Goal: Task Accomplishment & Management: Manage account settings

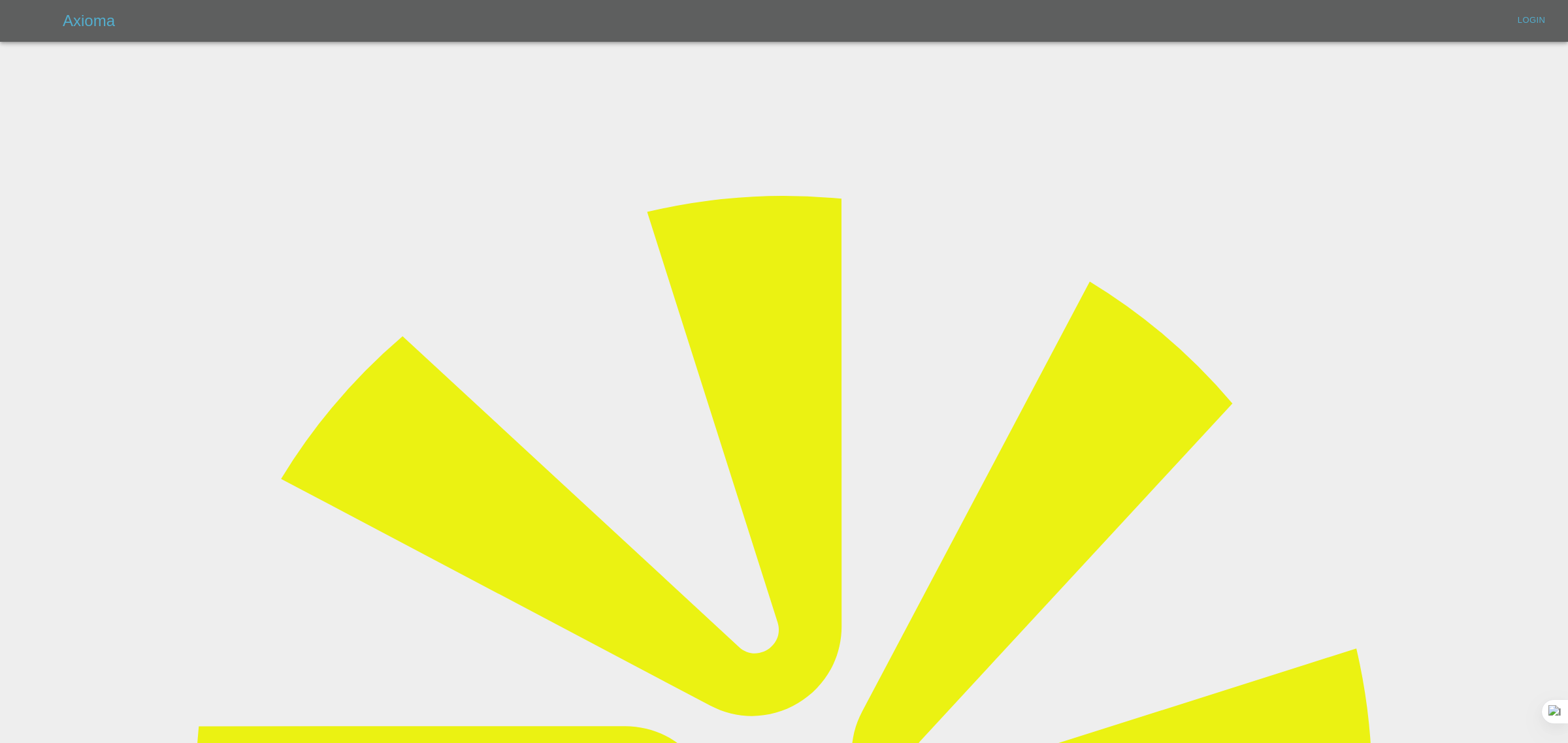
type input "bookkeeping@fifoaccounting.com"
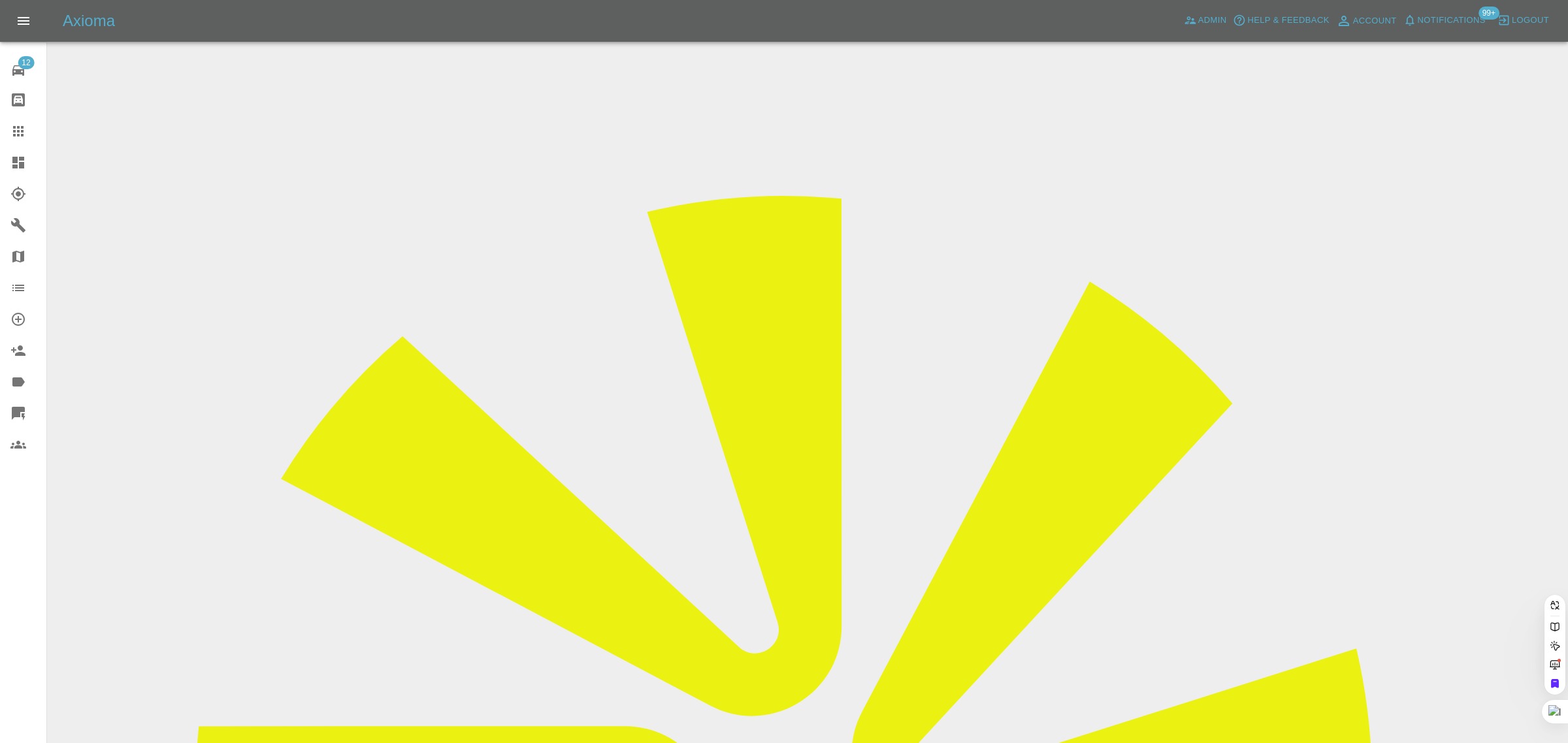
paste input "ssangeram@gmail.com"
type input "ssangeram@gmail.com"
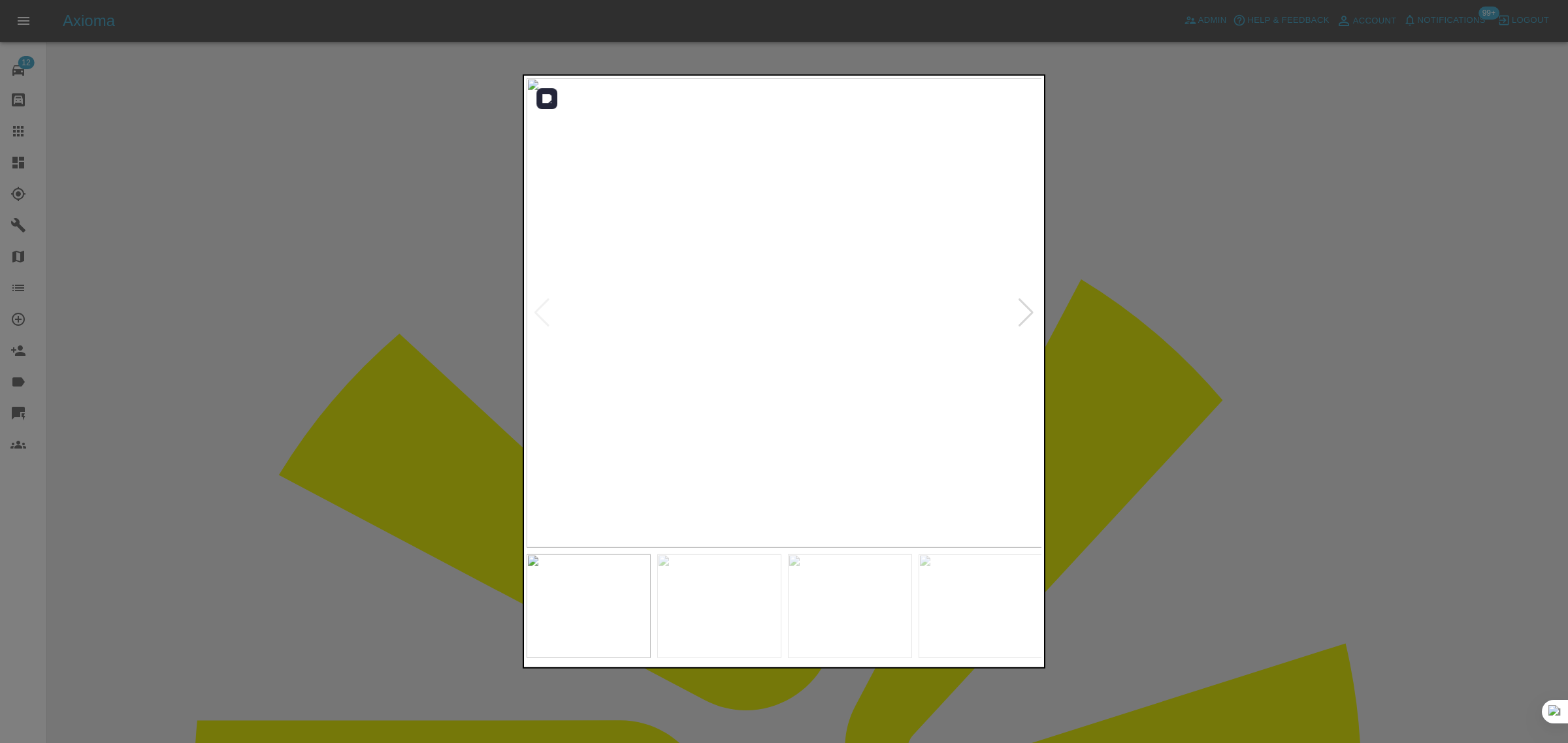
click at [1016, 321] on img at bounding box center [784, 313] width 516 height 470
click at [1022, 314] on div at bounding box center [1026, 313] width 18 height 29
click at [1022, 314] on div at bounding box center [1026, 313] width 18 height 29
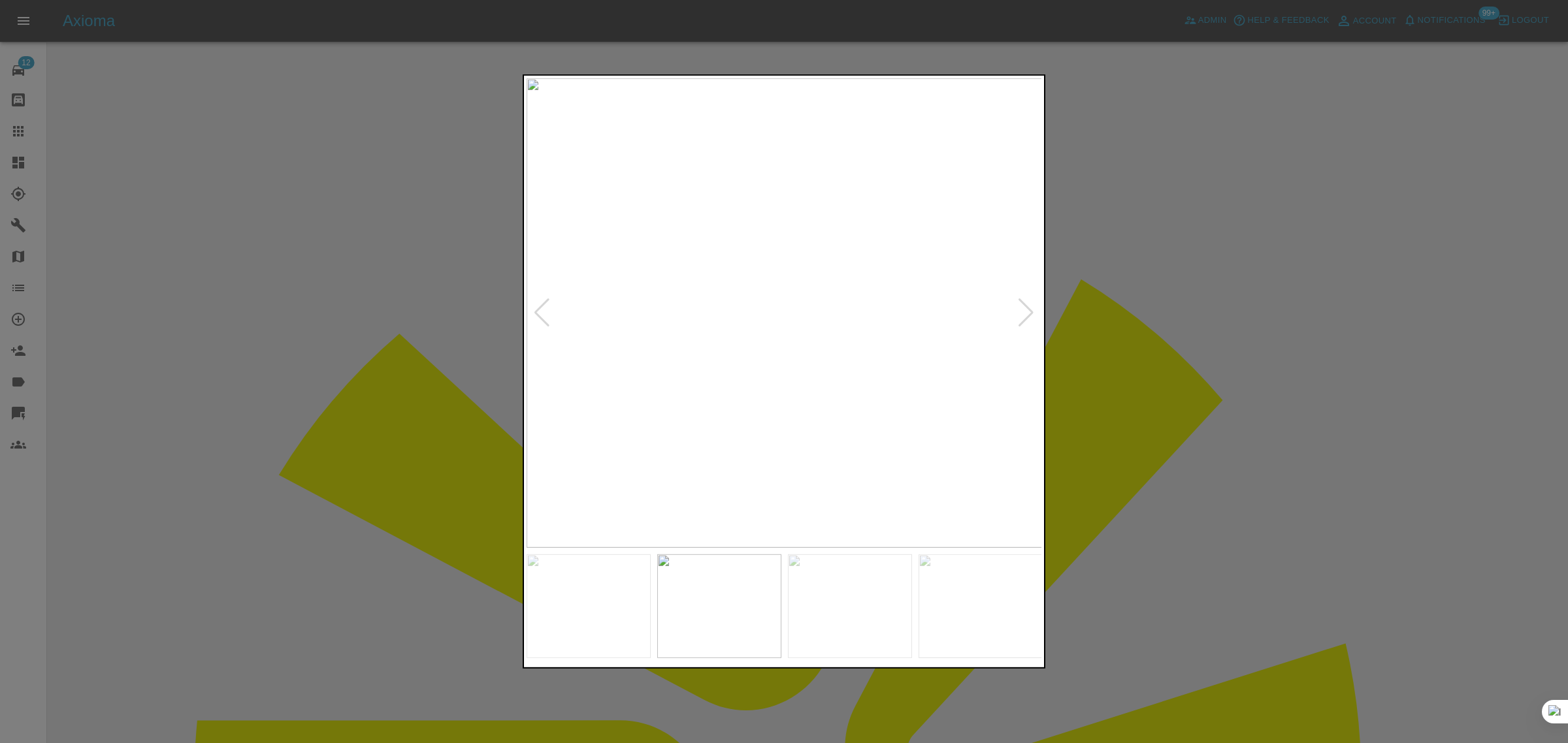
click at [1022, 312] on div at bounding box center [1026, 313] width 18 height 29
click at [1019, 314] on div at bounding box center [1026, 313] width 18 height 29
click at [1018, 318] on img at bounding box center [784, 313] width 516 height 470
click at [1082, 334] on div at bounding box center [784, 371] width 1568 height 743
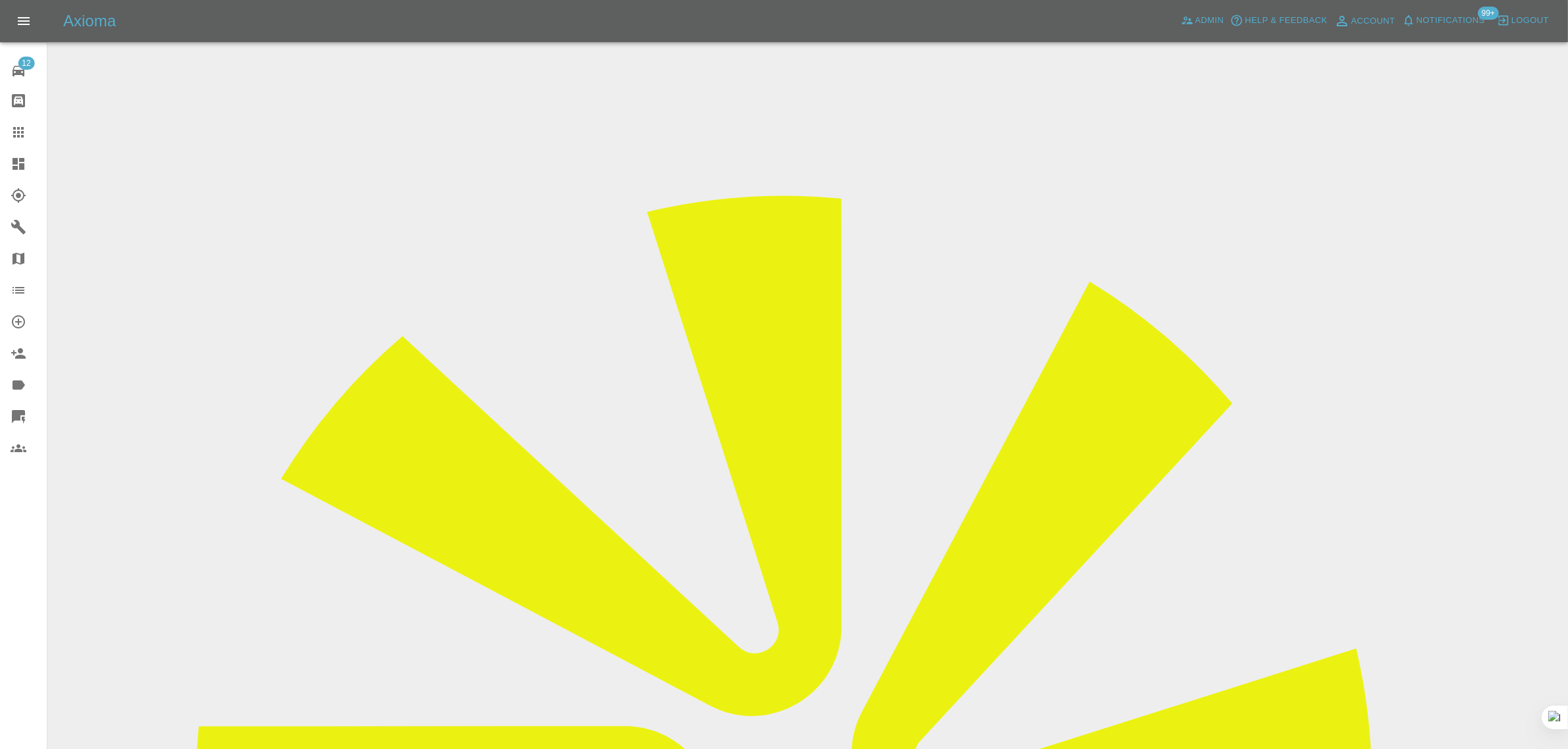
click at [24, 123] on link "Claims" at bounding box center [23, 132] width 47 height 31
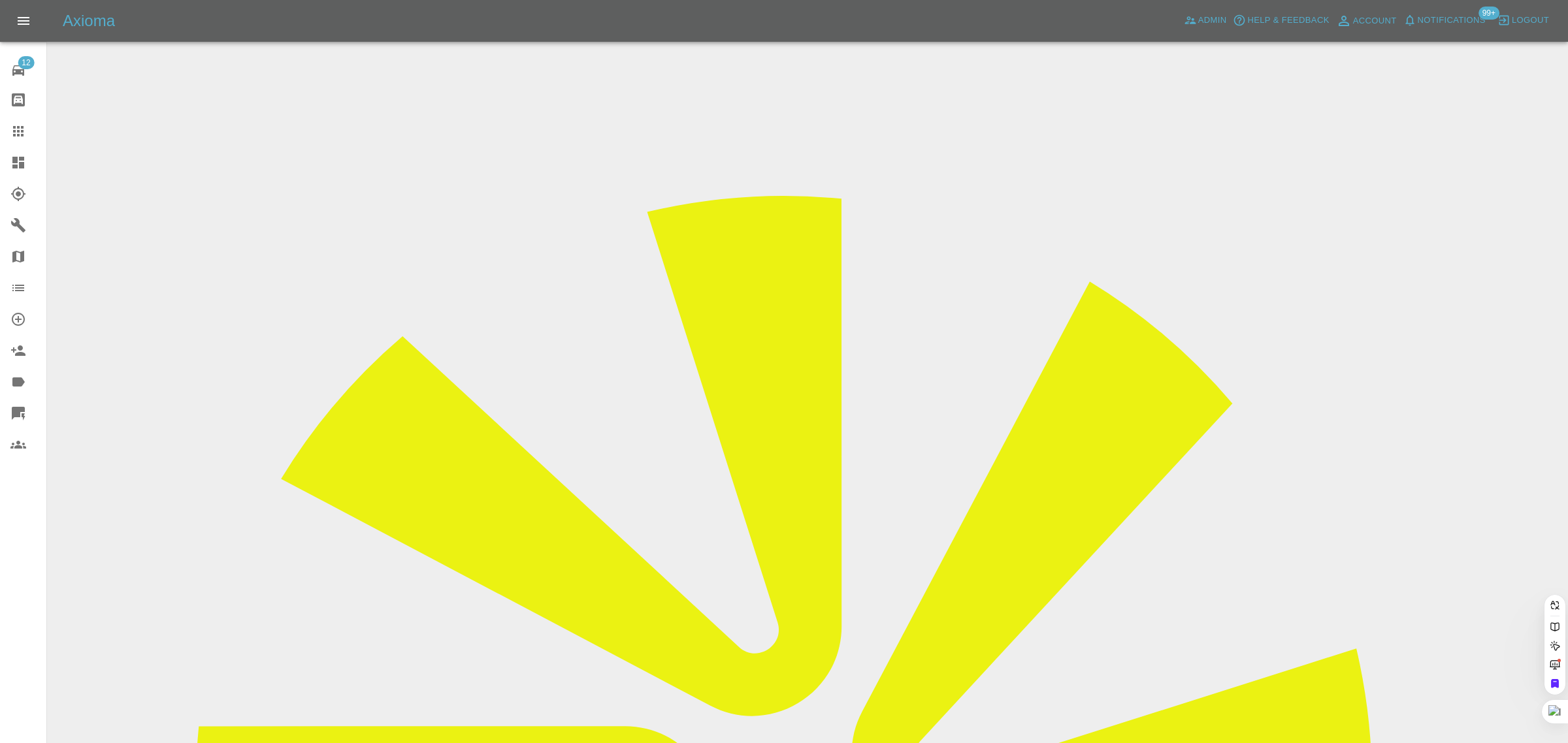
paste input "koonjean@hotmail.com"
type input "koonjean@hotmail.com"
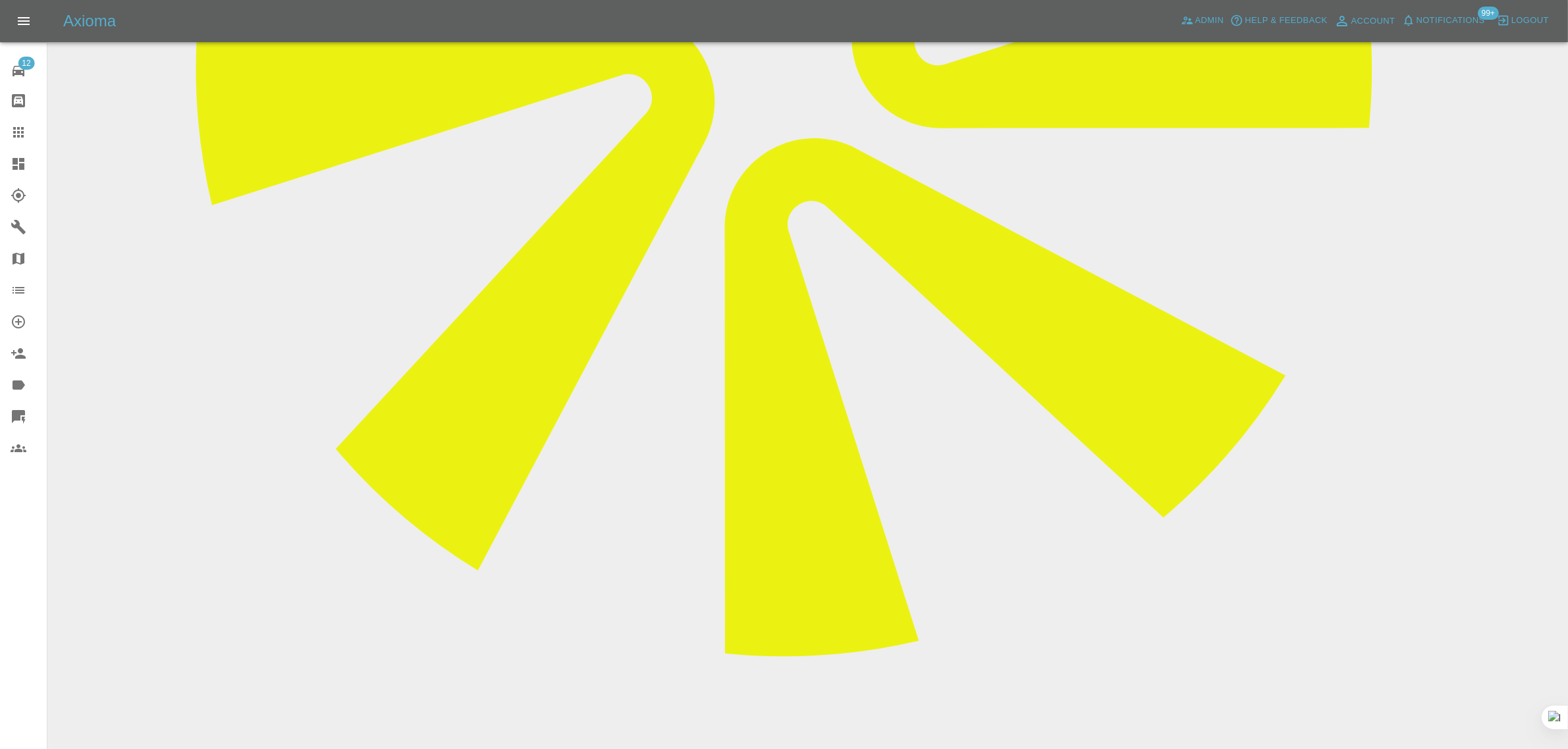
scroll to position [740, 0]
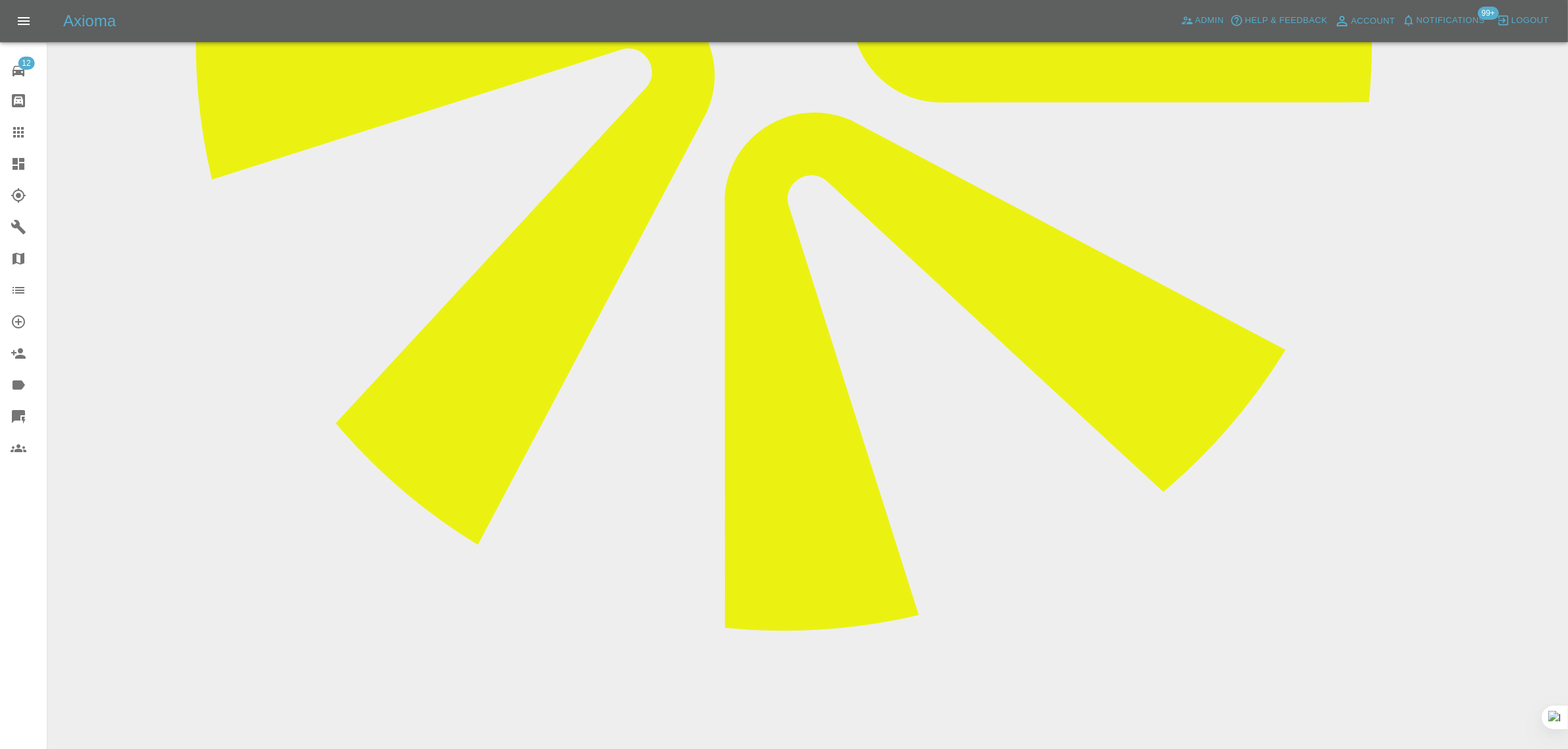
paste textarea "The repairer cancelled on Friday 12th due to weather concerns. They also cancel…"
type textarea "The repairer cancelled on Friday 12th due to weather concerns. They also cancel…"
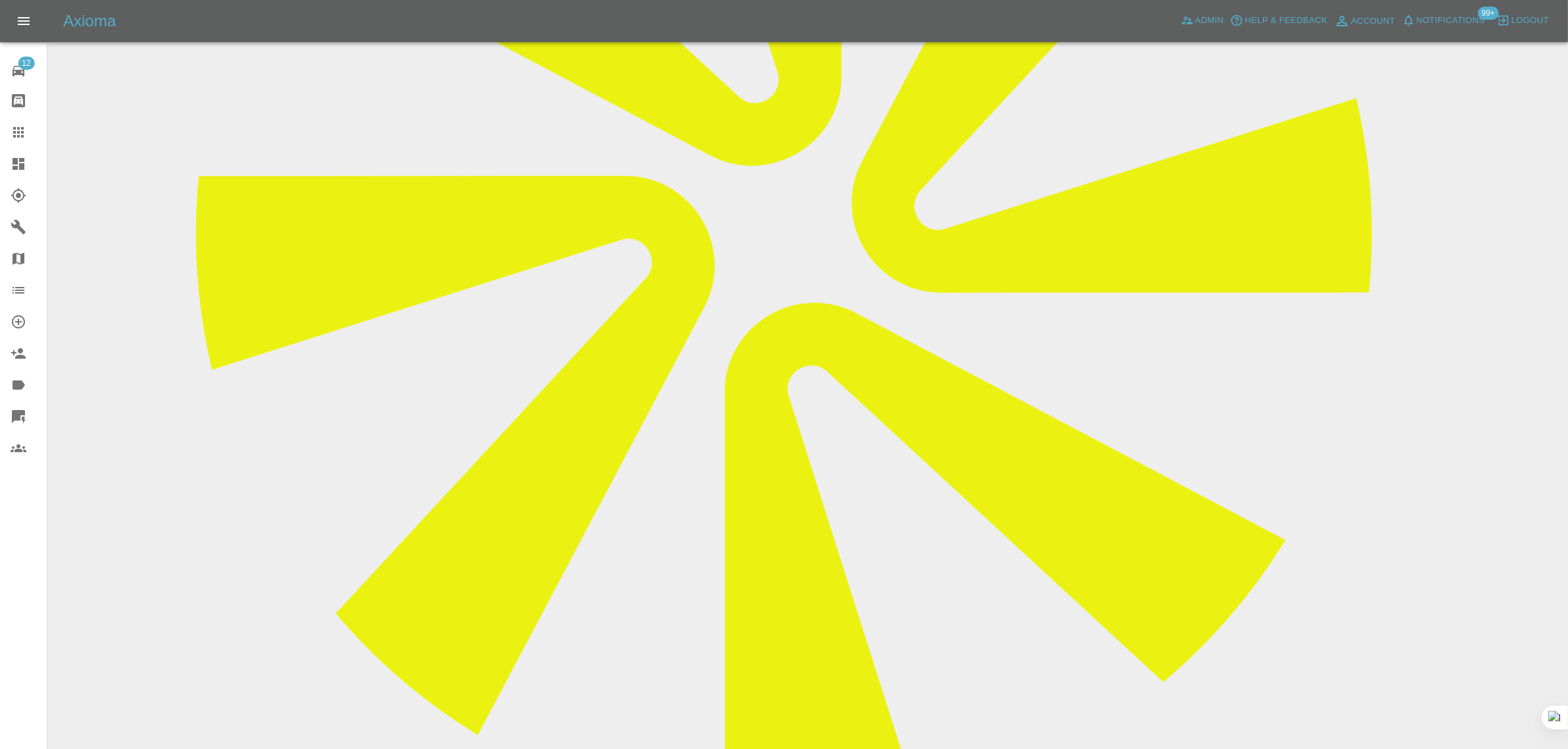
scroll to position [494, 0]
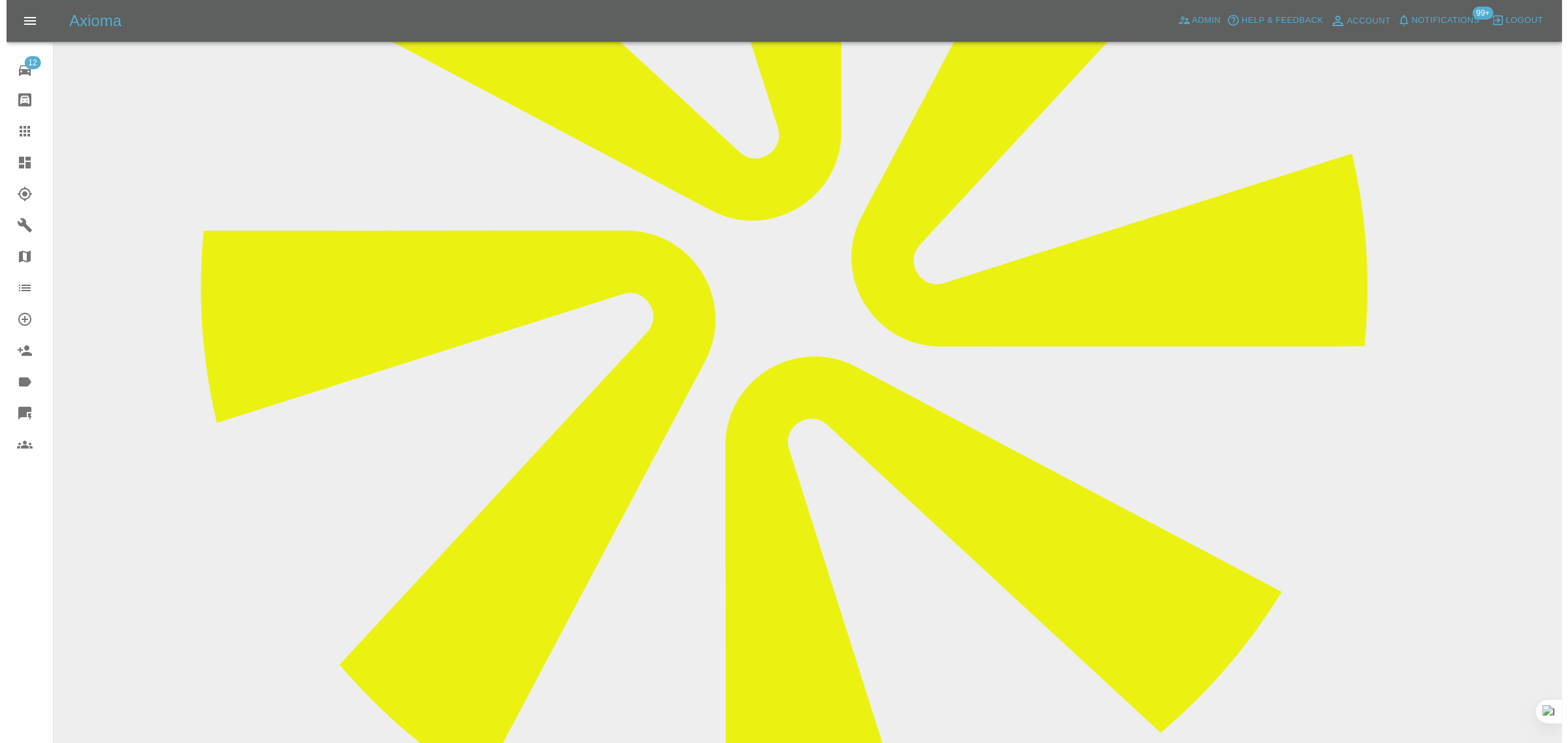
scroll to position [163, 0]
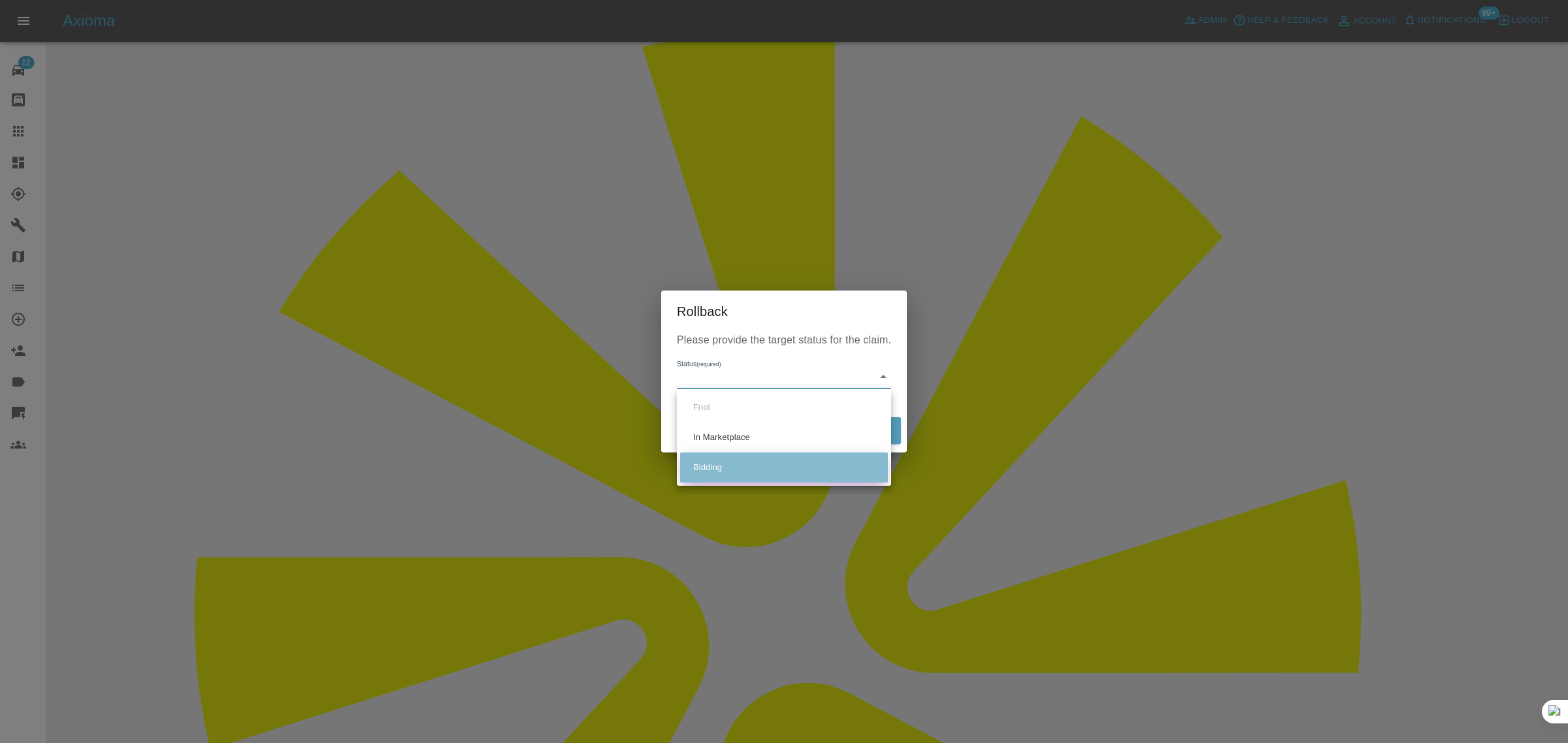
click at [696, 474] on li "Bidding" at bounding box center [784, 467] width 207 height 30
type input "bidding"
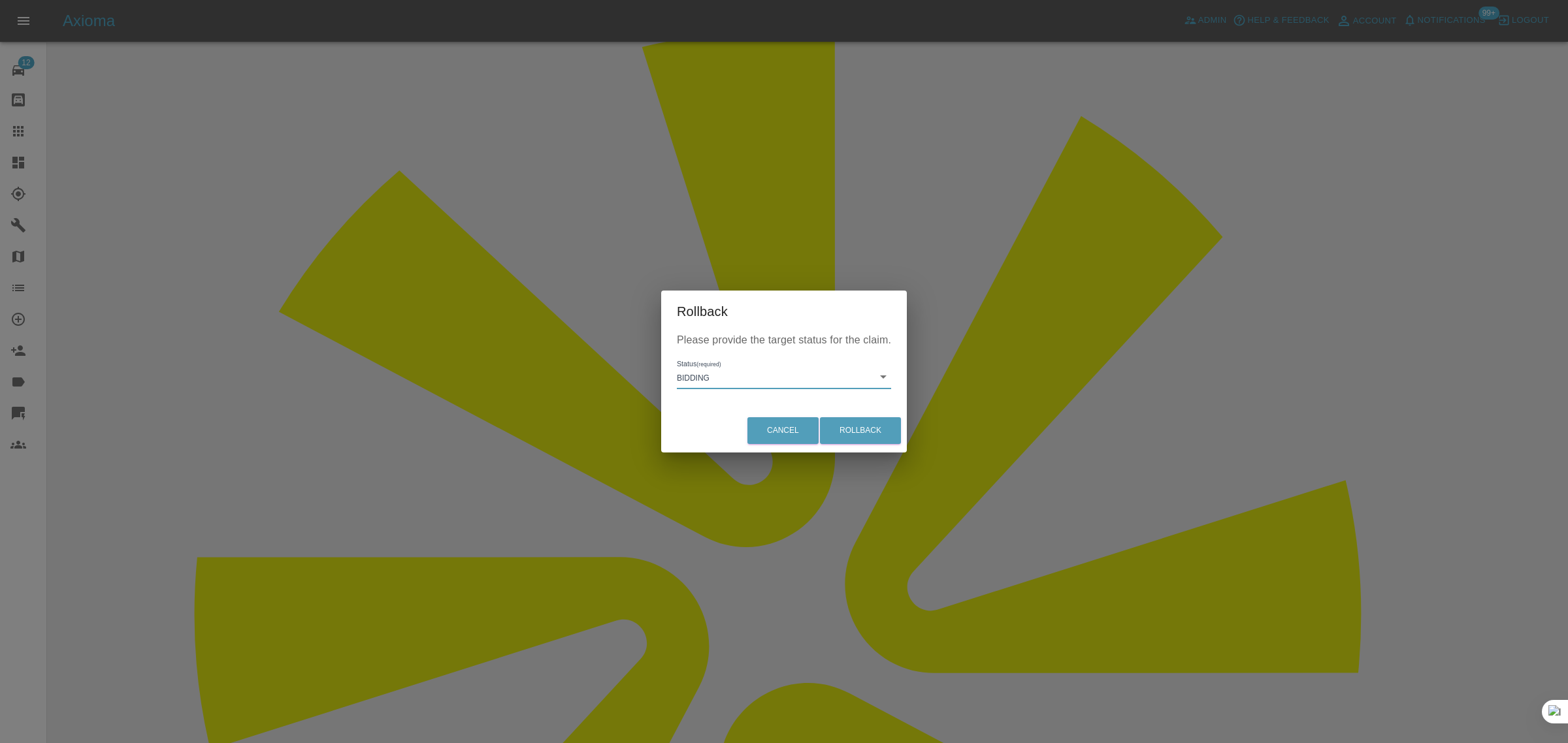
click at [857, 445] on div "Cancel Rollback" at bounding box center [784, 431] width 246 height 44
click at [859, 439] on button "Rollback" at bounding box center [860, 431] width 81 height 27
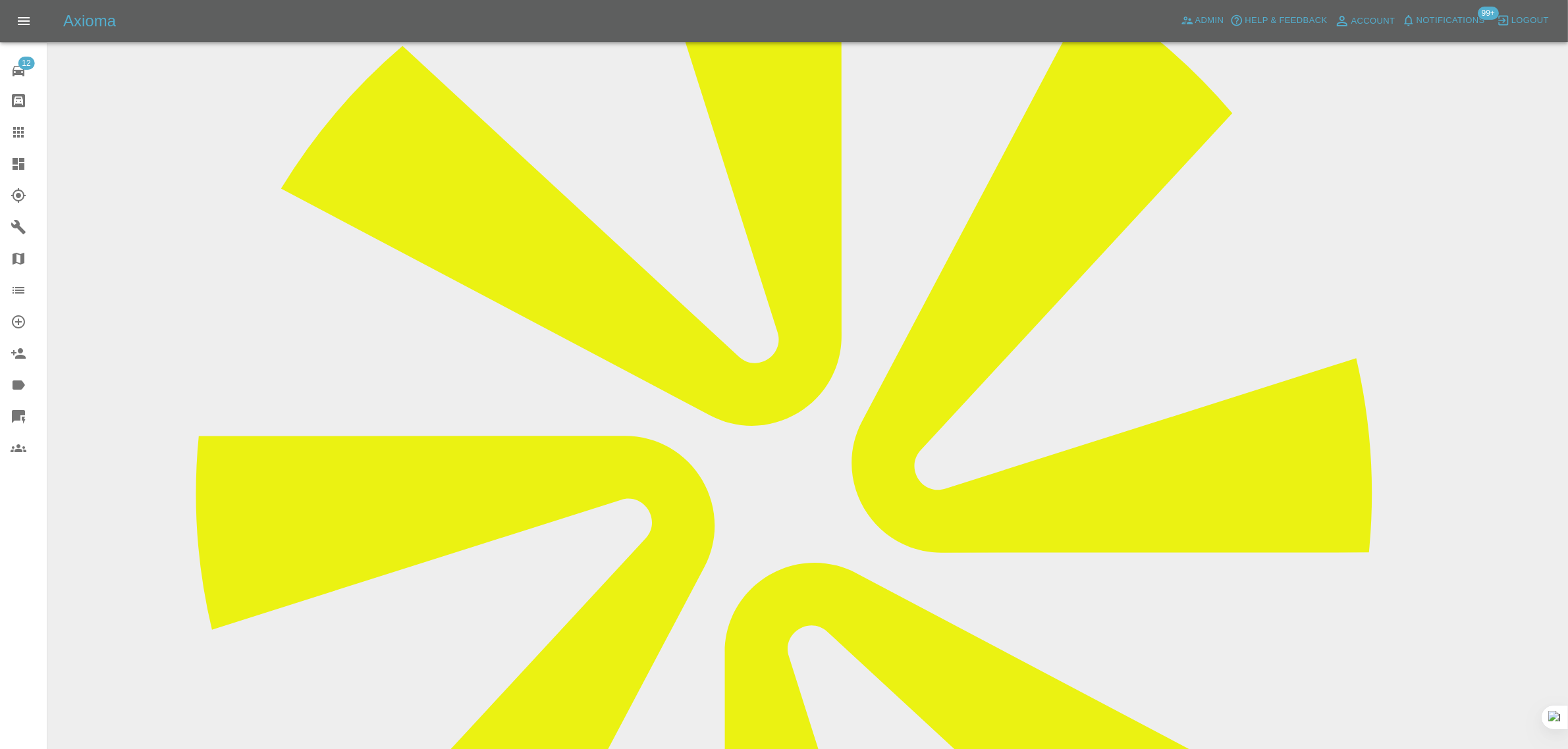
scroll to position [576, 0]
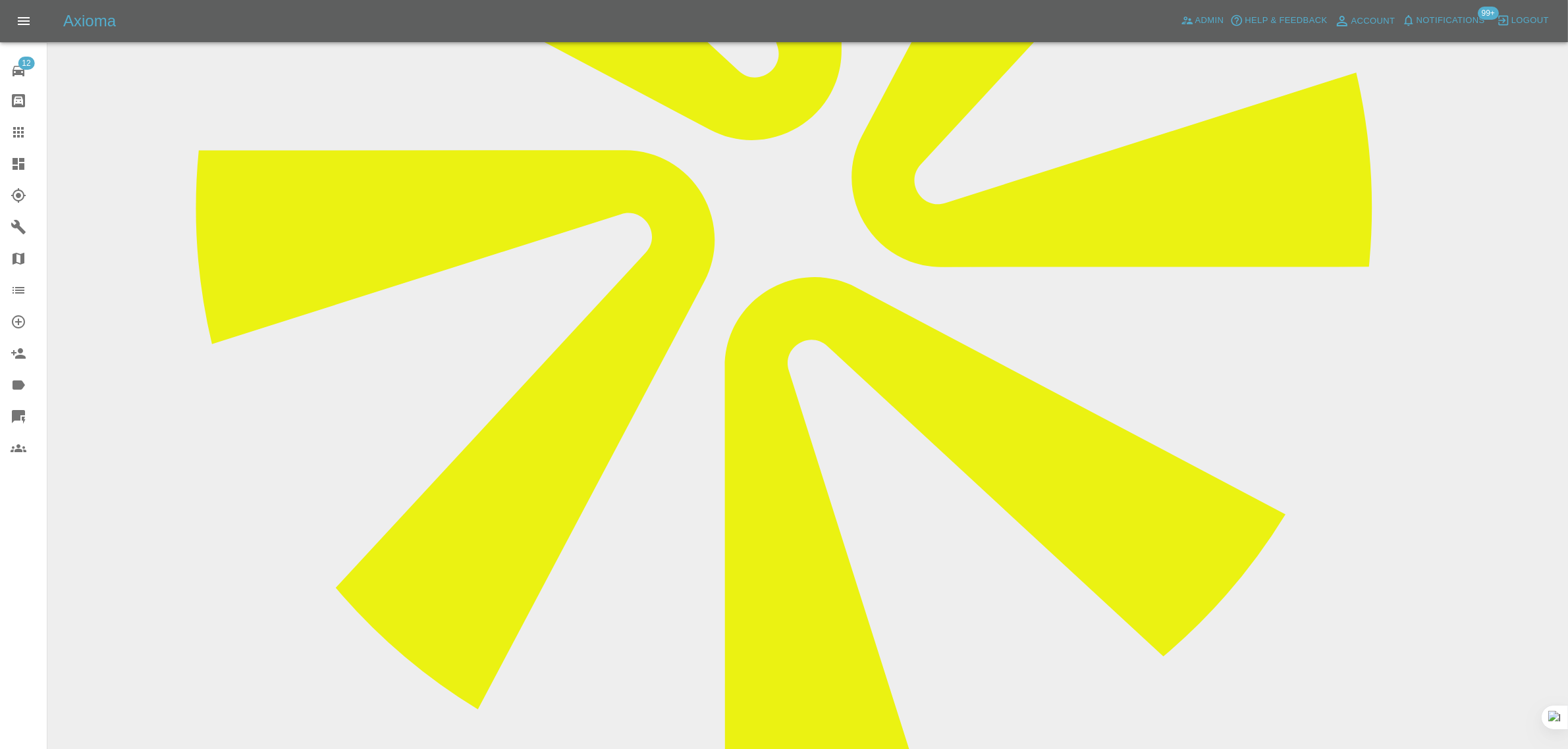
type textarea "Please send new dates"
click at [27, 140] on div at bounding box center [29, 132] width 37 height 16
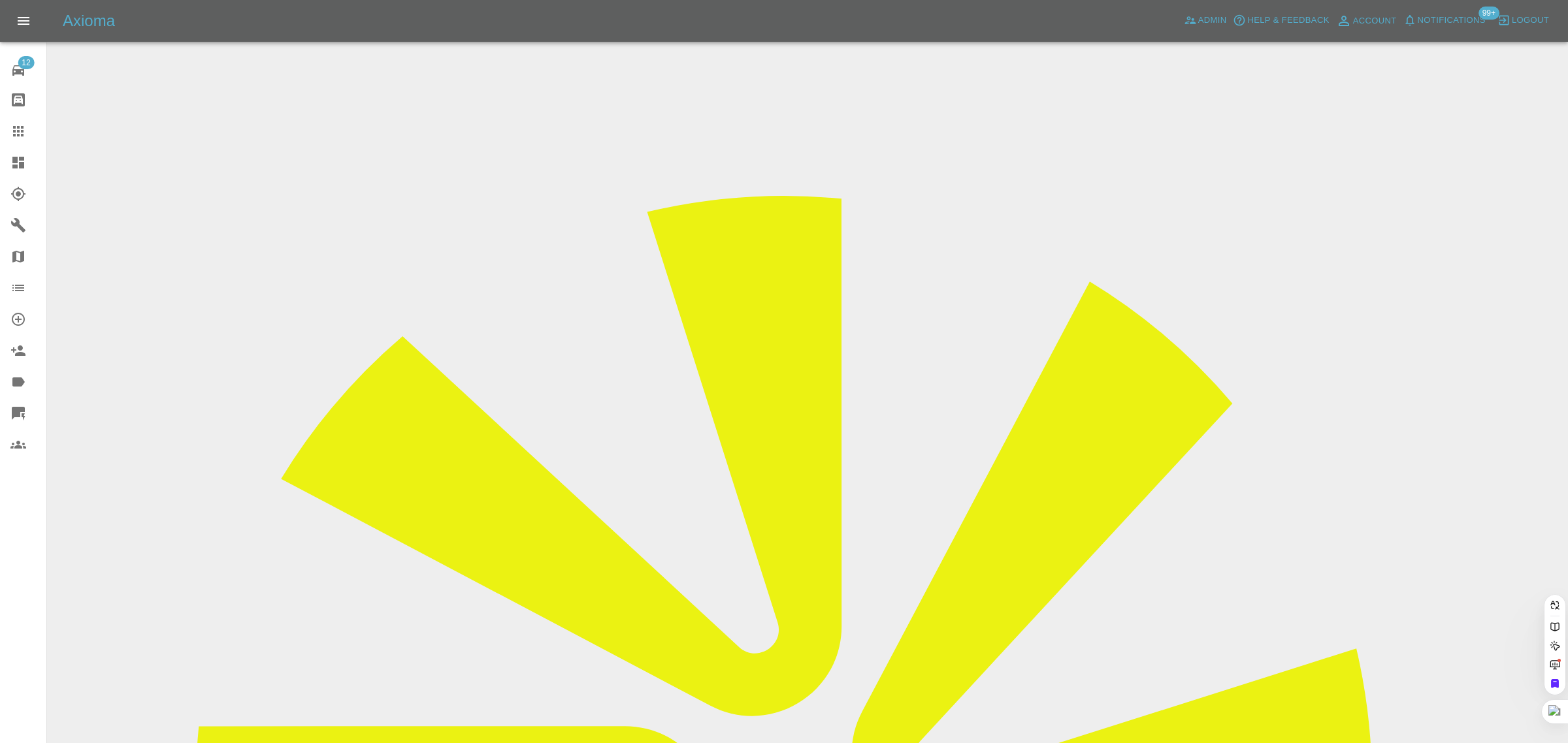
paste input "HV25OBW"
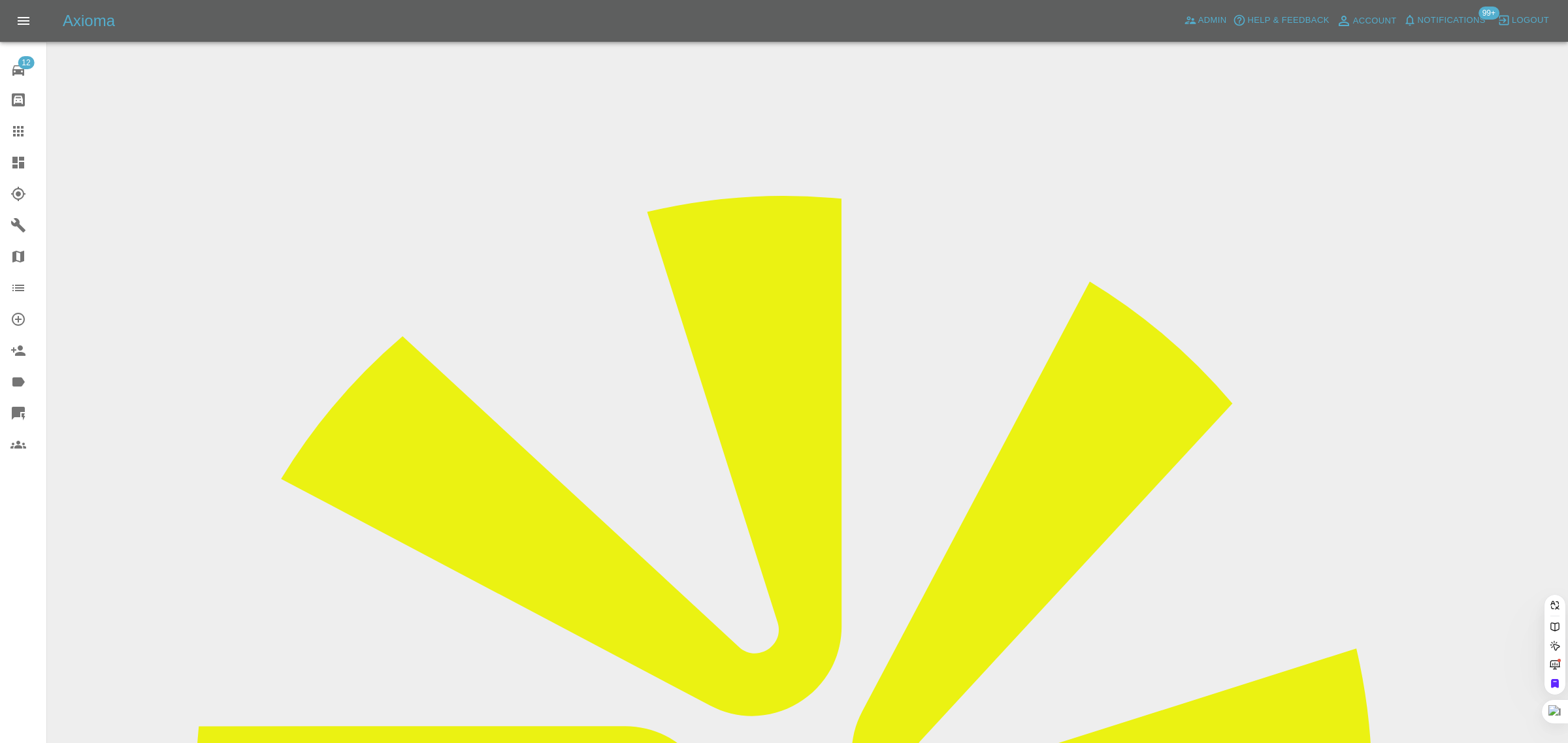
type input "HV25OBW"
click at [14, 573] on div "12 Repair home Bodyshop home Claims Dashboard Explorer Garages Map Organization…" at bounding box center [23, 371] width 47 height 743
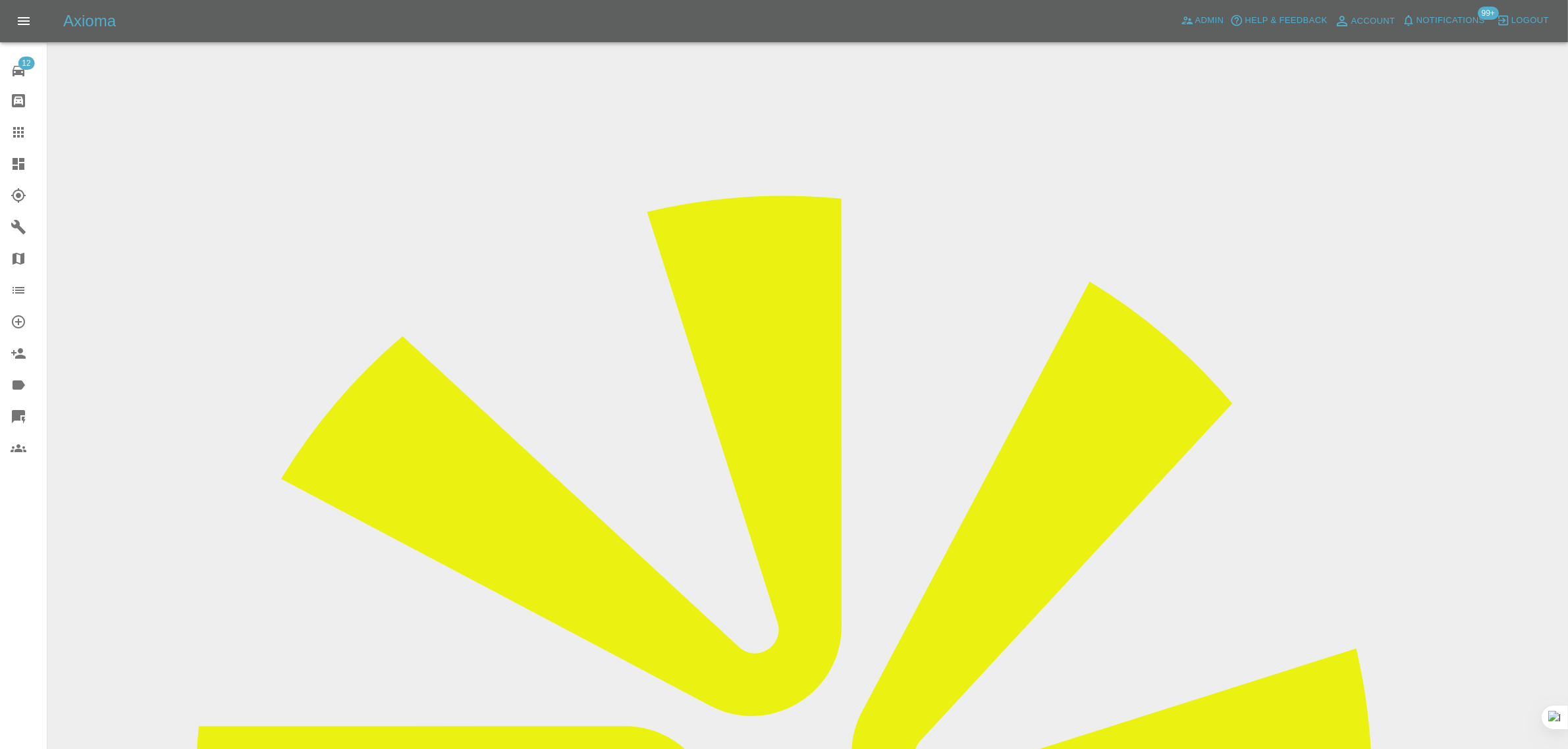
drag, startPoint x: 775, startPoint y: 429, endPoint x: 944, endPoint y: 439, distance: 169.3
copy tr "nav.ahluwalia62@gmail.com"
drag, startPoint x: 785, startPoint y: 437, endPoint x: 937, endPoint y: 435, distance: 152.0
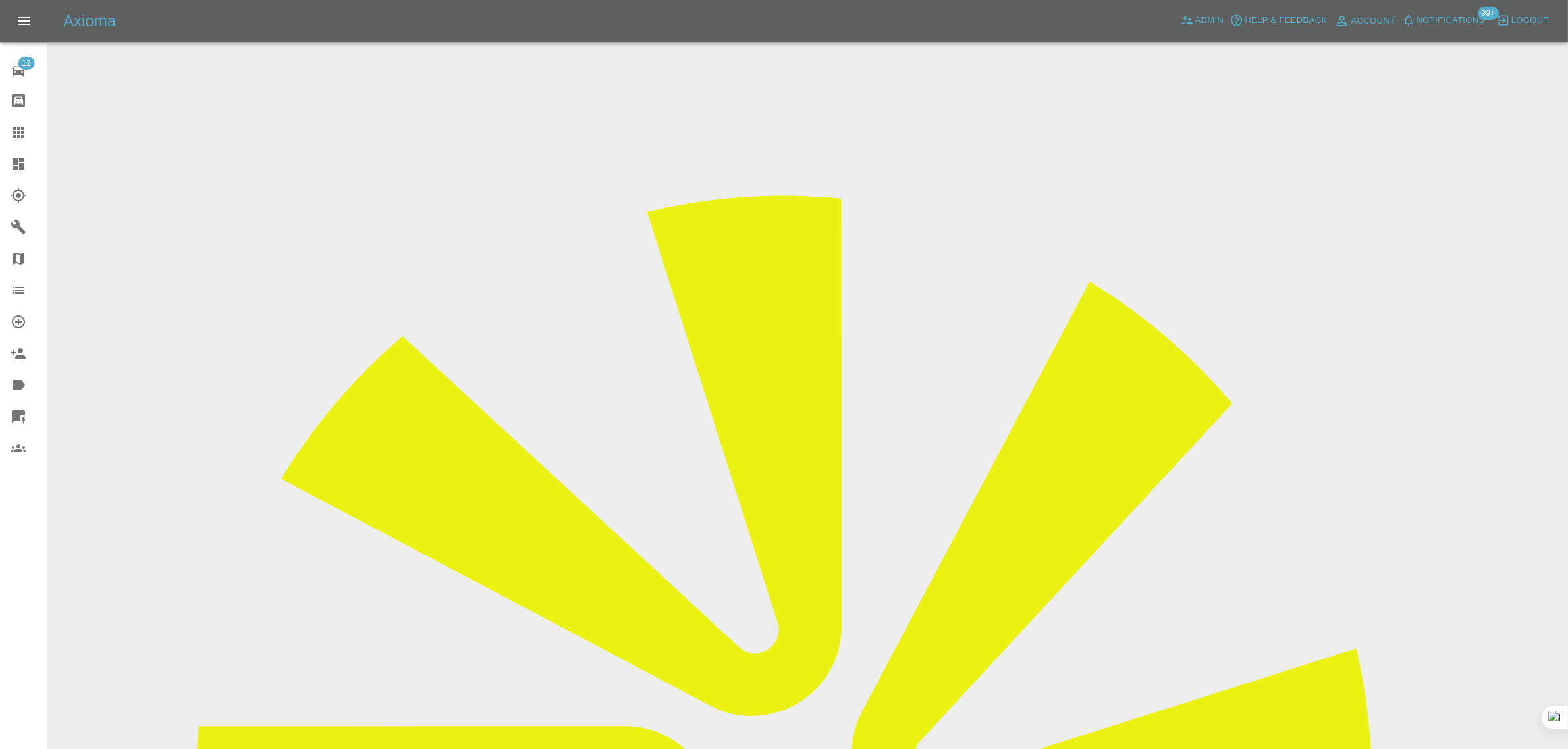
copy td "nav.ahluwalia62@gmail.com"
click at [22, 135] on icon at bounding box center [19, 132] width 16 height 16
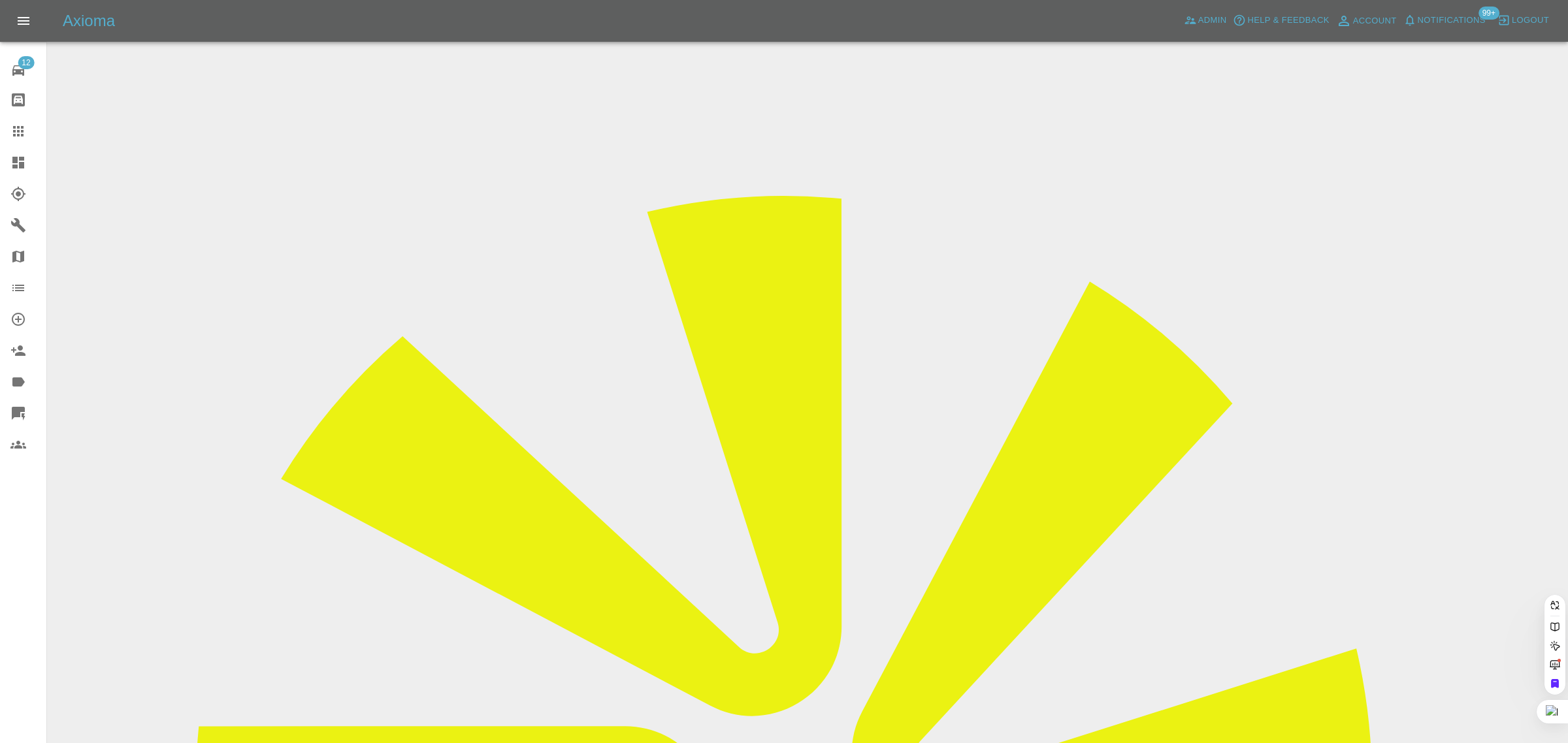
paste input "nav.ahluwalia62@gmail.com"
type input "nav.ahluwalia62@gmail.co"
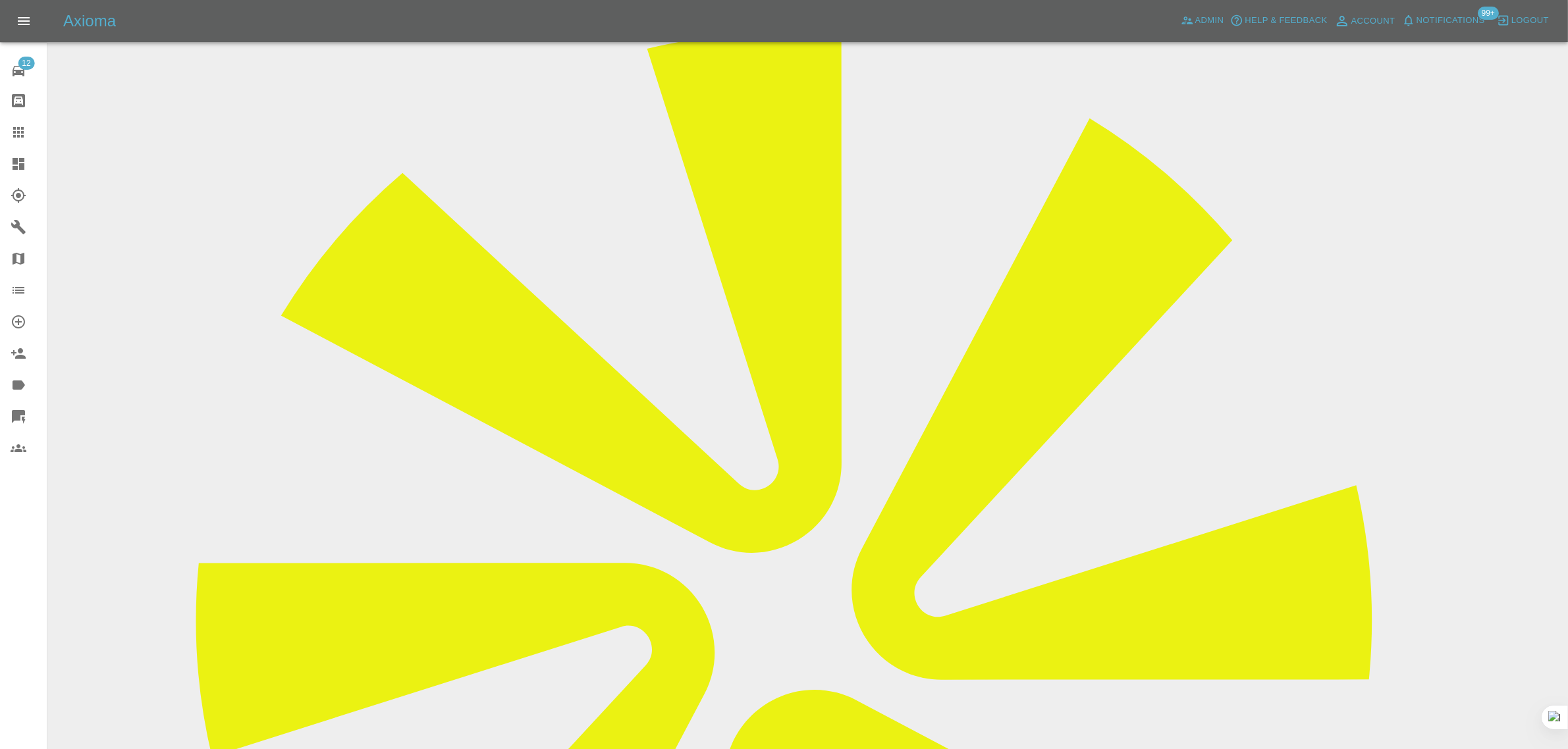
scroll to position [576, 0]
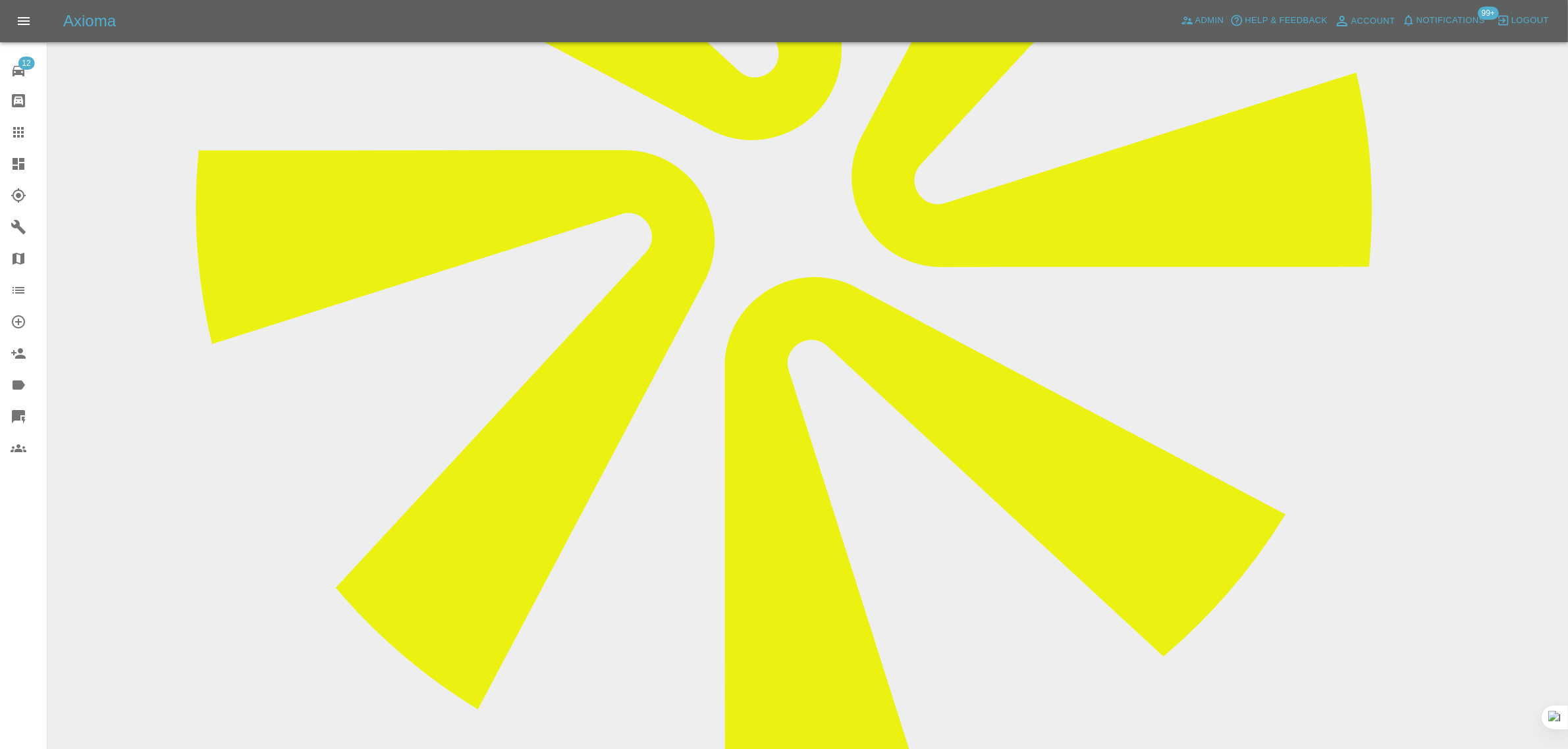
paste textarea "Great job, very pleased with the work on FD19. I will pay this after you have r…"
type textarea "Great job, very pleased with the work on FD19. I will pay this after you have r…"
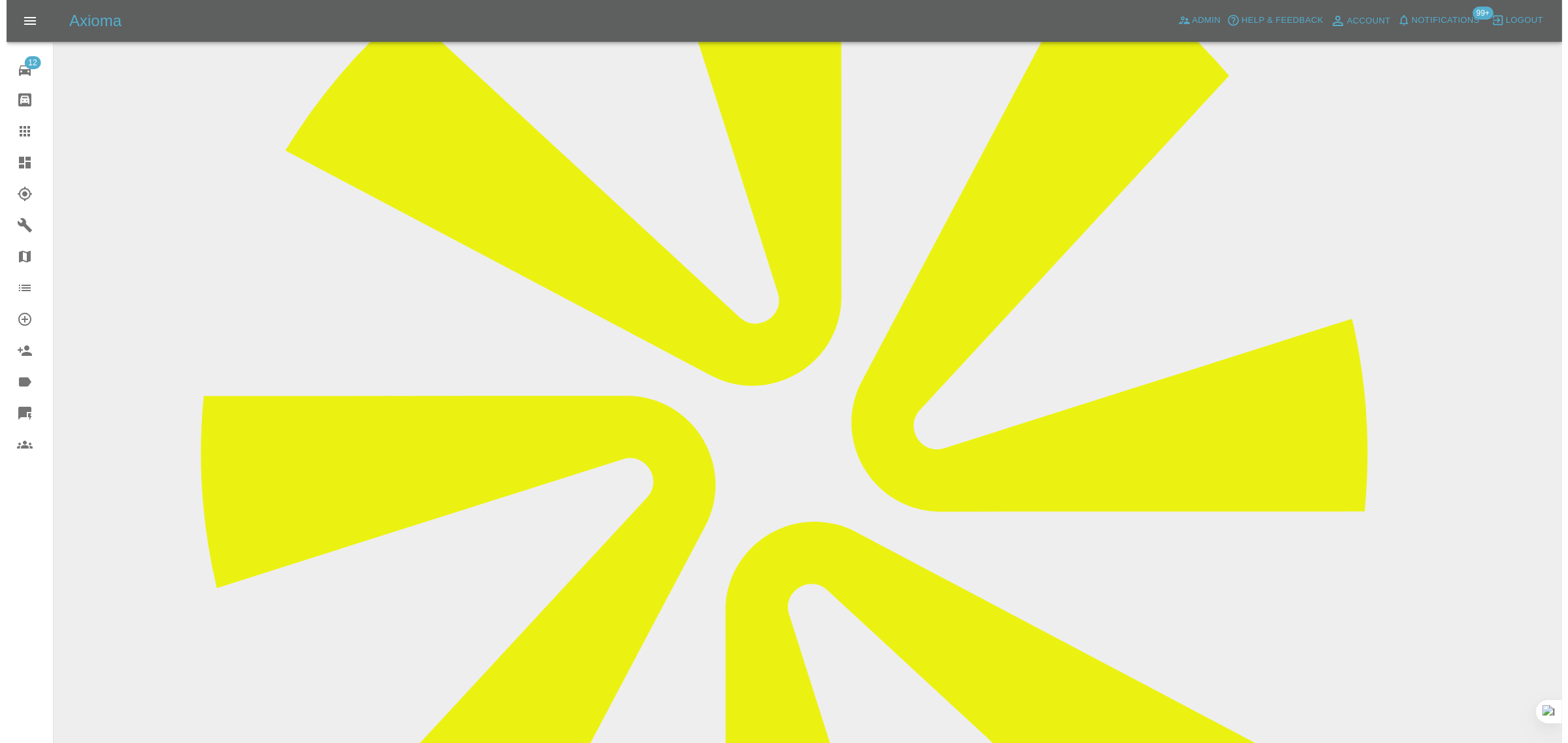
scroll to position [0, 0]
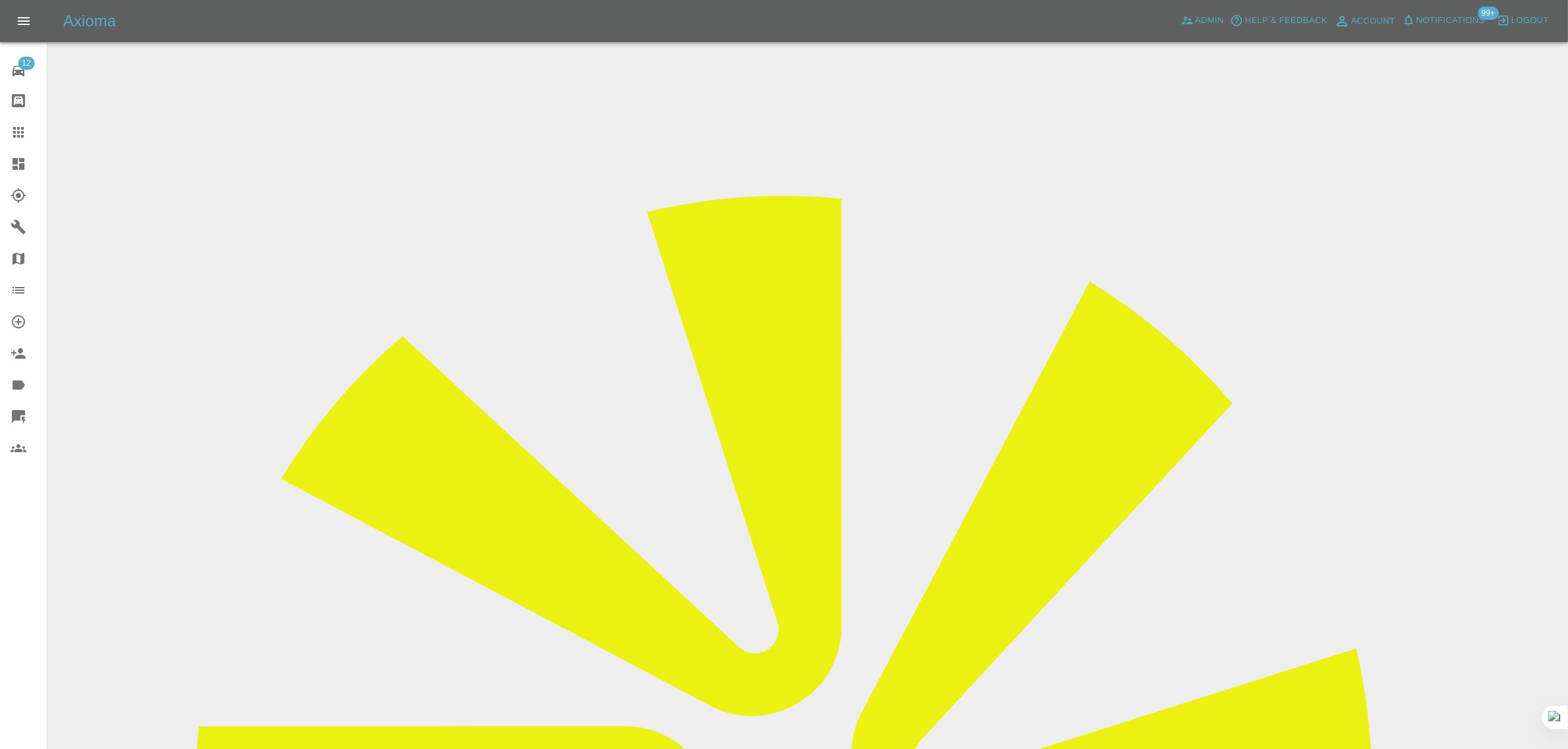
click at [8, 124] on link "Claims" at bounding box center [23, 132] width 47 height 31
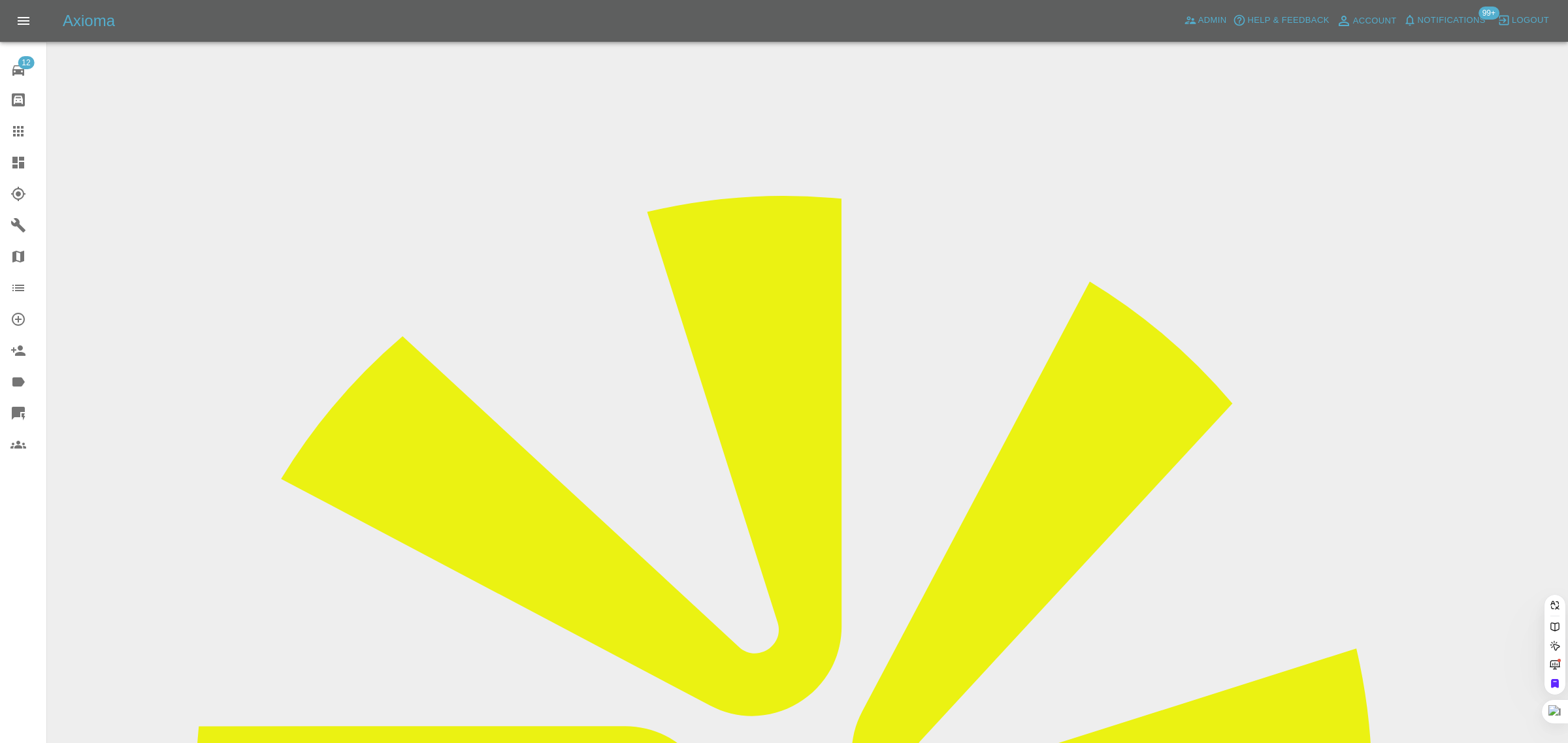
paste input "mags.brewin@btinternet.com"
type input "mags.brewin@btinternet.com"
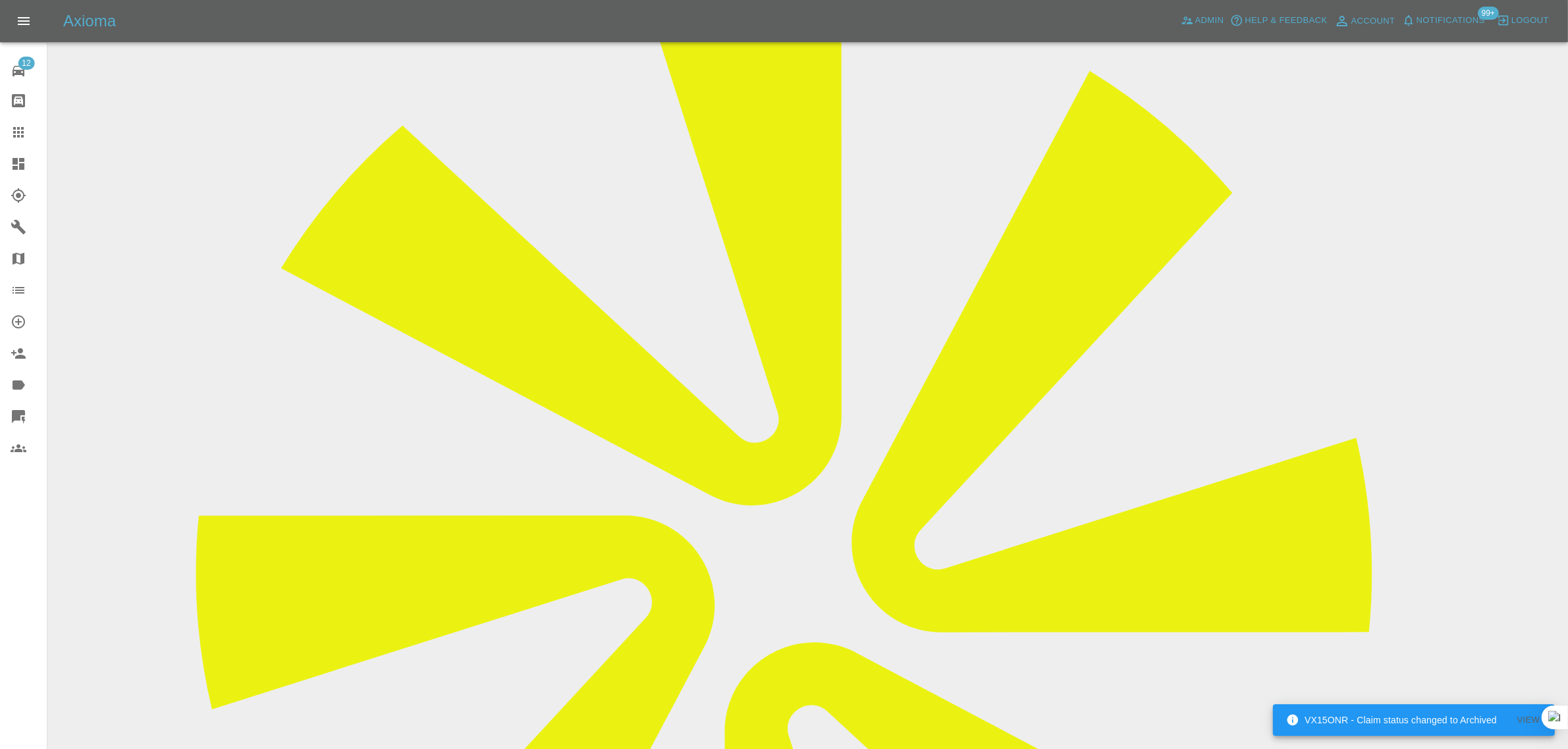
scroll to position [494, 0]
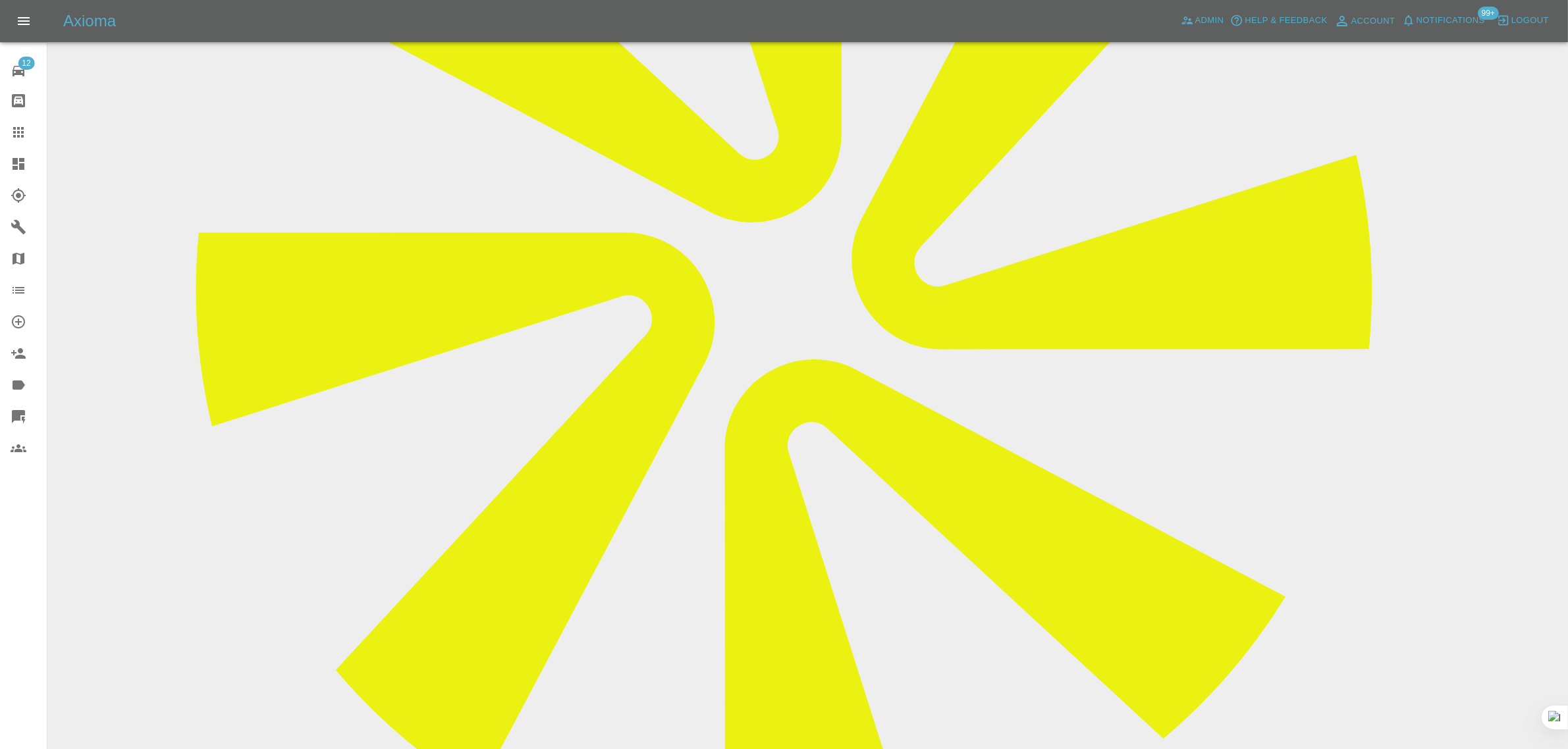
paste textarea "Morning 🌄 I tried make payment not letting me you blank page when I click on to…"
type textarea "Morning 🌄 I tried make payment not letting me you blank page when I click on to…"
drag, startPoint x: 655, startPoint y: 632, endPoint x: 841, endPoint y: 628, distance: 186.0
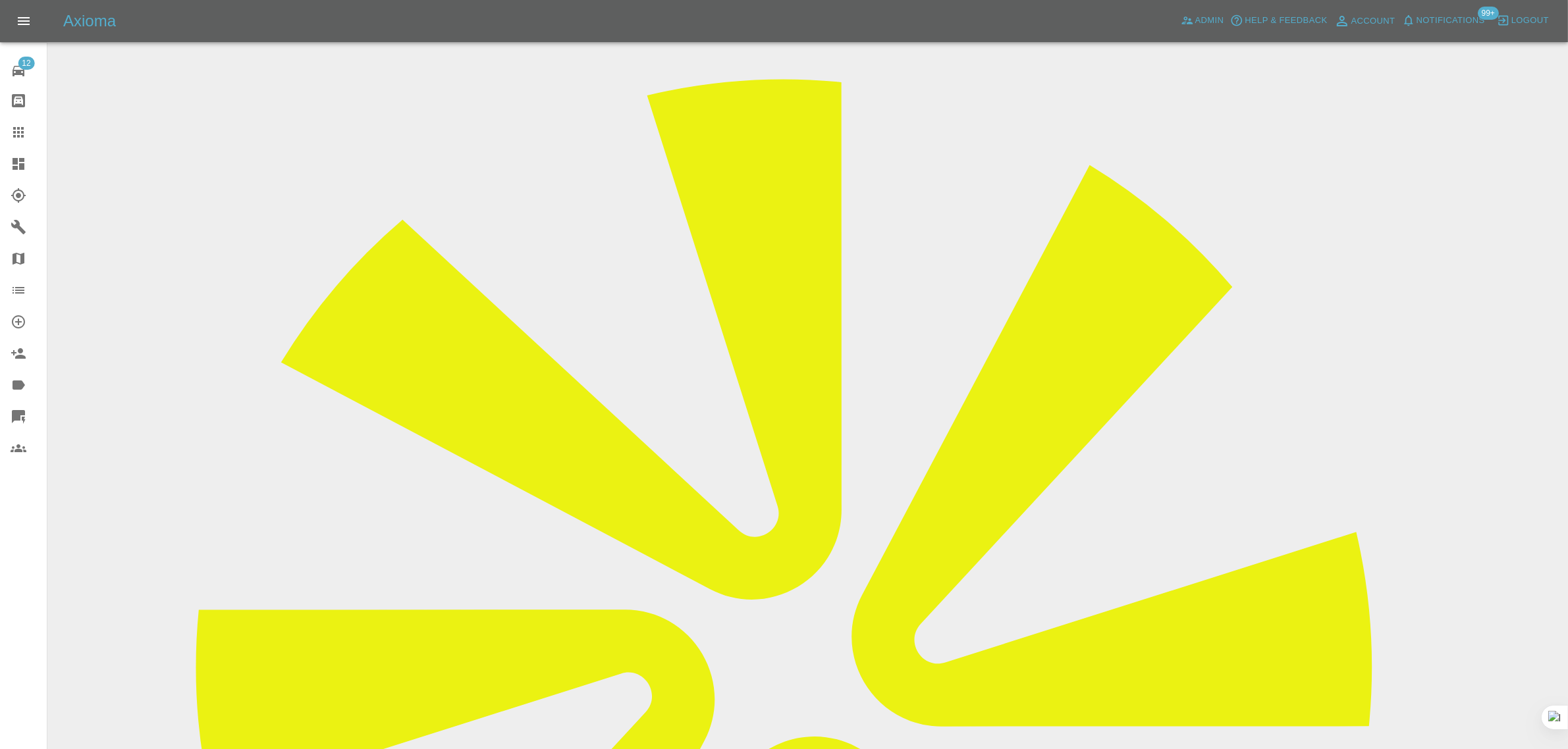
scroll to position [0, 0]
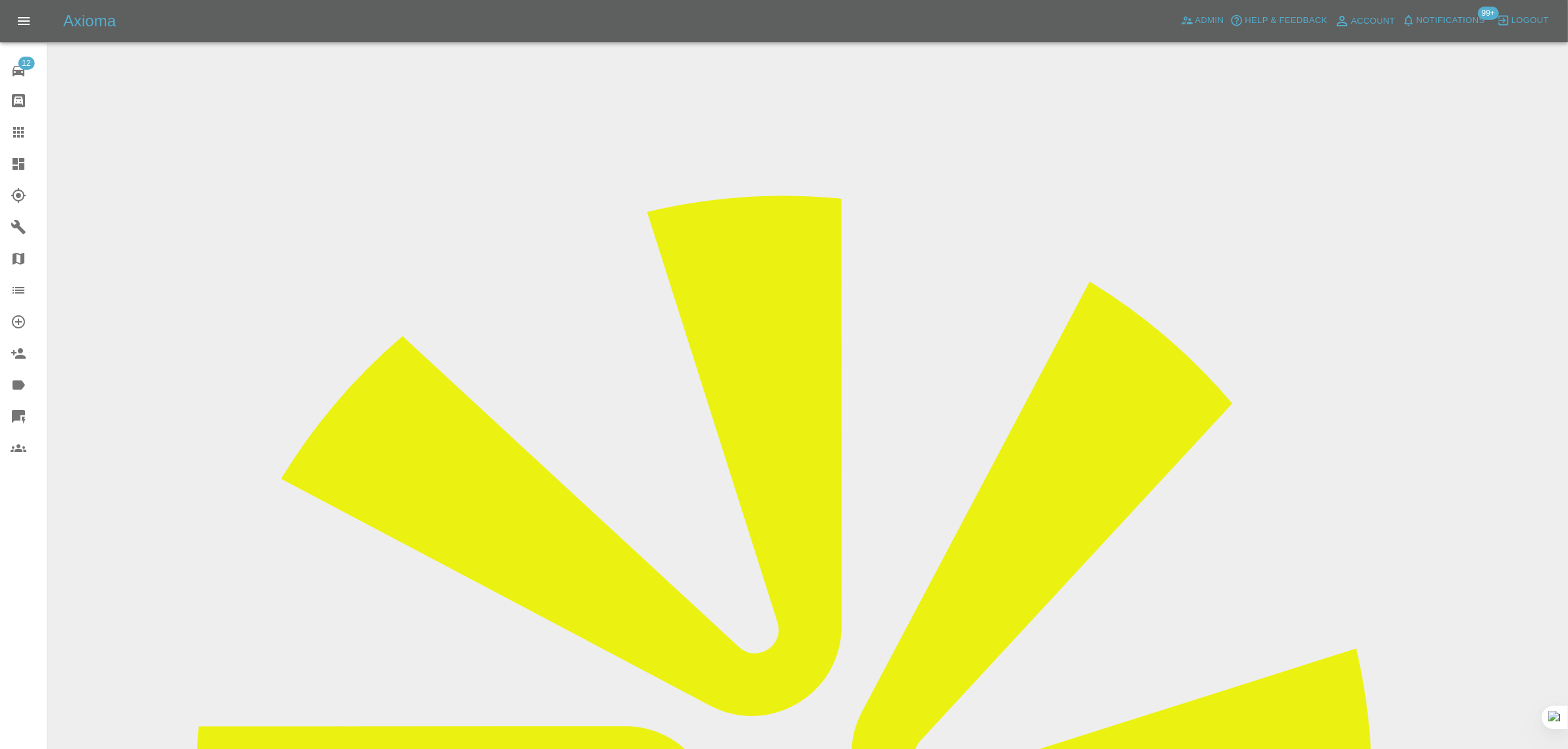
drag, startPoint x: 1240, startPoint y: 205, endPoint x: 1324, endPoint y: 203, distance: 84.0
copy tr "Quality Smart Re"
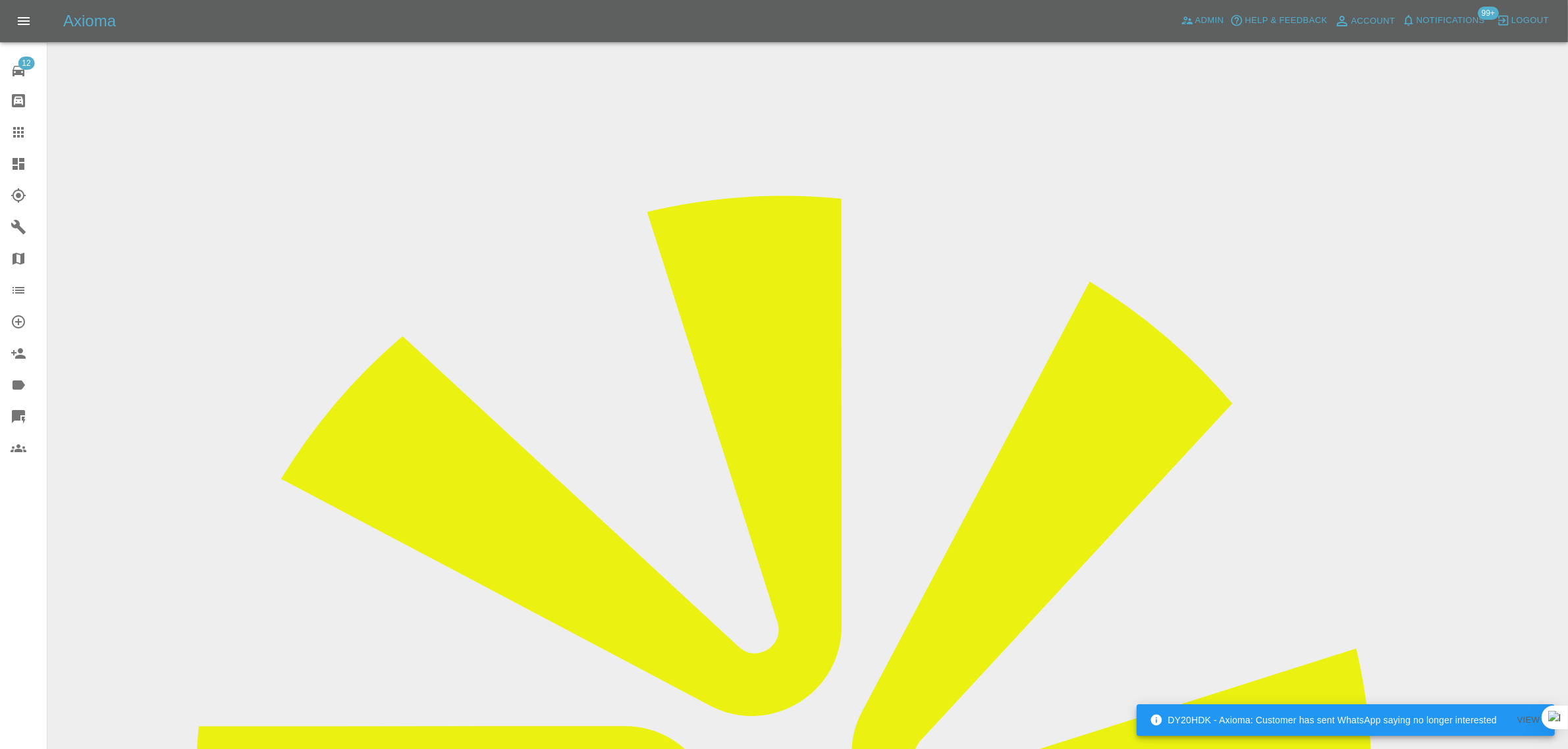
click at [272, 27] on div "Axioma Admin Help & Feedback Account Notifications 99+ Logout" at bounding box center [815, 21] width 1505 height 21
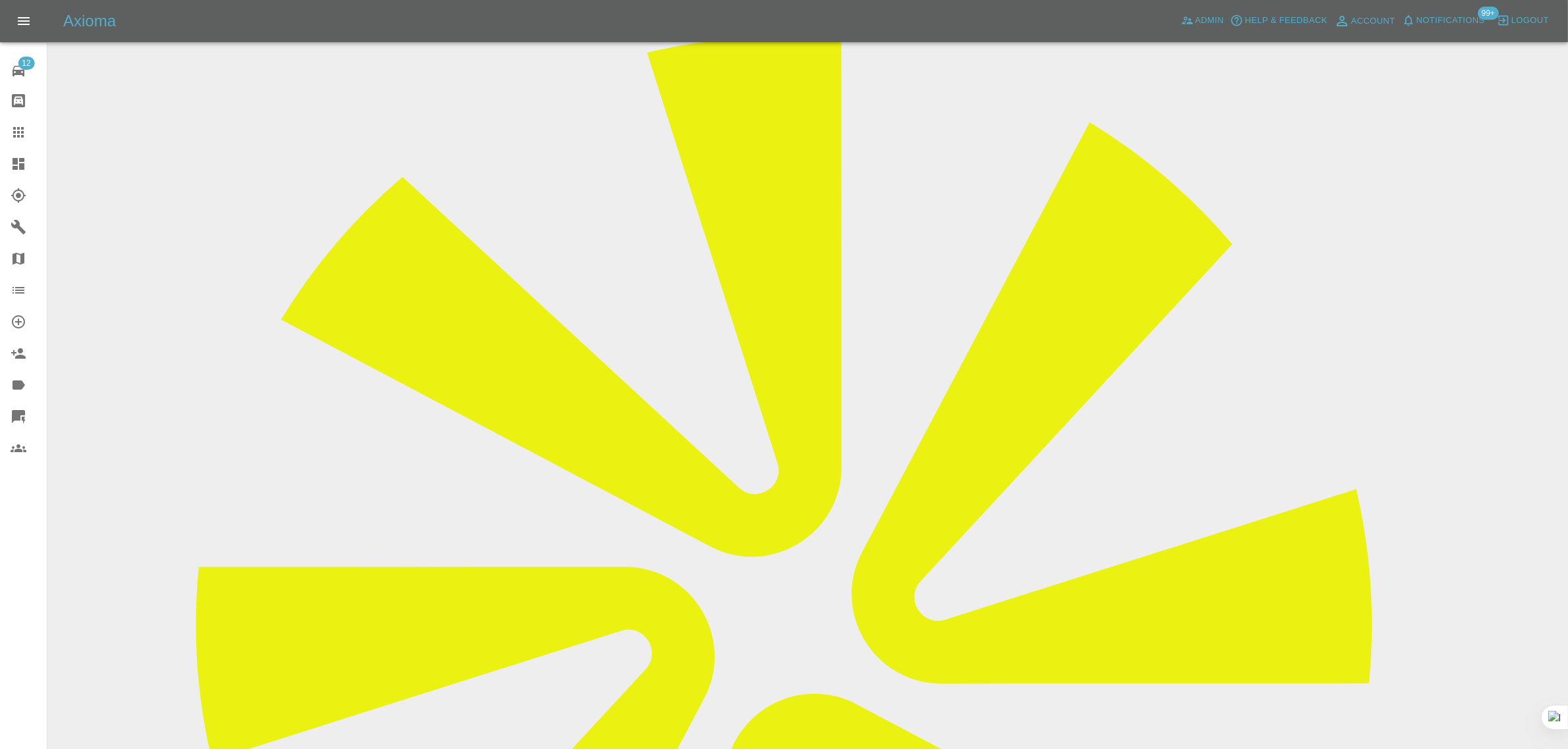
scroll to position [411, 0]
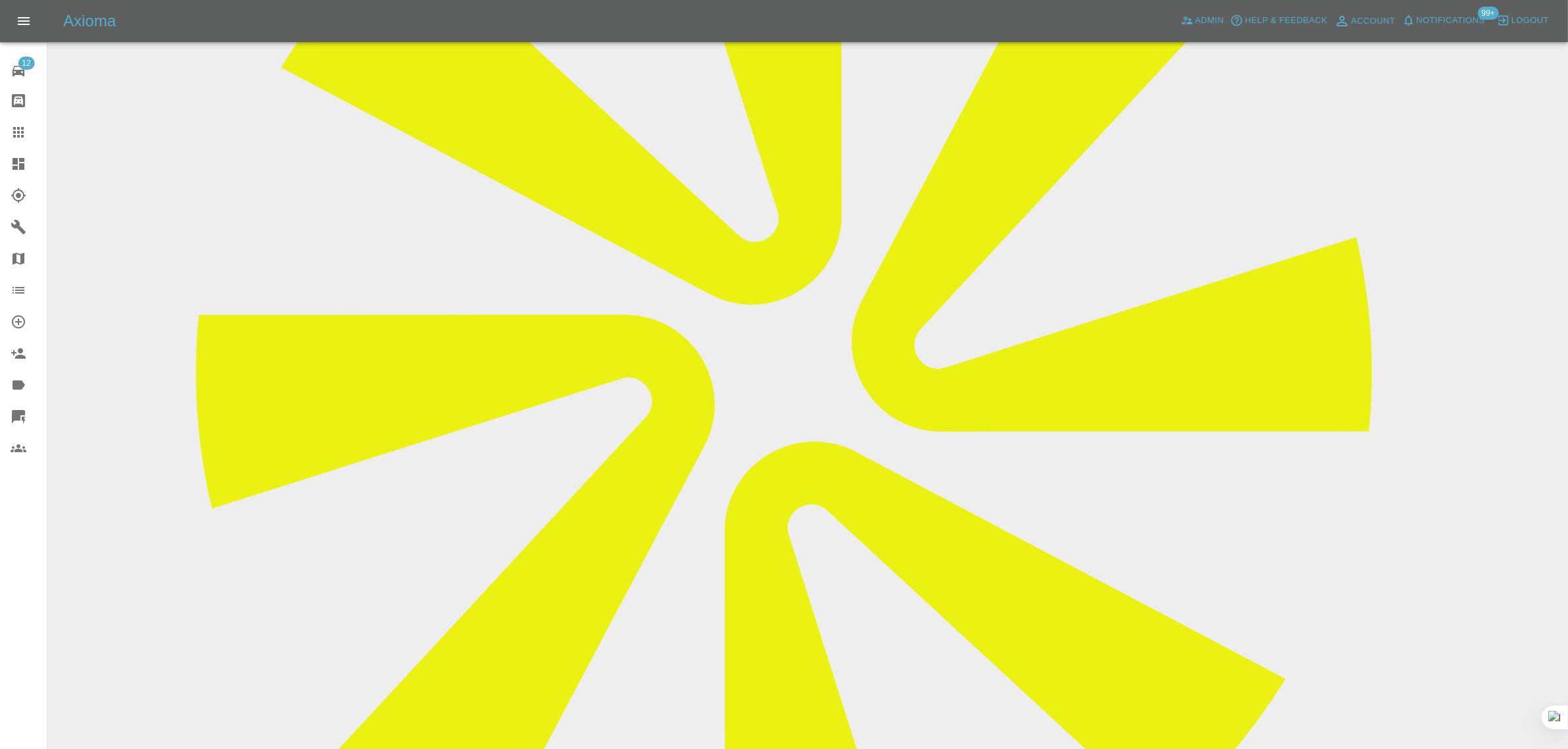
click at [18, 117] on link "Claims" at bounding box center [23, 132] width 47 height 31
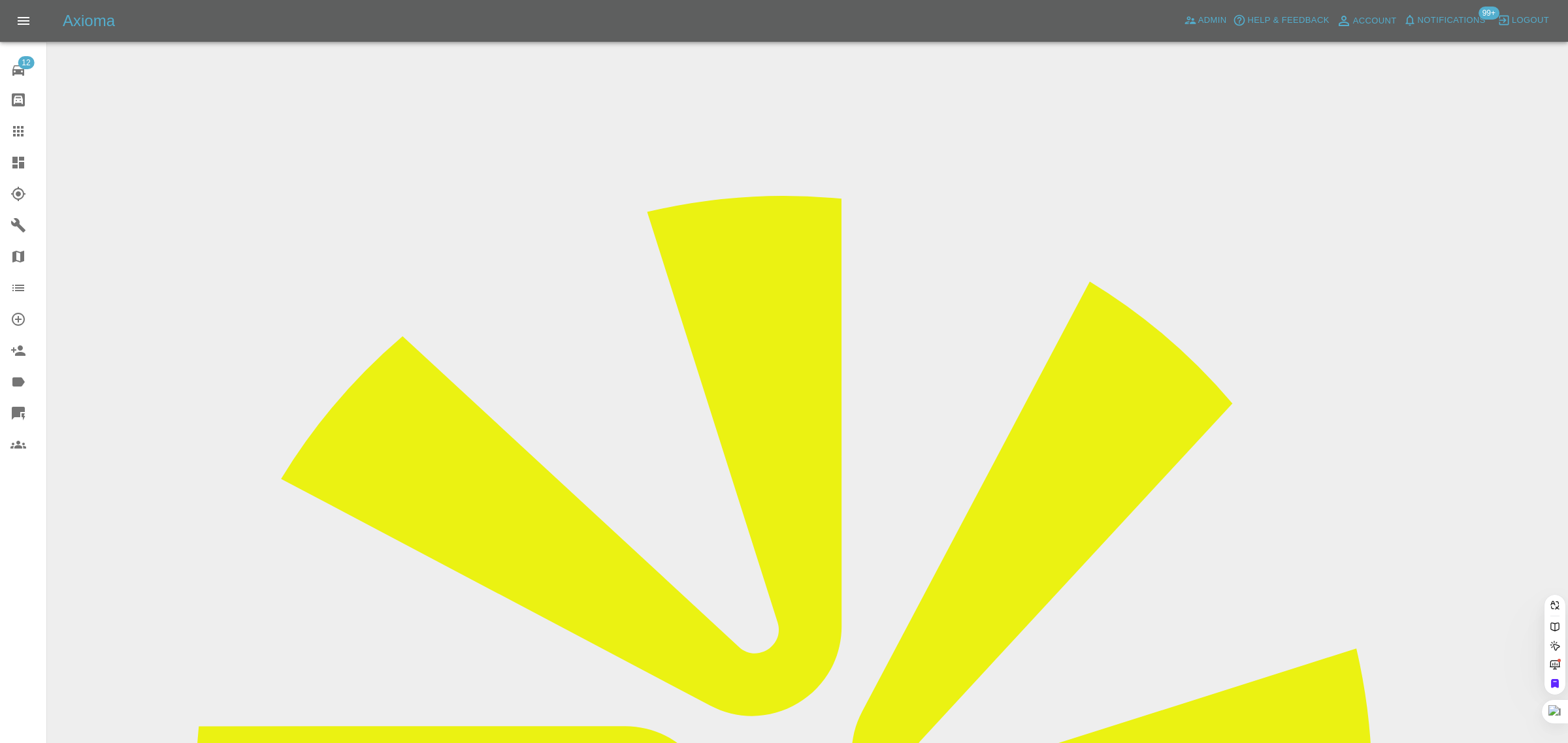
paste input "beautiful_2005@hotmail.co.uk"
type input "beautiful_2005@hotmail.co.u"
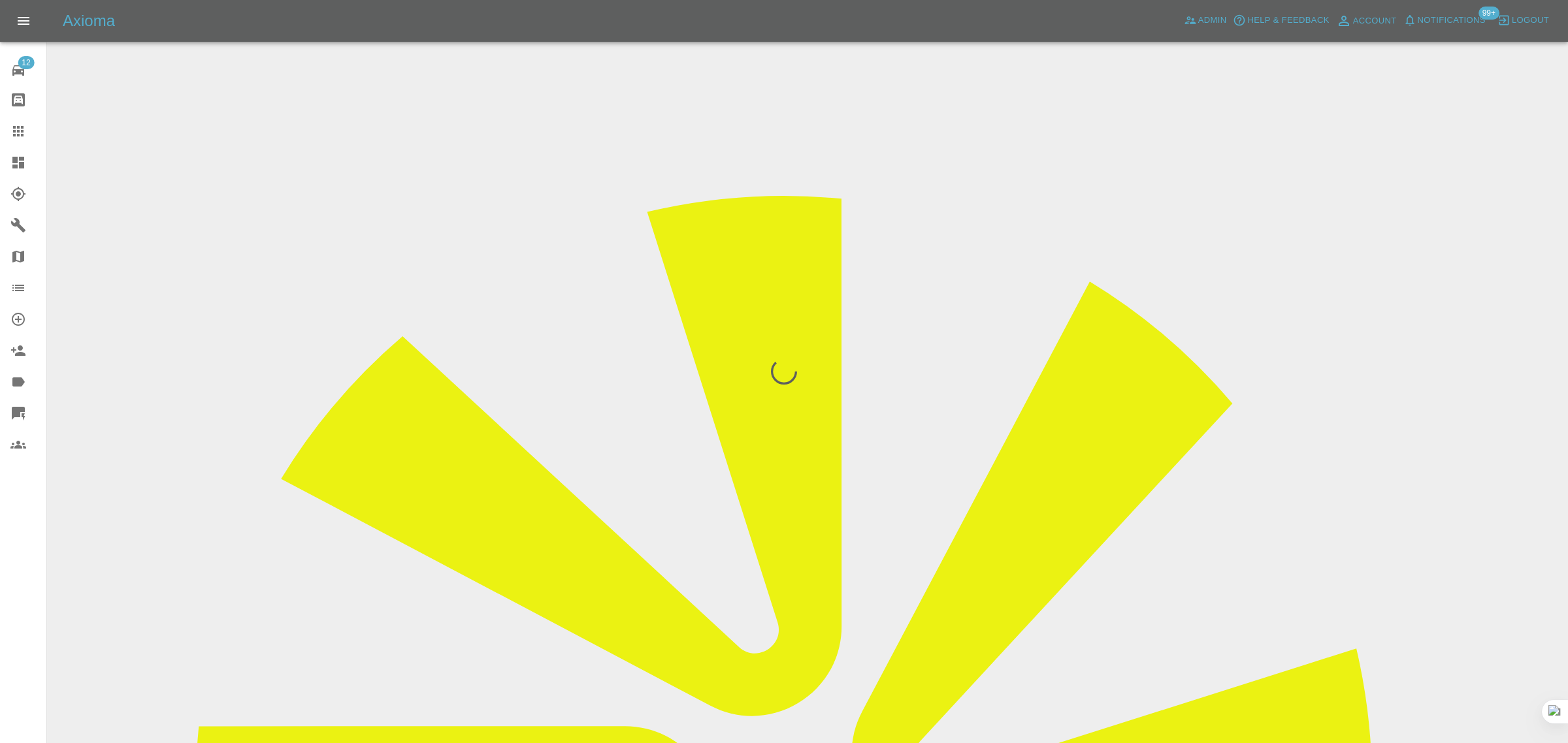
click at [0, 609] on div "12 Repair home Bodyshop home Claims Dashboard Explorer Garages Map Organization…" at bounding box center [23, 371] width 47 height 743
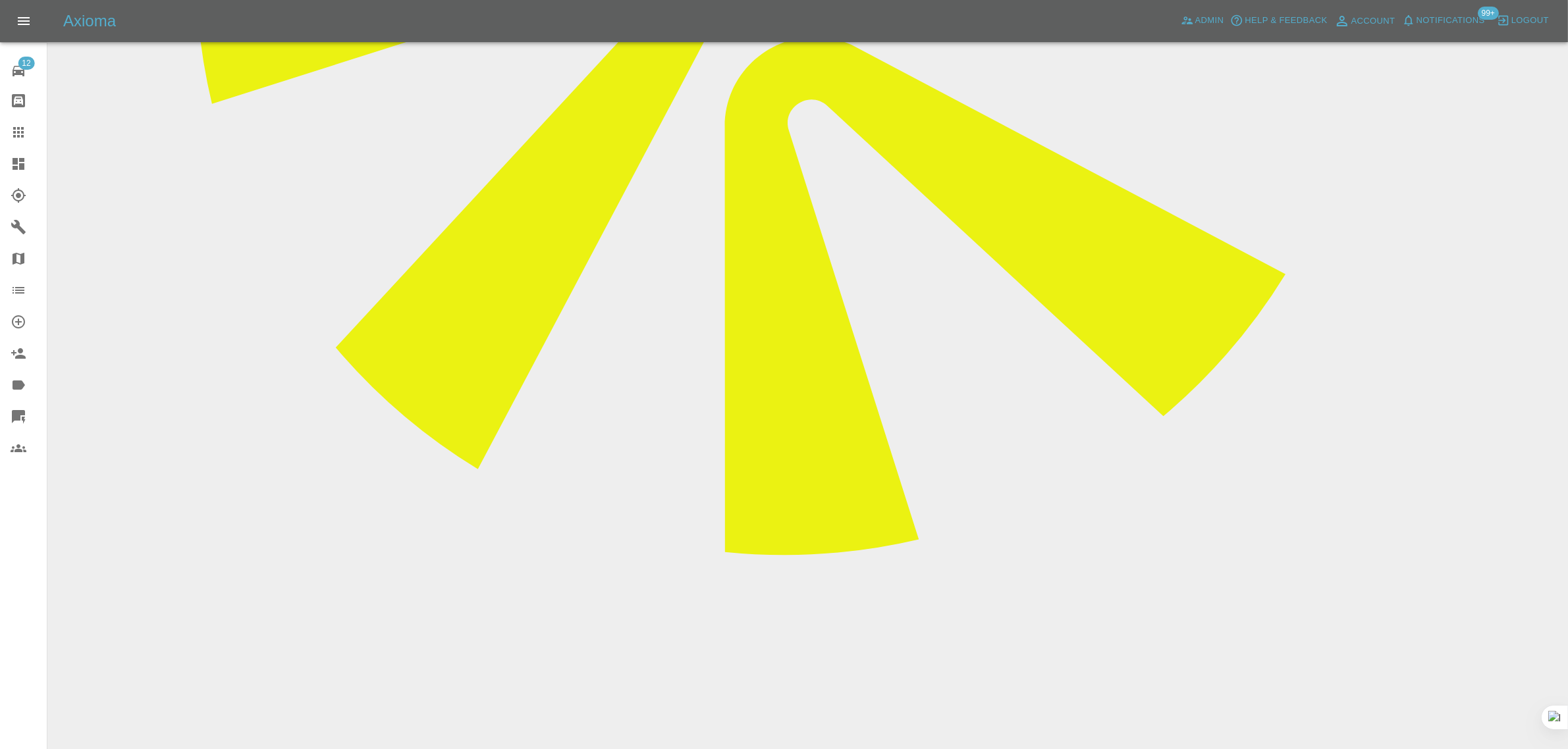
scroll to position [823, 0]
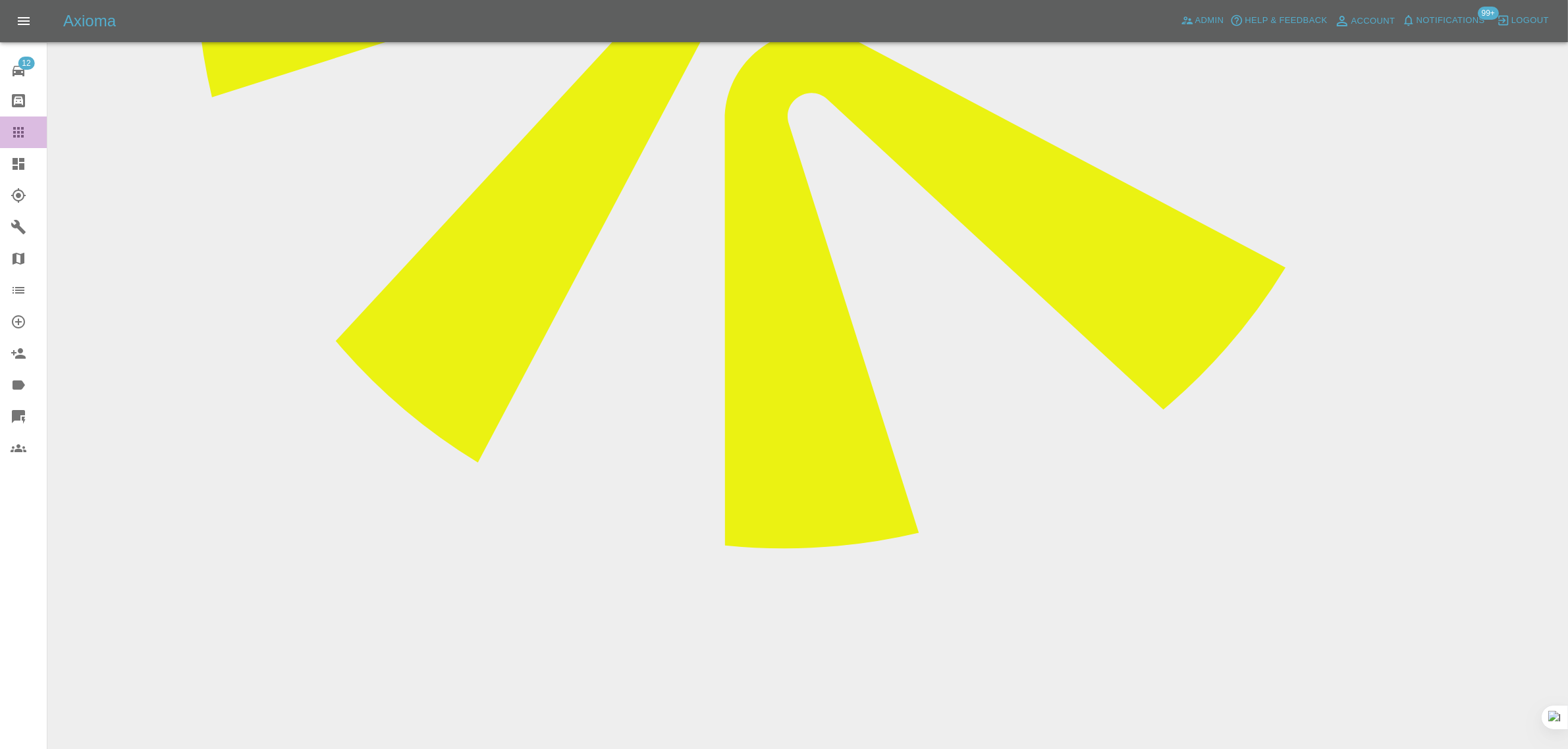
click at [22, 132] on icon at bounding box center [19, 132] width 11 height 11
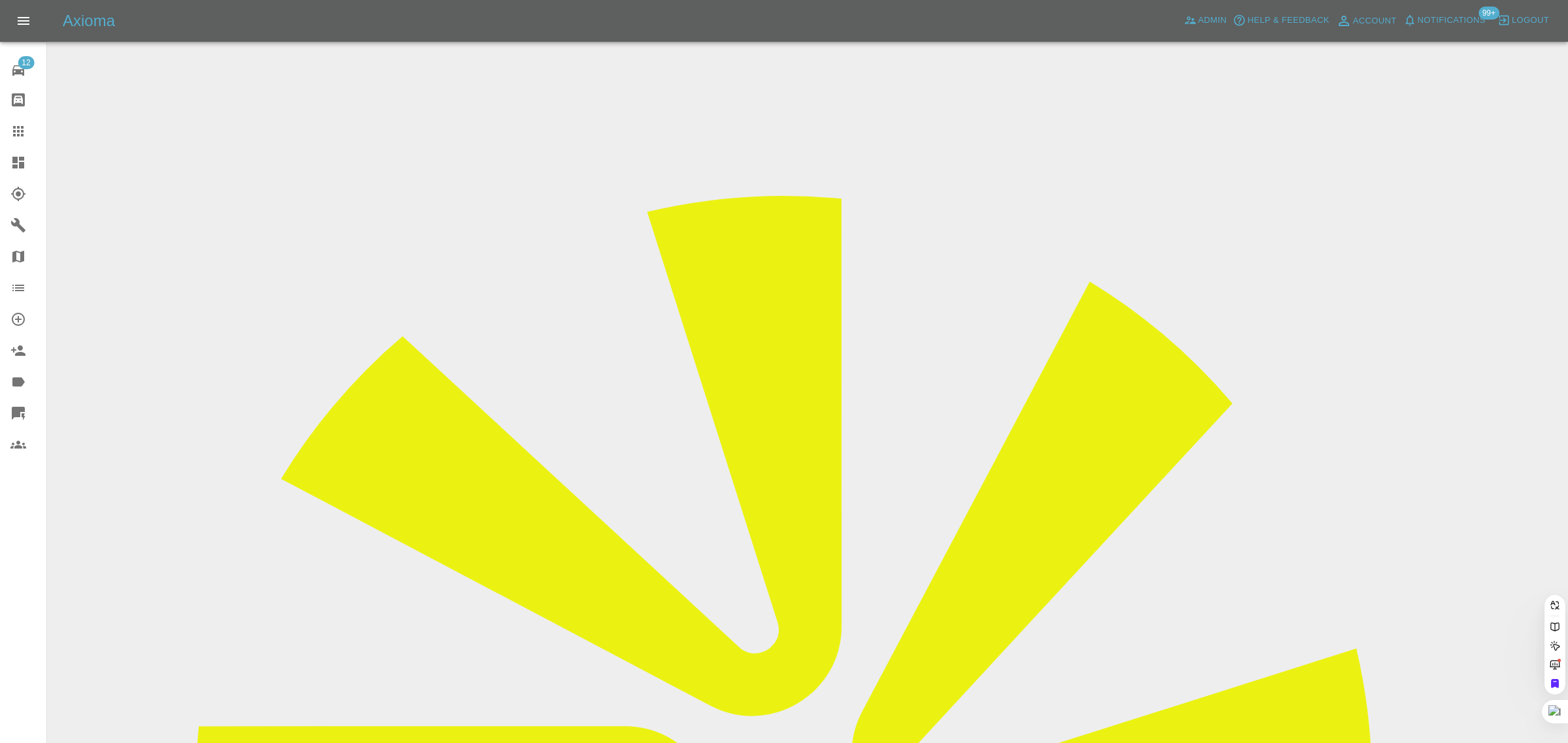
paste input "russell@chweidan.com"
type input "russell@chweidan.com"
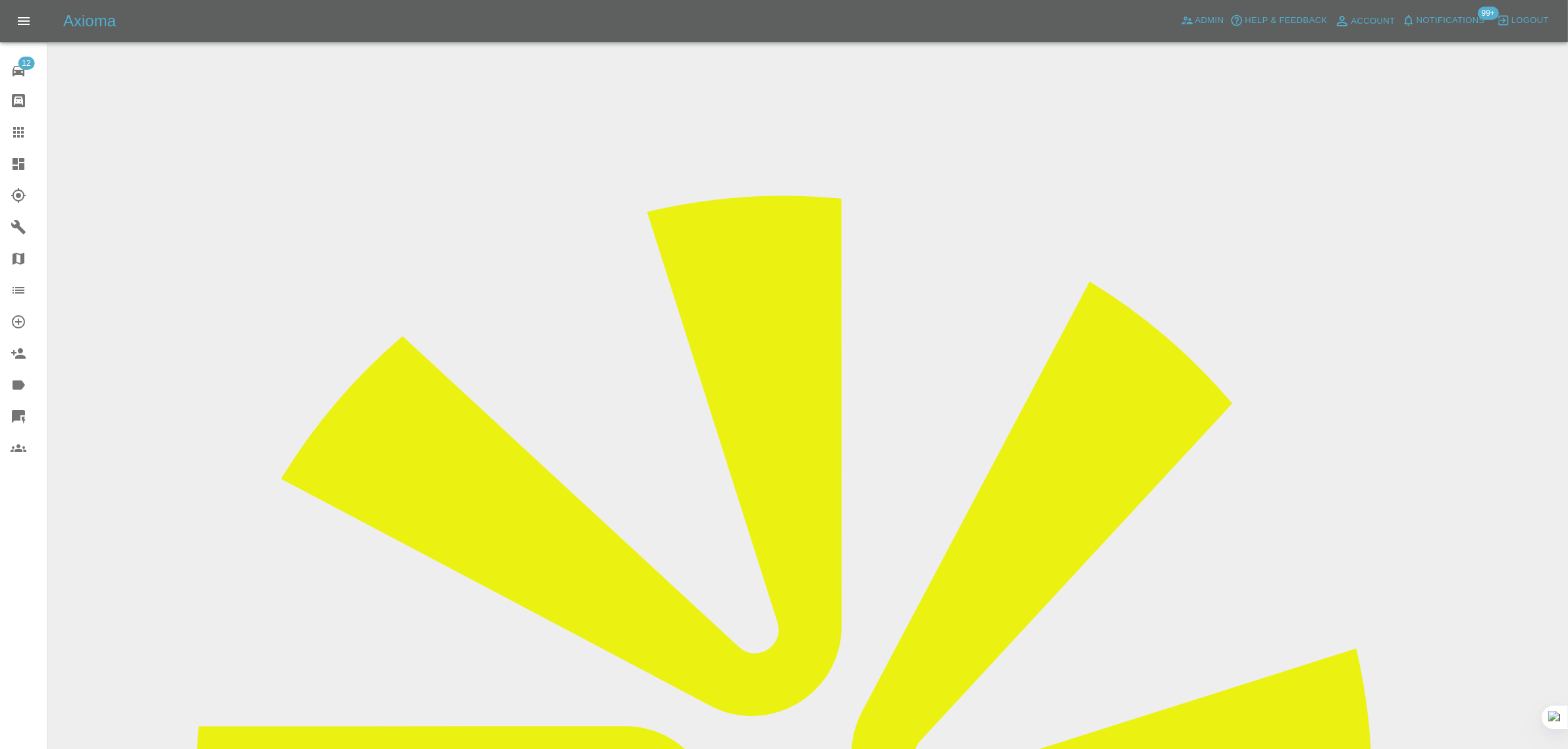
click at [20, 128] on icon at bounding box center [19, 132] width 16 height 16
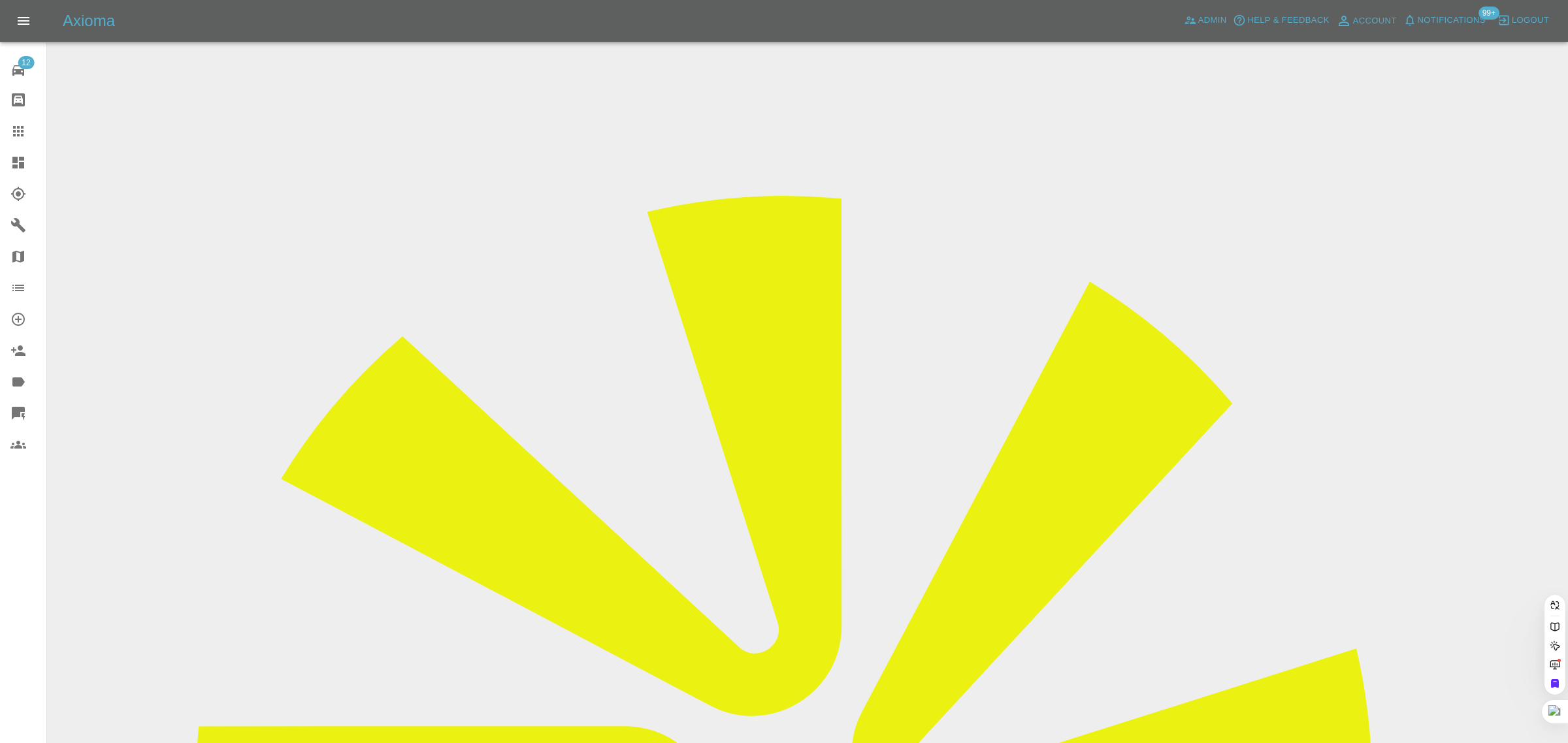
paste input "Rihan12Khan@outlook.com"
type input "Rihan12Khan@outlook.com"
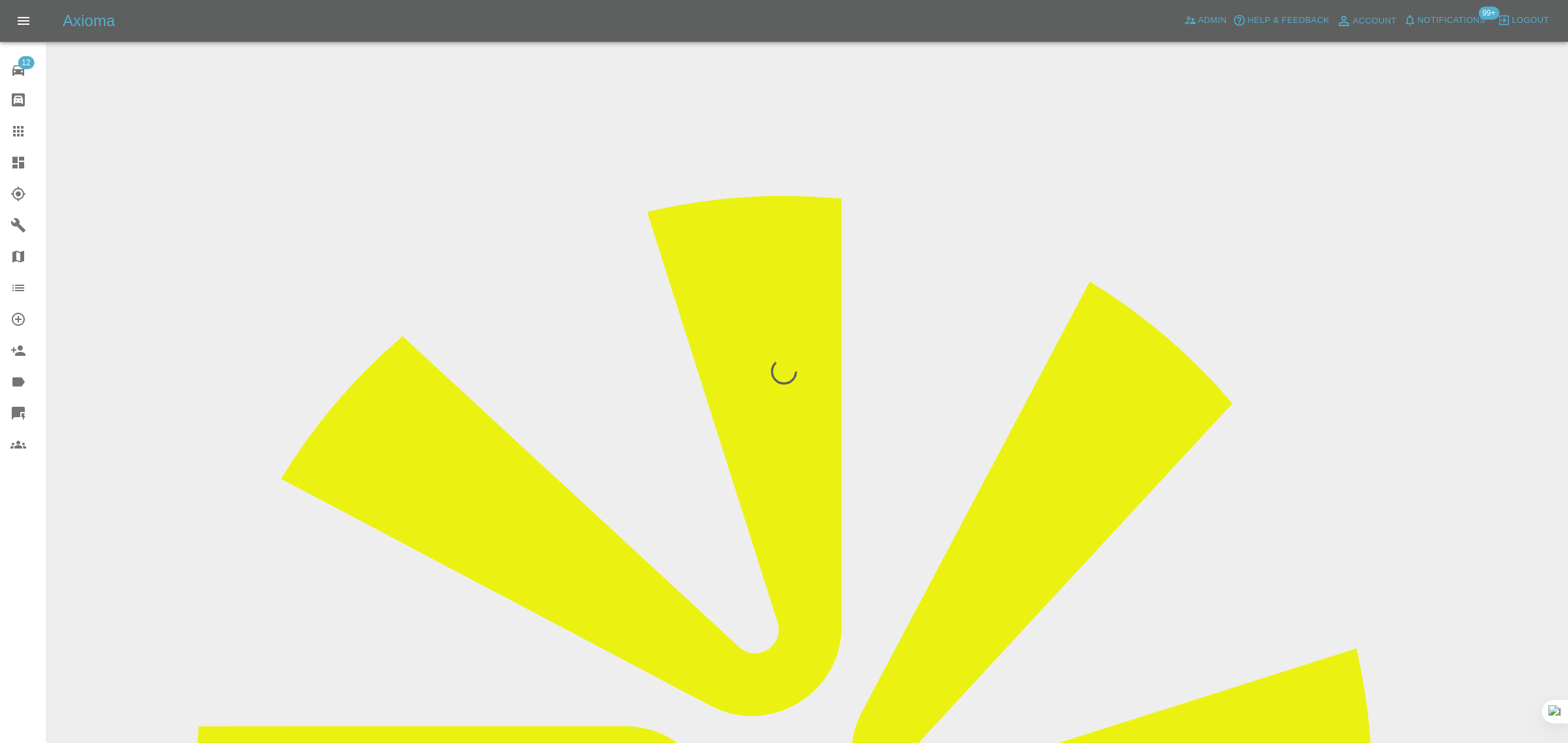
click at [11, 586] on div "12 Repair home Bodyshop home Claims Dashboard Explorer Garages Map Organization…" at bounding box center [23, 371] width 47 height 743
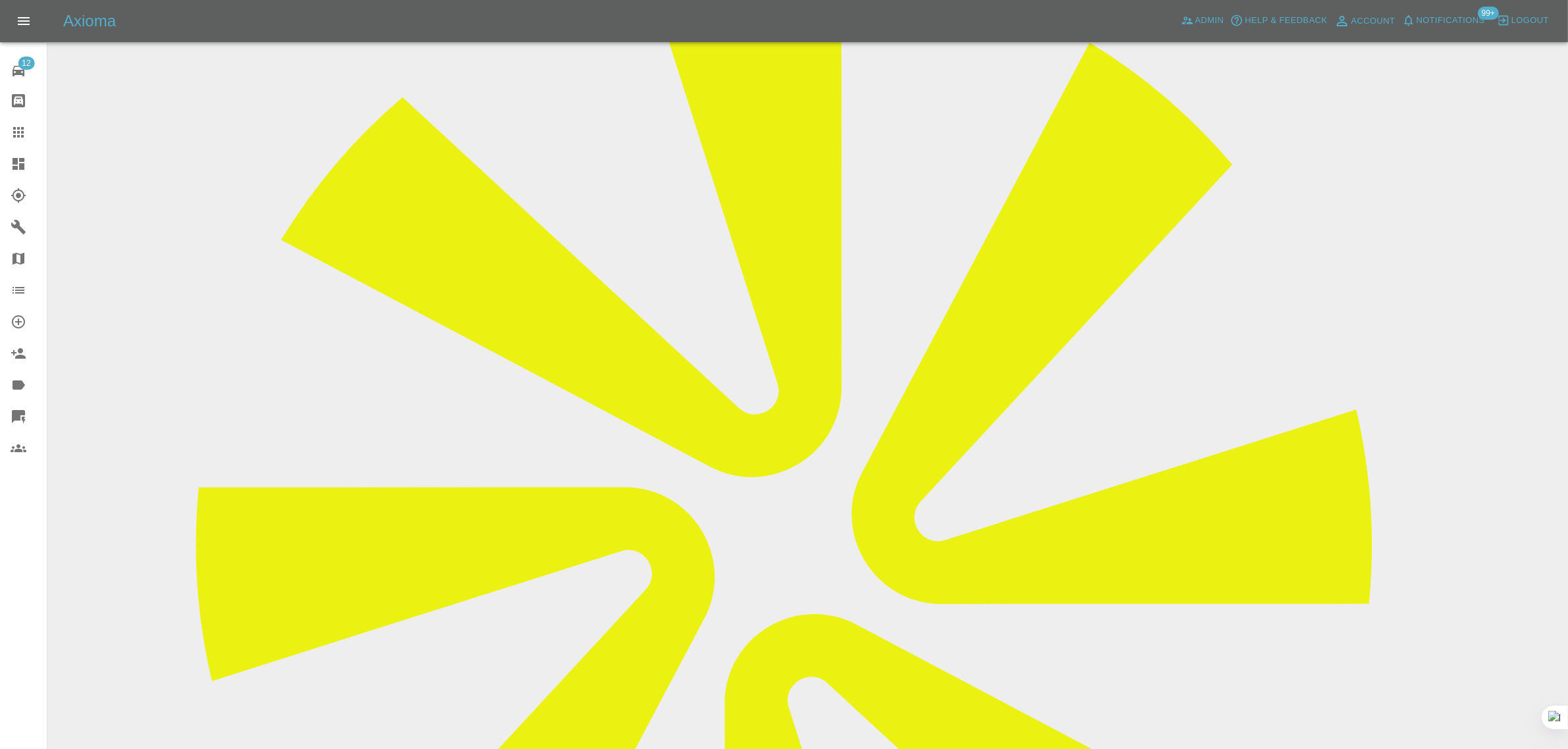
scroll to position [503, 0]
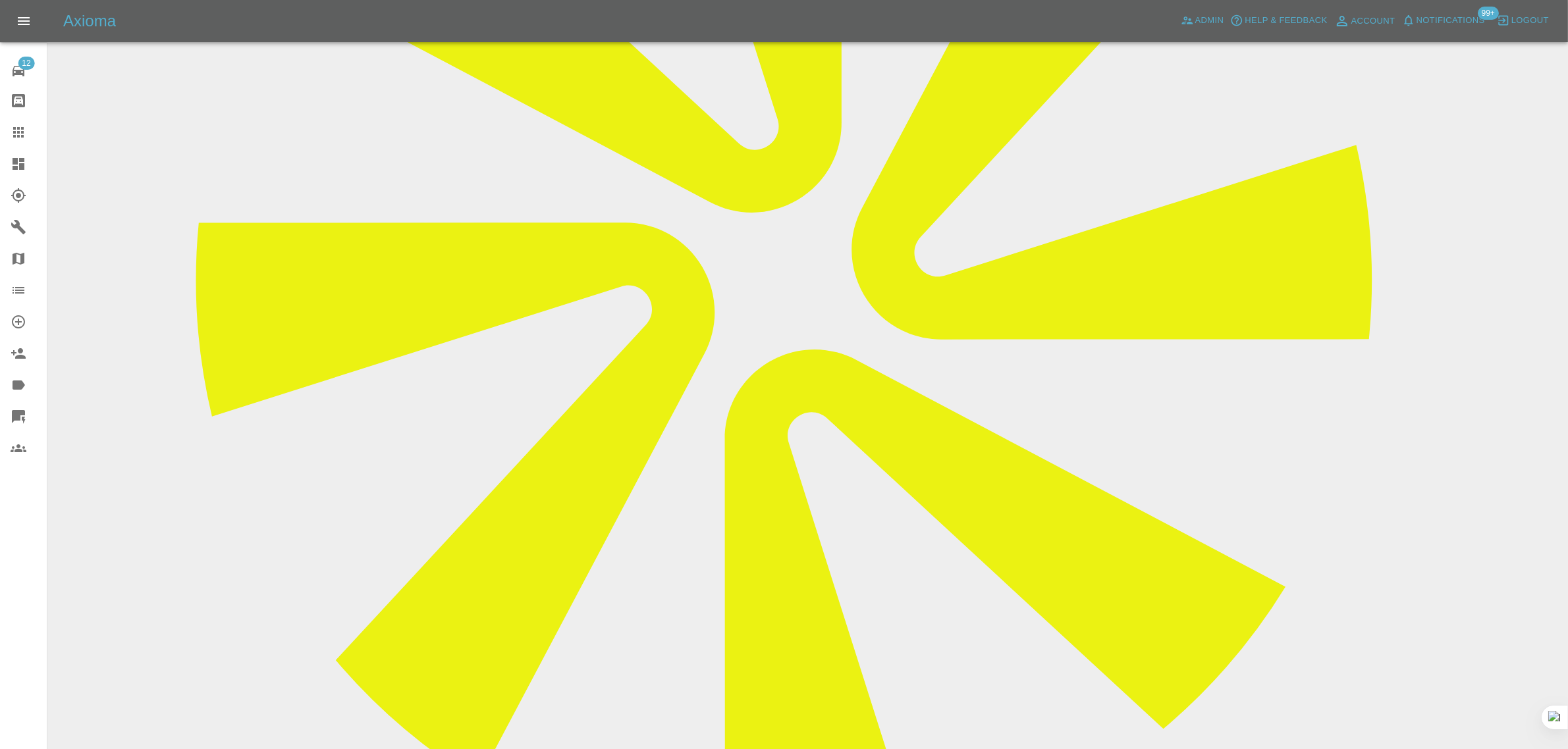
drag, startPoint x: 613, startPoint y: 522, endPoint x: 890, endPoint y: 521, distance: 277.0
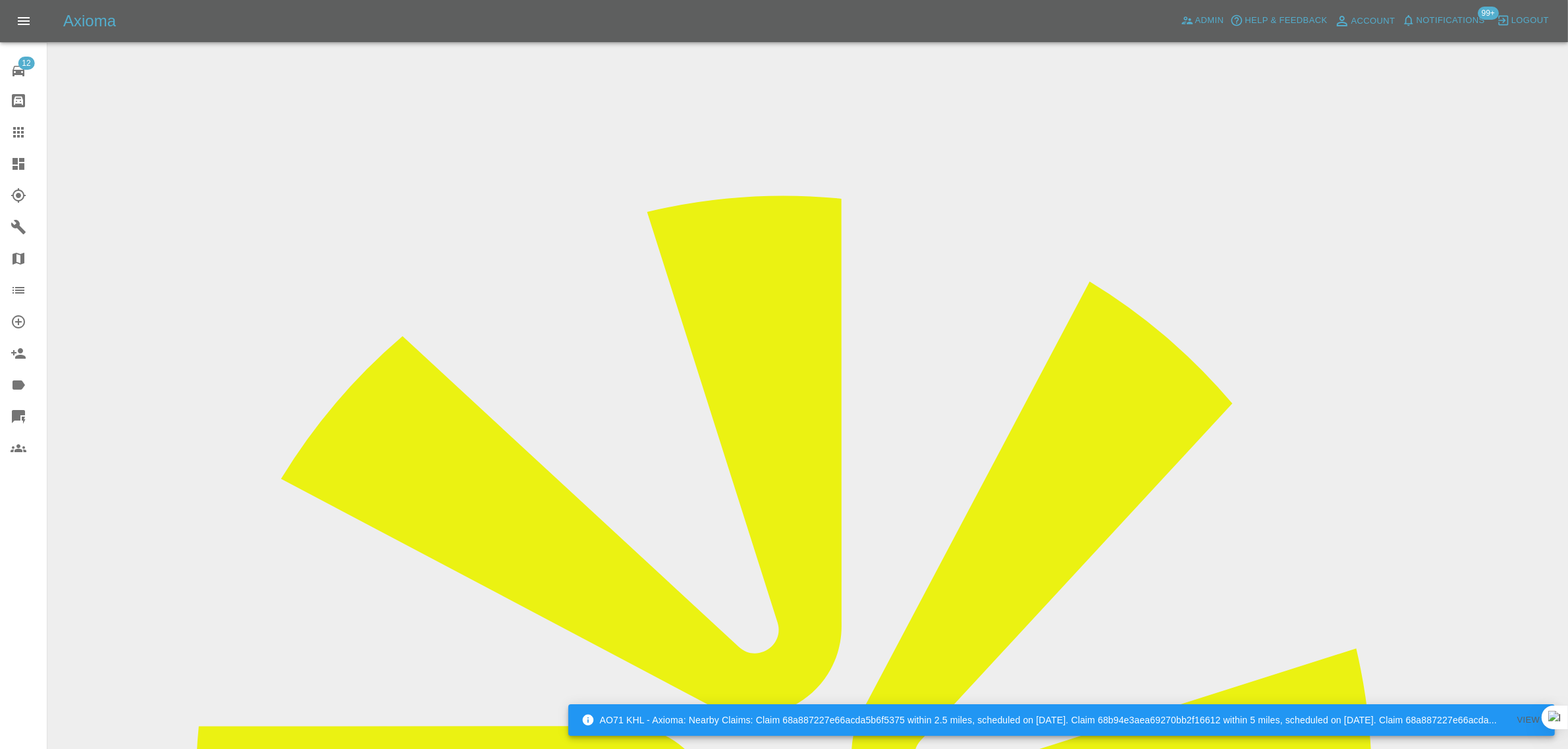
scroll to position [494, 0]
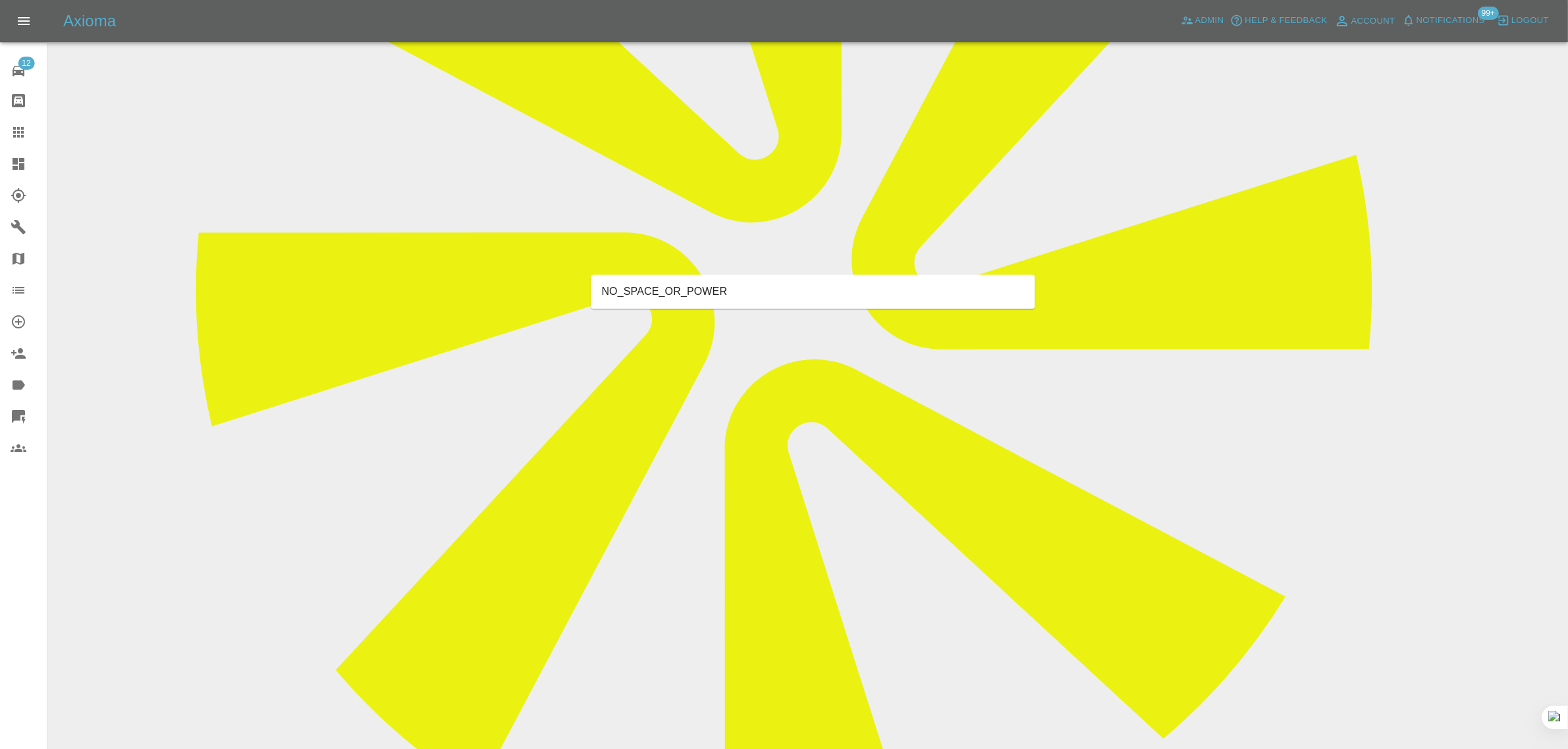
type input "space"
click at [667, 288] on li "NO_SPACE_OR_POWER" at bounding box center [813, 292] width 444 height 24
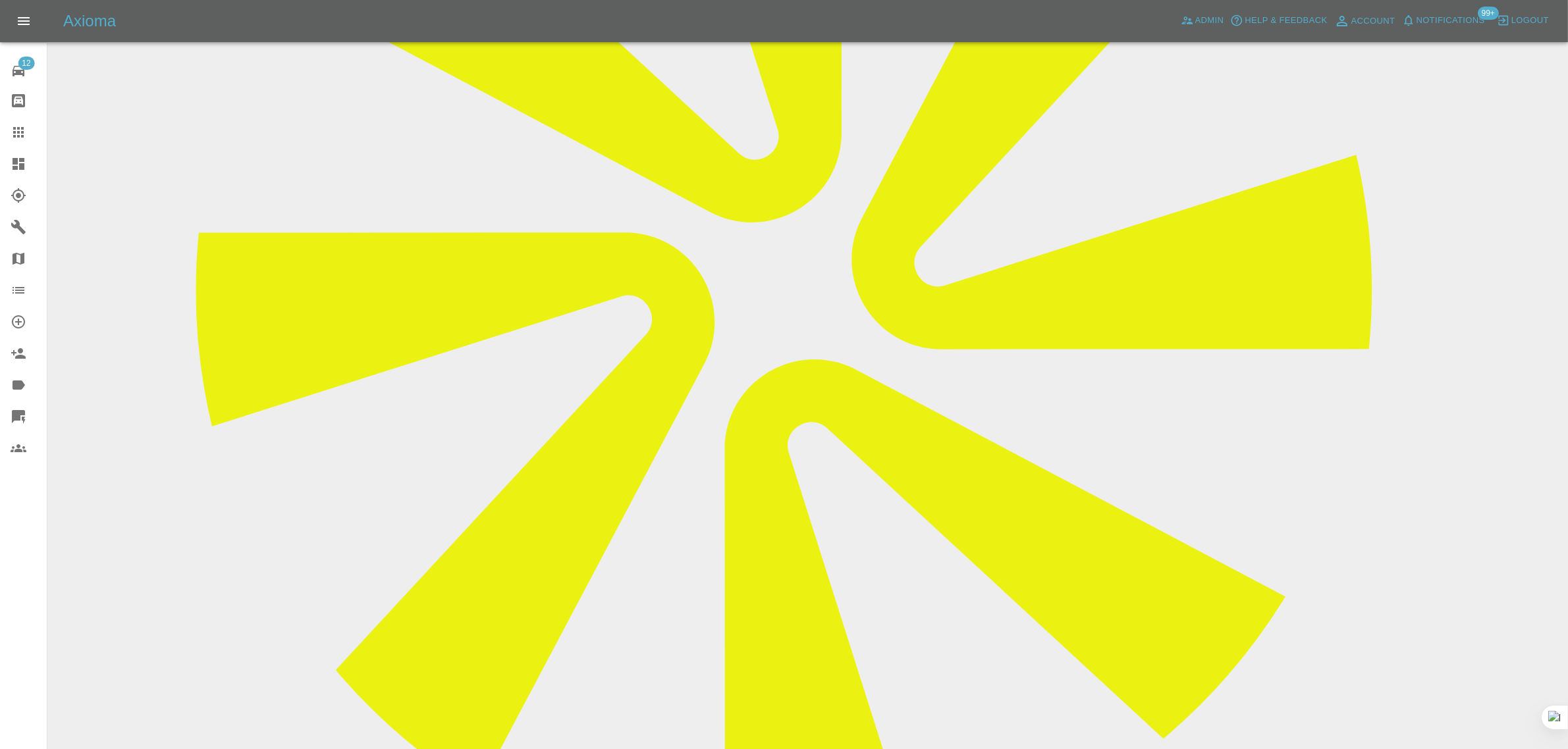
paste textarea "I messaged on WhatsApp and received no reply. Are we able to negotiate on the p…"
type textarea "I messaged on WhatsApp and received no reply. Are we able to negotiate on the p…"
click at [25, 134] on icon at bounding box center [19, 132] width 16 height 16
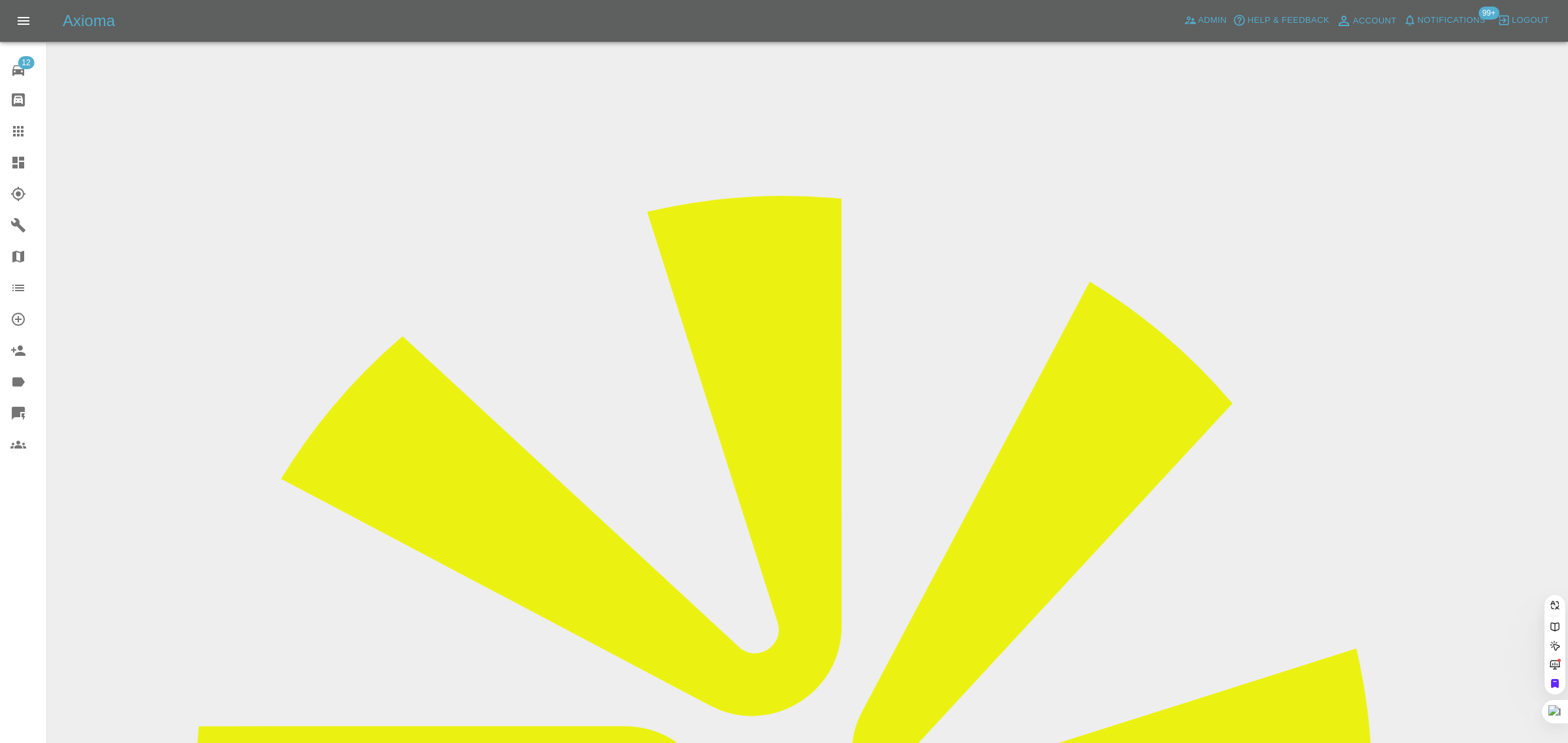
paste input "lesley.sanders@blueyonder.co.uk"
type input "lesley.sanders@blueyonder.co.uk"
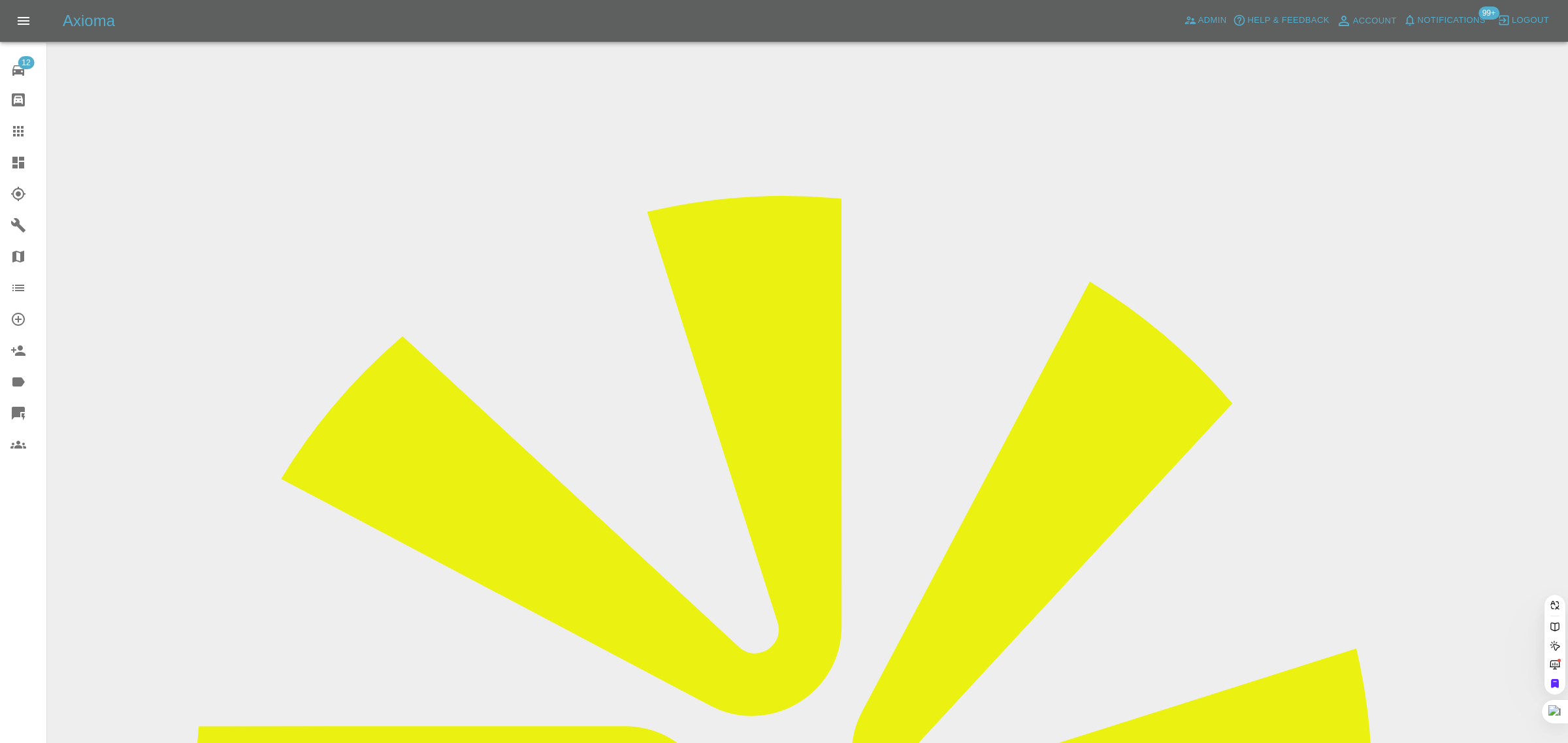
drag, startPoint x: 772, startPoint y: 433, endPoint x: 805, endPoint y: 459, distance: 42.0
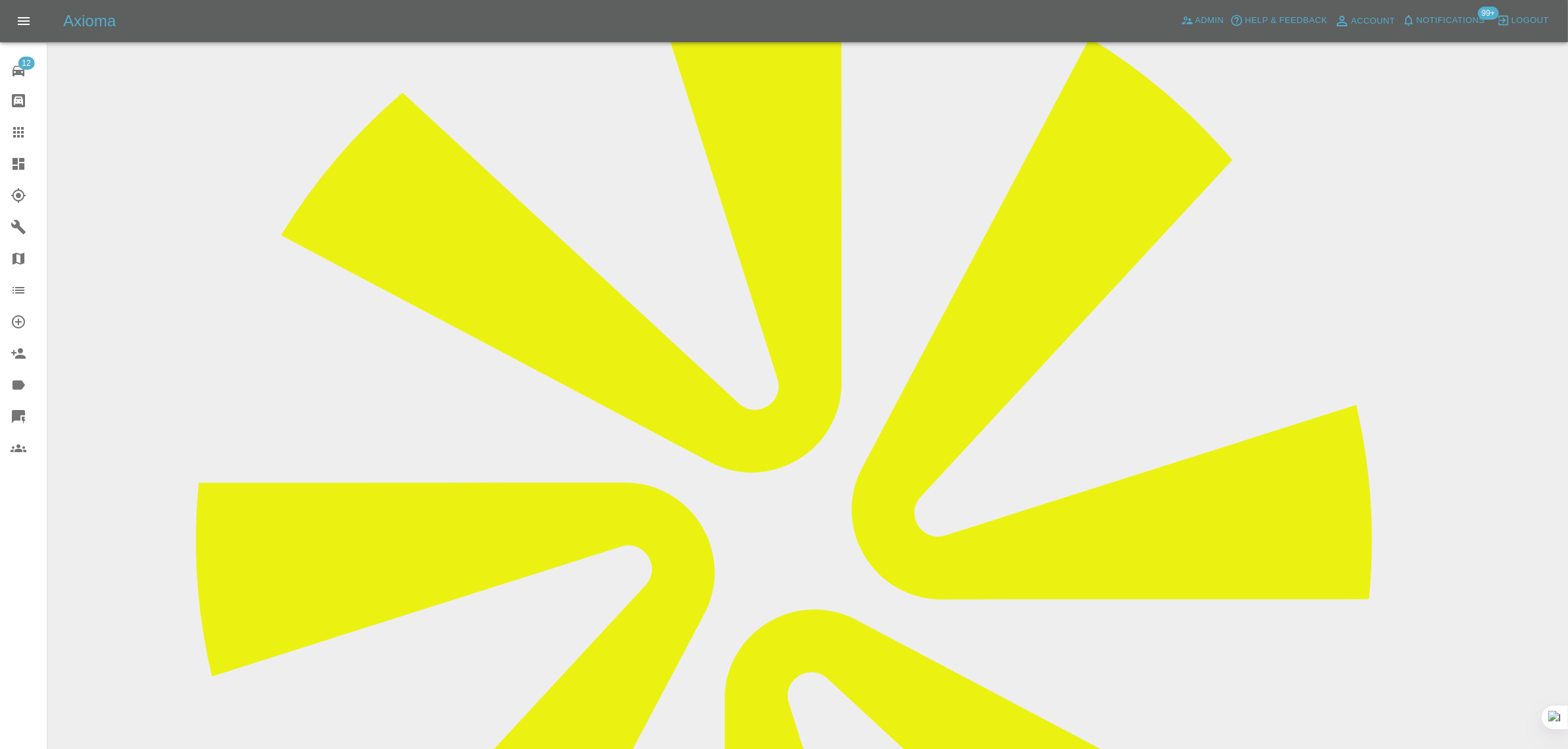
scroll to position [658, 0]
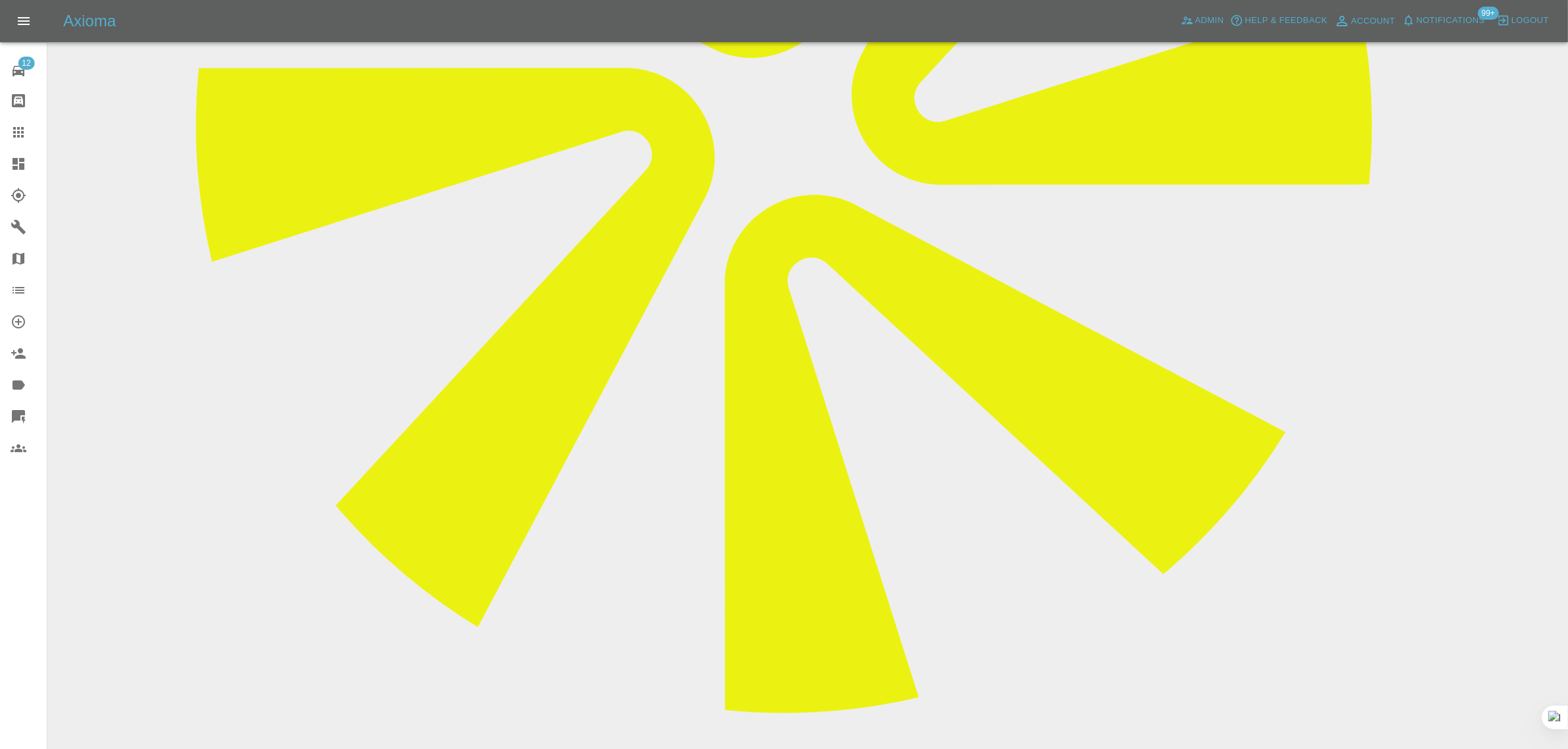
paste textarea "I have rung the number for Ben and advised that I have to cancel this booking, …"
type textarea "I have rung the number for Ben and advised that I have to cancel this booking, …"
click at [28, 129] on div at bounding box center [29, 132] width 37 height 16
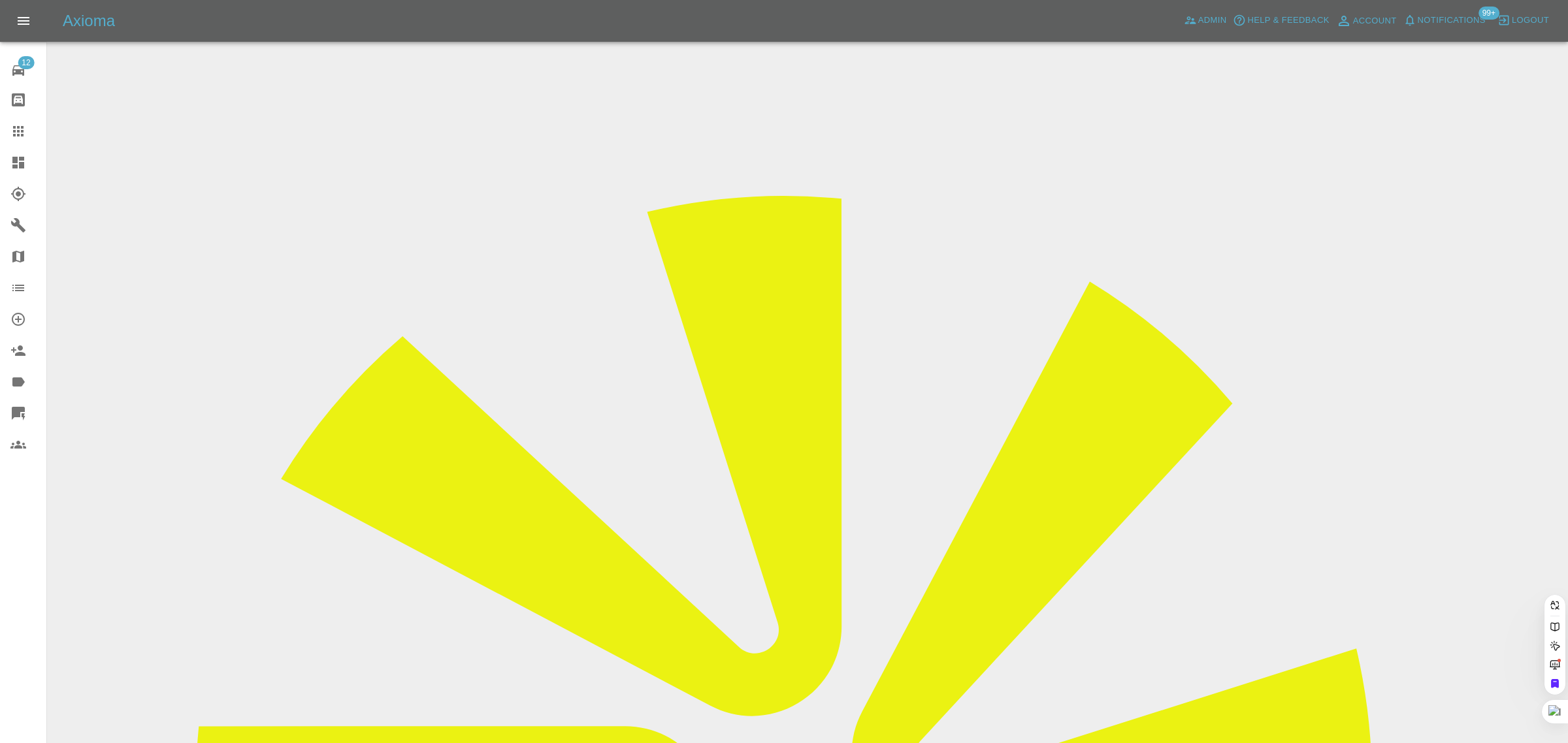
paste input "ken.holcroft@gmail.com"
type input "ken.holcroft@gmail.com"
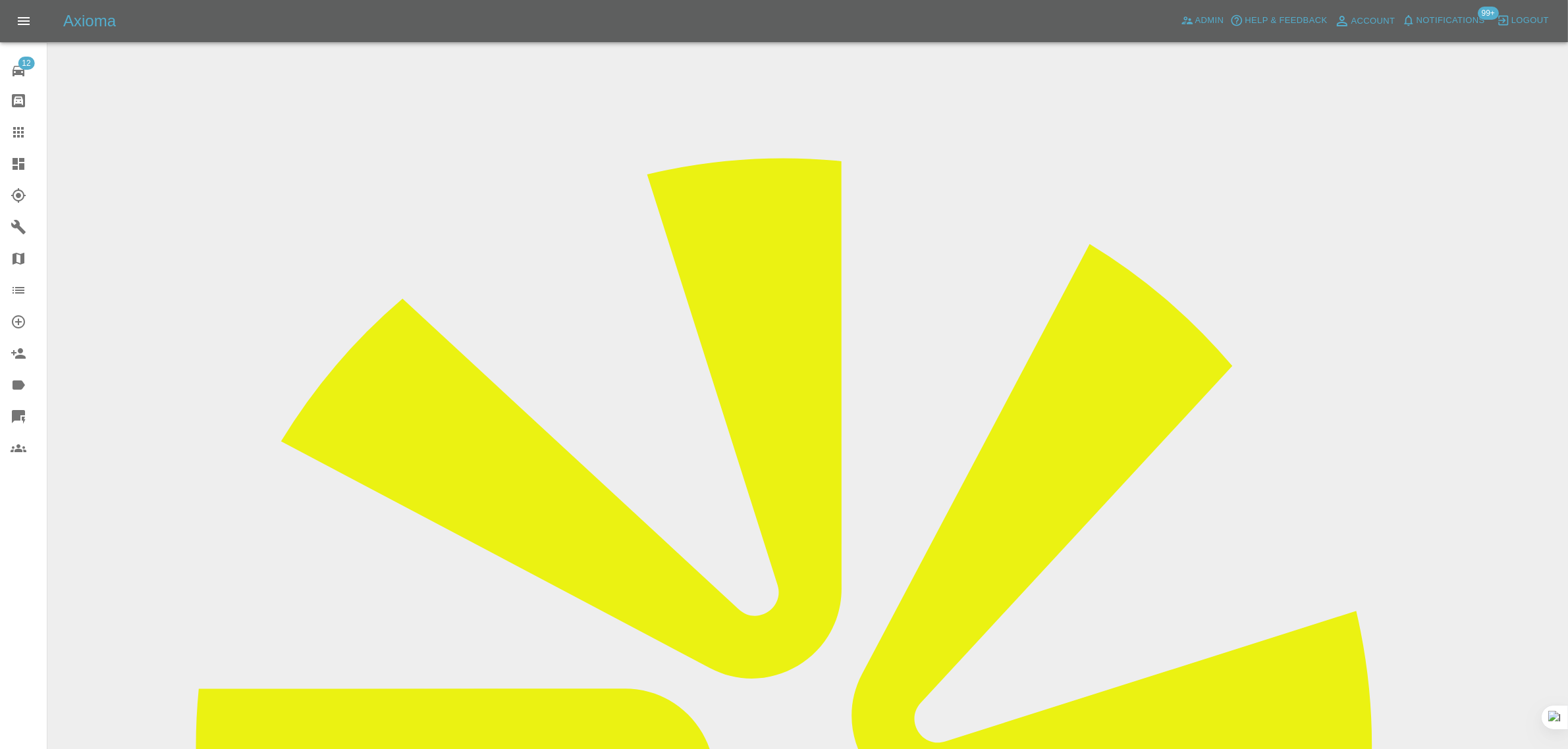
scroll to position [36, 0]
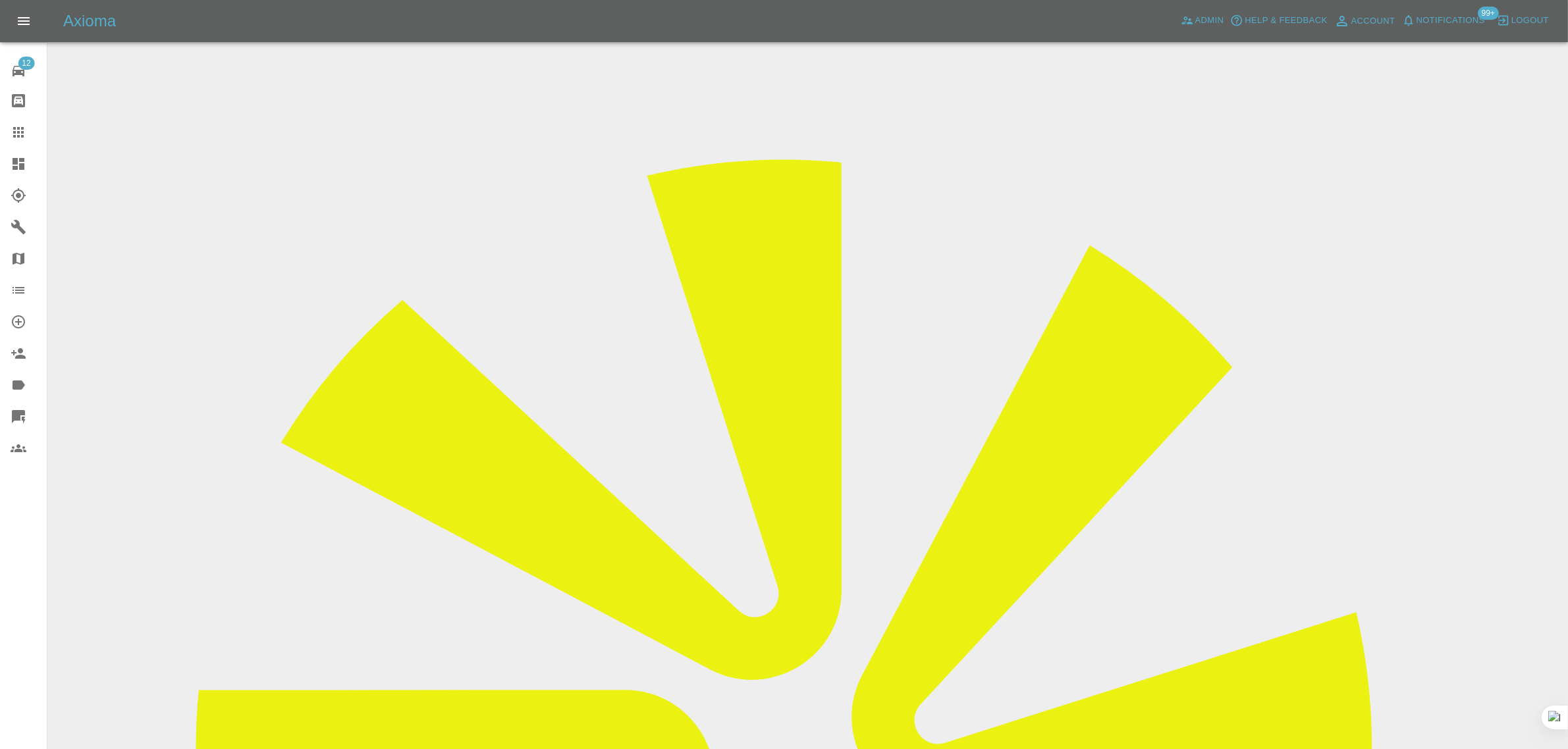
click at [22, 135] on icon at bounding box center [19, 132] width 16 height 16
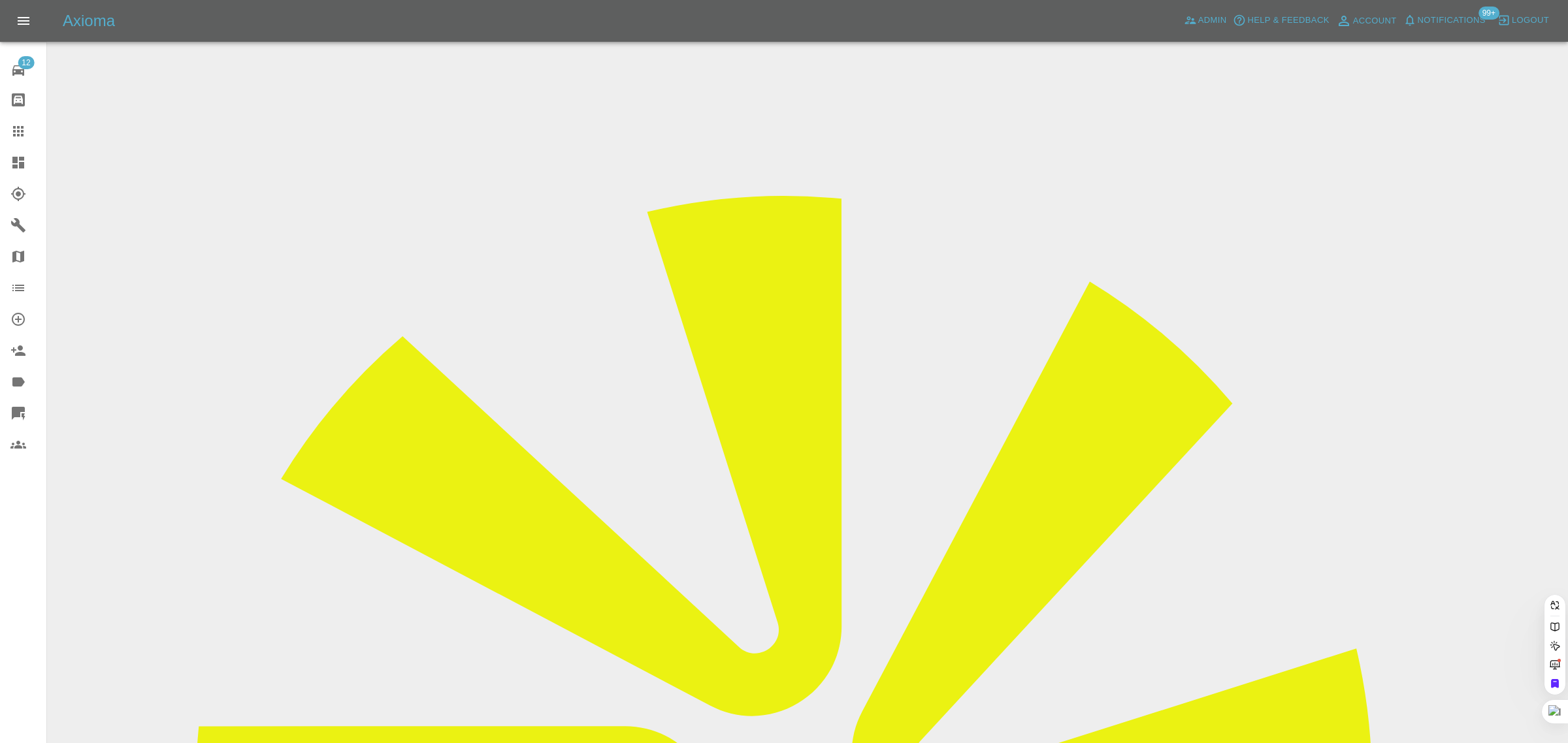
paste input "sean_keeley@sky.com"
type input "sean_keeley@sky.com"
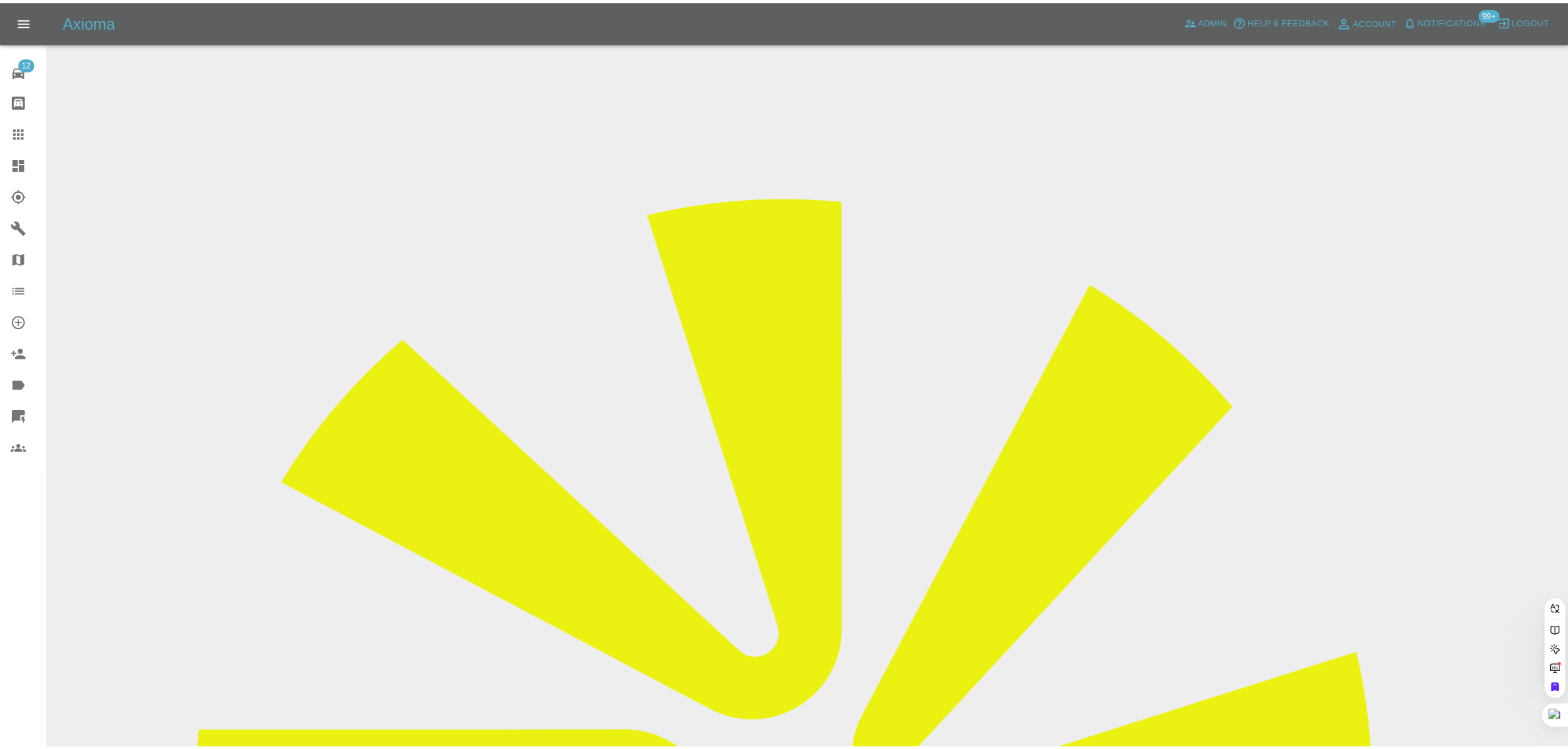
scroll to position [0, 0]
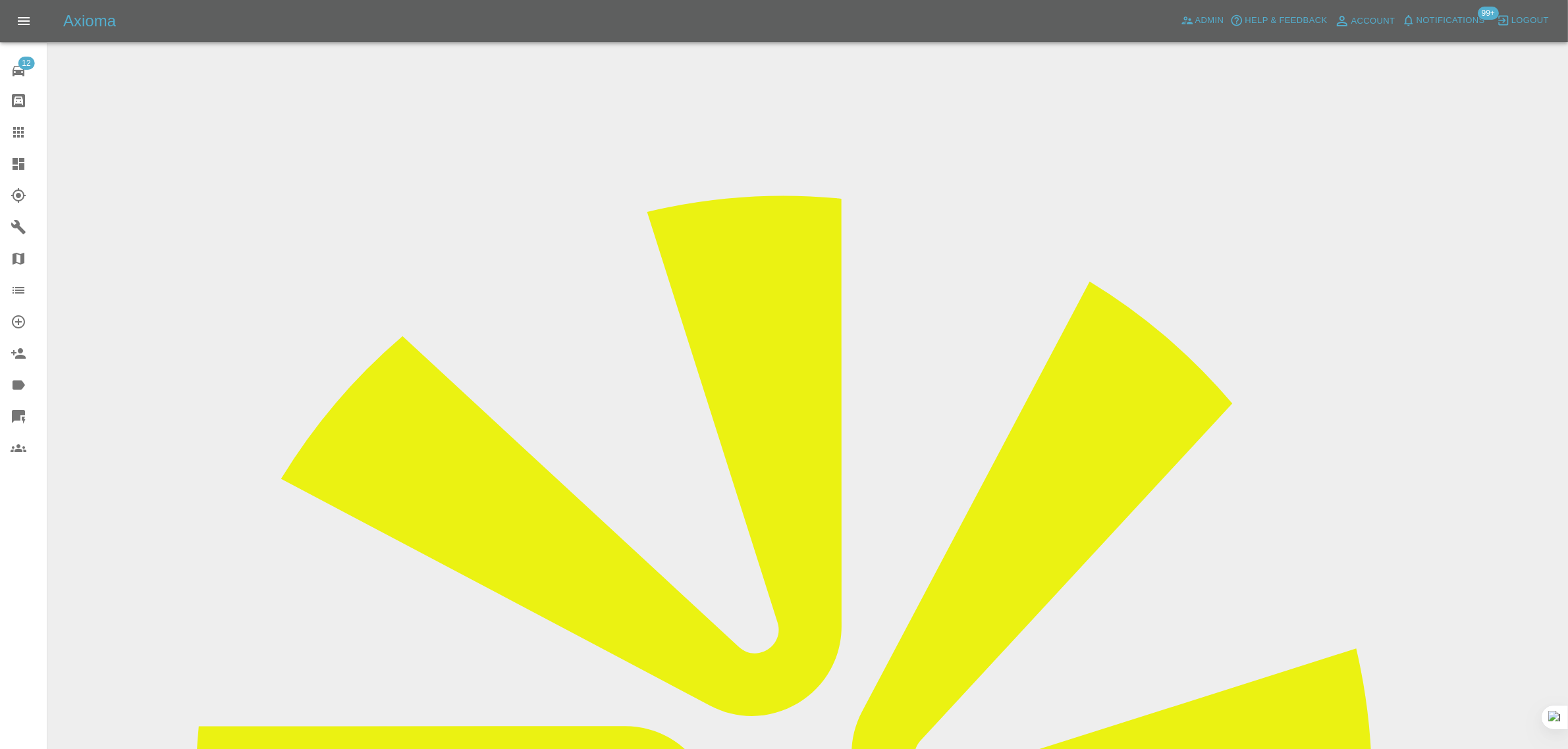
scroll to position [576, 0]
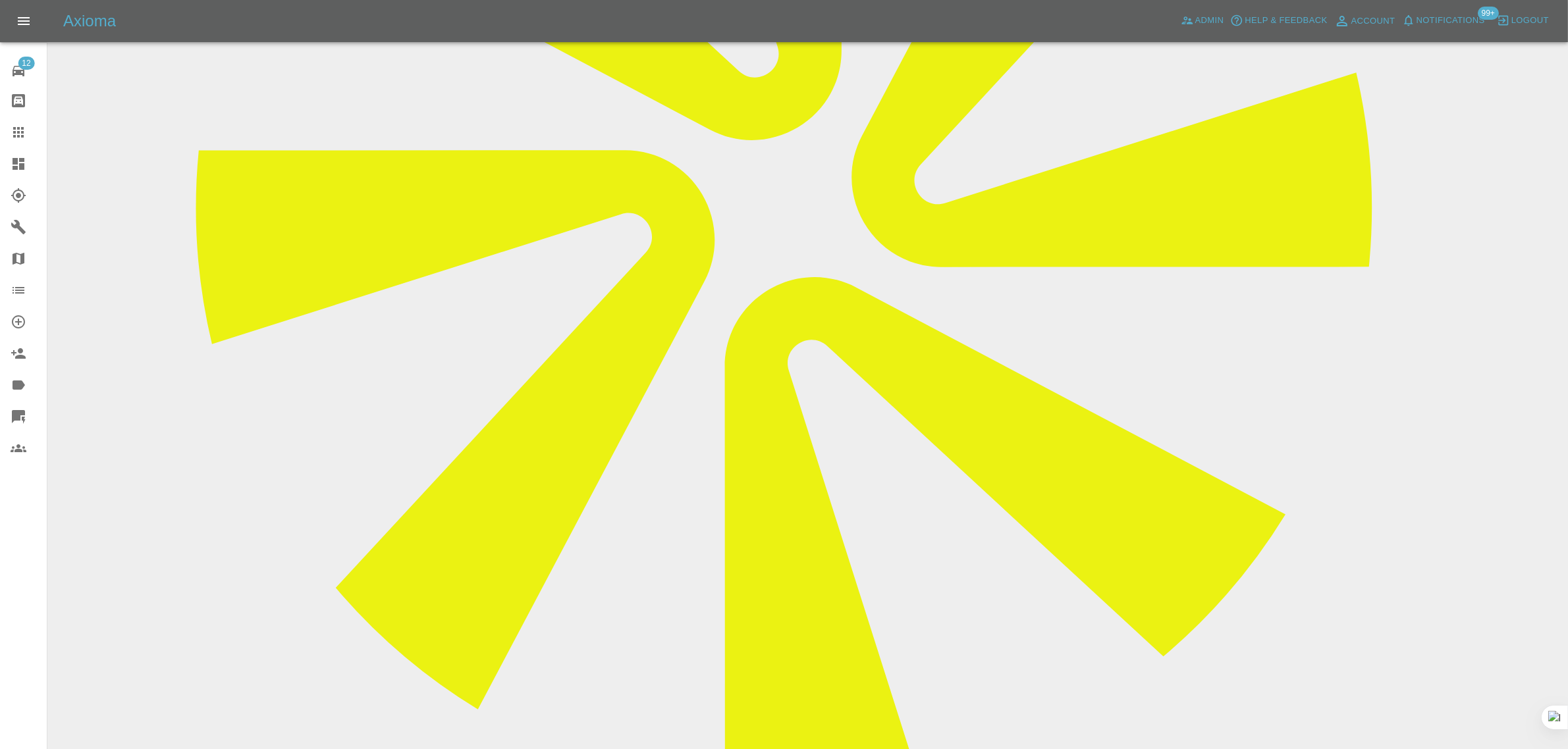
paste textarea "Hi this is to confirm I wish to cancel my repair request of 18th September. I h…"
type textarea "Hi this is to confirm I wish to cancel my repair request of 18th September. I h…"
click at [21, 136] on icon at bounding box center [19, 132] width 11 height 11
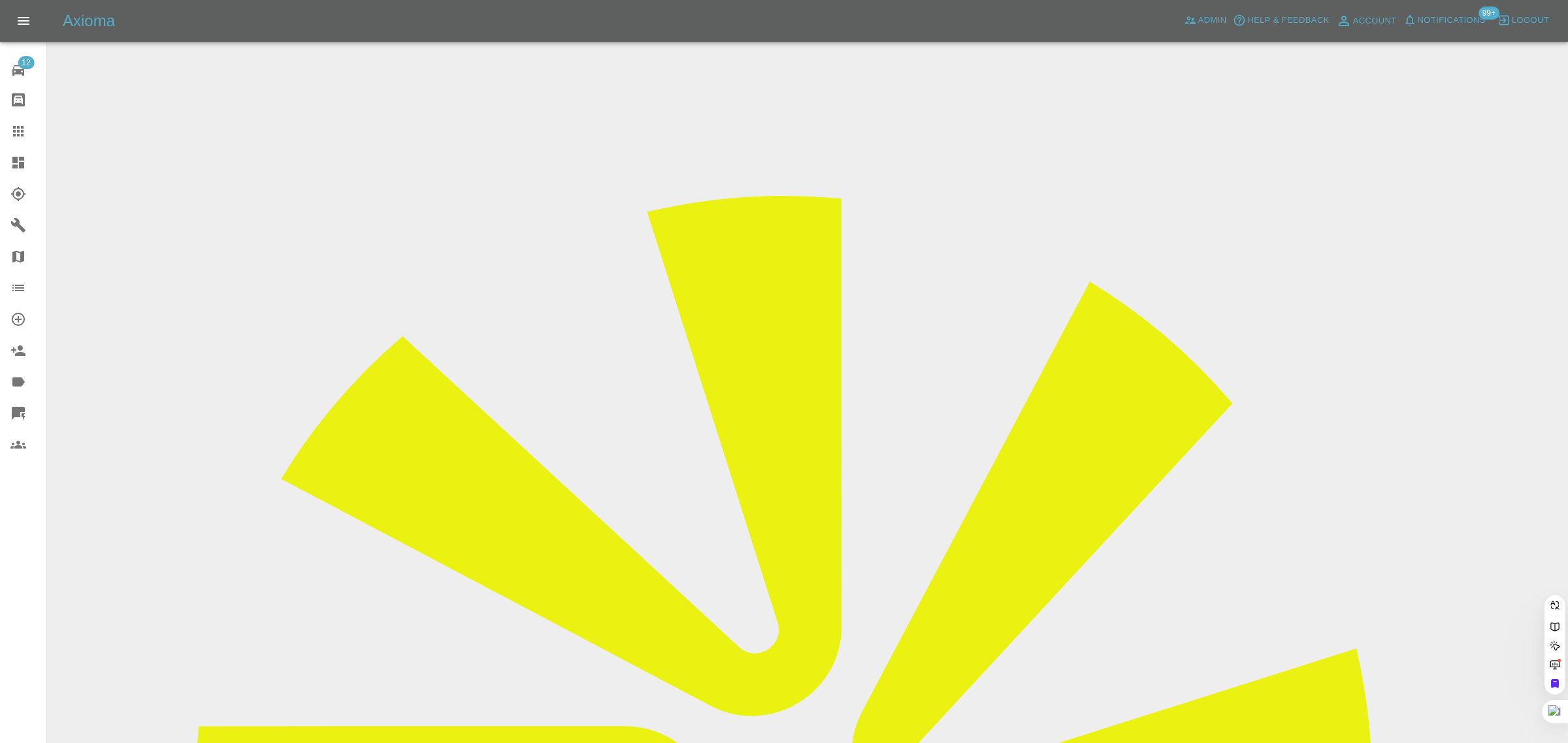
paste input "forwood@btinternet.com"
type input "forwood@btinternet.co"
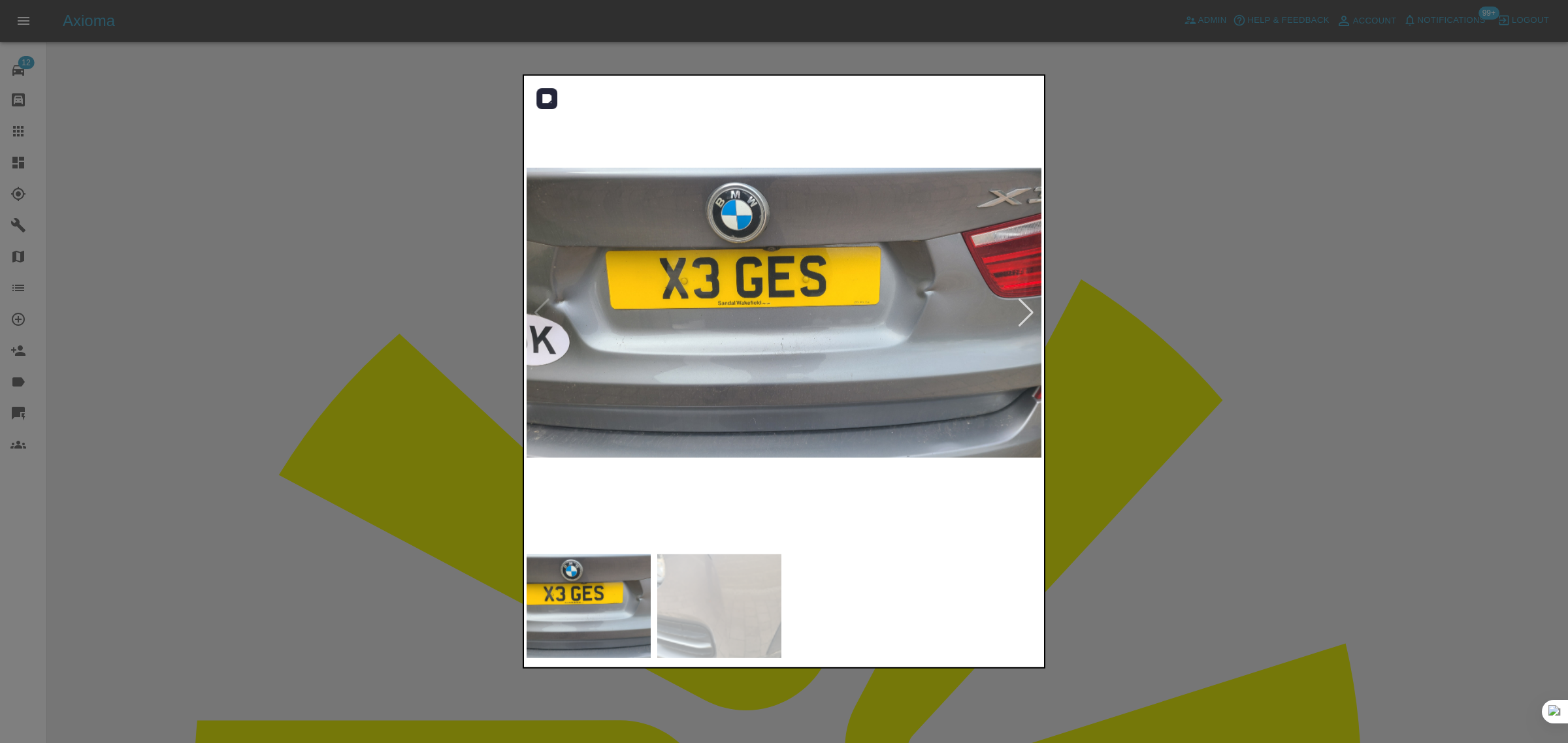
click at [1029, 314] on div at bounding box center [1026, 313] width 18 height 29
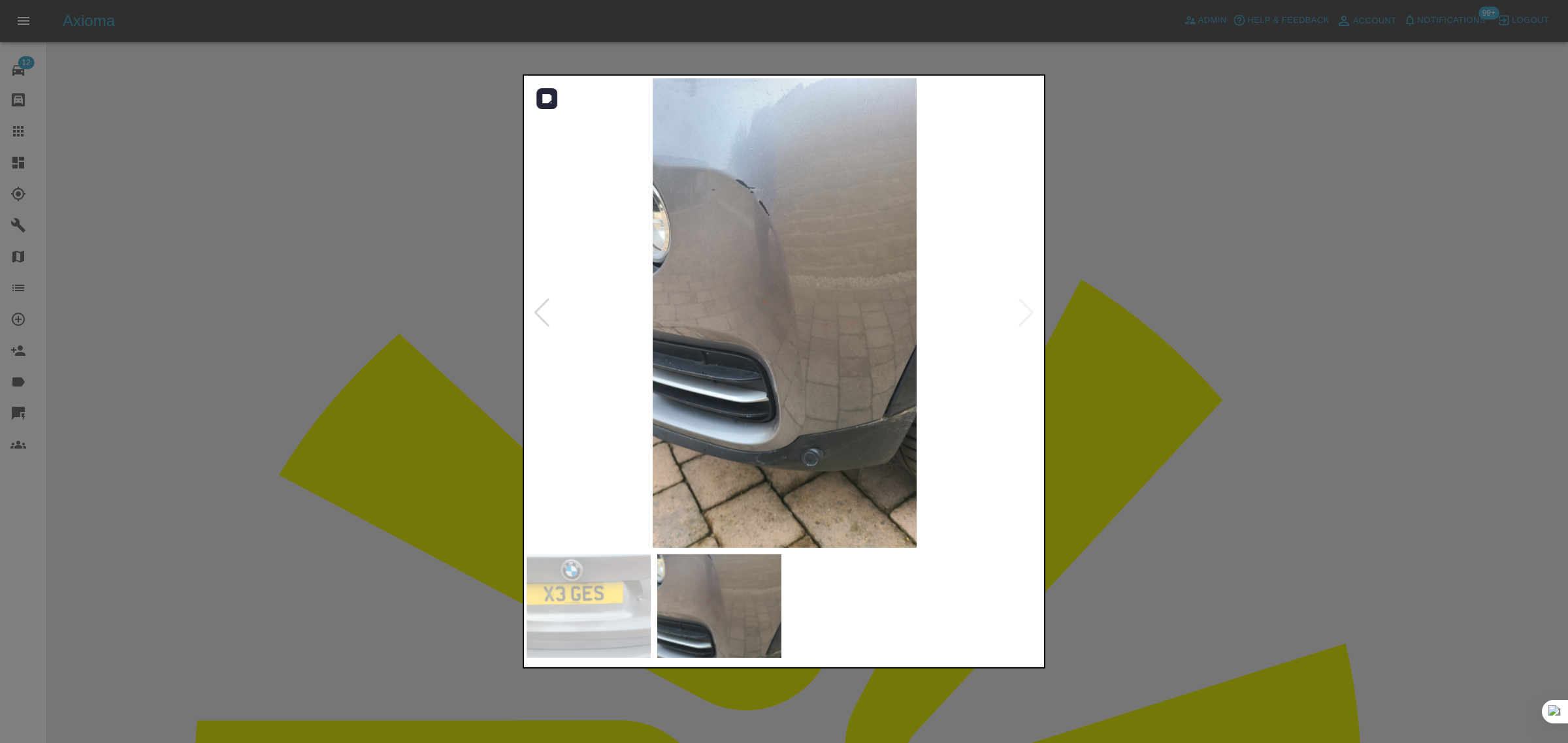
click at [1029, 314] on img at bounding box center [784, 313] width 516 height 470
click at [1135, 328] on div at bounding box center [784, 371] width 1568 height 743
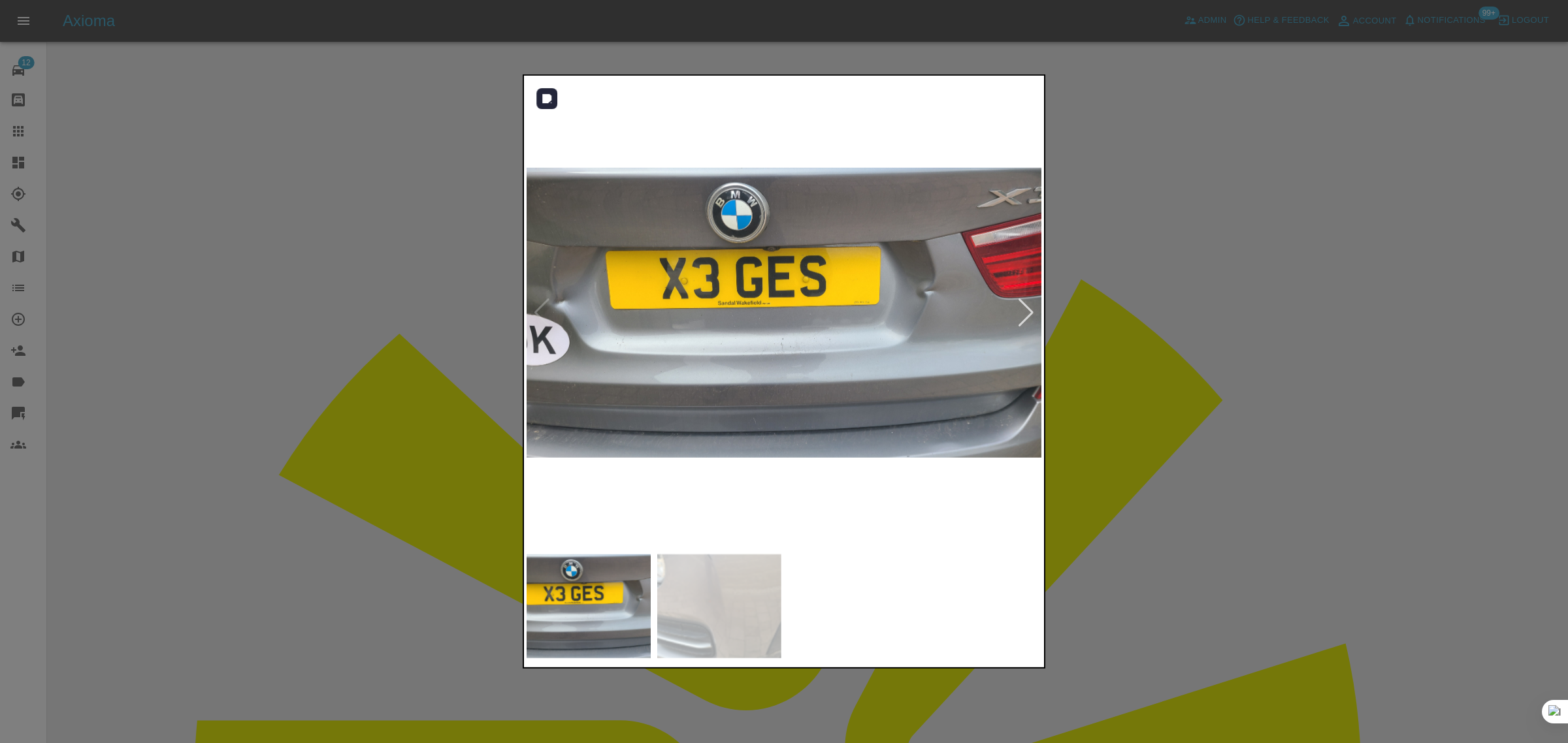
click at [1027, 316] on div at bounding box center [1026, 313] width 18 height 29
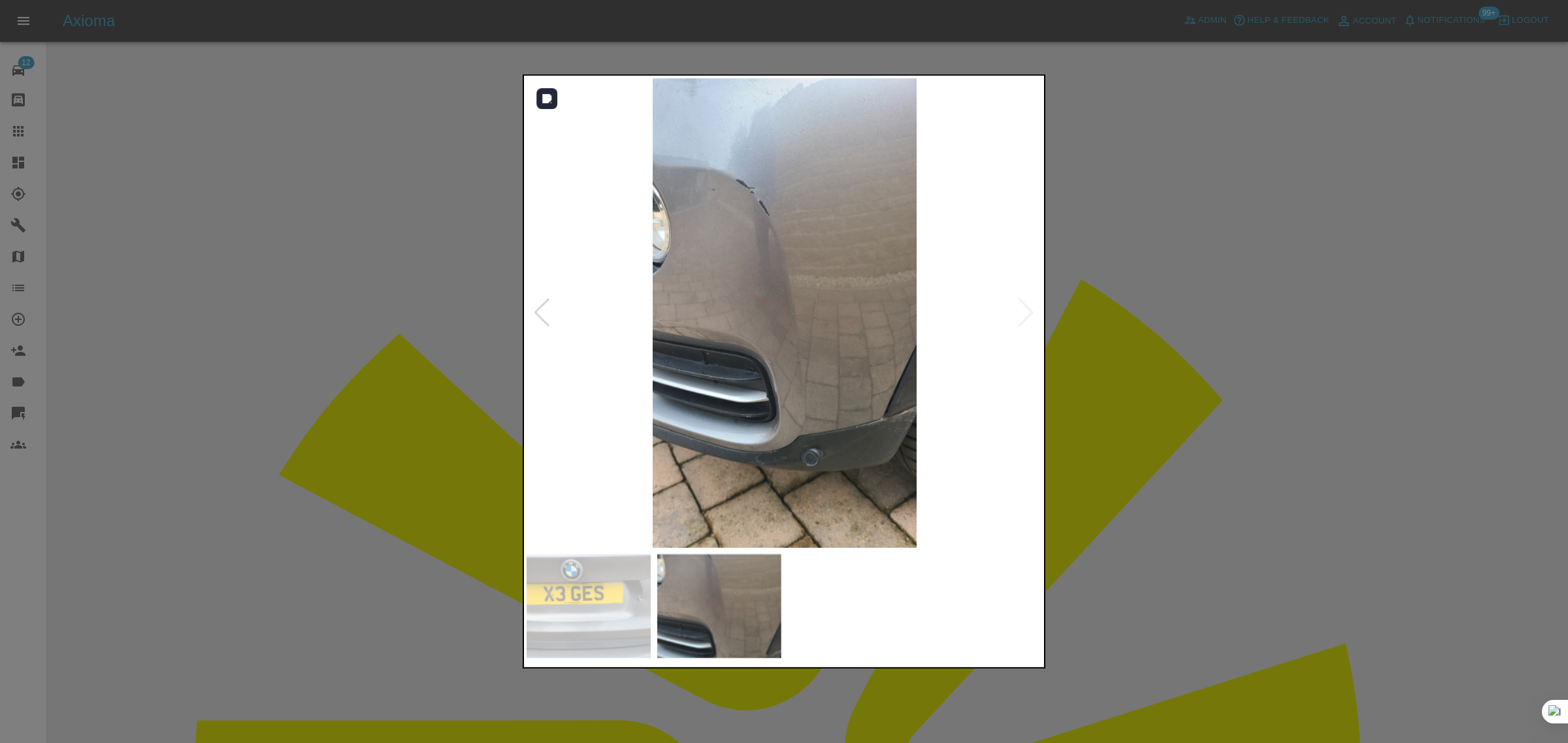
click at [1027, 316] on img at bounding box center [784, 313] width 516 height 470
click at [1245, 353] on div at bounding box center [784, 371] width 1568 height 743
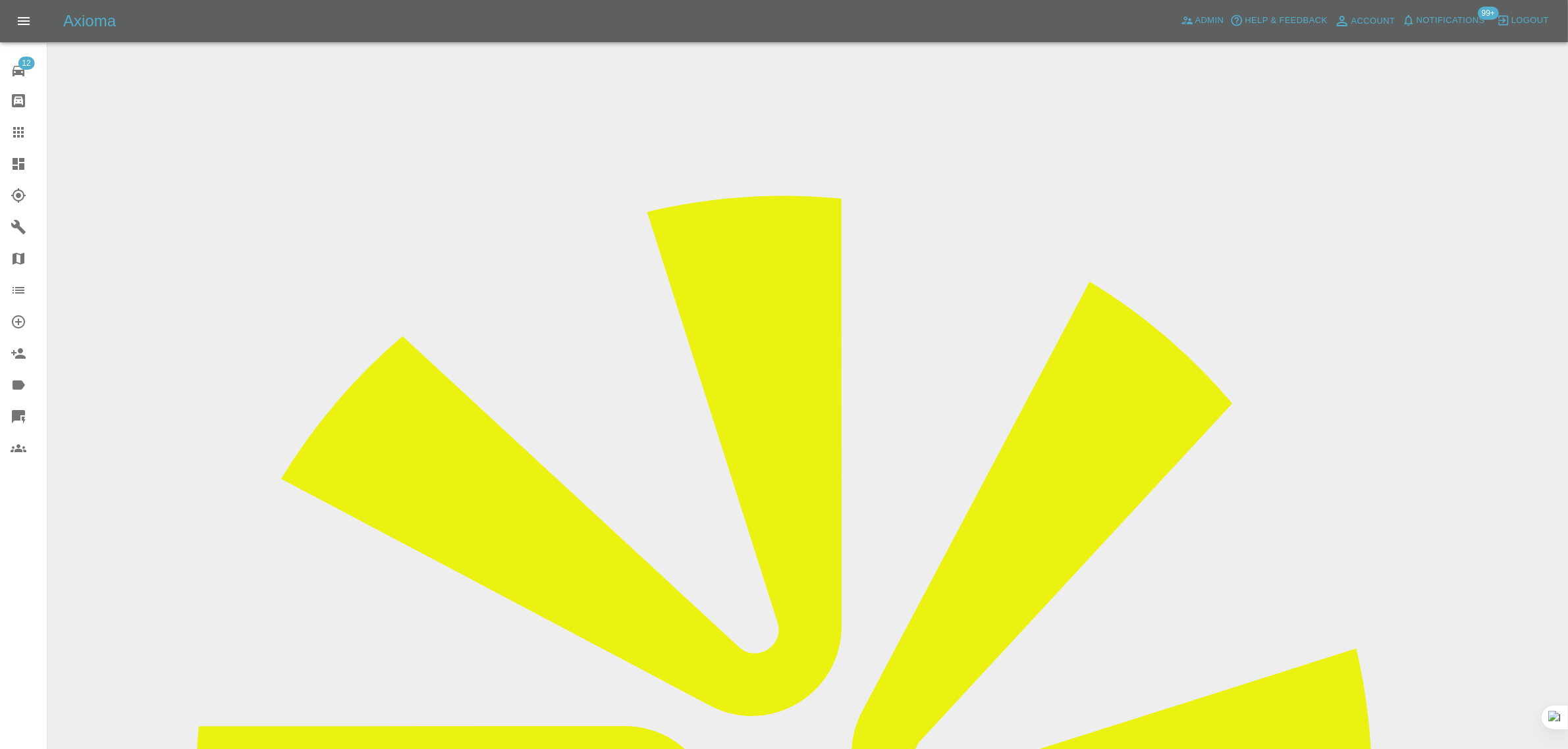
click at [21, 129] on icon at bounding box center [19, 132] width 16 height 16
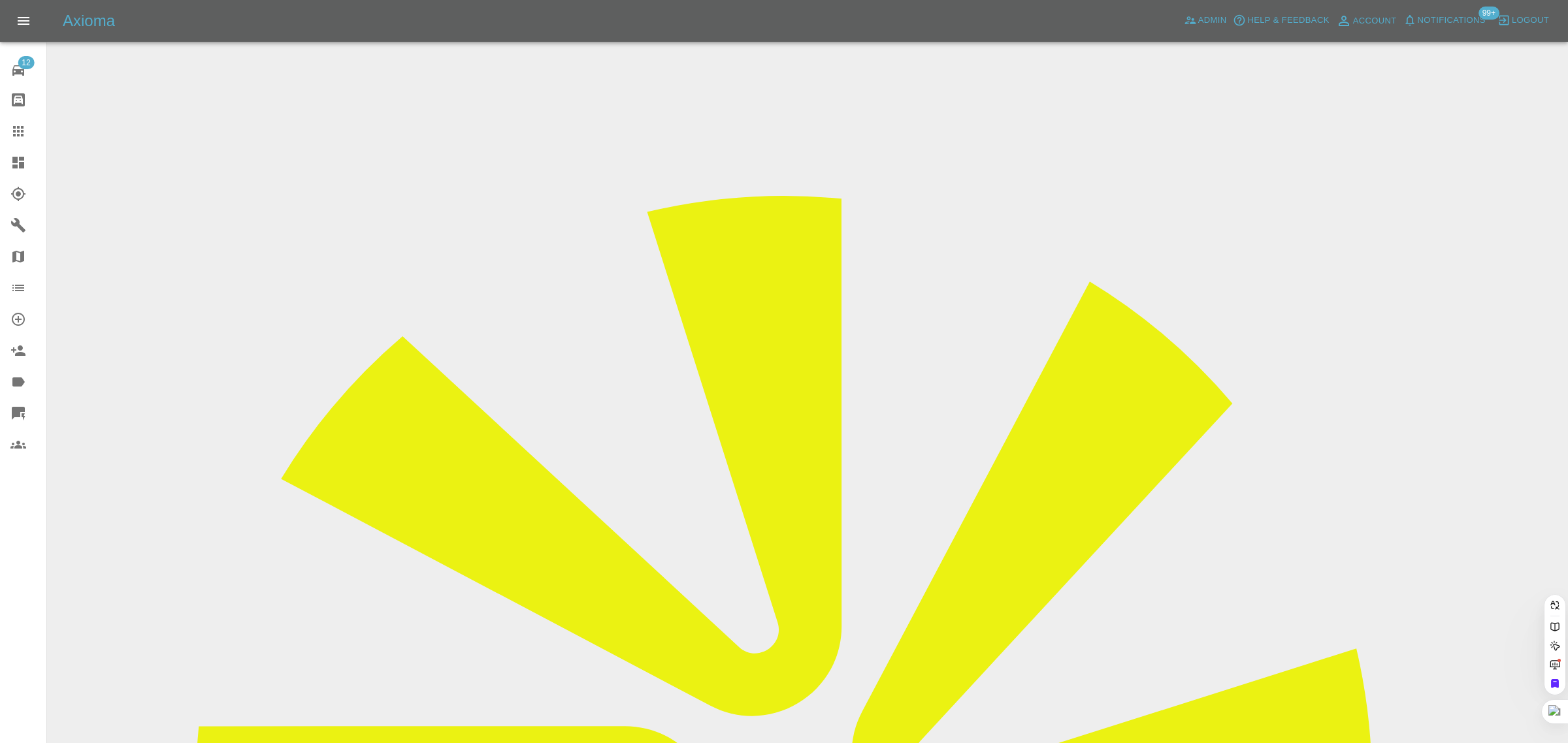
paste input "ECSPKAZU"
type input "ECSPKAZU"
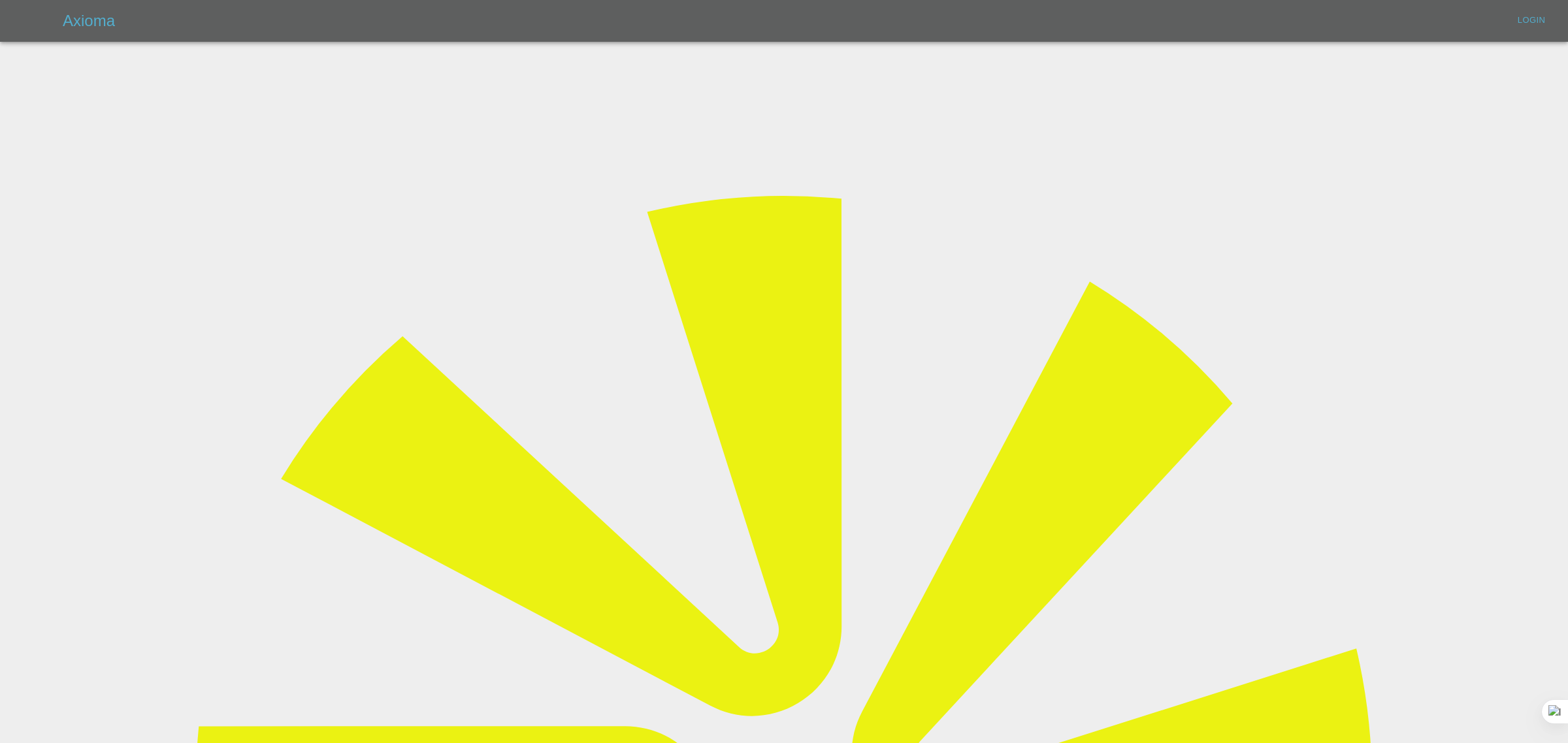
type input "bookkeeping@fifoaccounting.com"
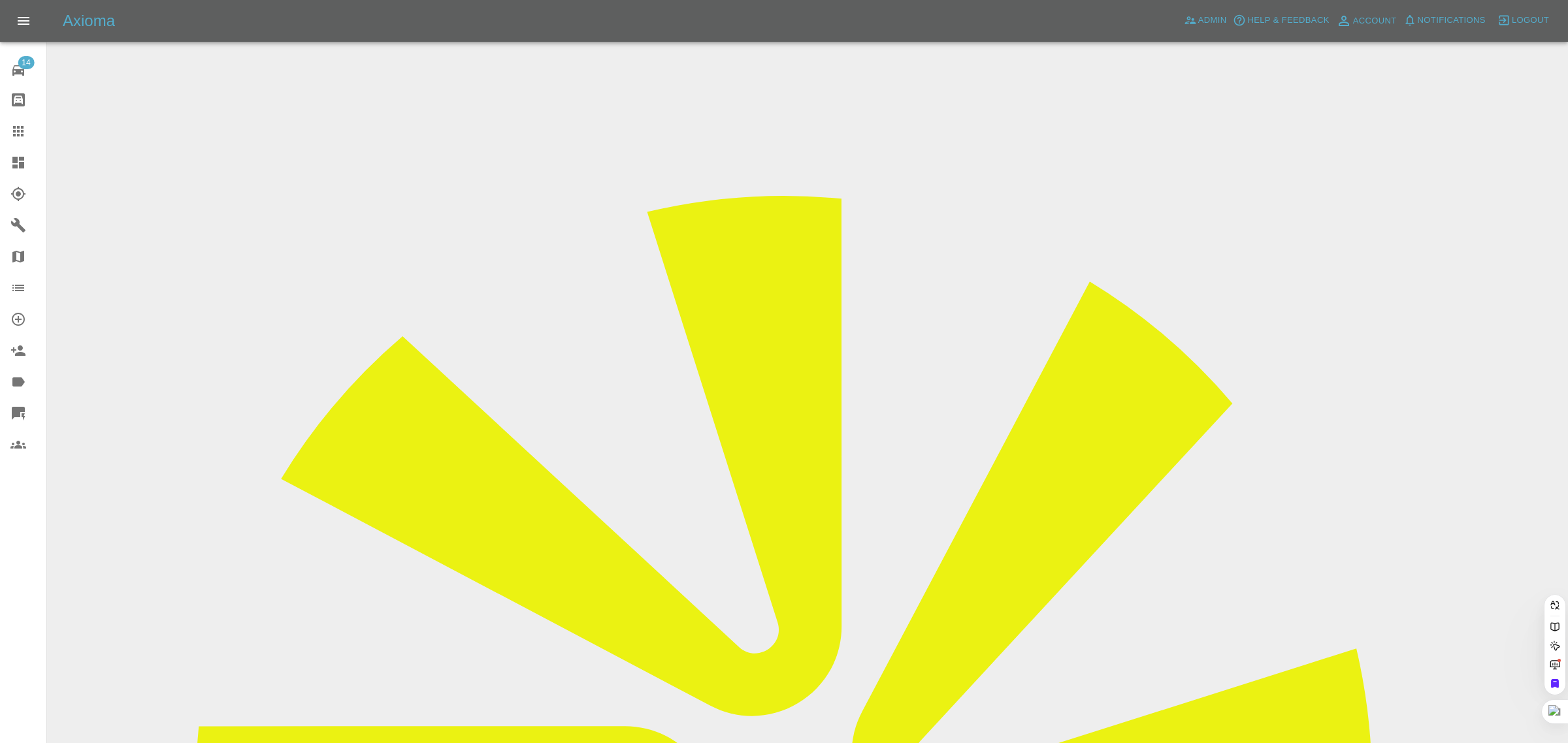
paste input "ECSPKAZU"
type input "ECSP KAZU"
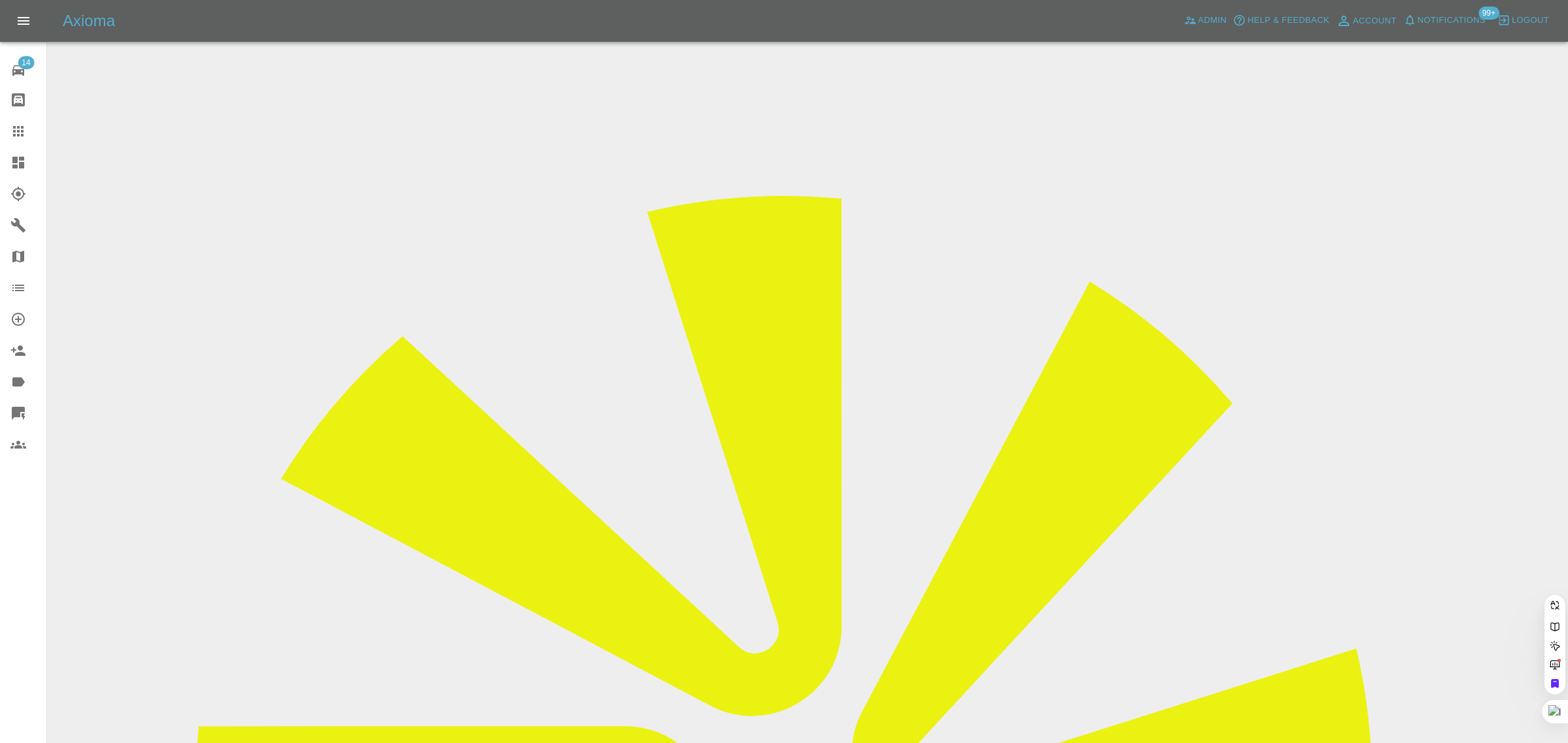
paste input "ECSP"
type input "ECSP"
click at [1210, 18] on span "Admin" at bounding box center [1213, 20] width 29 height 15
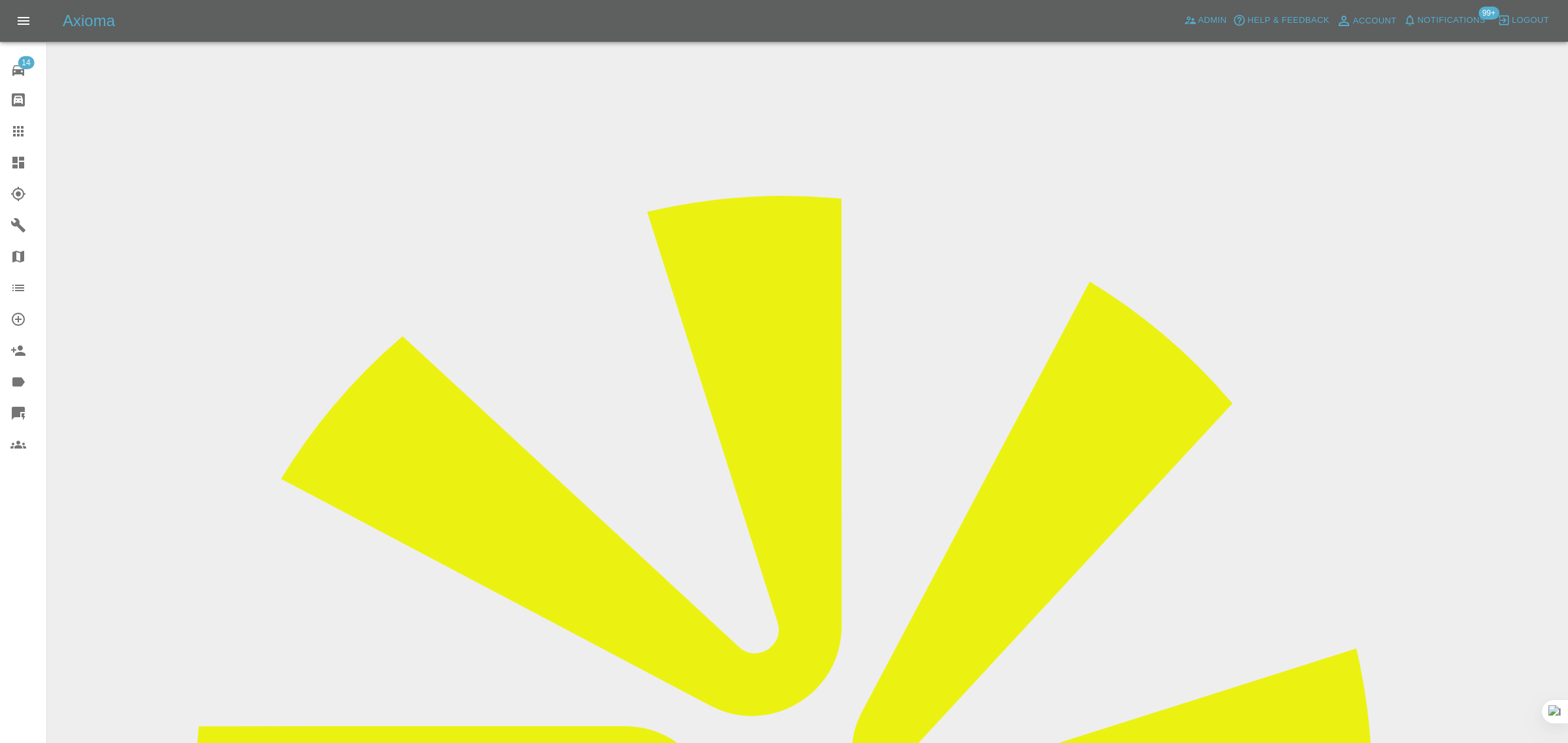
drag, startPoint x: 276, startPoint y: 177, endPoint x: 263, endPoint y: 174, distance: 13.3
paste input "ECSPKAZU"
type input "E"
click at [12, 133] on icon at bounding box center [19, 131] width 16 height 16
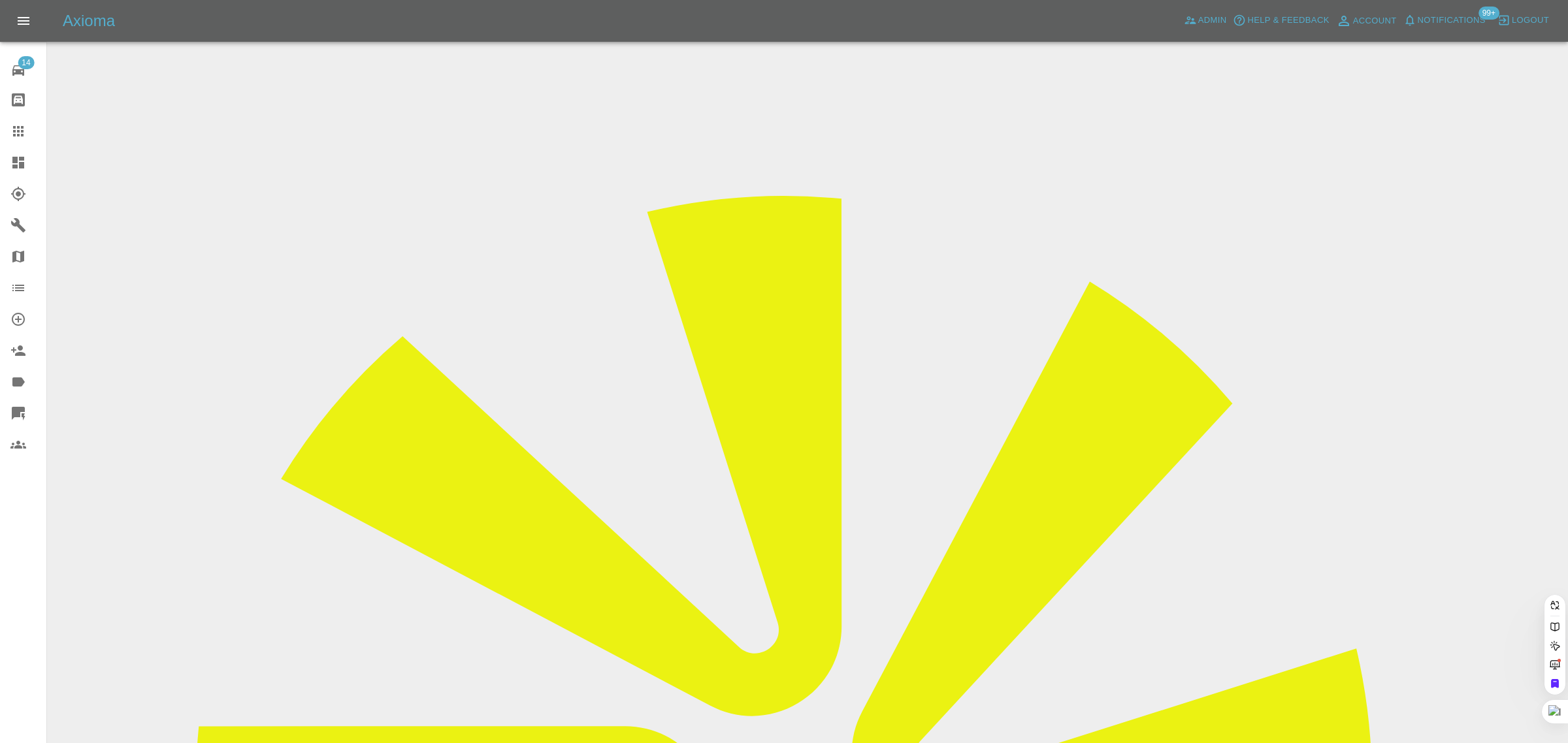
type input "dawnca"
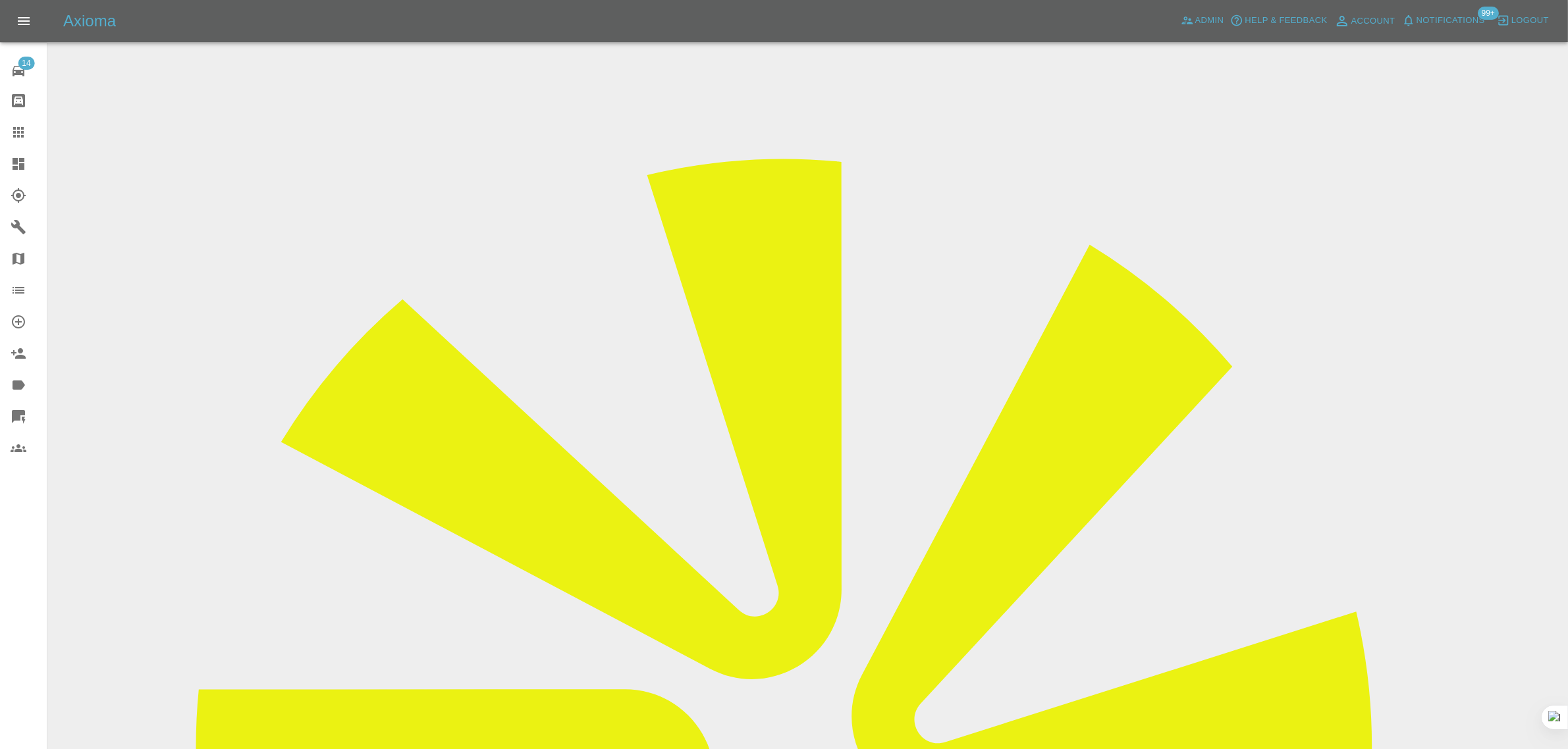
scroll to position [36, 0]
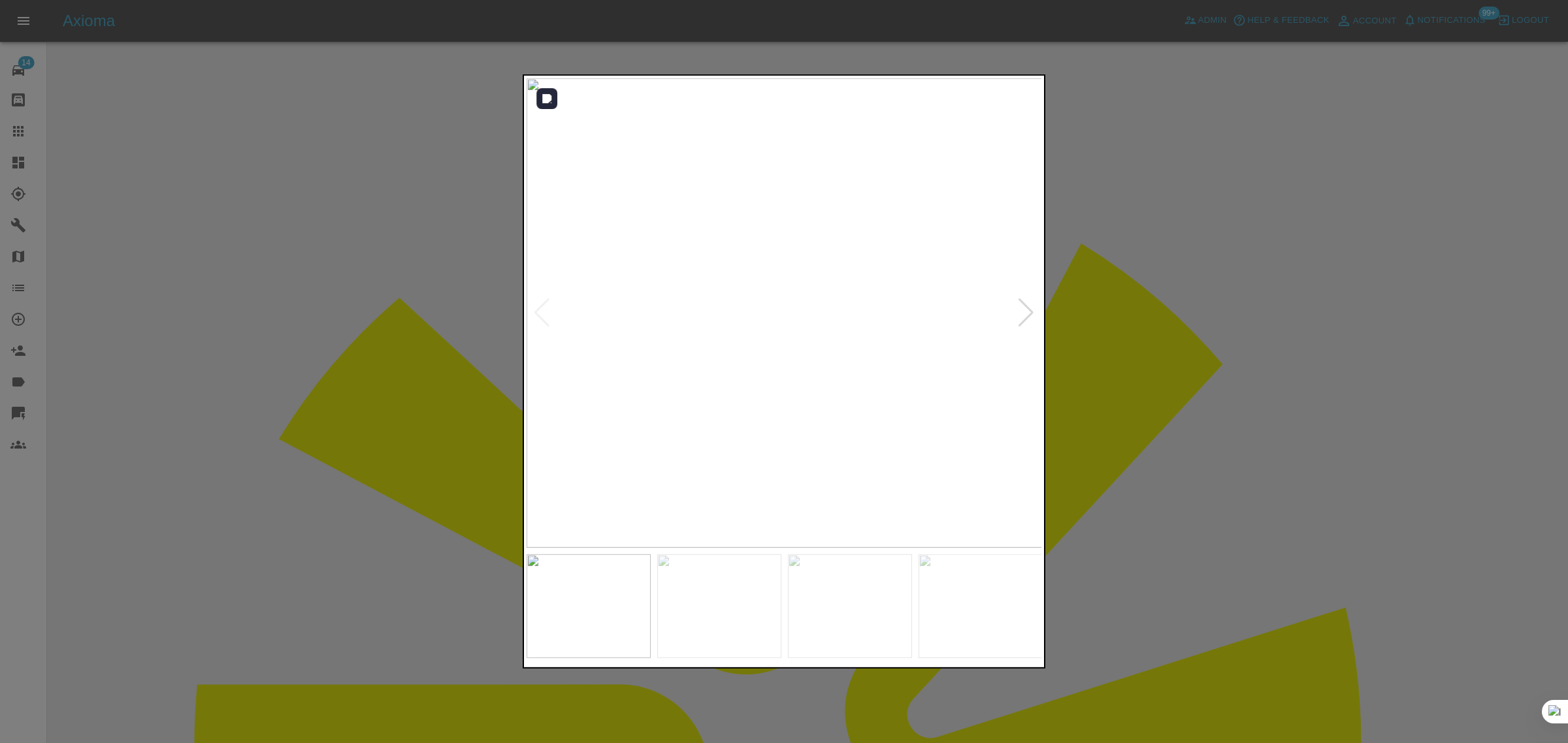
click at [1033, 312] on div at bounding box center [1026, 313] width 18 height 29
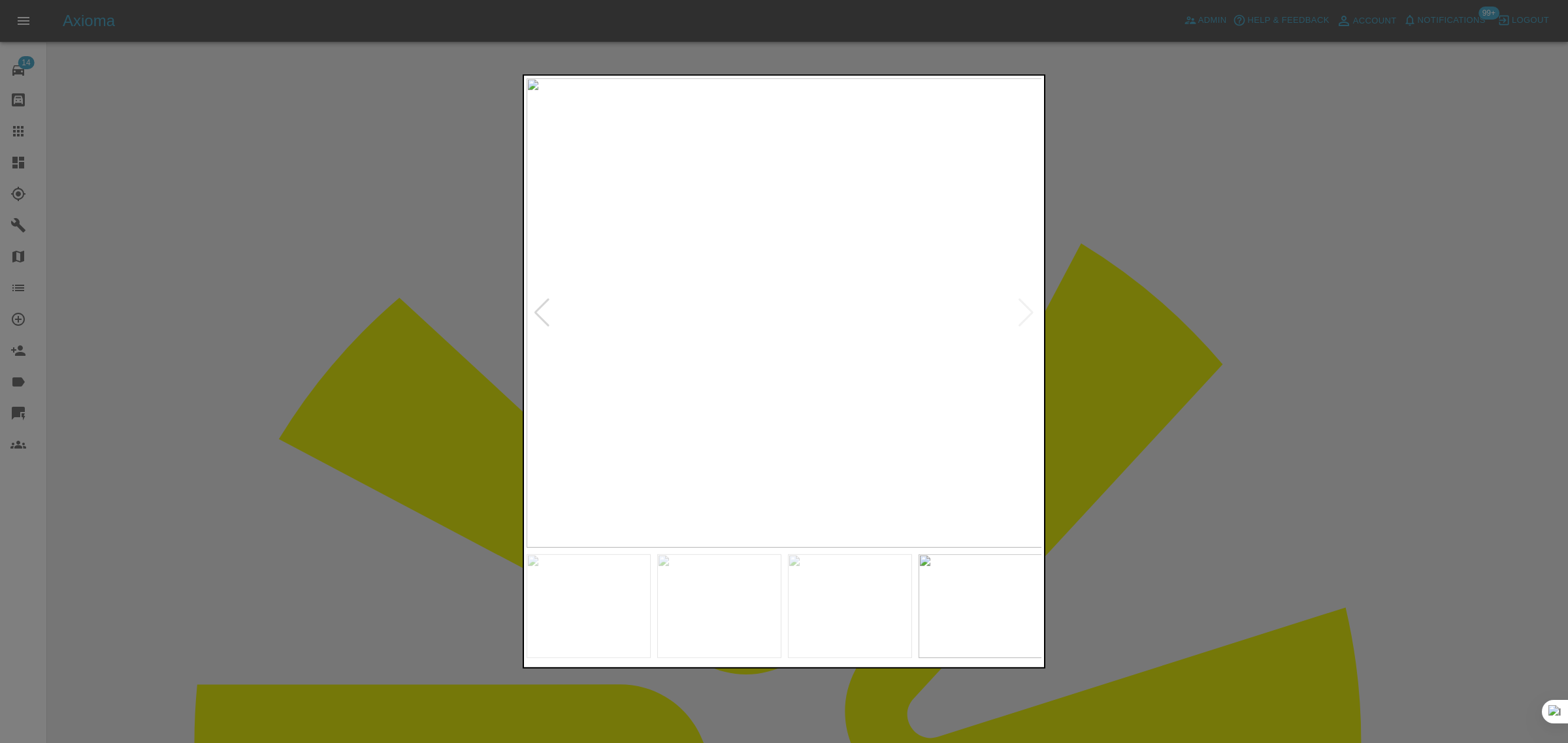
click at [1033, 312] on img at bounding box center [784, 313] width 516 height 470
click at [1125, 324] on div at bounding box center [784, 371] width 1568 height 743
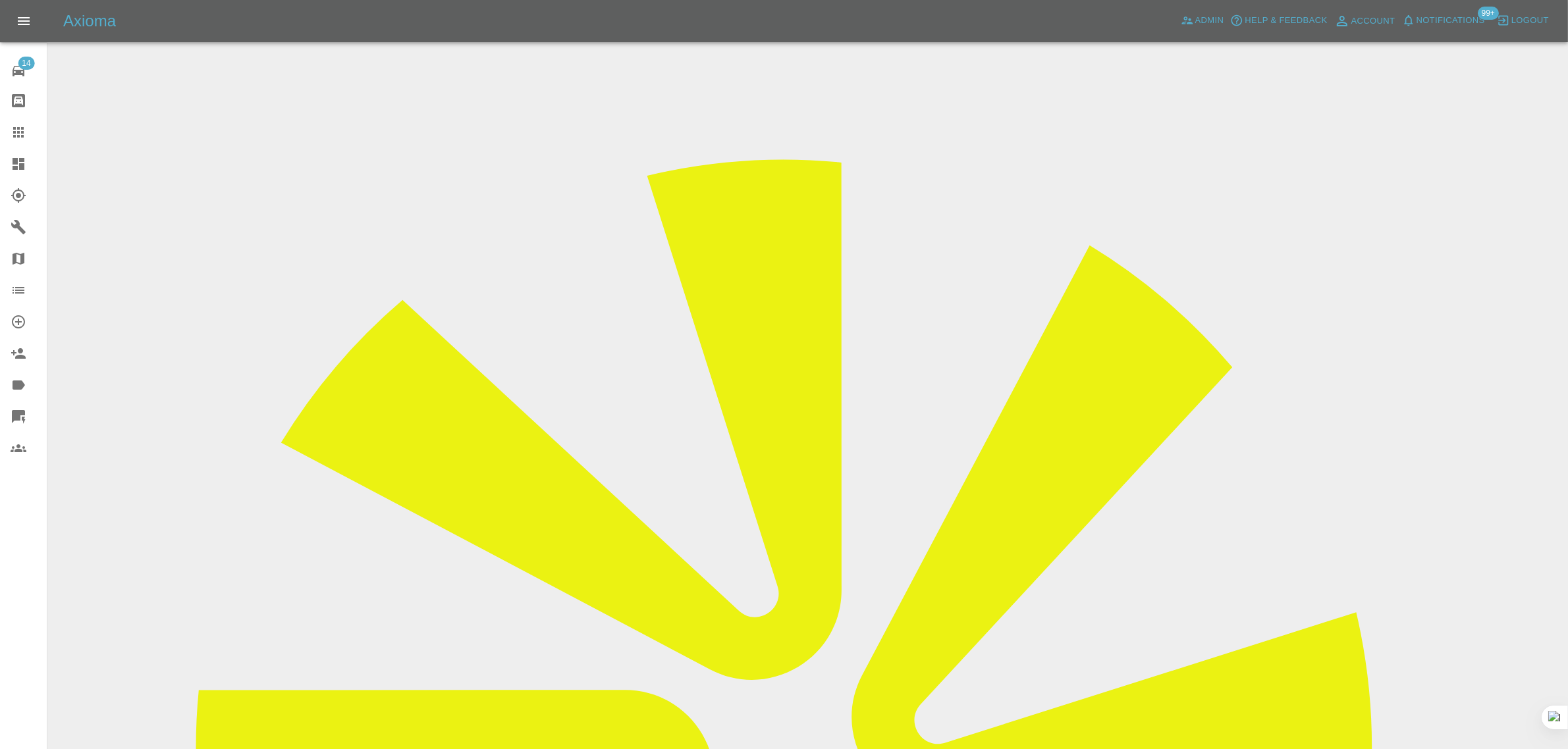
drag, startPoint x: 800, startPoint y: 198, endPoint x: 907, endPoint y: 196, distance: 107.0
copy td "WM15DXV"
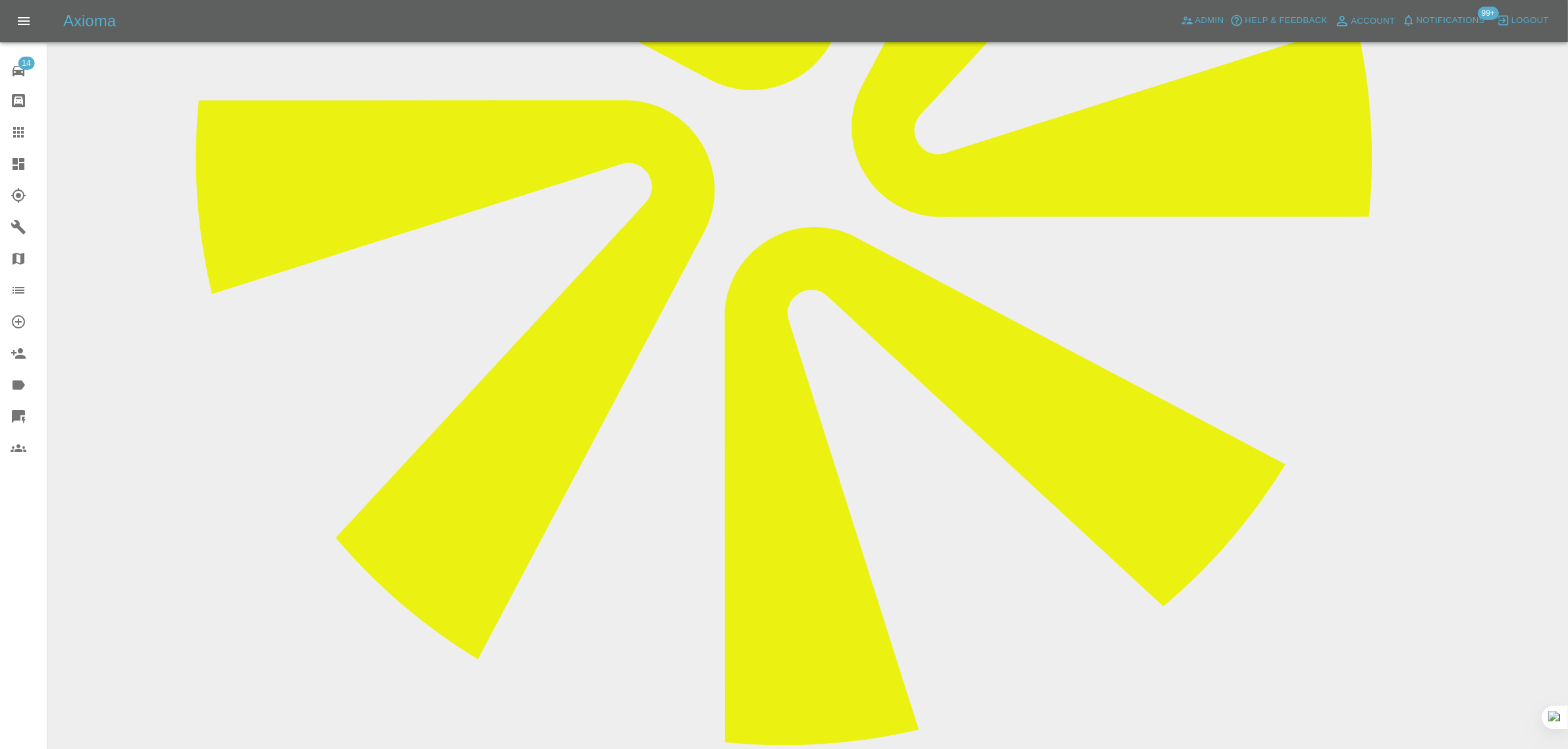
scroll to position [694, 0]
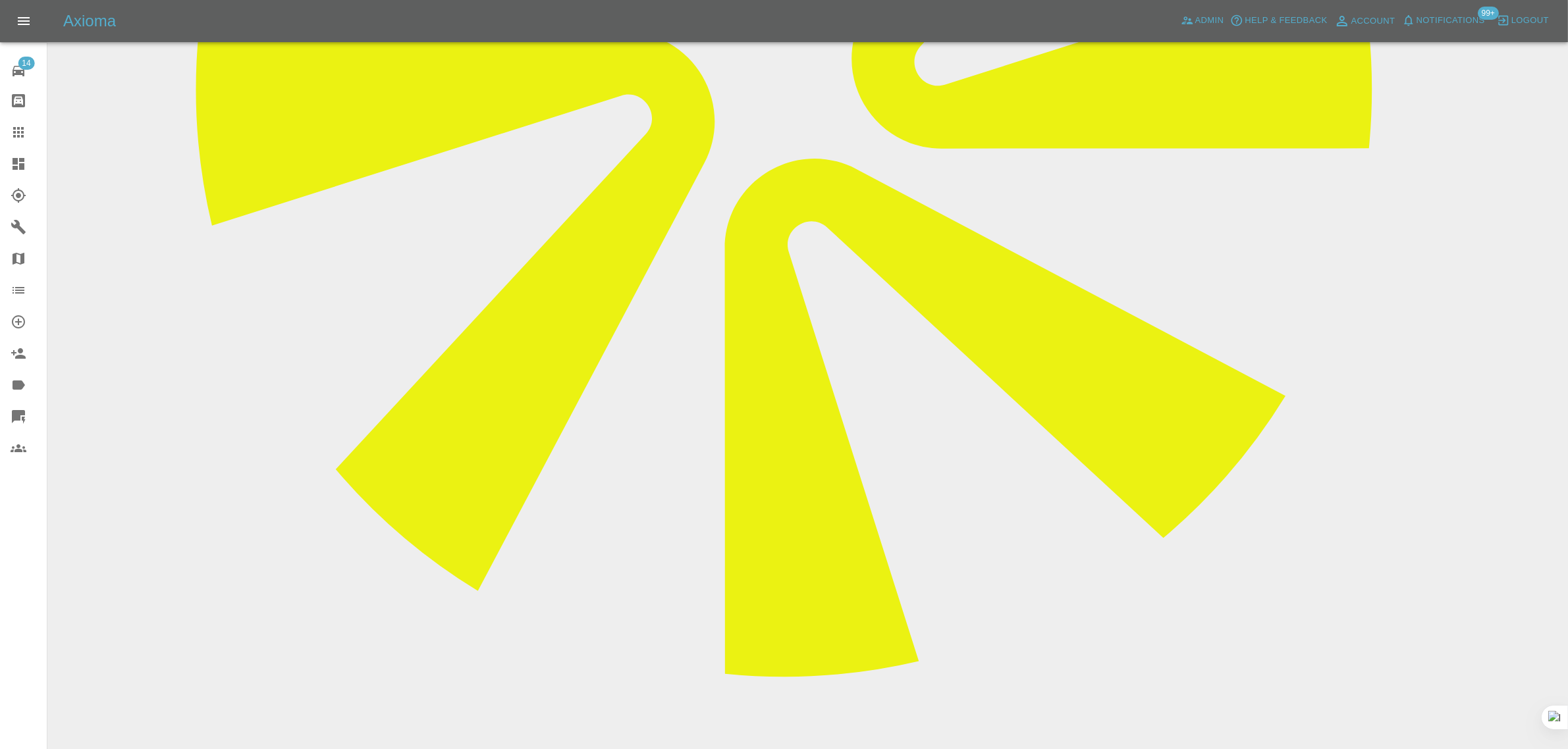
drag, startPoint x: 703, startPoint y: 574, endPoint x: 899, endPoint y: 576, distance: 196.0
copy p "Rear Bumper + Quarter Panel"
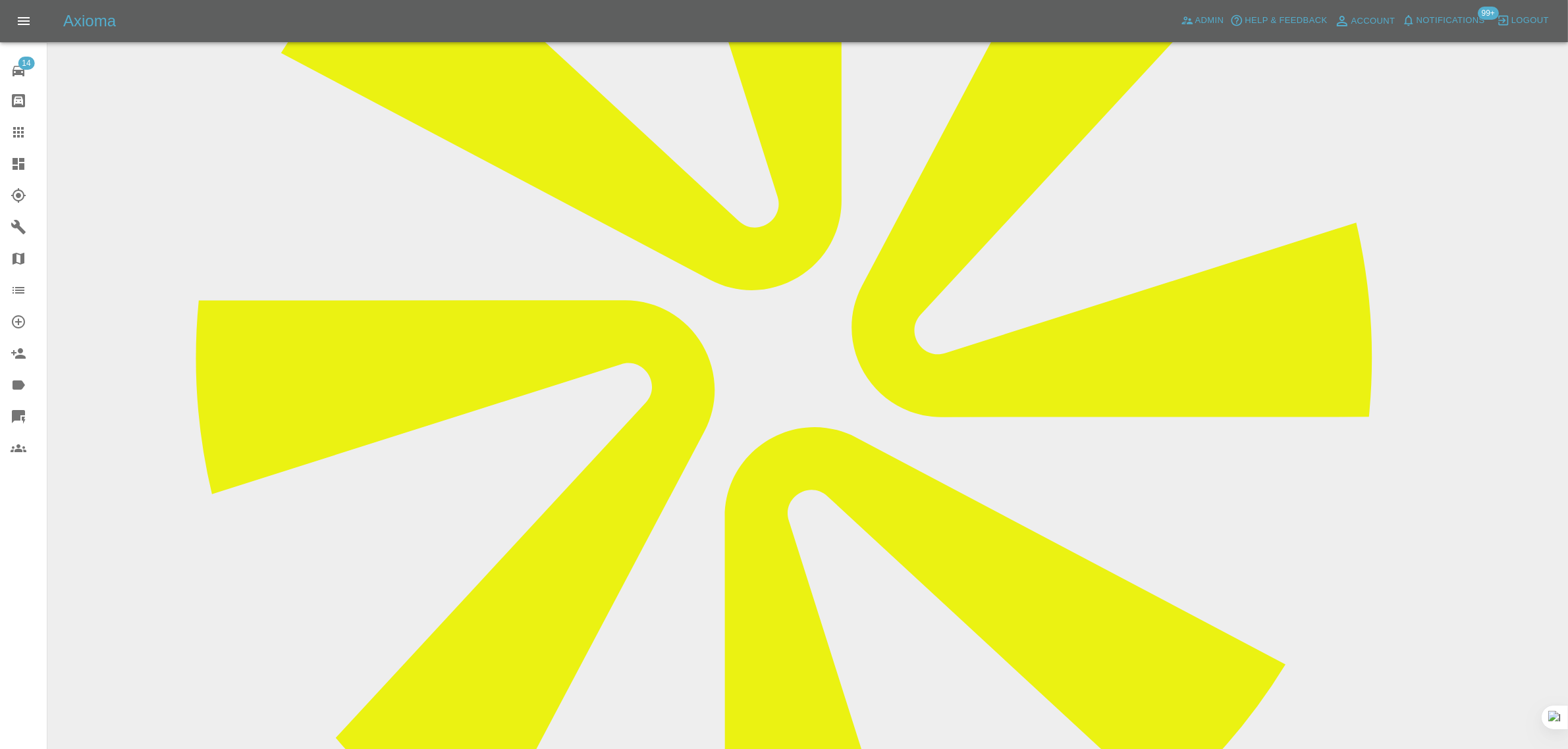
scroll to position [283, 0]
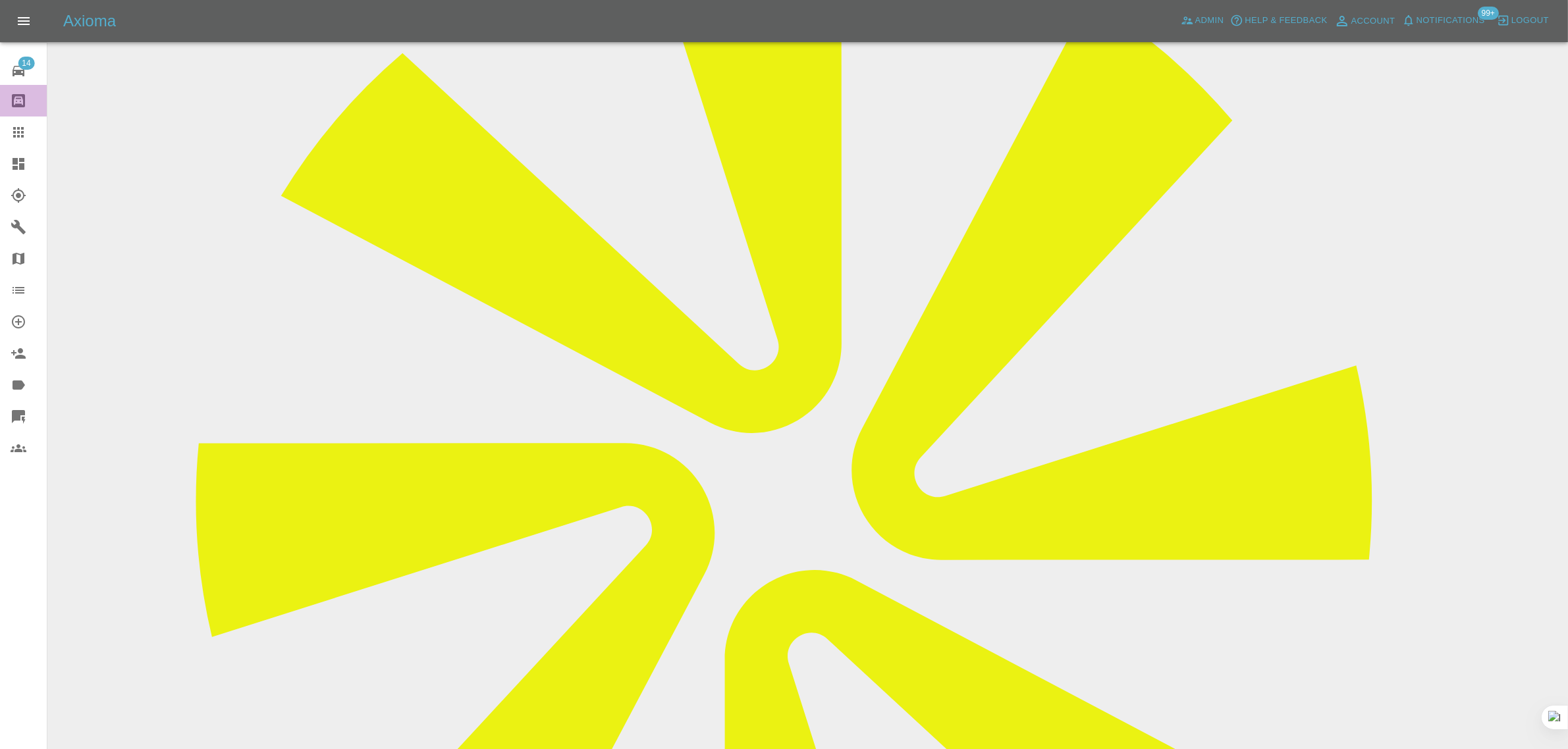
click at [28, 115] on link "Bodyshop home" at bounding box center [23, 101] width 47 height 31
click at [18, 129] on icon at bounding box center [19, 132] width 11 height 11
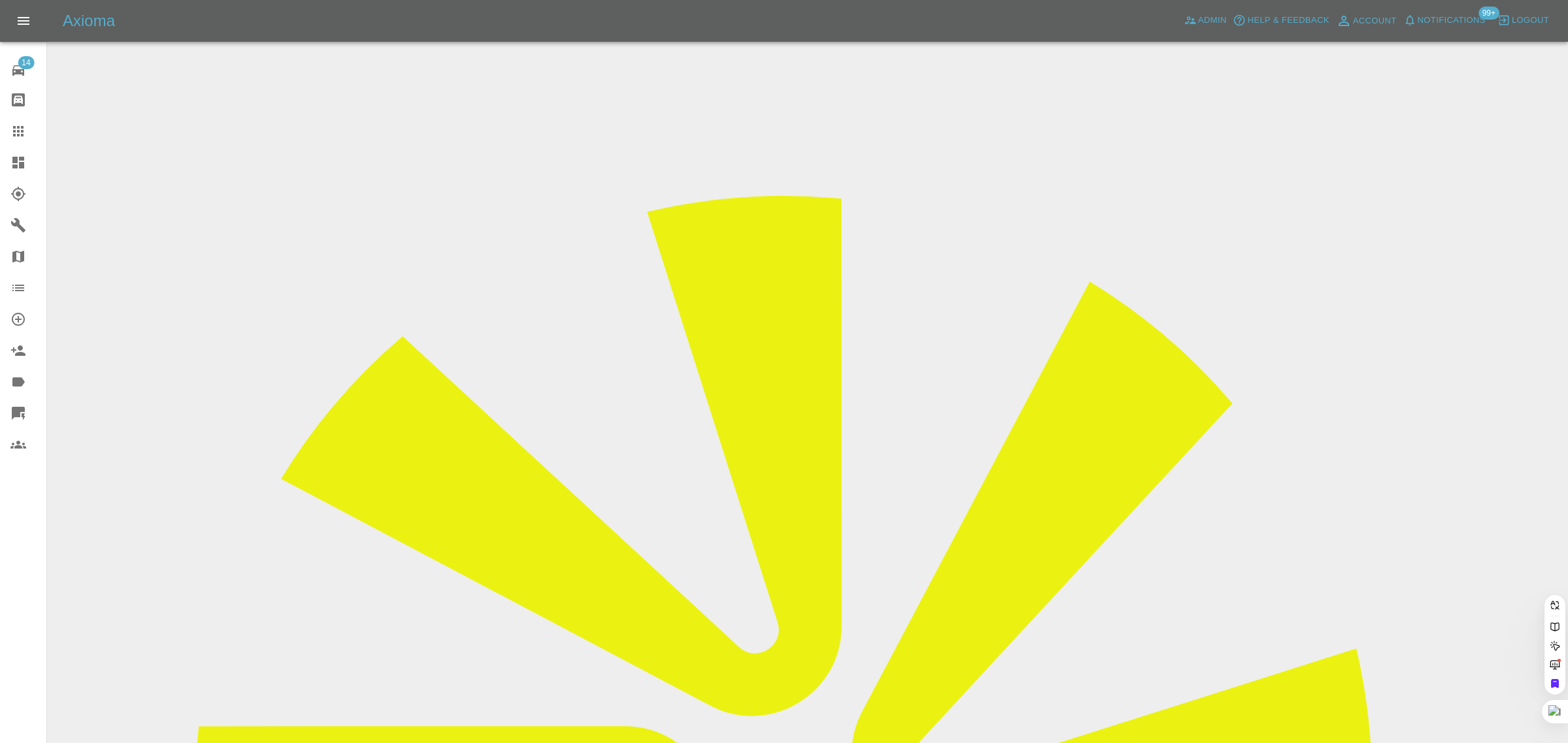
paste input "simmsc@hotmail.co.uk"
type input "simmsc@hotmail.co.u"
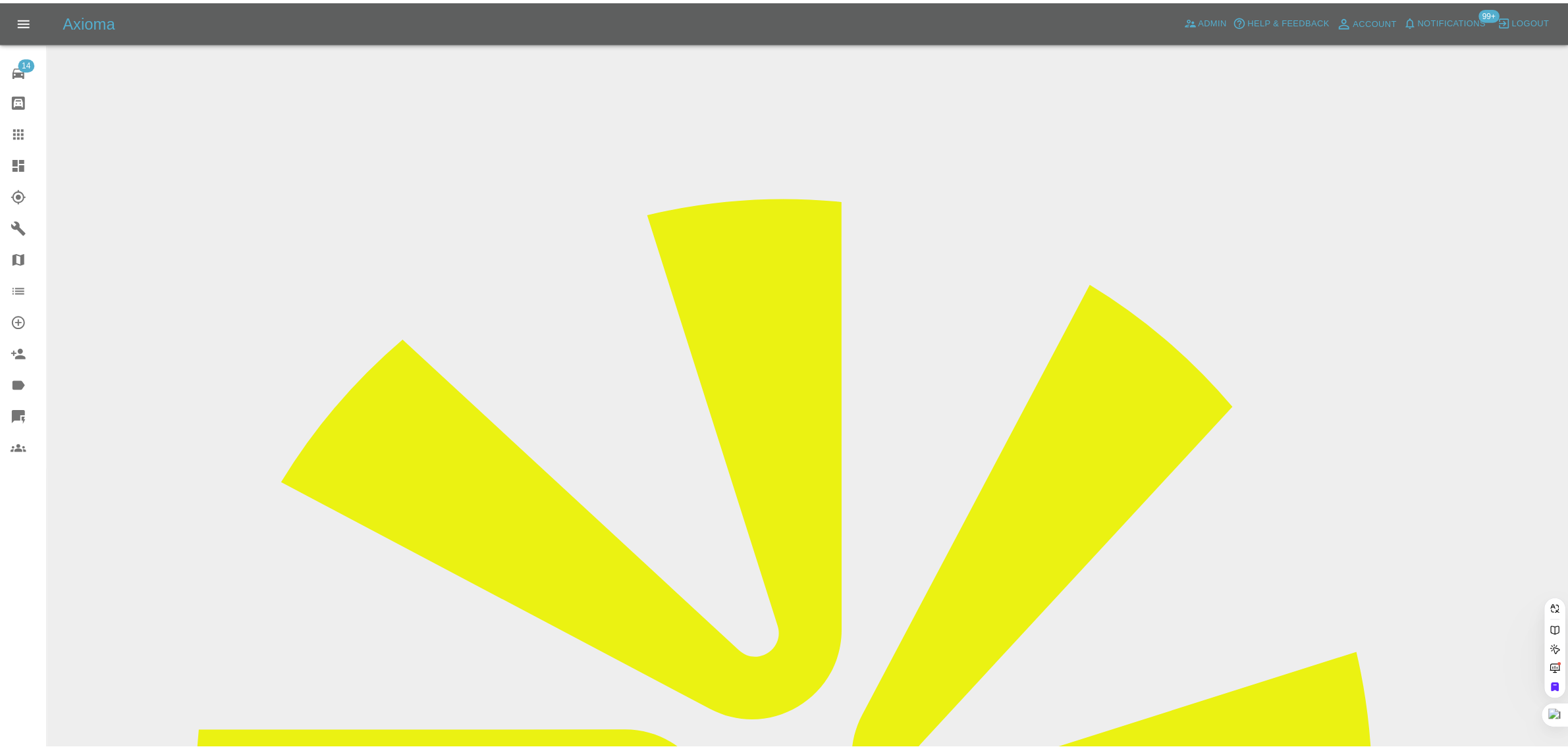
scroll to position [0, 0]
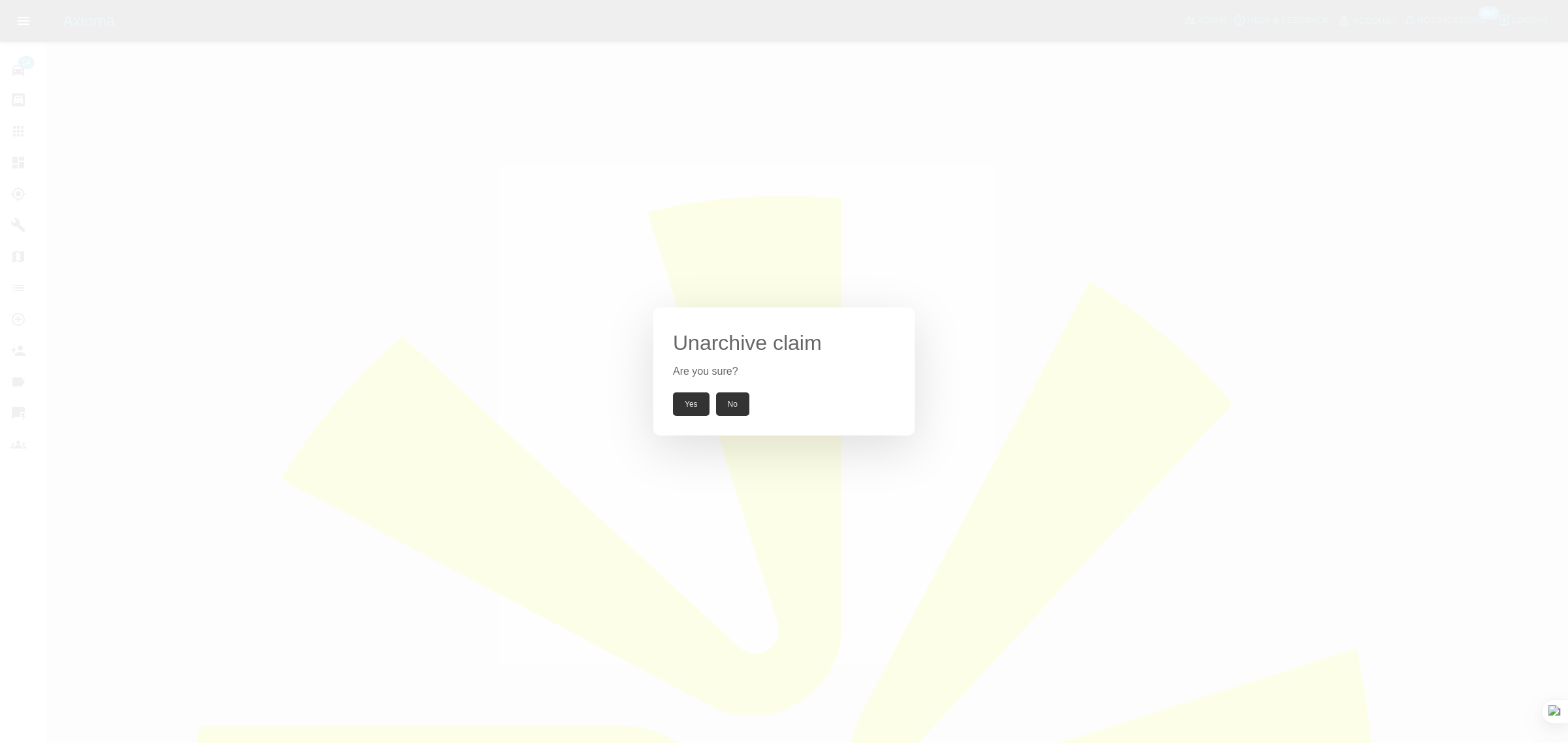
click at [697, 392] on div "Unarchive claim Are you sure? Yes No" at bounding box center [784, 372] width 261 height 128
click at [690, 412] on button "Yes" at bounding box center [691, 404] width 36 height 24
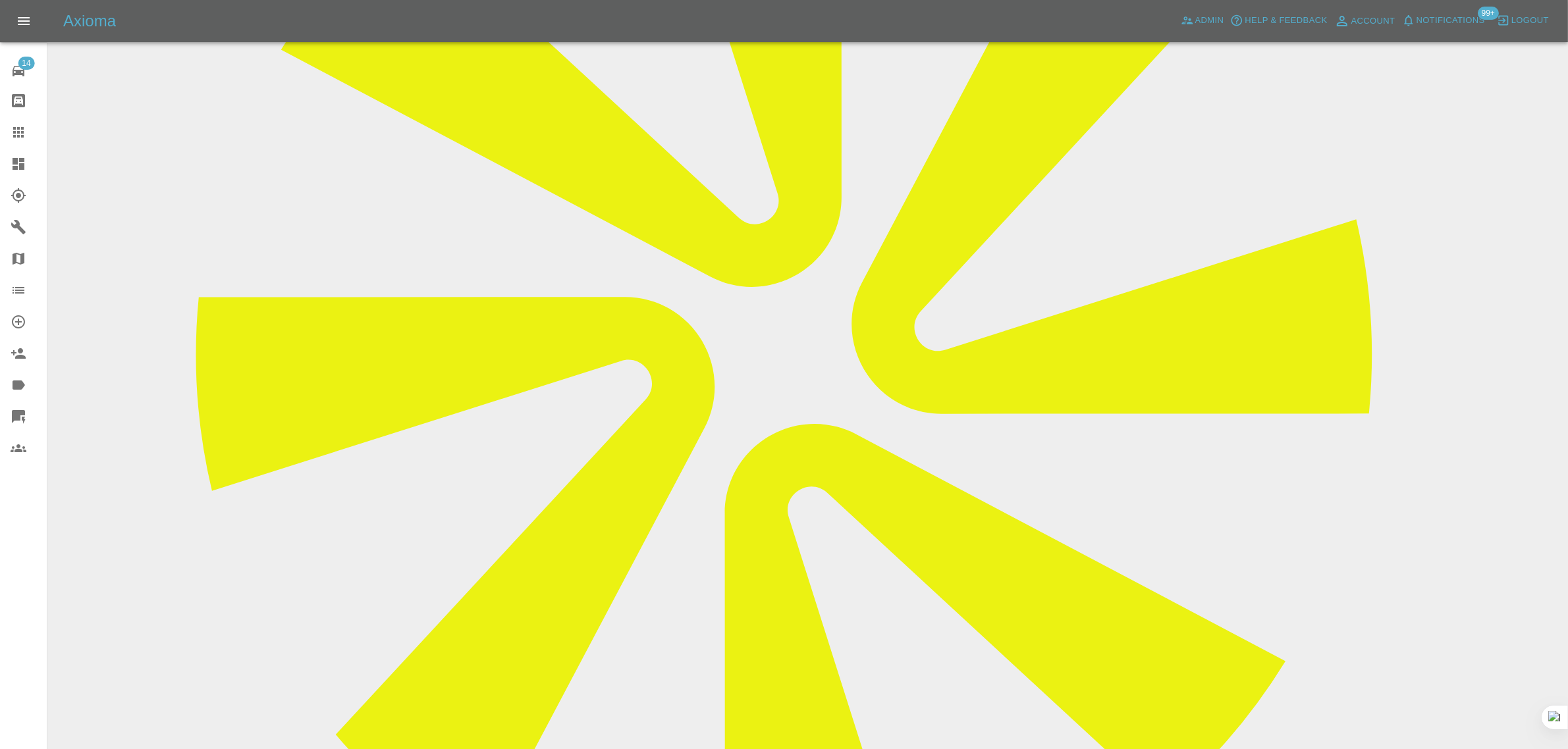
scroll to position [164, 0]
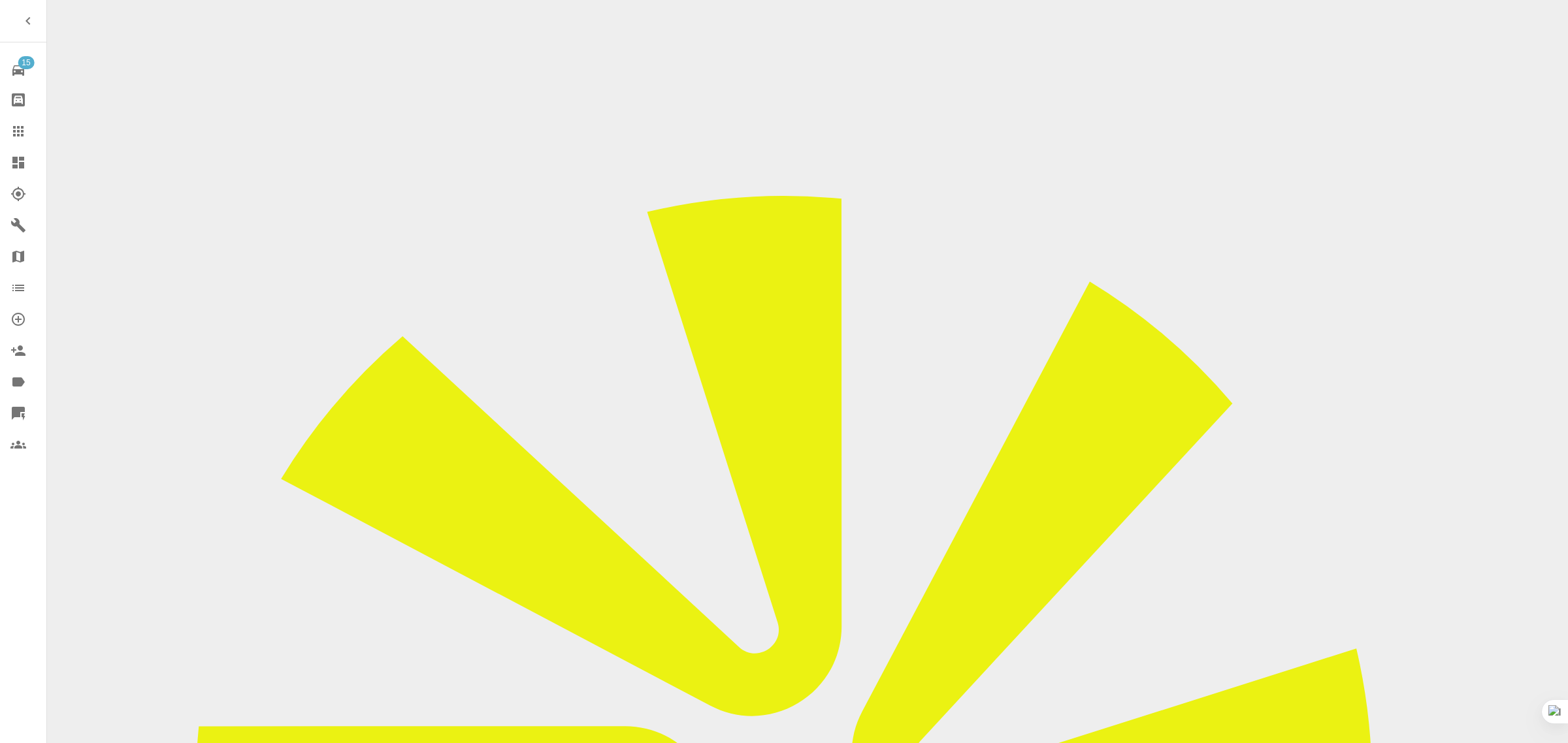
checkbox input "true"
paste input "For weekdays my next available day would be [DATE]."
type input "For weekdays my next available day would be [DATE]."
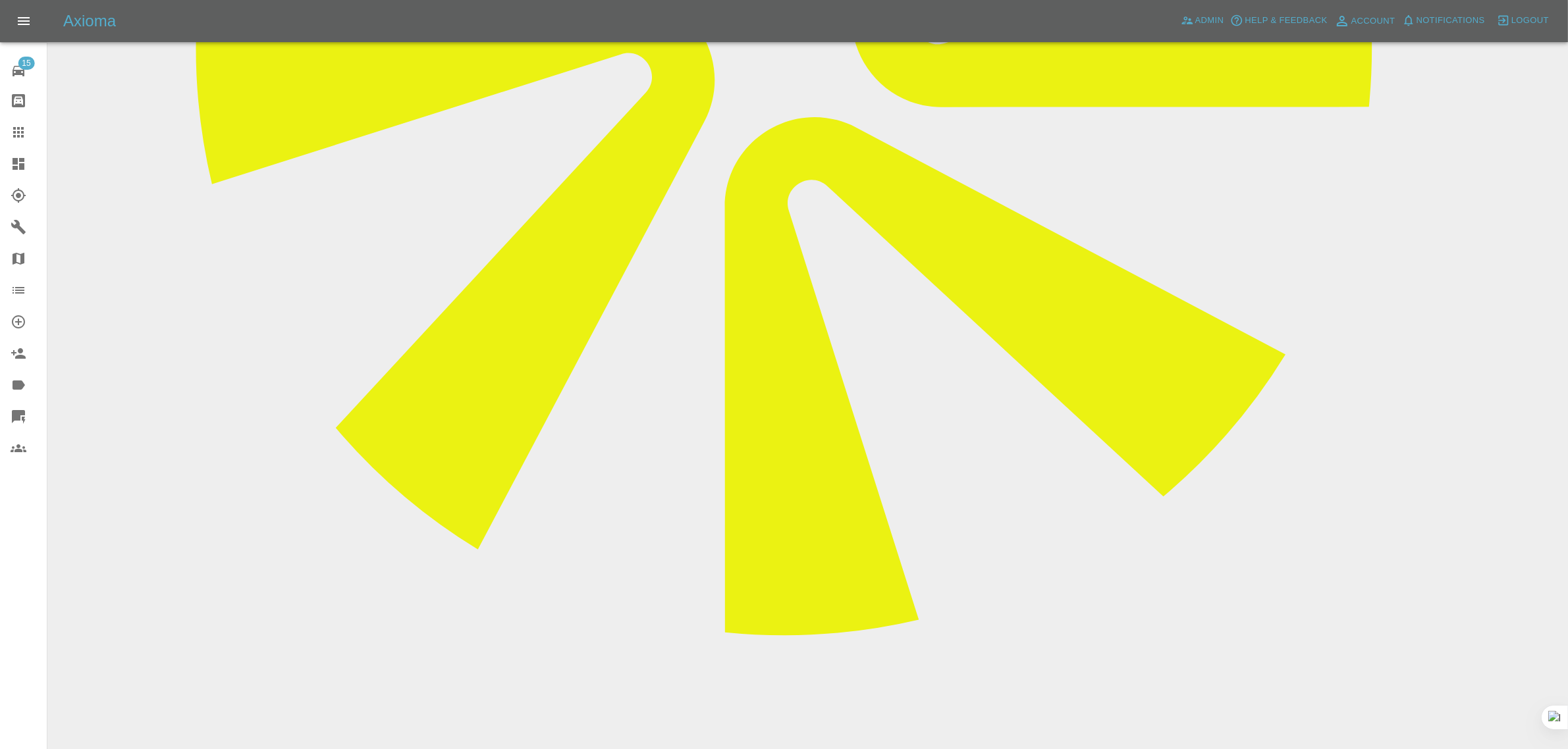
scroll to position [740, 0]
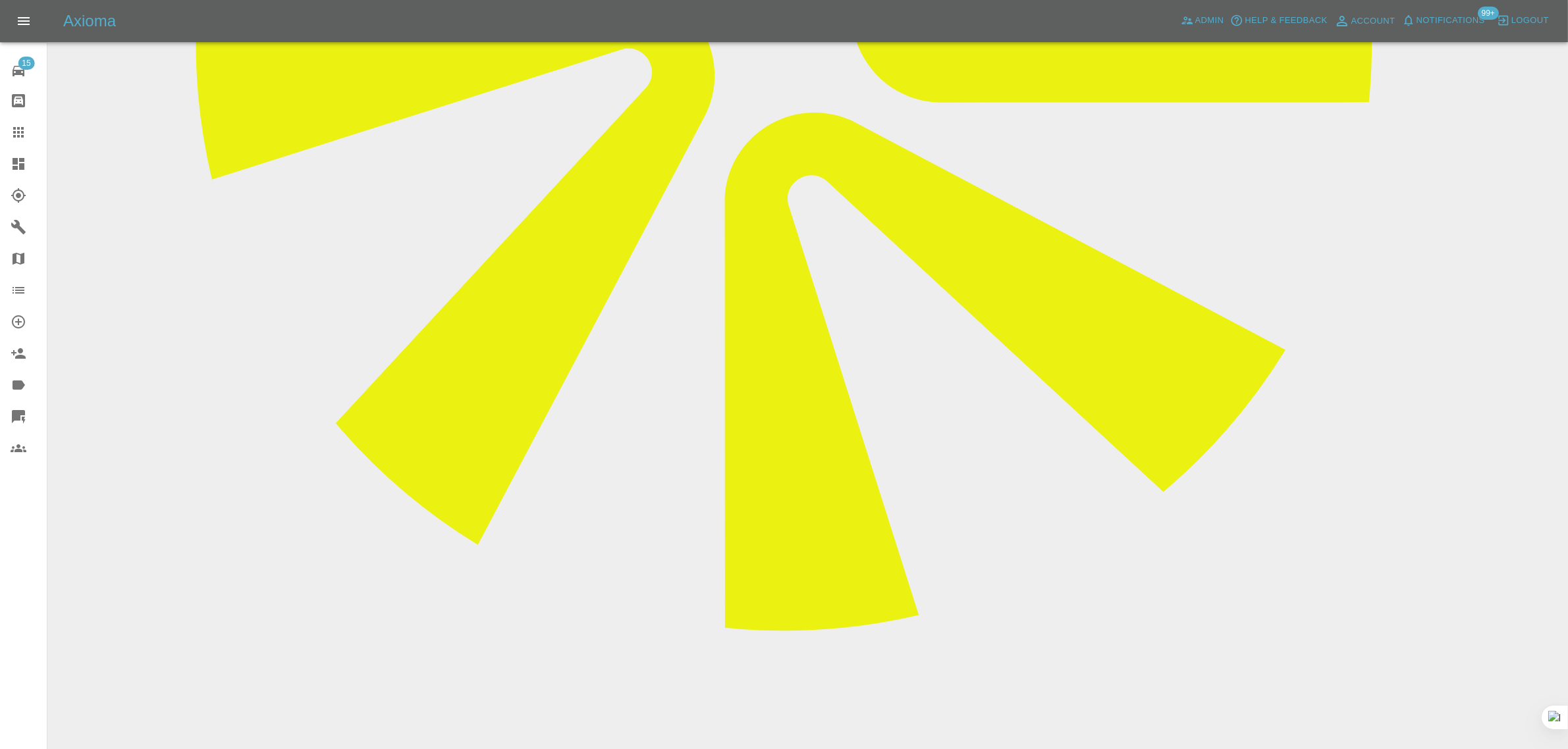
click at [18, 125] on icon at bounding box center [19, 132] width 16 height 16
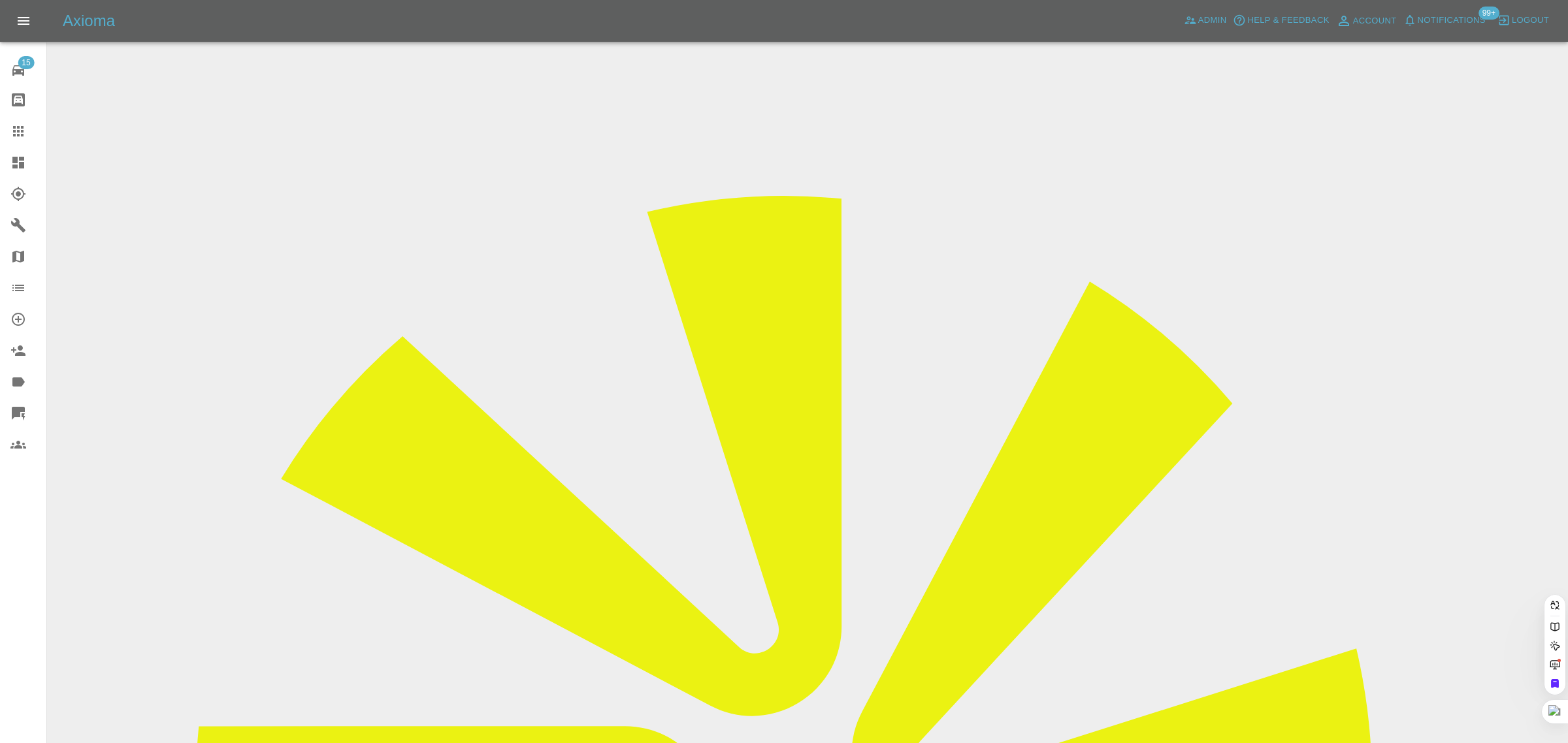
paste input "deborahrea83@yahoo.com"
type input "deborahrea83@yahoo.com"
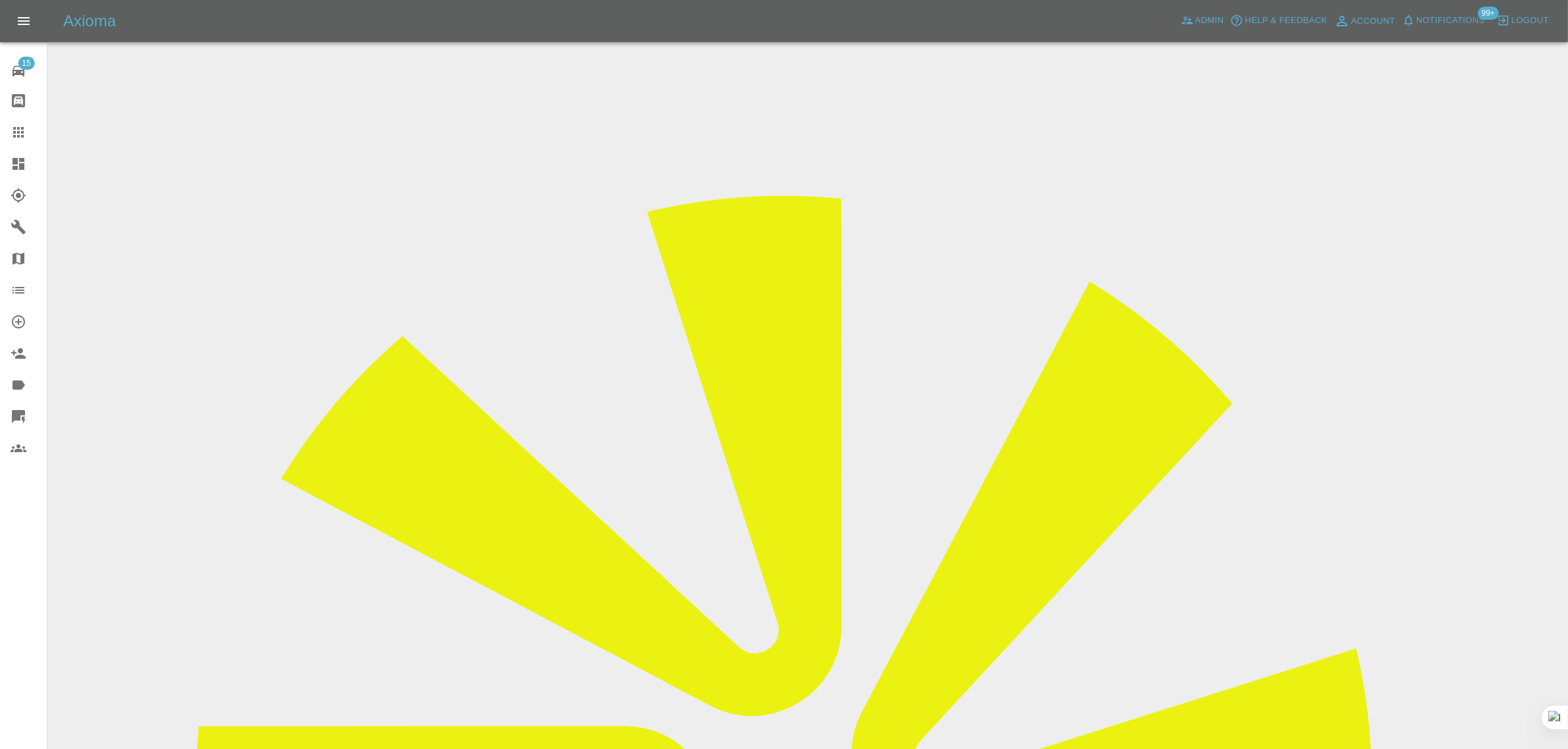
click at [20, 138] on icon at bounding box center [19, 132] width 16 height 16
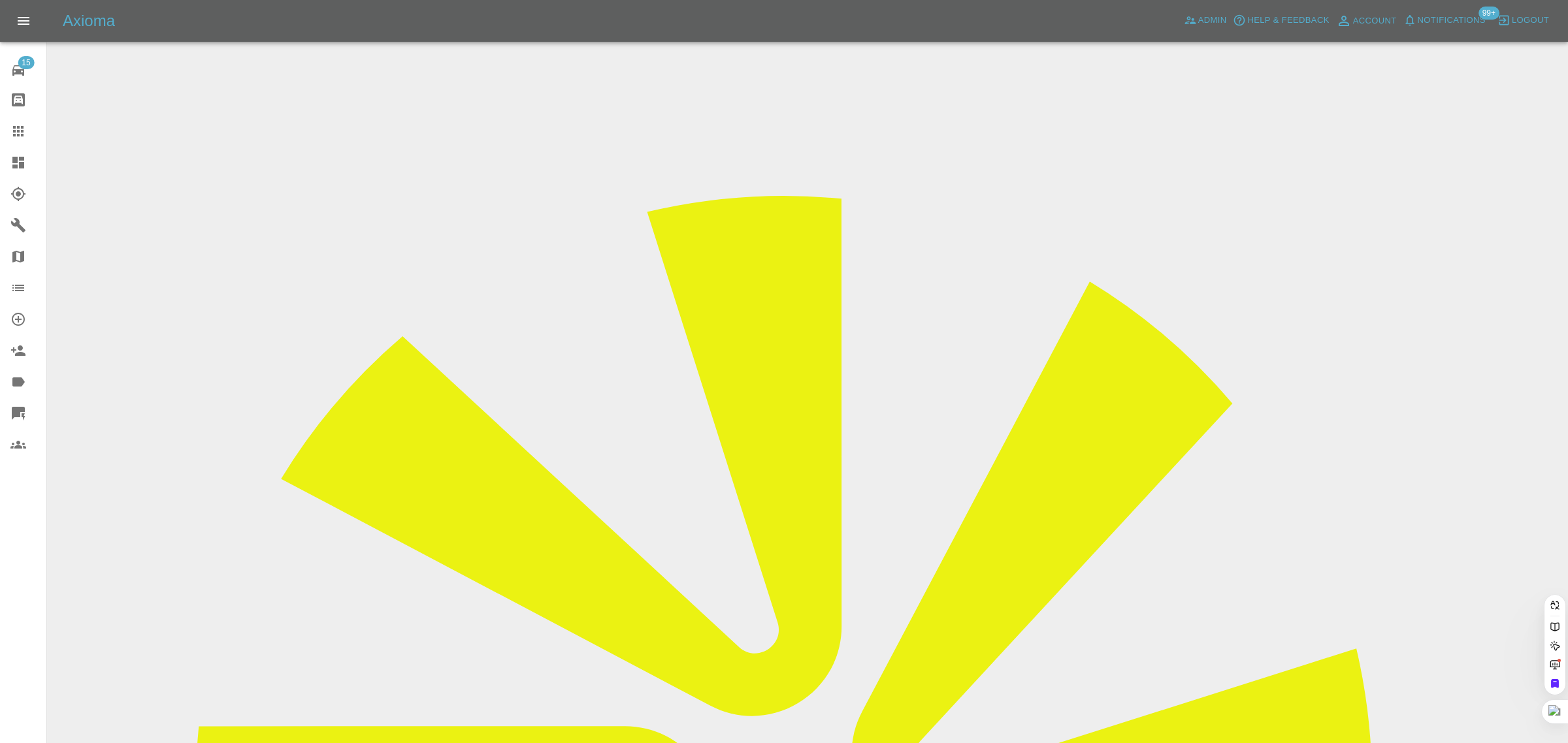
paste input "S8HSU"
type input "S8HSU"
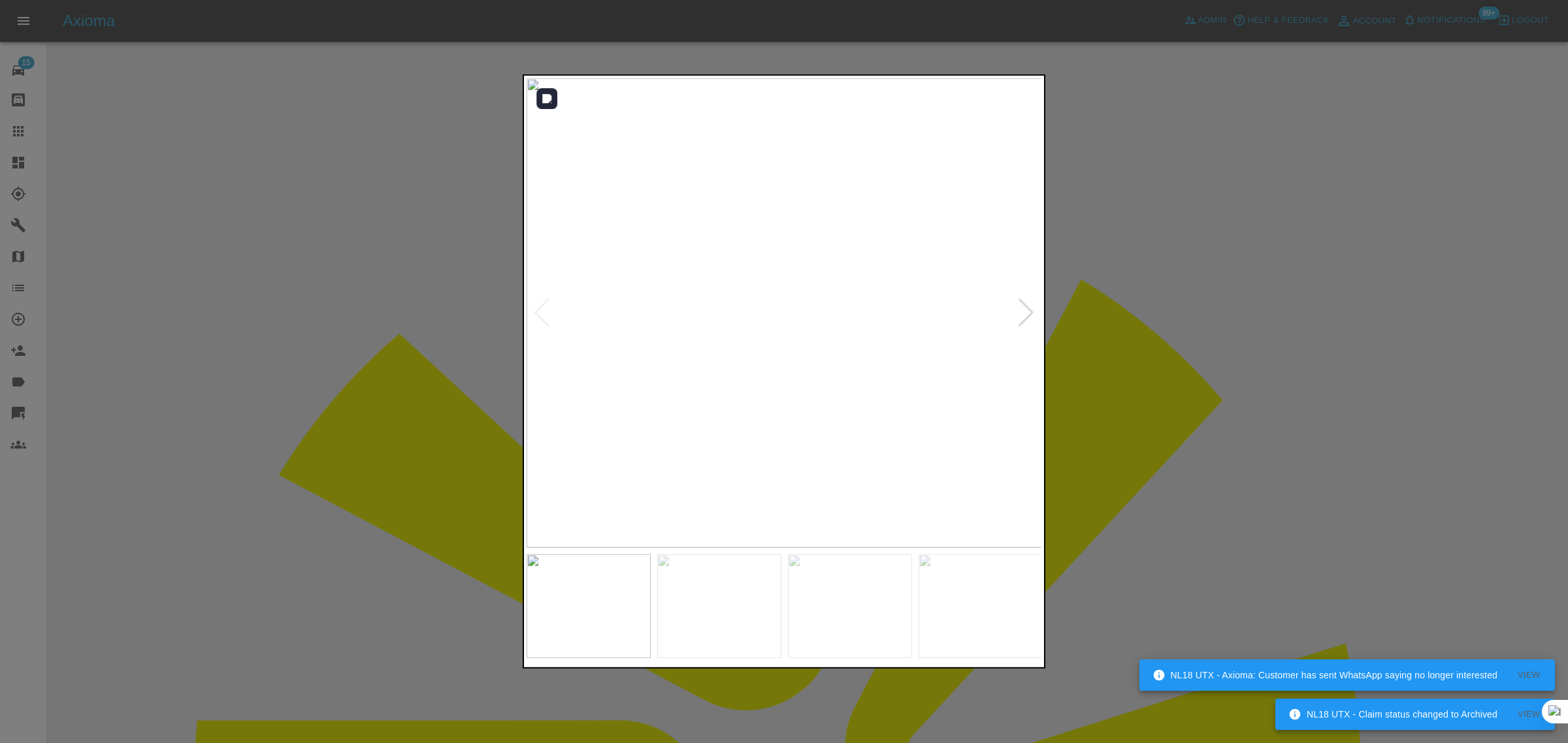
click at [1020, 315] on div at bounding box center [1026, 313] width 18 height 29
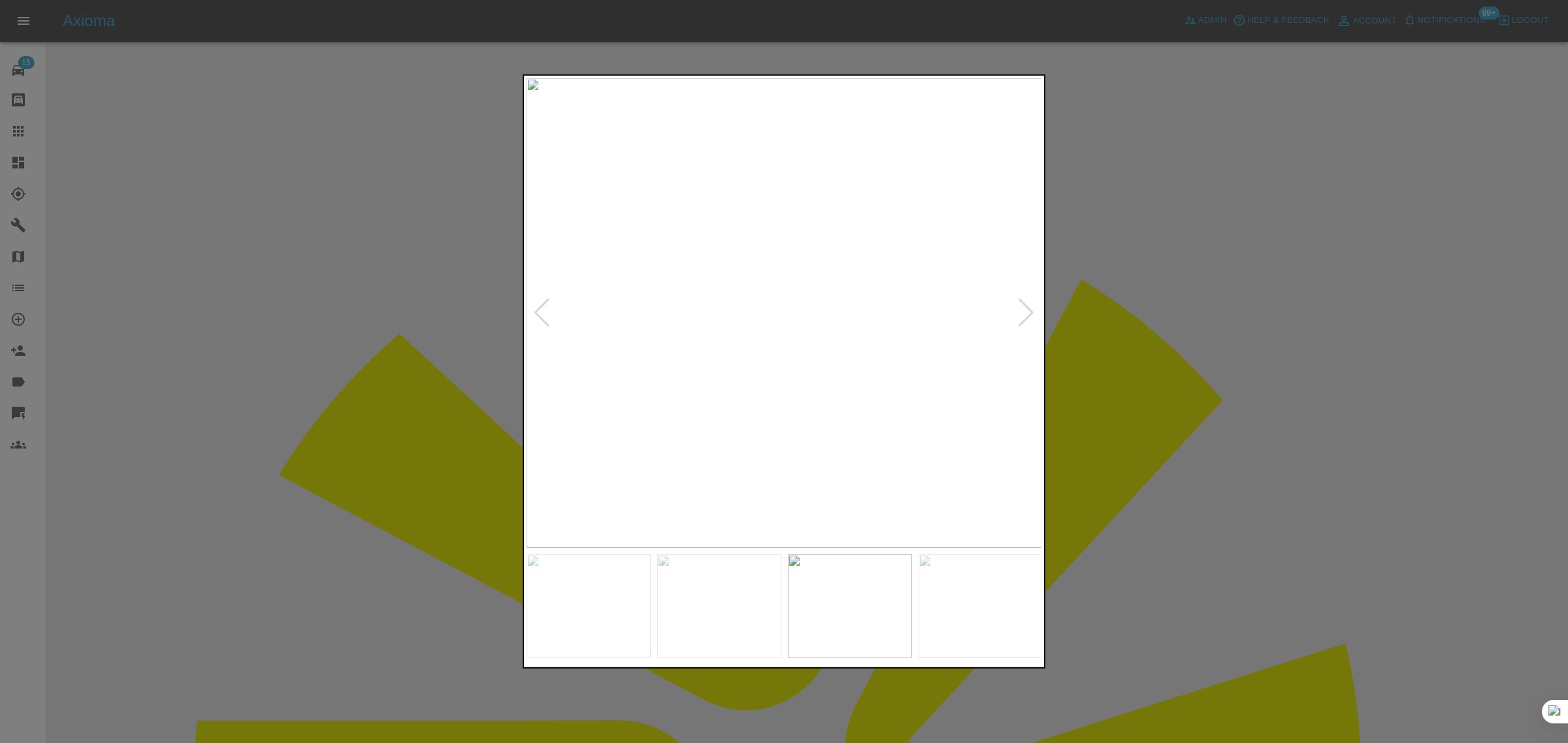
click at [1020, 315] on div at bounding box center [1026, 313] width 18 height 29
click at [1020, 315] on img at bounding box center [784, 313] width 516 height 470
click at [118, 322] on div at bounding box center [784, 371] width 1568 height 743
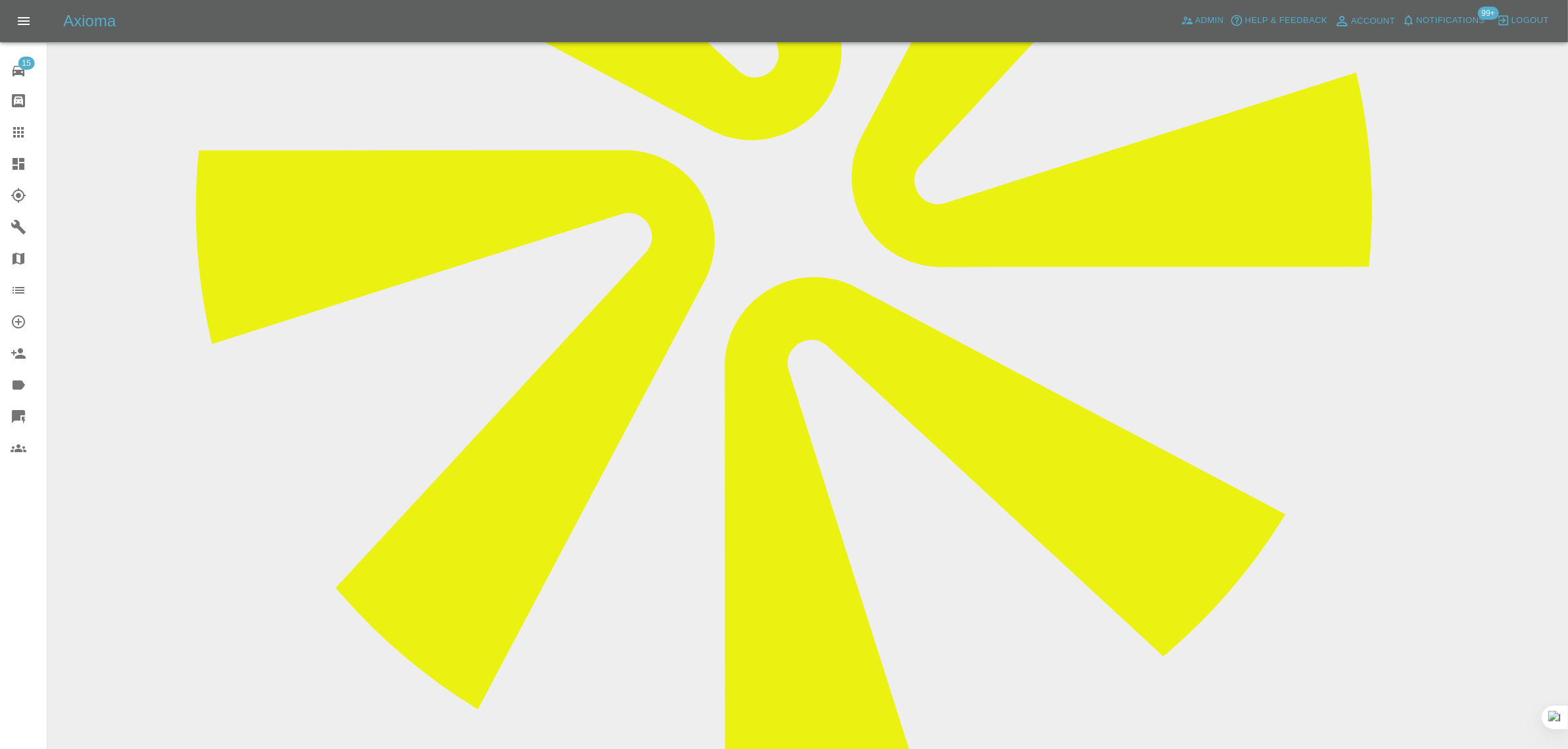
scroll to position [164, 0]
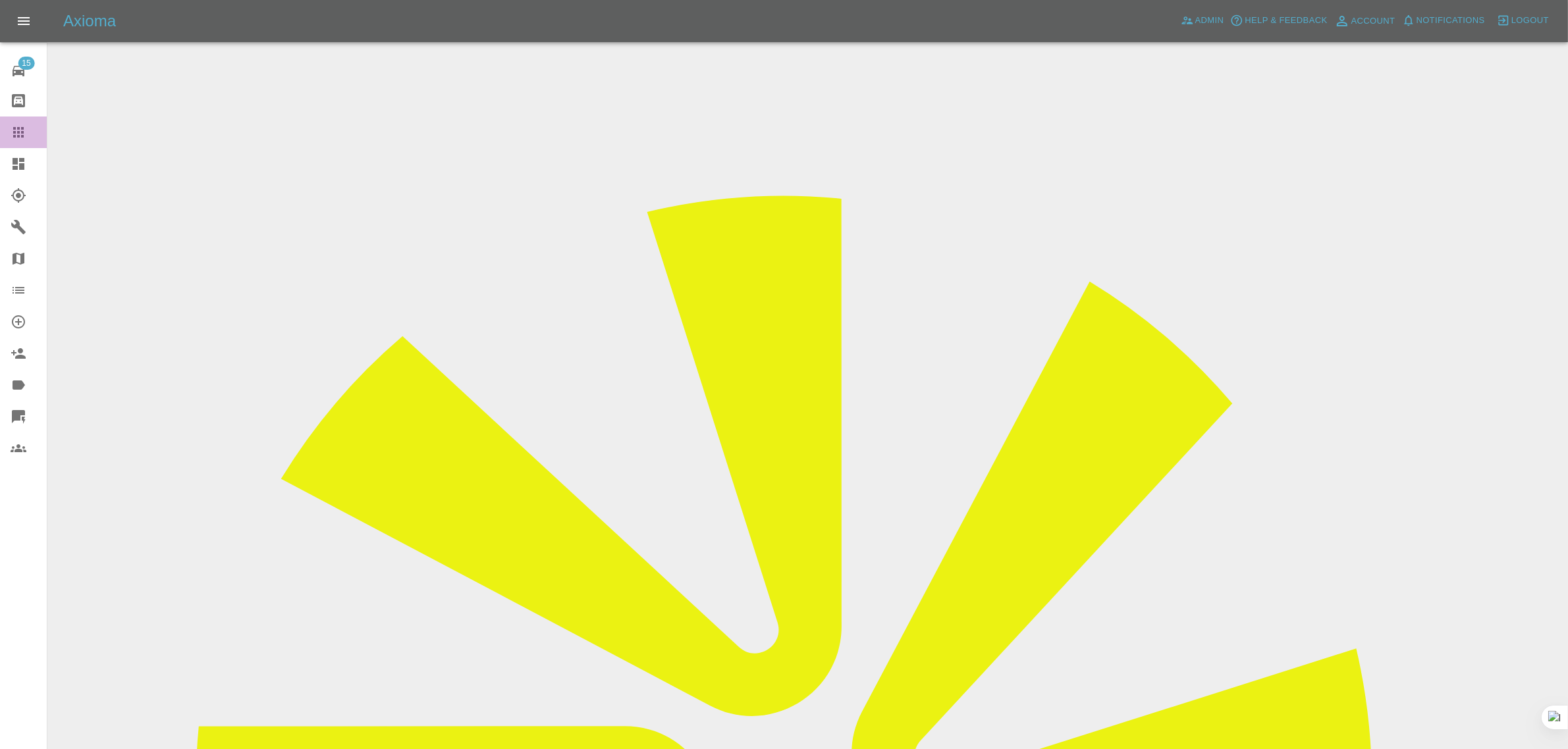
click at [14, 119] on link "Claims" at bounding box center [23, 132] width 47 height 31
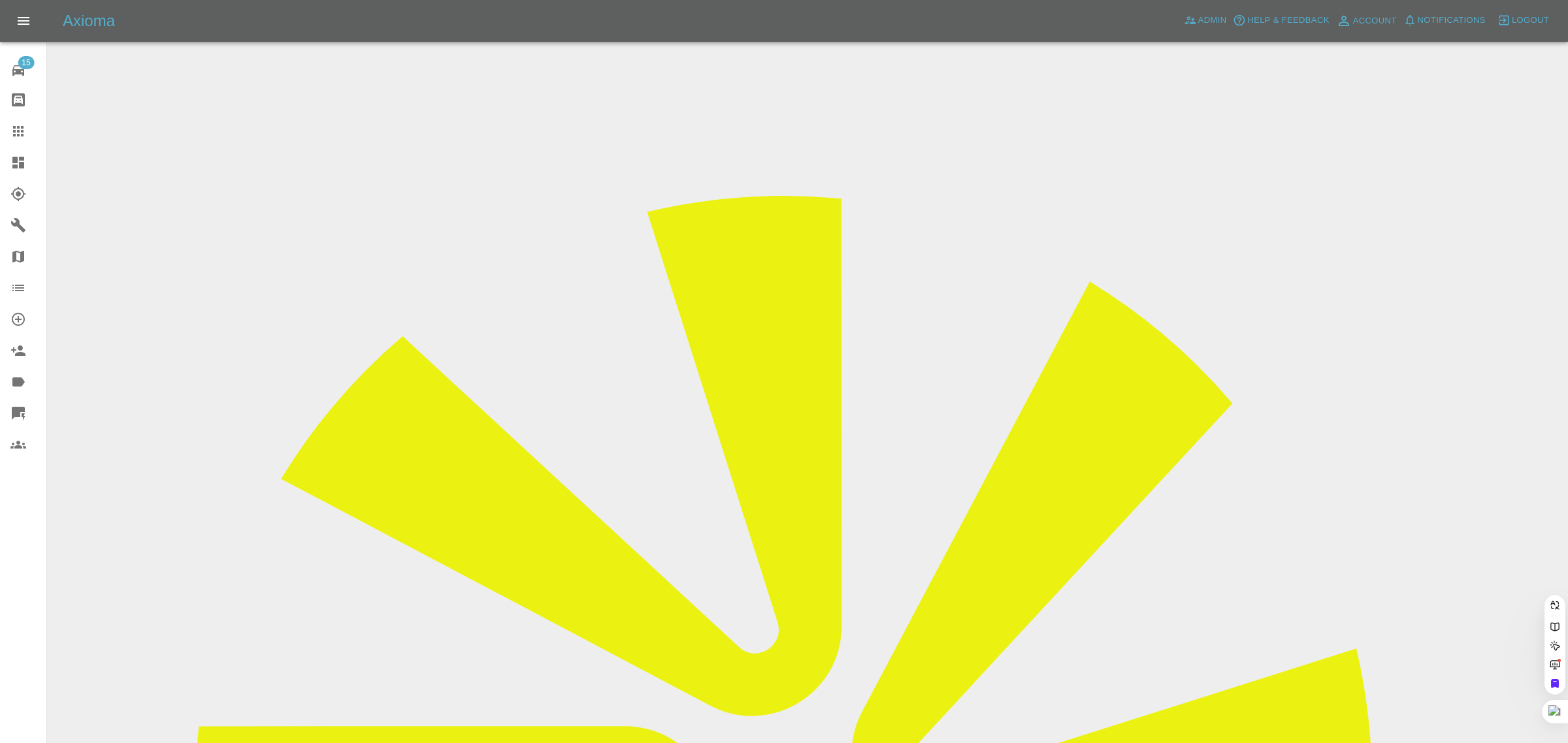
paste input "07957 870559"
type input "07957870559"
click at [7, 550] on div "15 Repair home Bodyshop home Claims Dashboard Explorer Garages Map Organization…" at bounding box center [23, 371] width 47 height 743
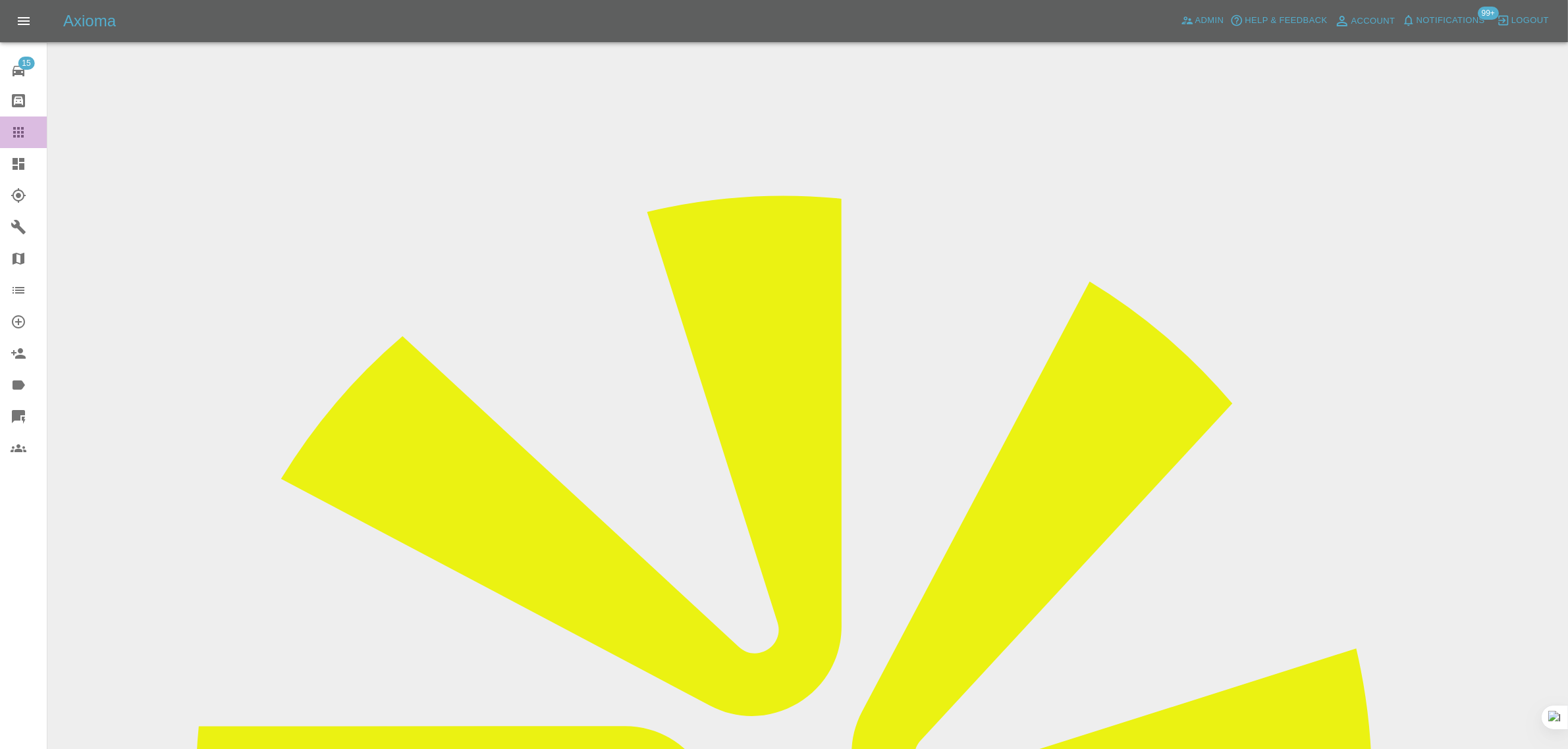
click at [27, 130] on div at bounding box center [29, 132] width 37 height 16
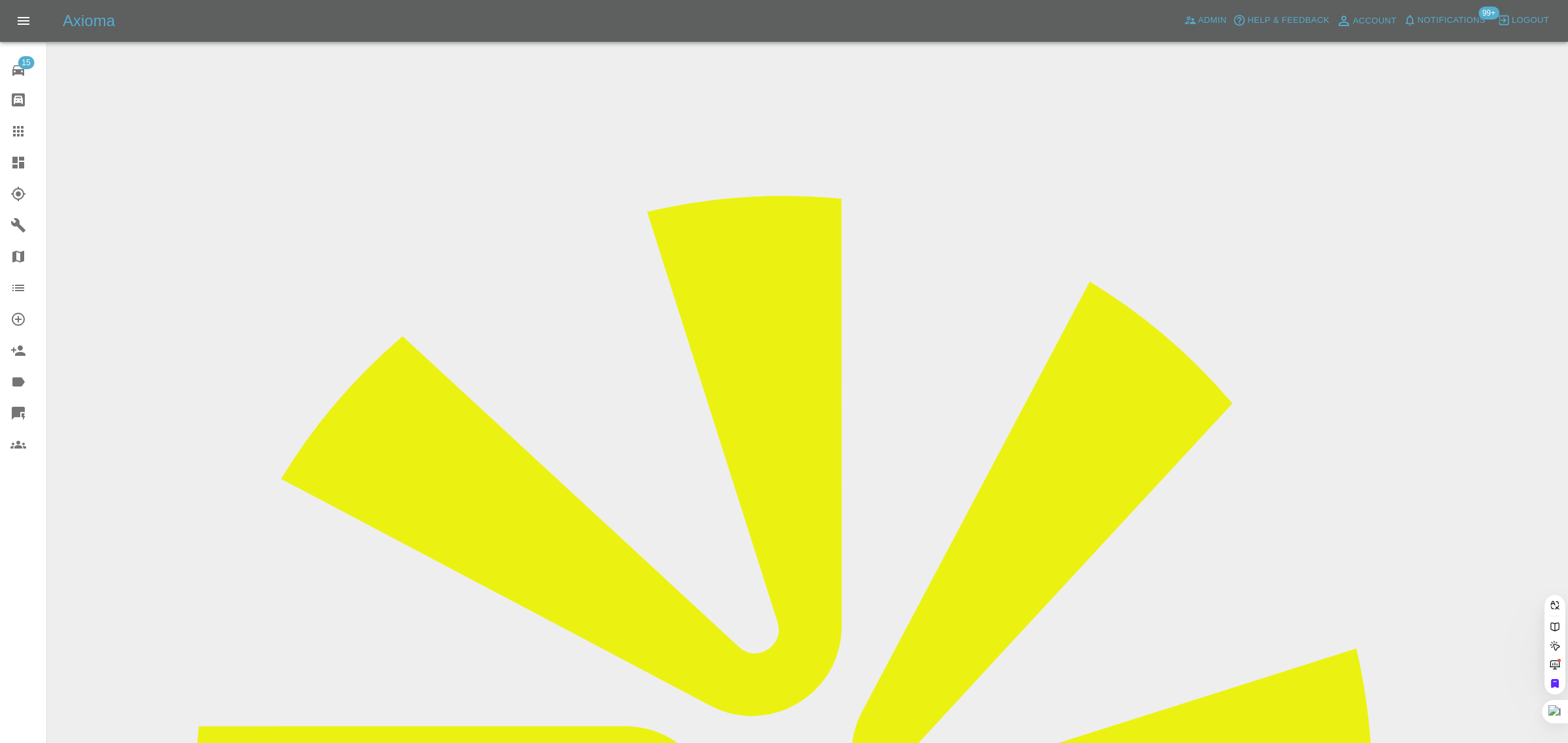
paste input "needhamtracey40@gmail.com"
type input "needhamtracey40@gmail.com"
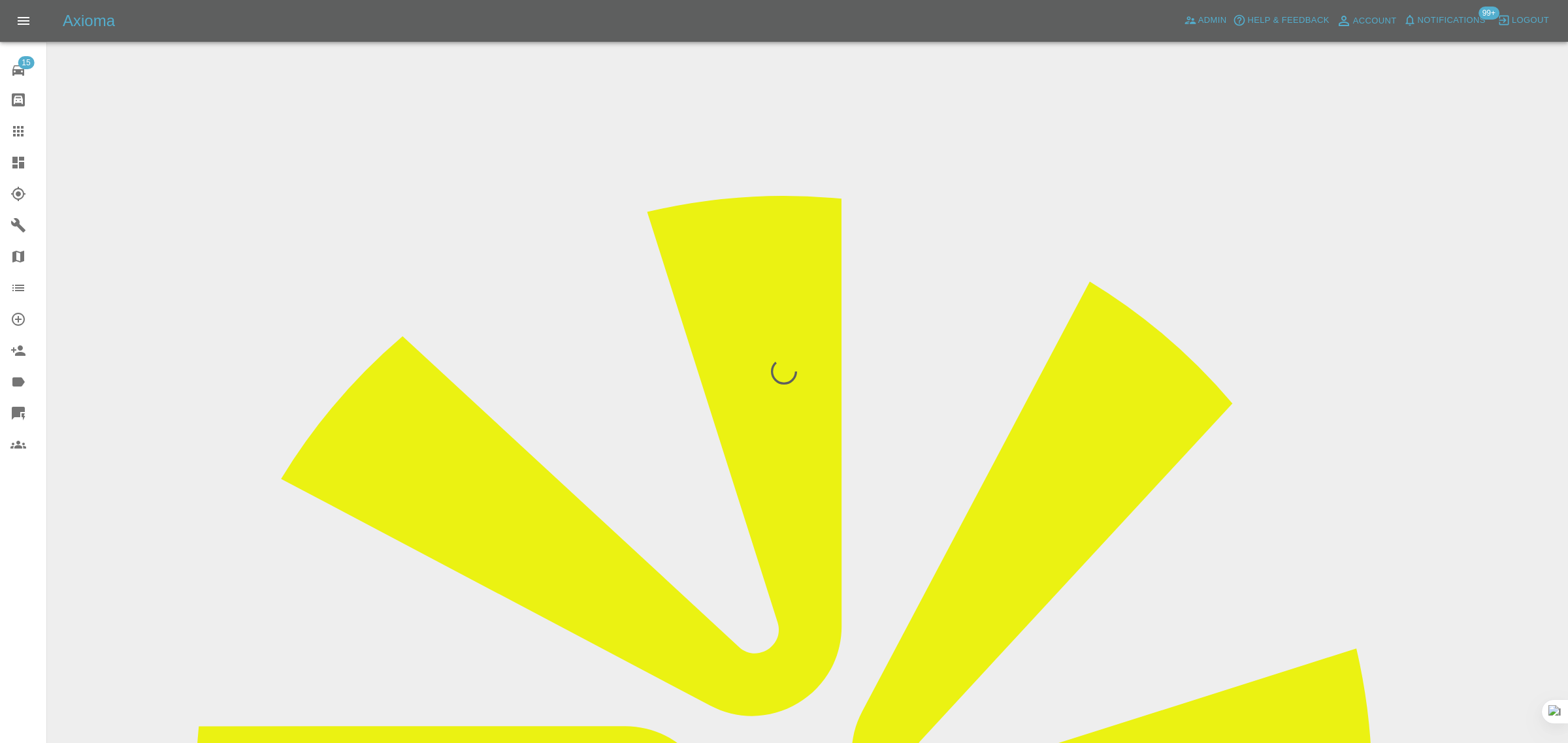
click at [28, 549] on div "15 Repair home Bodyshop home Claims Dashboard Explorer Garages Map Organization…" at bounding box center [23, 371] width 47 height 743
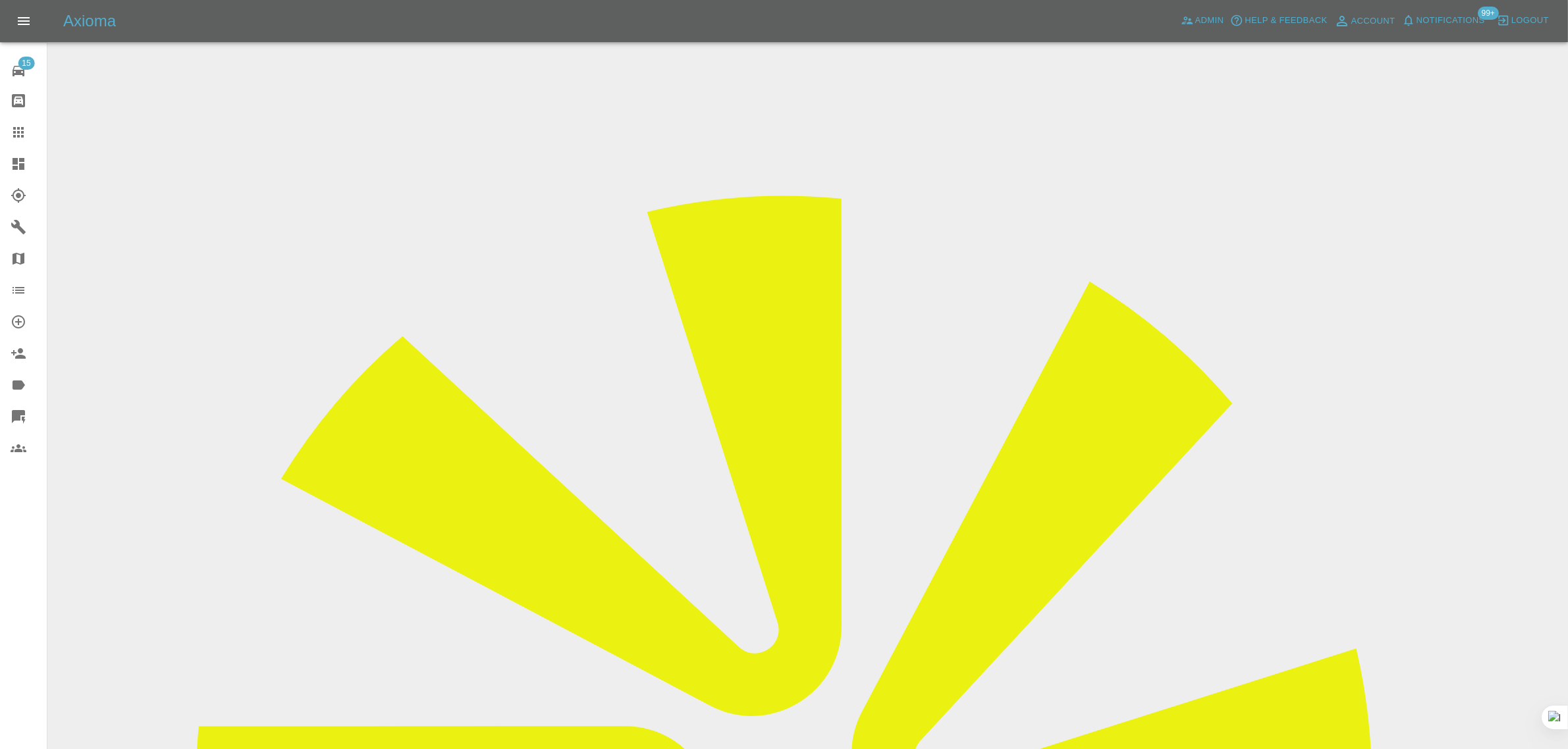
click at [15, 142] on link "Claims" at bounding box center [23, 132] width 47 height 31
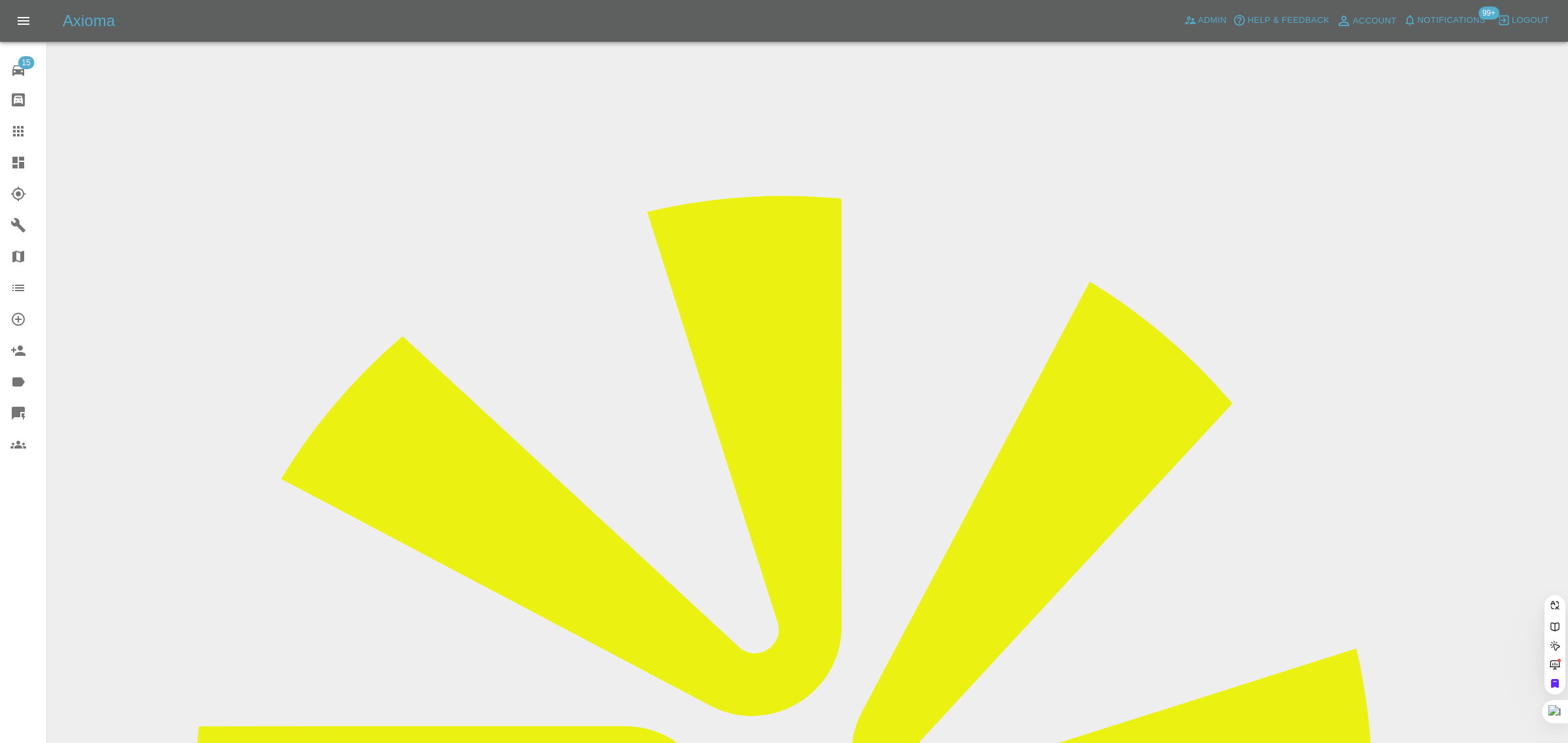
paste input "hennakurtah.hk@gmail.com"
type input "hennakurtah.hk@gmail.co"
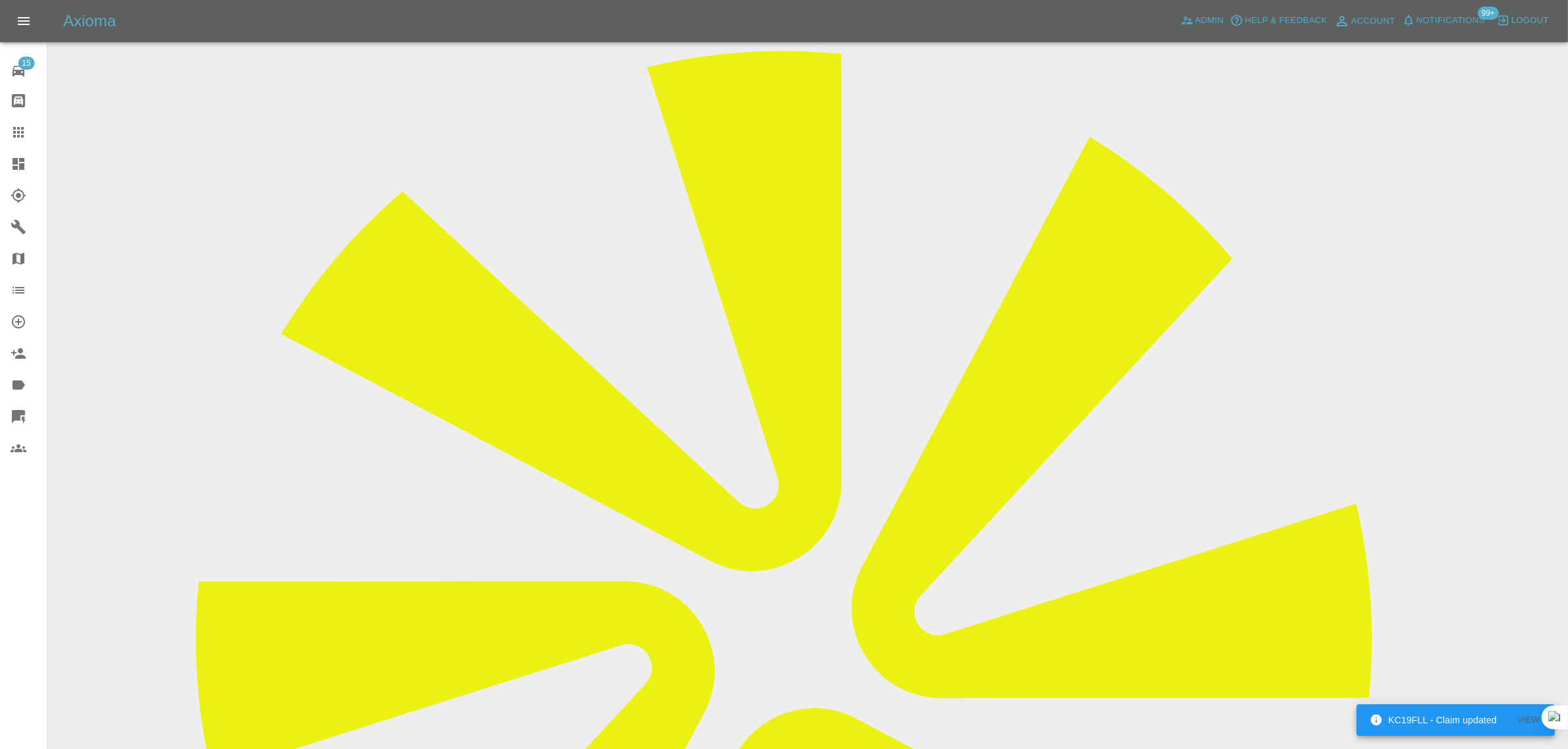
scroll to position [658, 0]
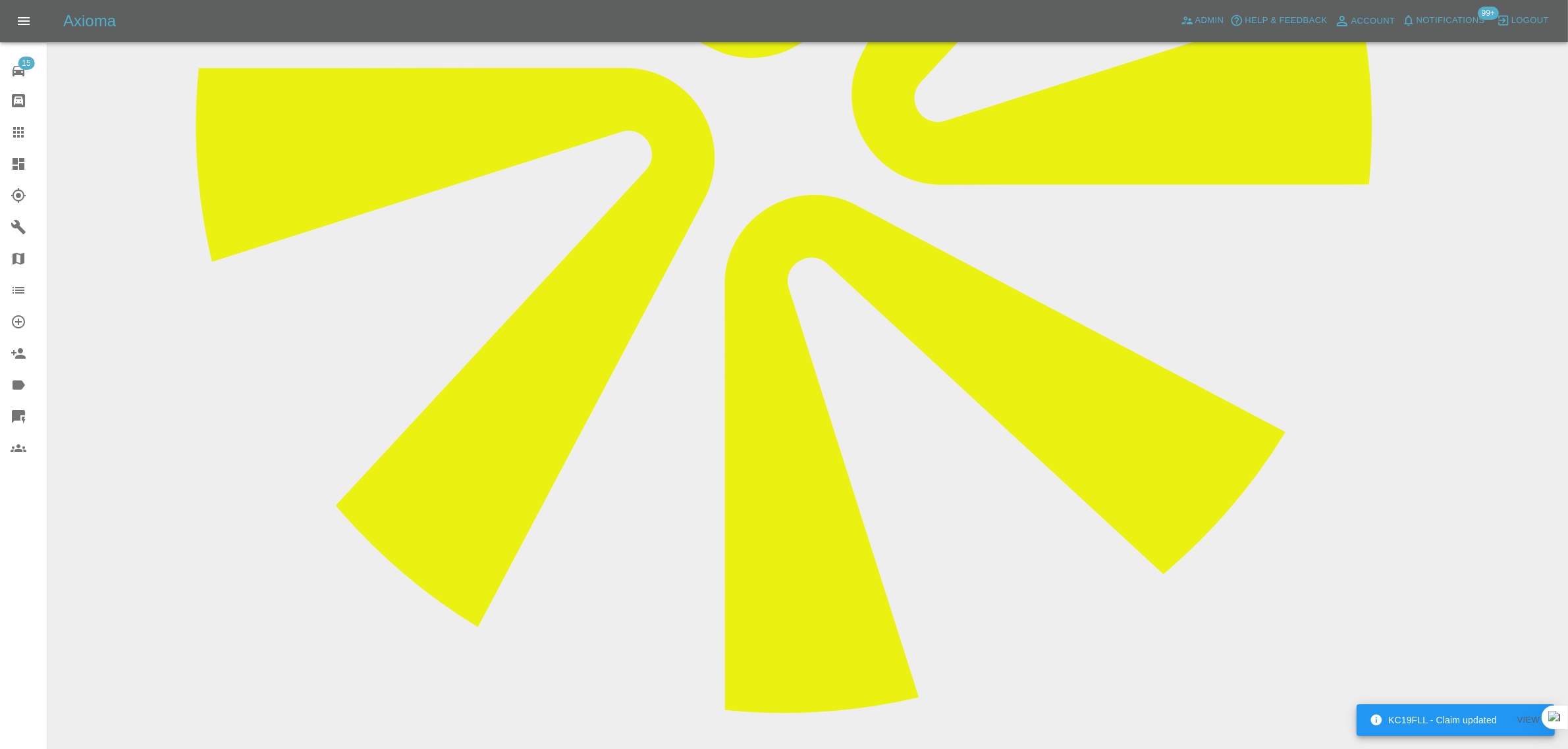
paste textarea "I would like to cancel the car body repair for the Nissan Note. That was schedu…"
type textarea "I would like to cancel the car body repair for the Nissan Note. That was schedu…"
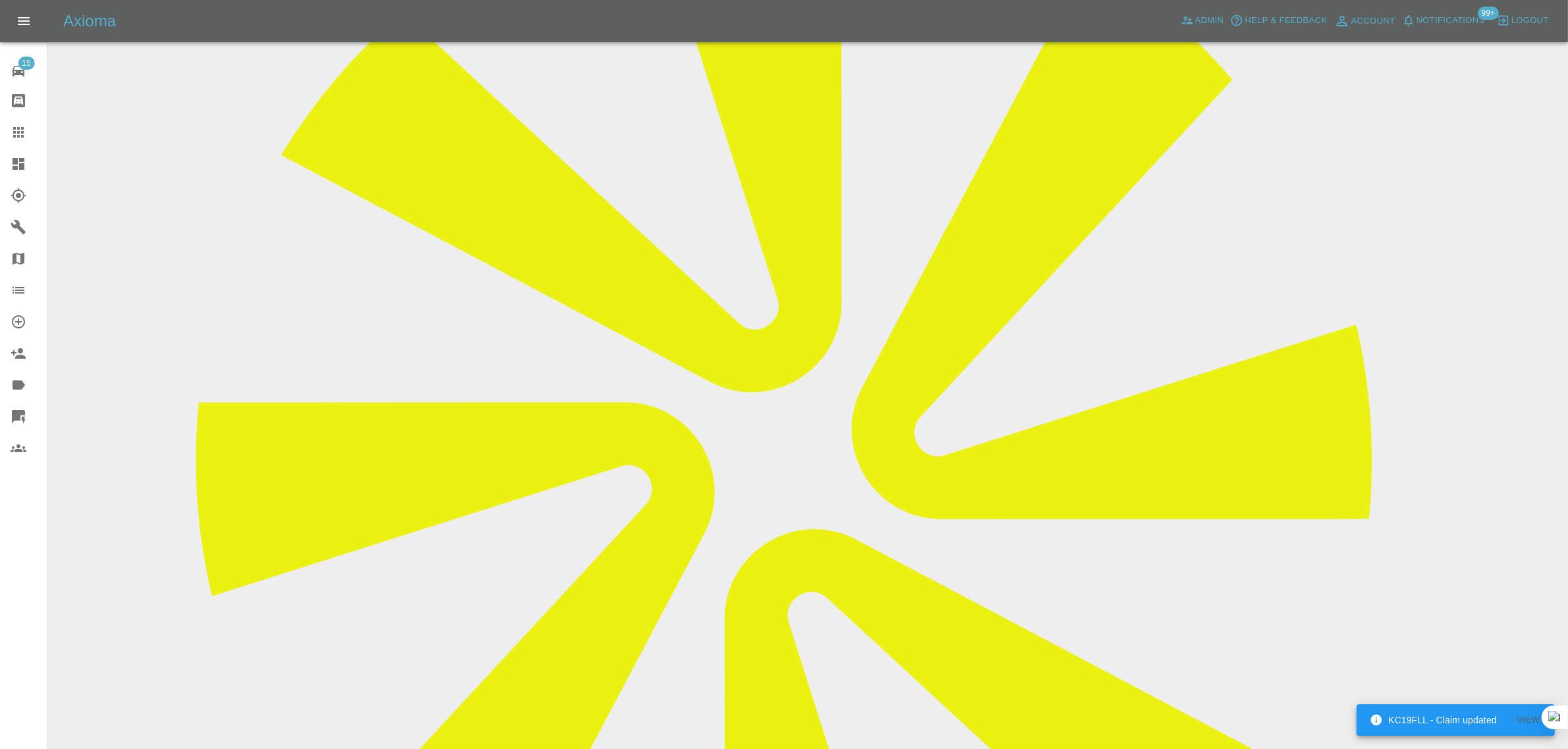
scroll to position [164, 0]
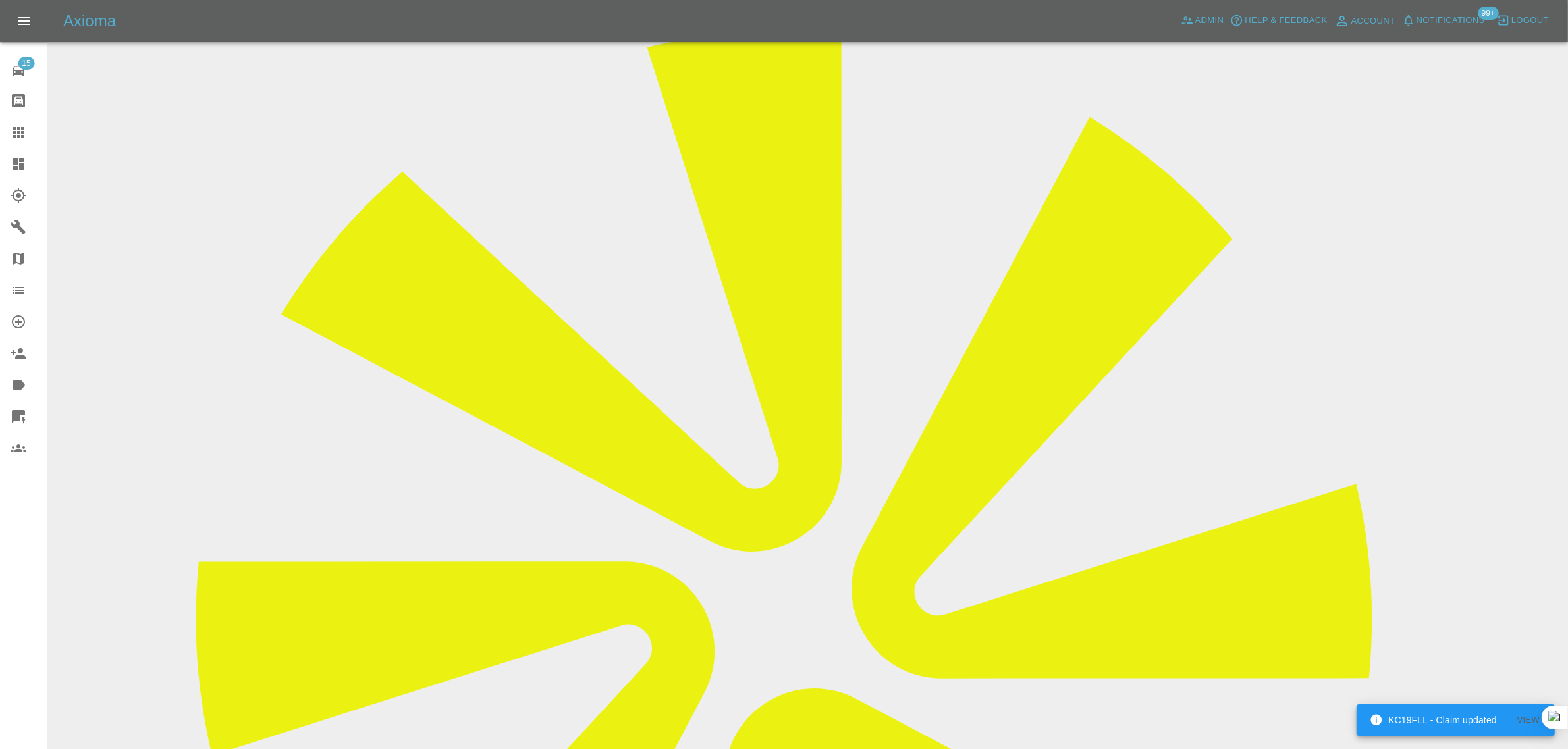
click at [24, 126] on icon at bounding box center [19, 132] width 16 height 16
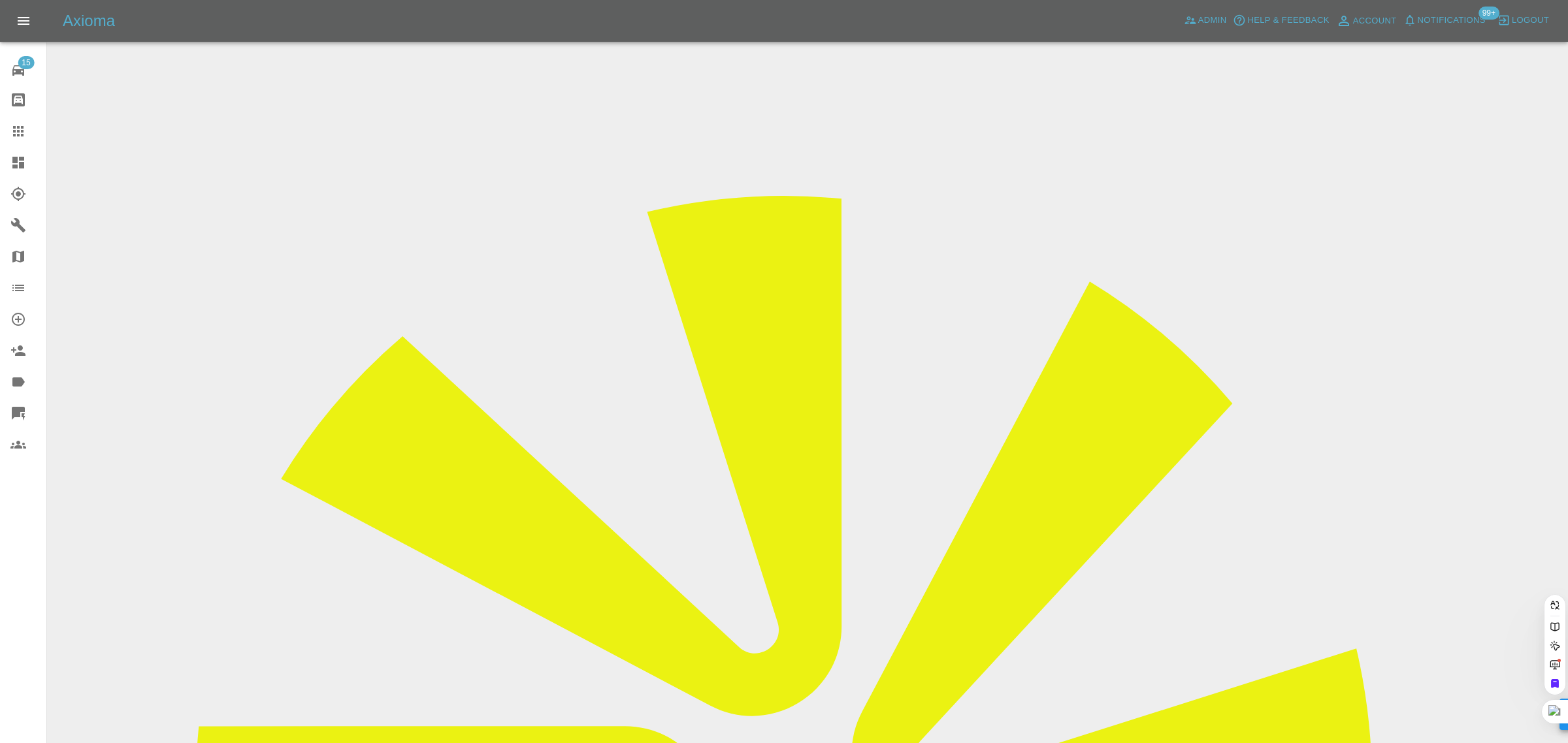
drag, startPoint x: 618, startPoint y: 411, endPoint x: 889, endPoint y: 468, distance: 276.9
paste input "lpives@gmail.com"
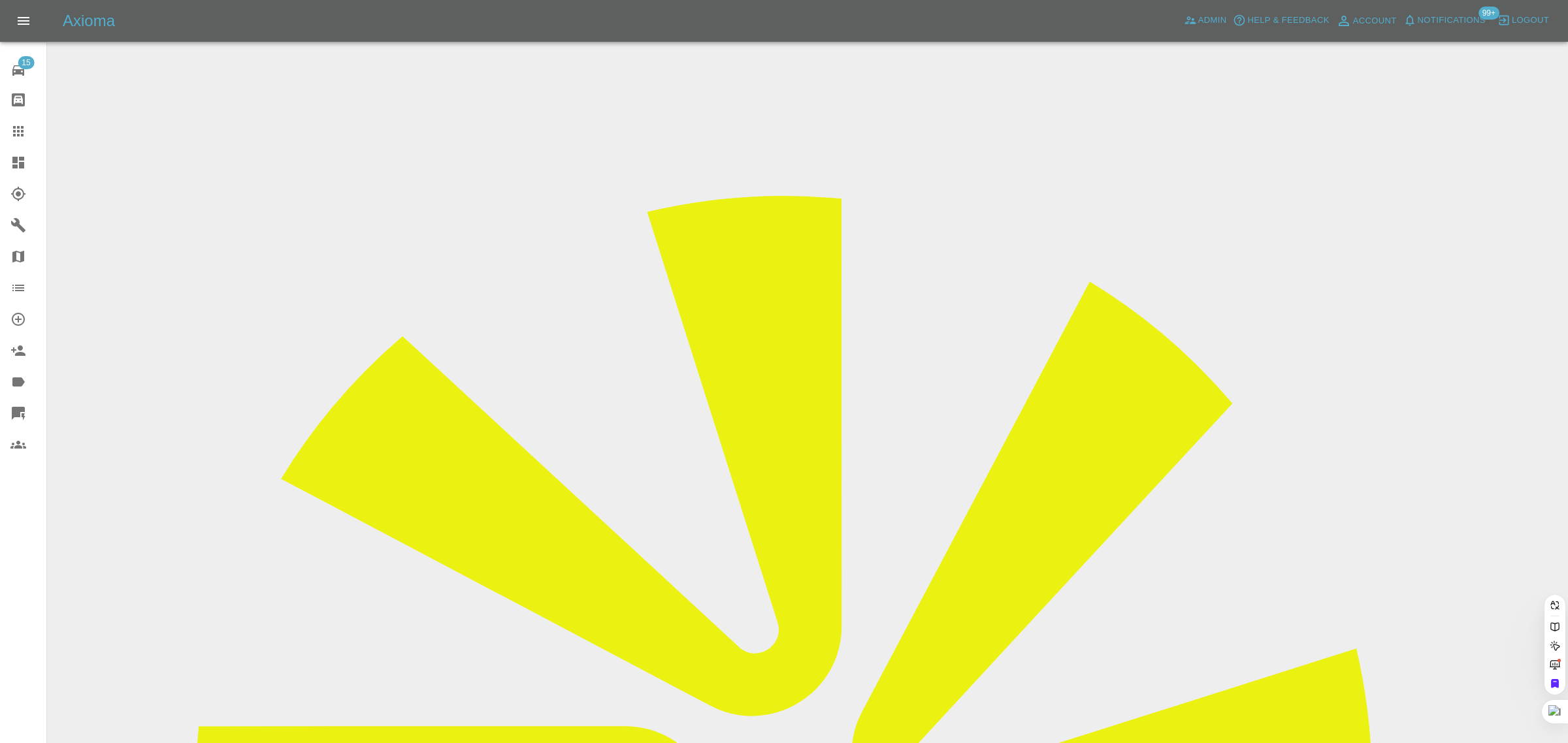
type input "lpives@gmail.com"
click at [7, 539] on div "15 Repair home Bodyshop home Claims Dashboard Explorer Garages Map Organization…" at bounding box center [23, 371] width 47 height 743
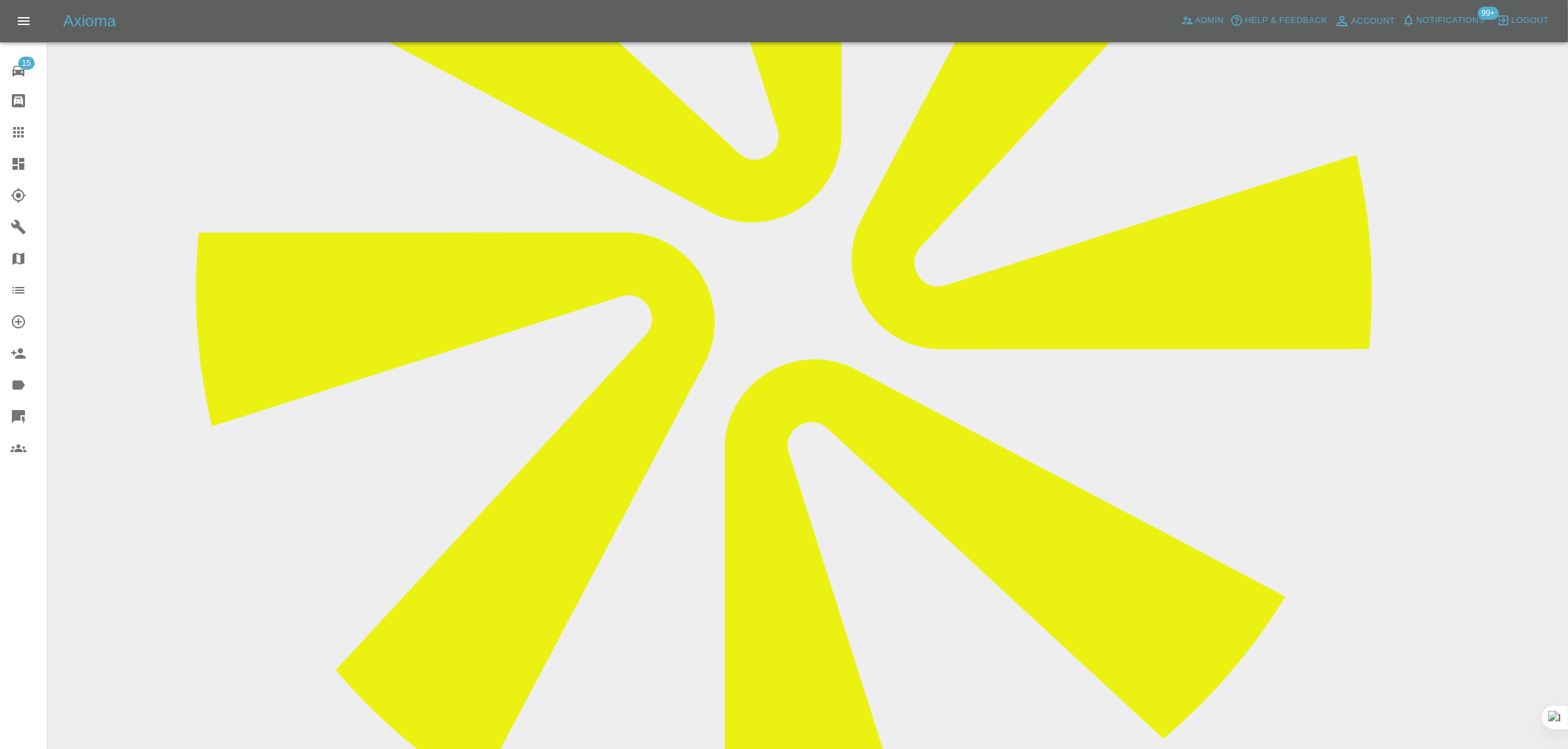
scroll to position [987, 0]
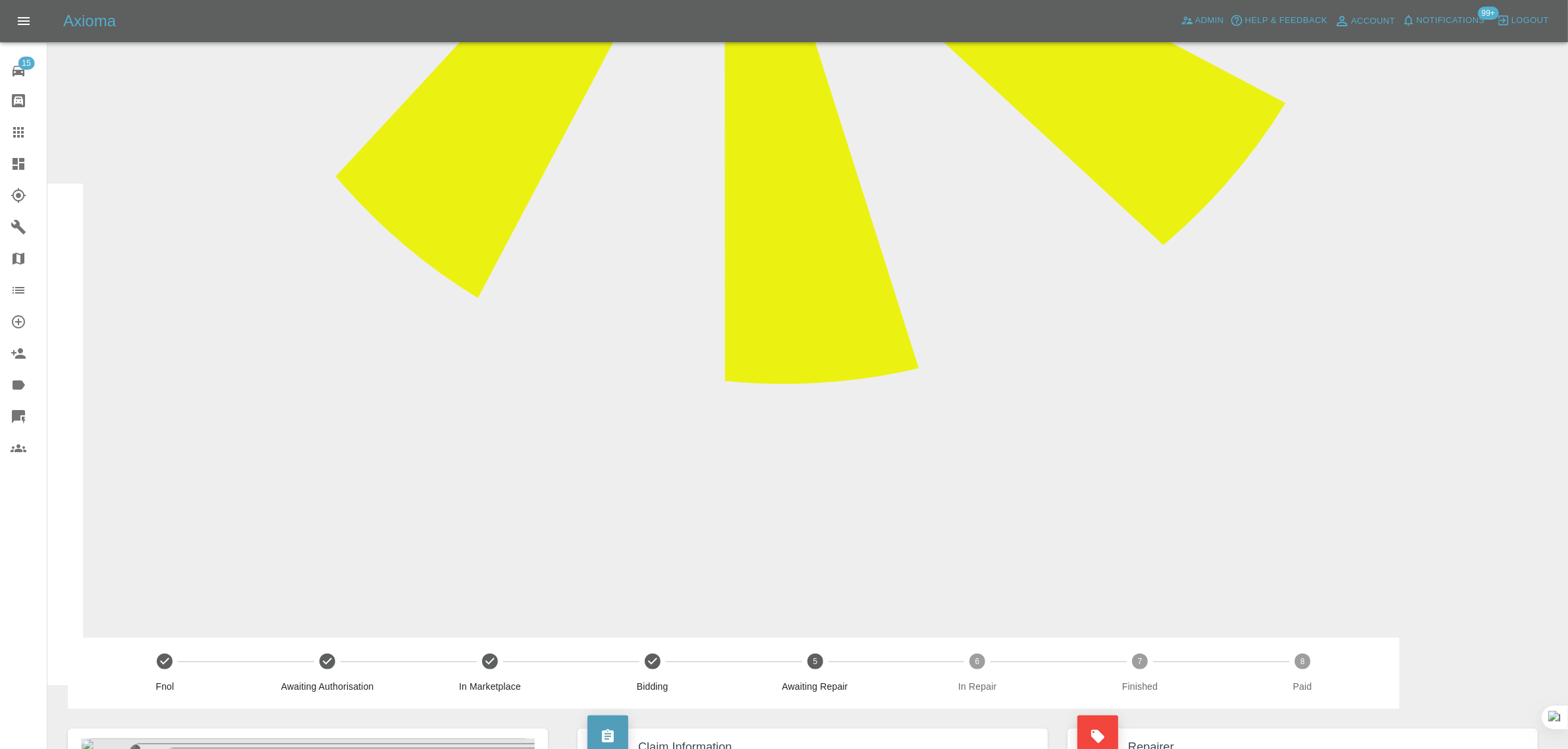
drag, startPoint x: 652, startPoint y: 333, endPoint x: 821, endPoint y: 290, distance: 174.4
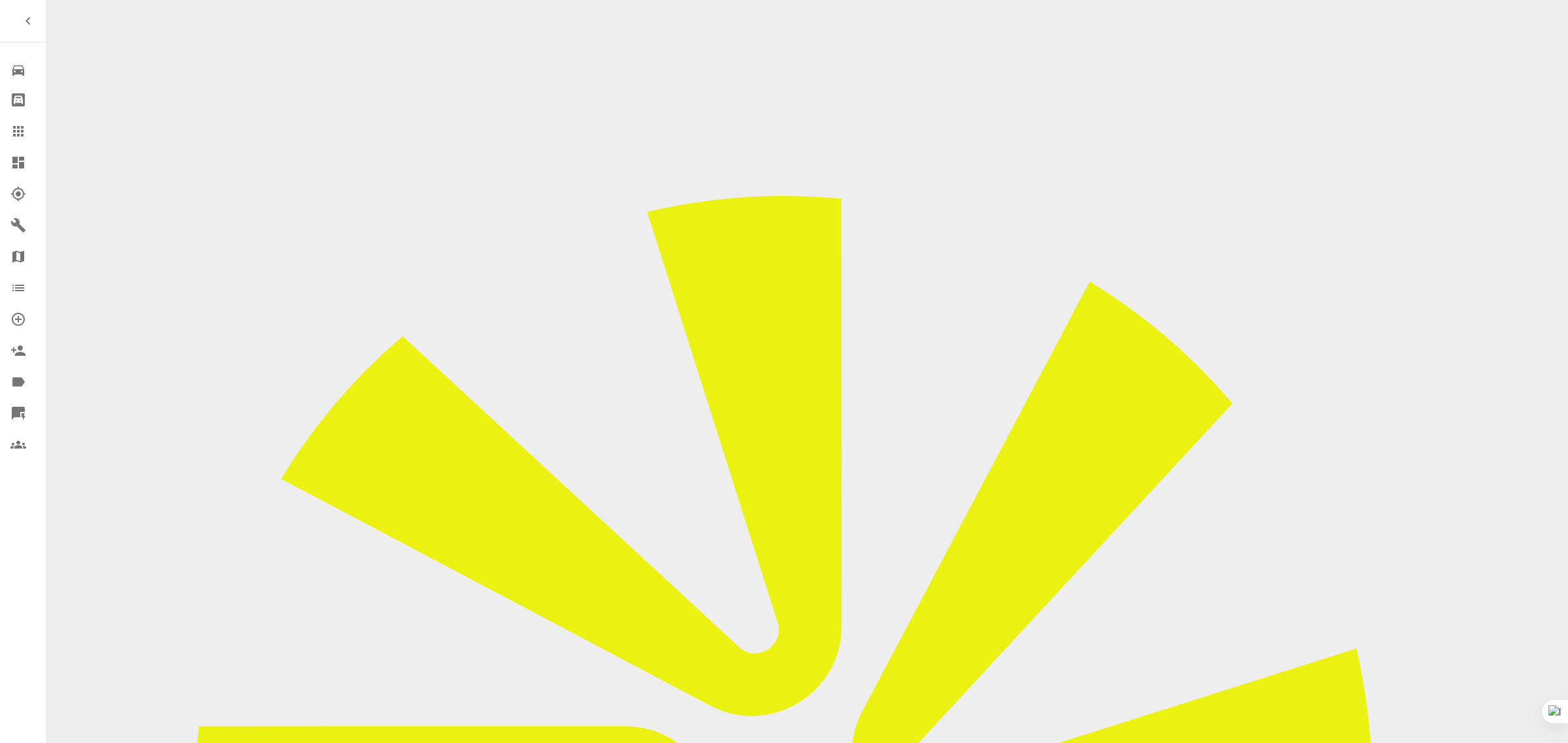
click at [9, 129] on link "Claims" at bounding box center [23, 131] width 46 height 31
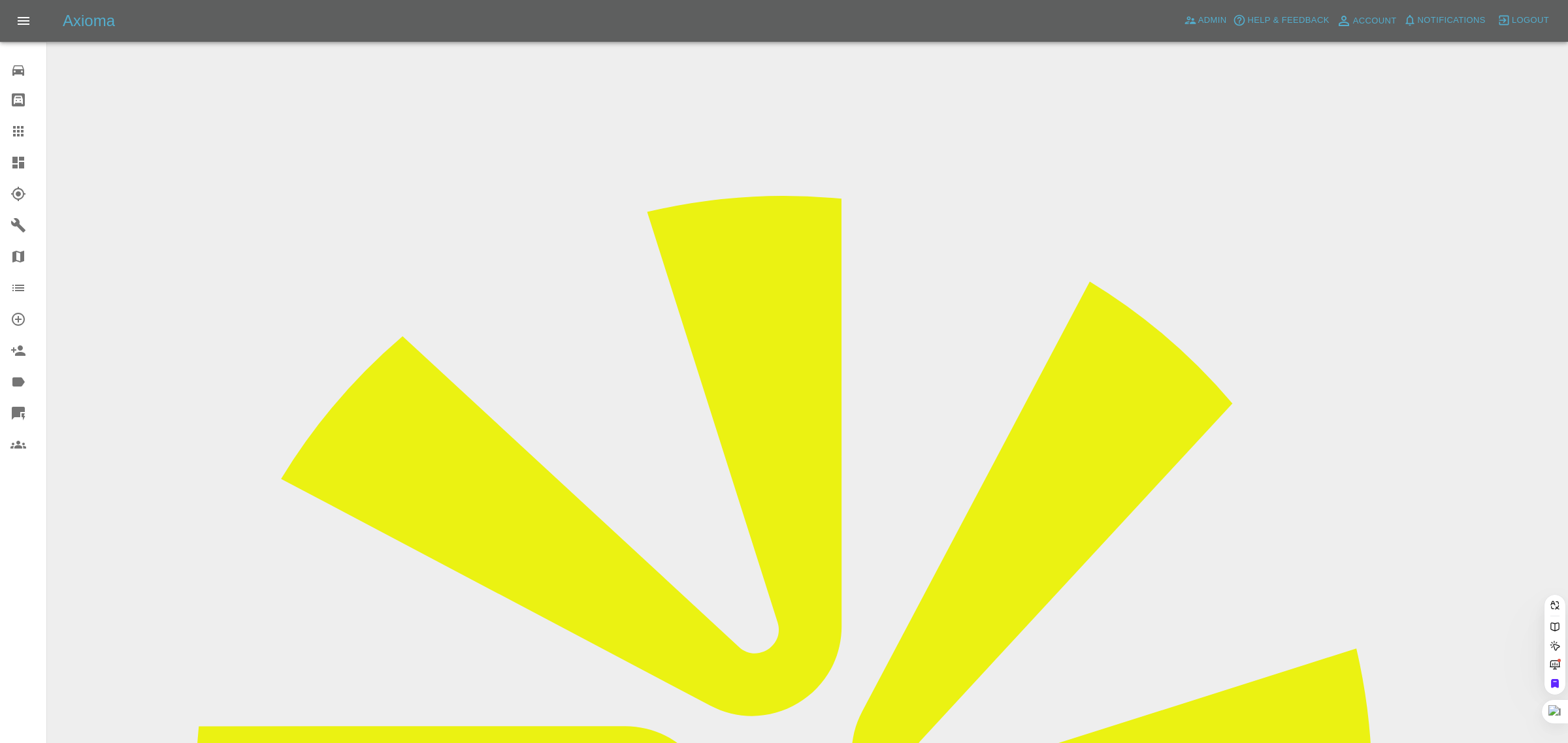
paste input "mhumza@hotmail.co.uk"
type input "mhumza@hotmail.co.uk"
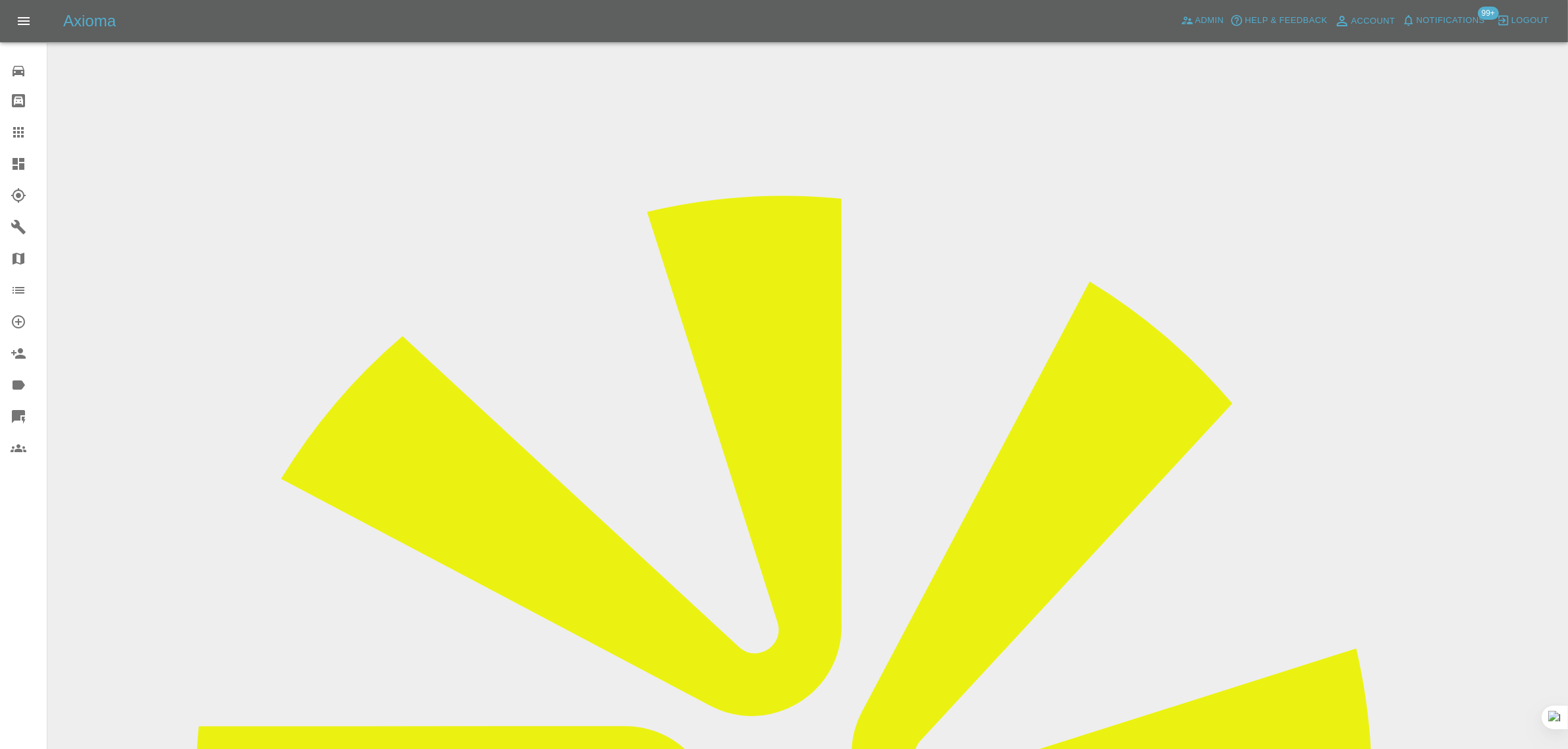
click at [0, 0] on input "Choose images" at bounding box center [0, 0] width 0 height 0
click at [0, 0] on input "Choose Videos" at bounding box center [0, 0] width 0 height 0
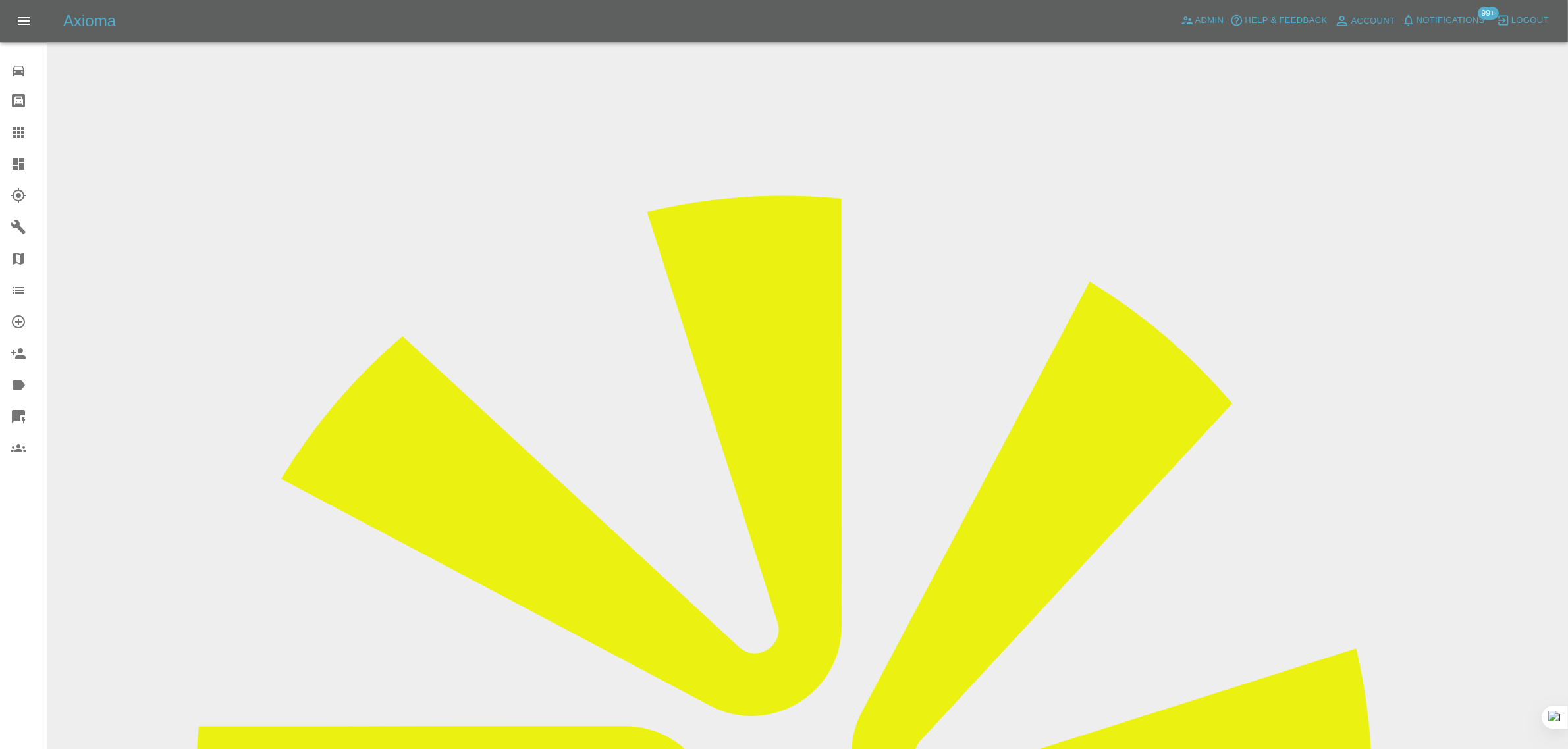
click at [11, 136] on icon at bounding box center [19, 132] width 16 height 16
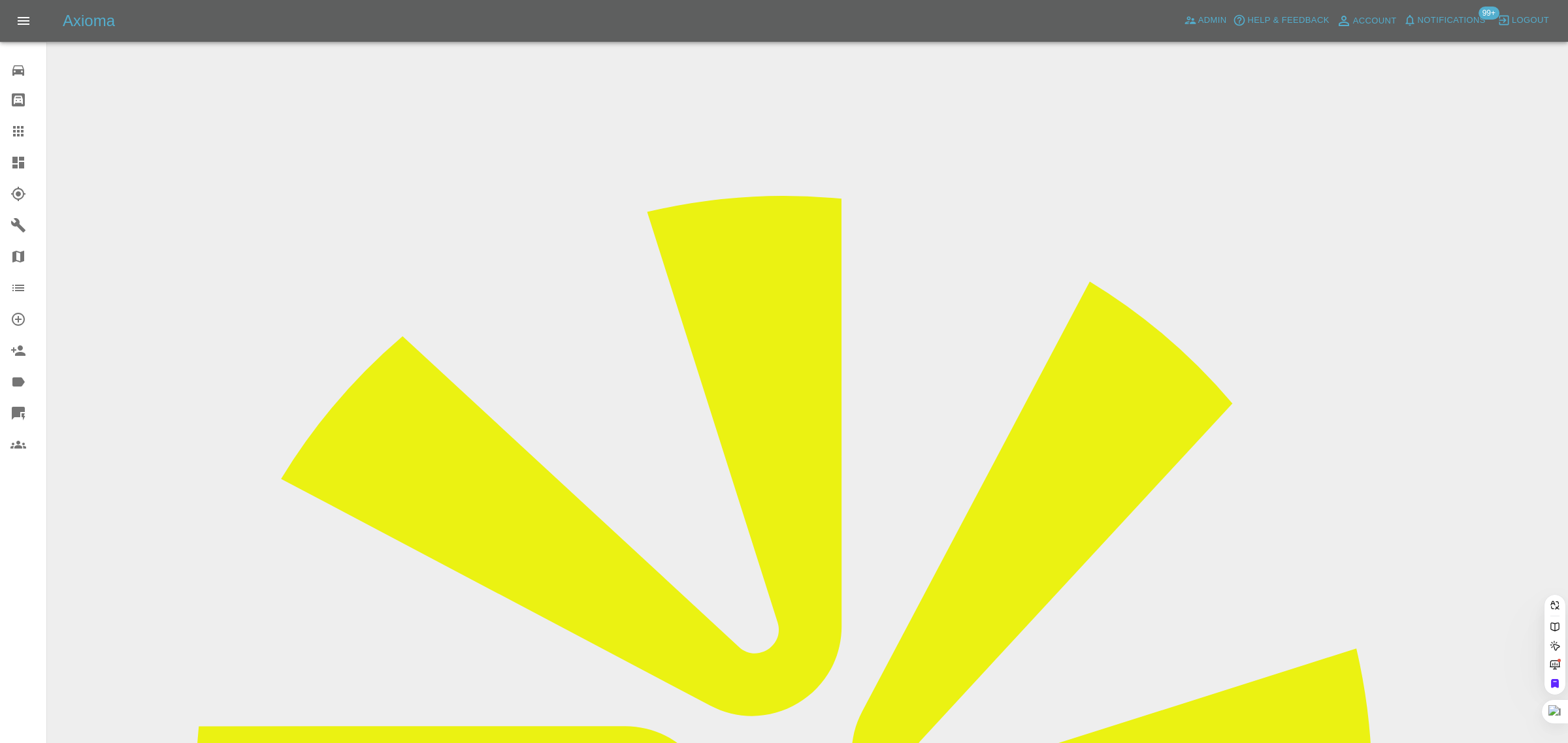
paste input "mjrussell66@googlemail.com"
type input "mjrussell66@googlemail.co"
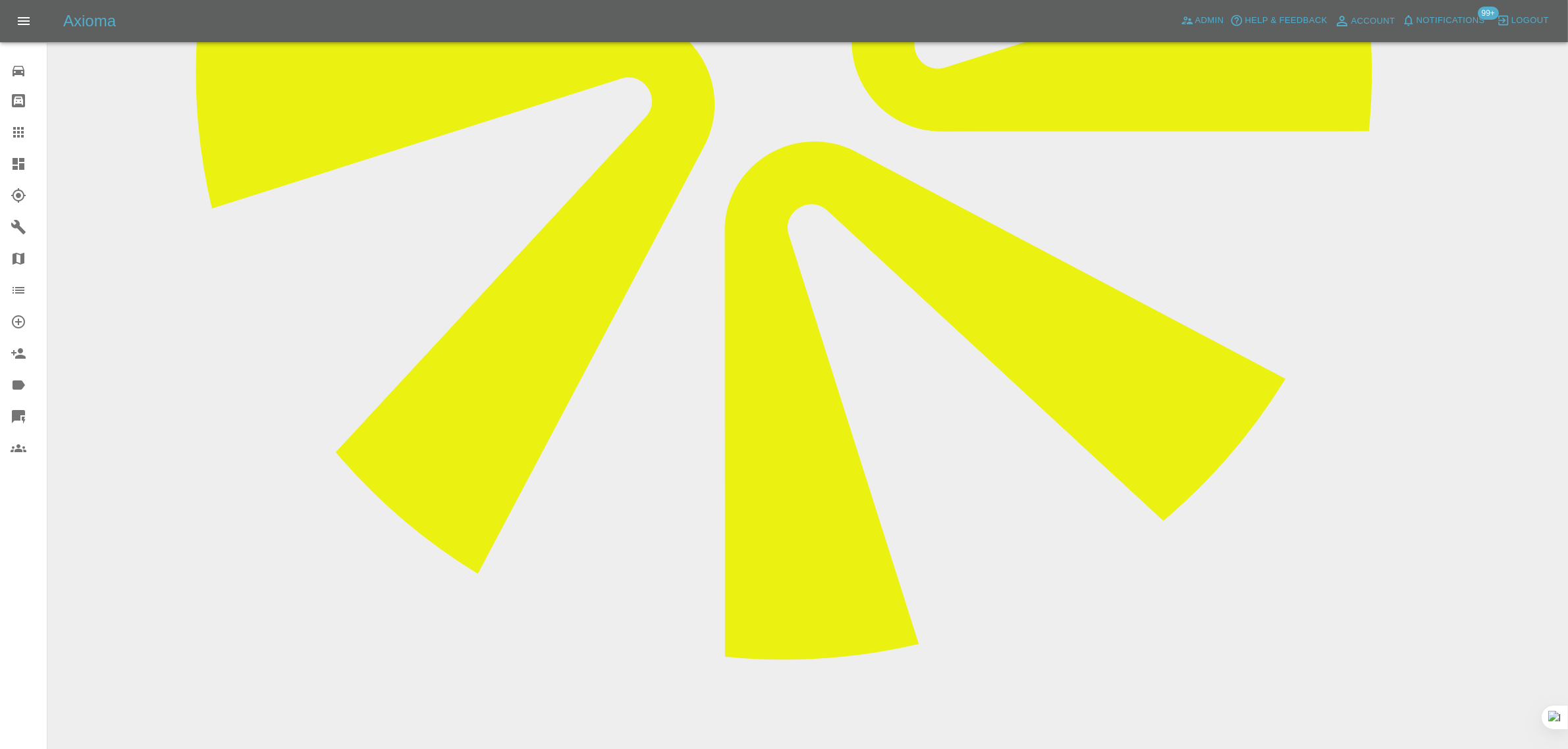
scroll to position [807, 0]
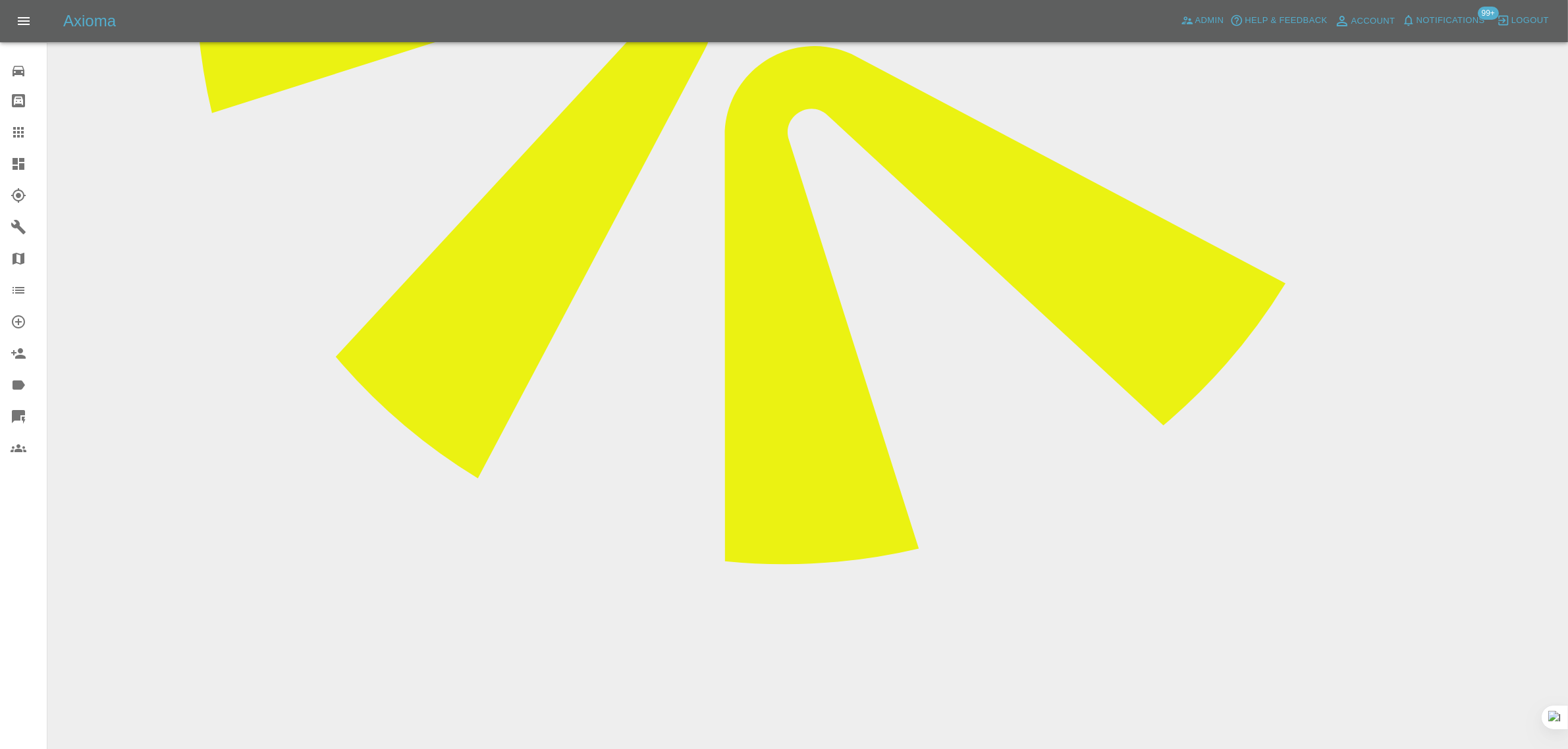
paste textarea "Just to let you know Syed has contacted me and because of the bad weather forec…"
type textarea "Just to let you know Syed has contacted me and because of the bad weather forec…"
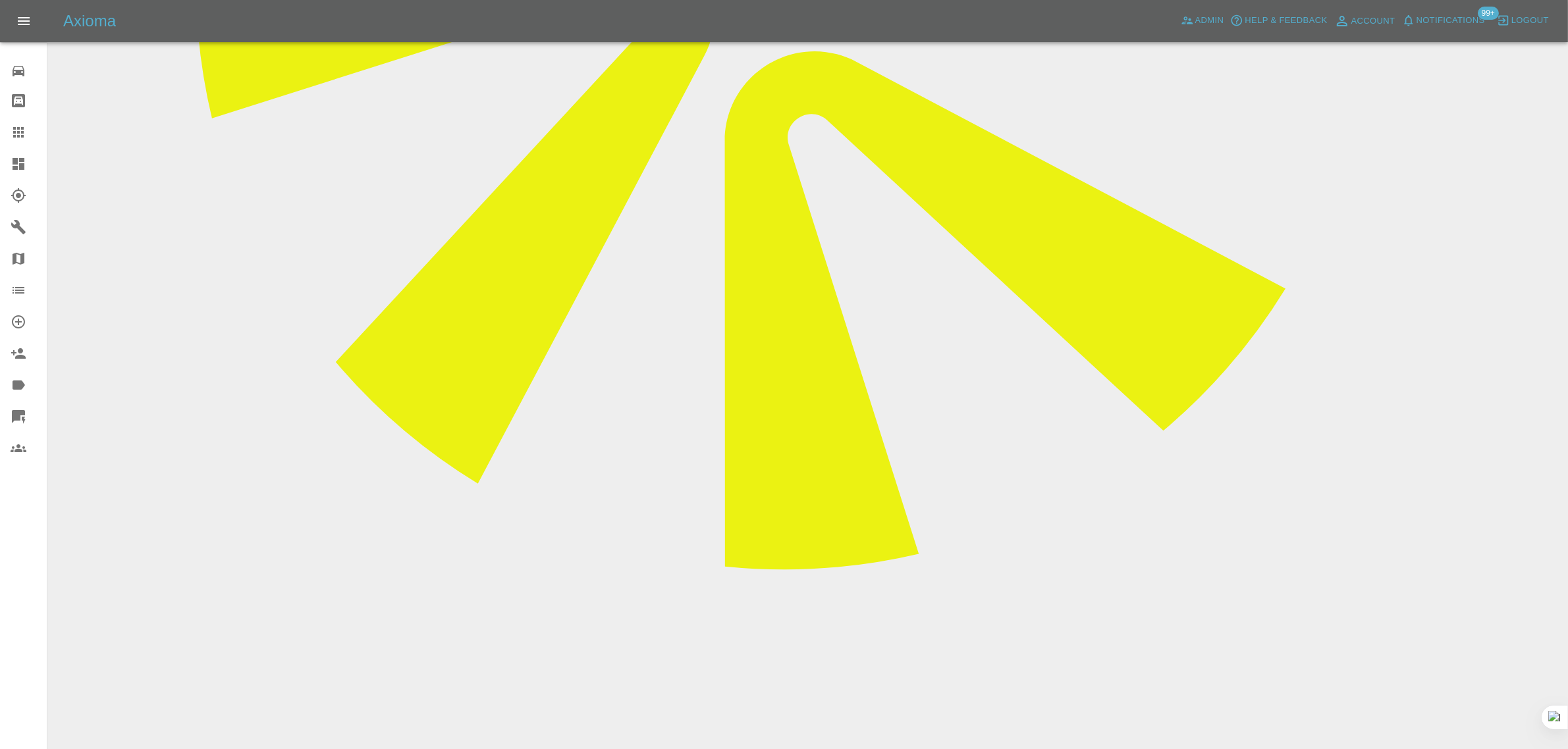
scroll to position [231, 0]
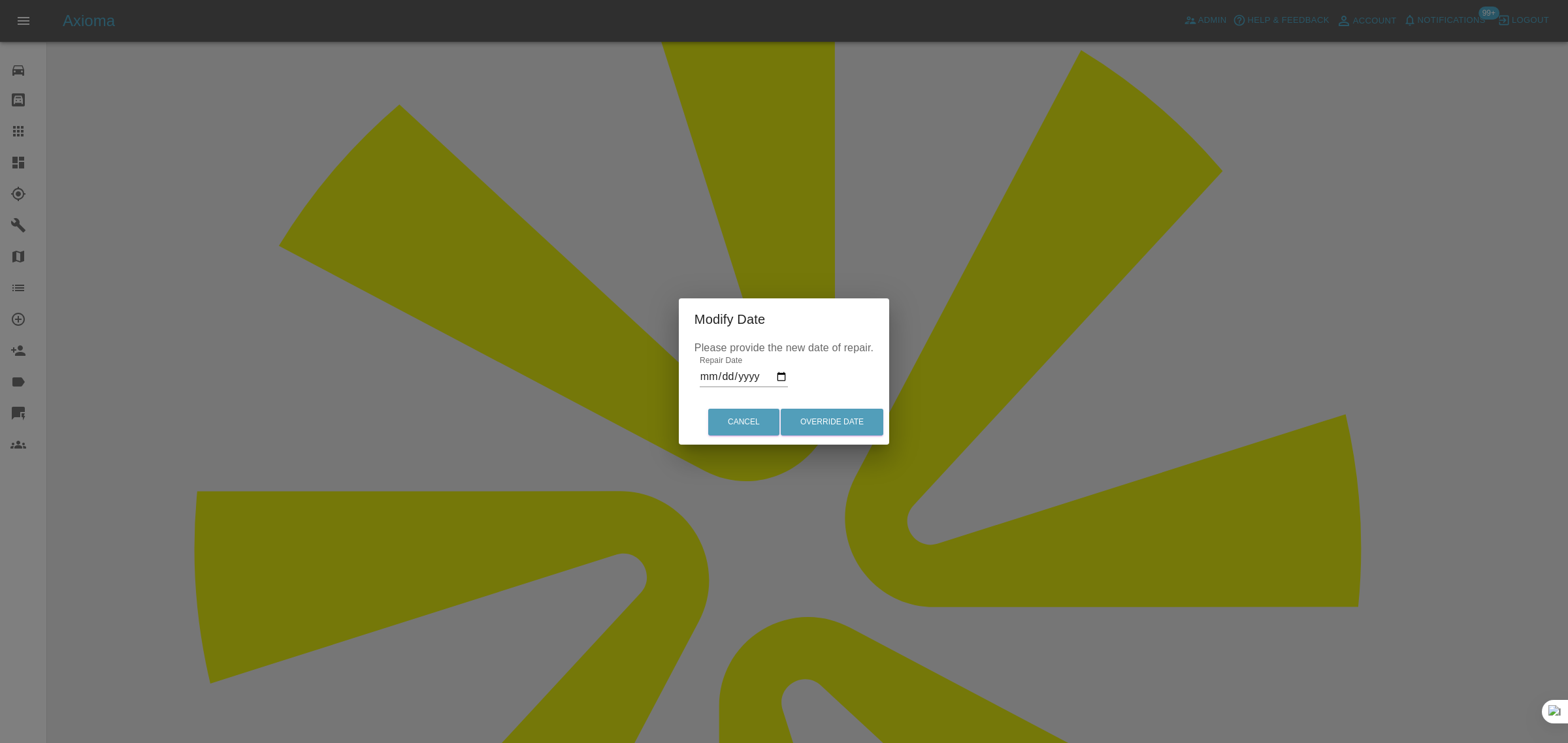
click at [784, 372] on input "2025-09-15" at bounding box center [743, 377] width 88 height 21
type input "2025-09-17"
click at [843, 420] on button "Override Date" at bounding box center [832, 422] width 102 height 27
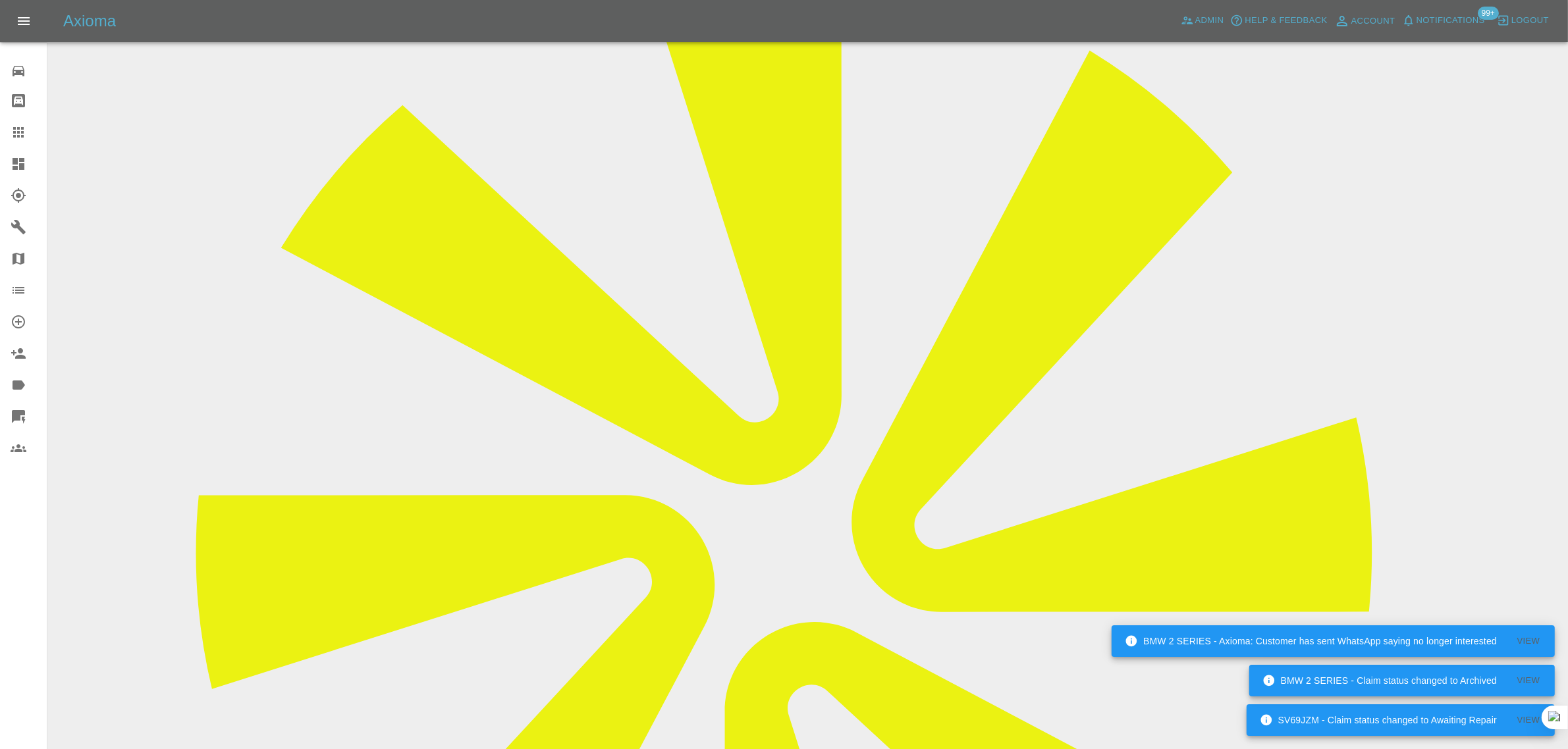
click at [14, 126] on icon at bounding box center [19, 132] width 16 height 16
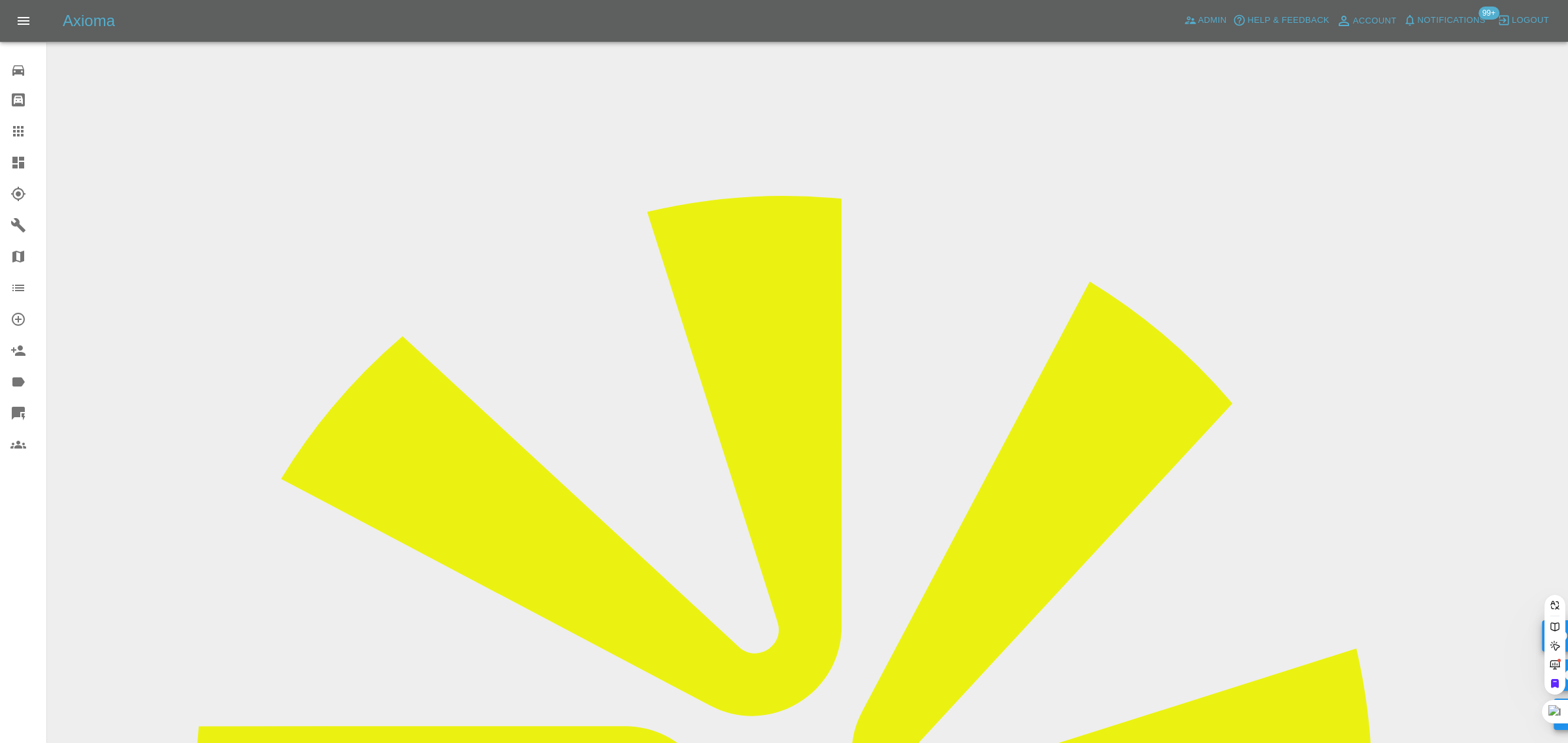
paste input "robertgmcg@me.com"
type input "robertgmcg@me.co"
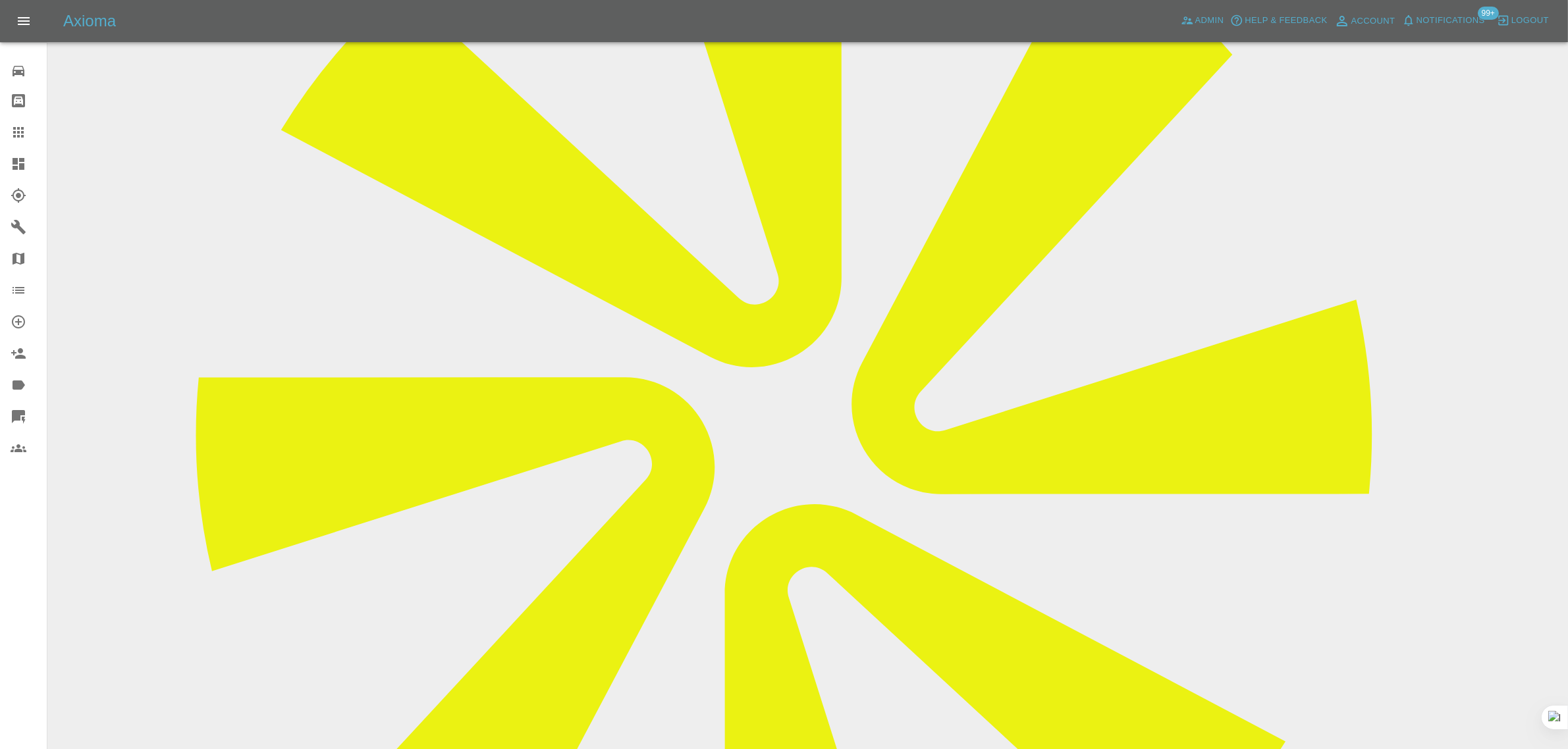
scroll to position [83, 0]
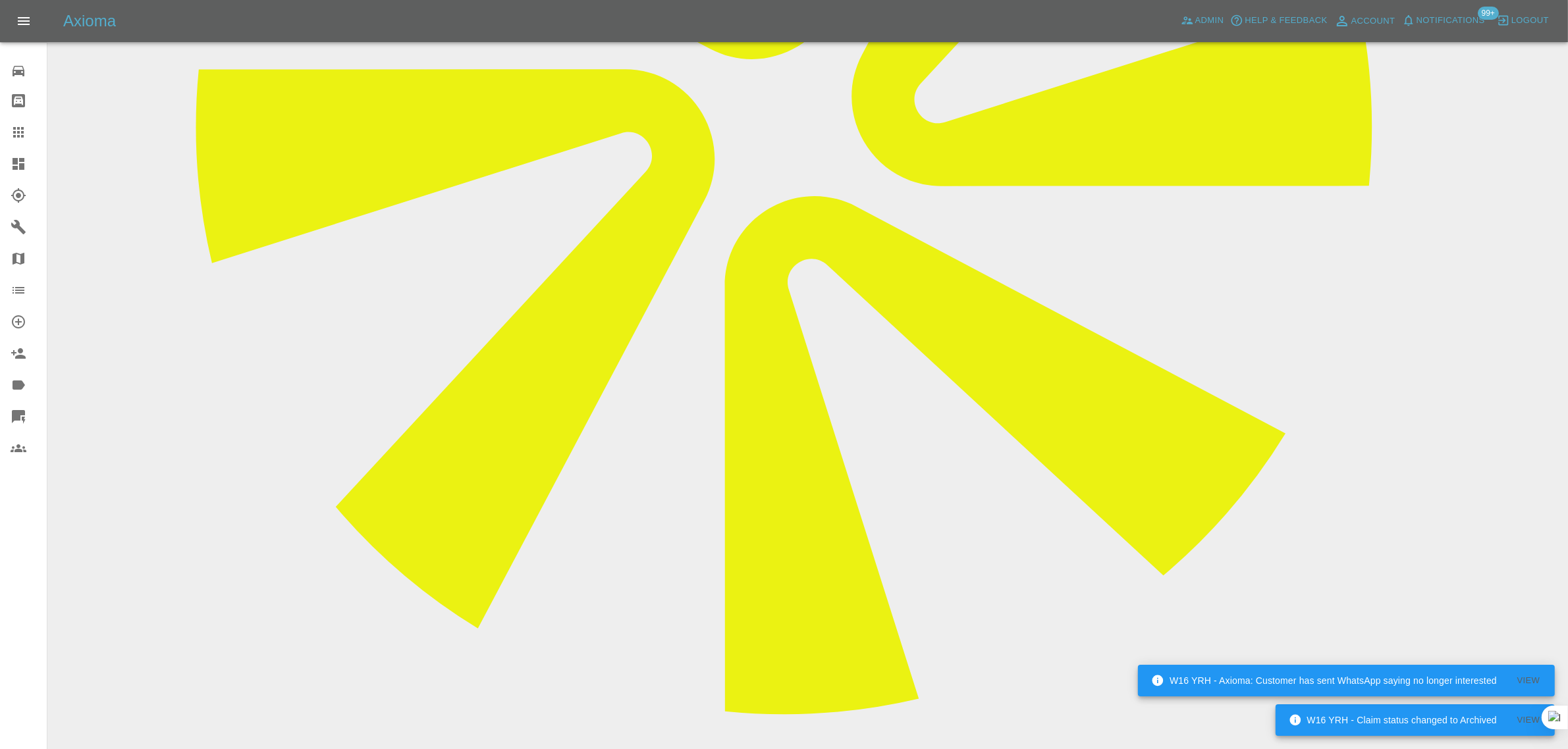
scroll to position [658, 0]
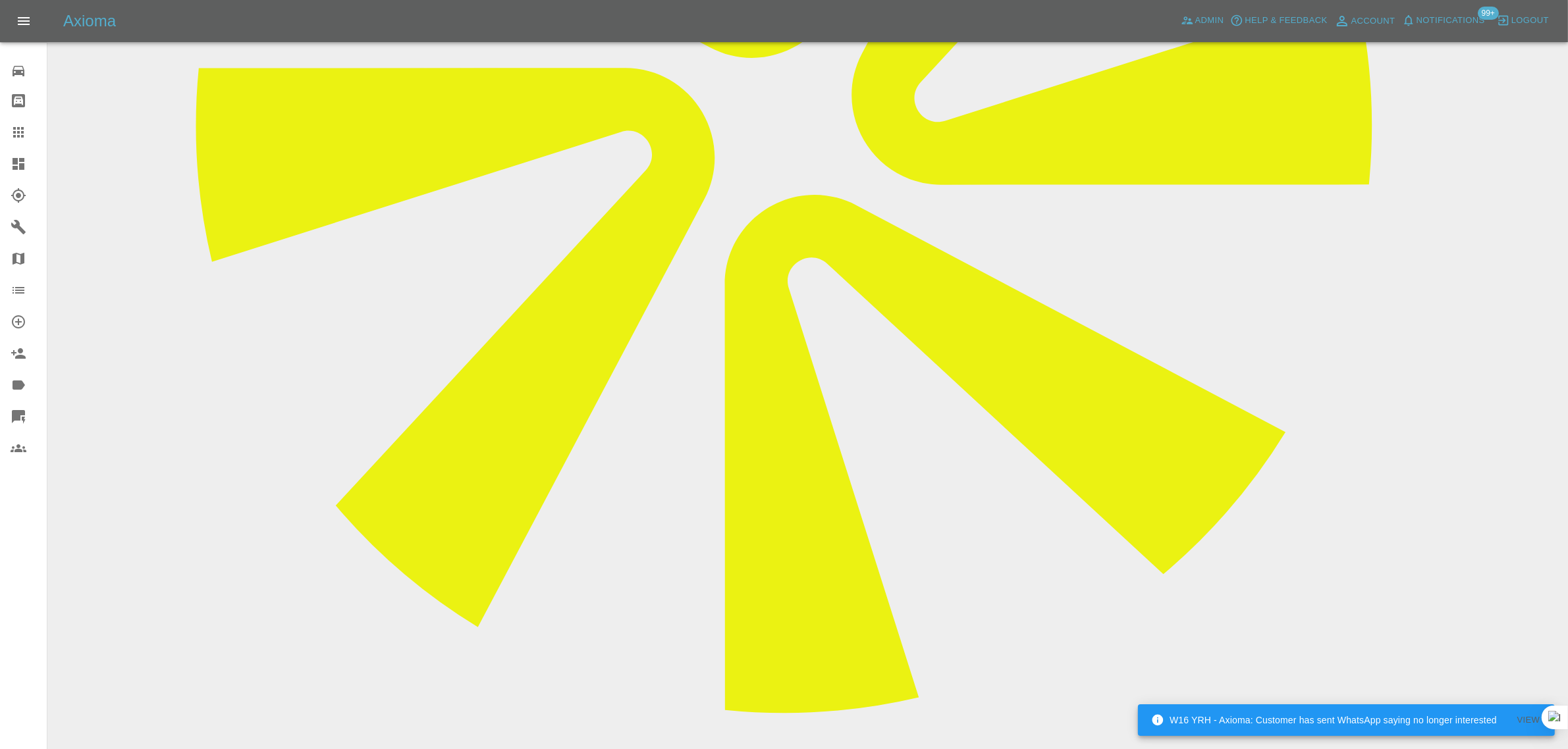
paste textarea "Hi When the repair guy came he said it was a bigger job than expected. Do you h…"
type textarea "Hi When the repair guy came he said it was a bigger job than expected. Do you h…"
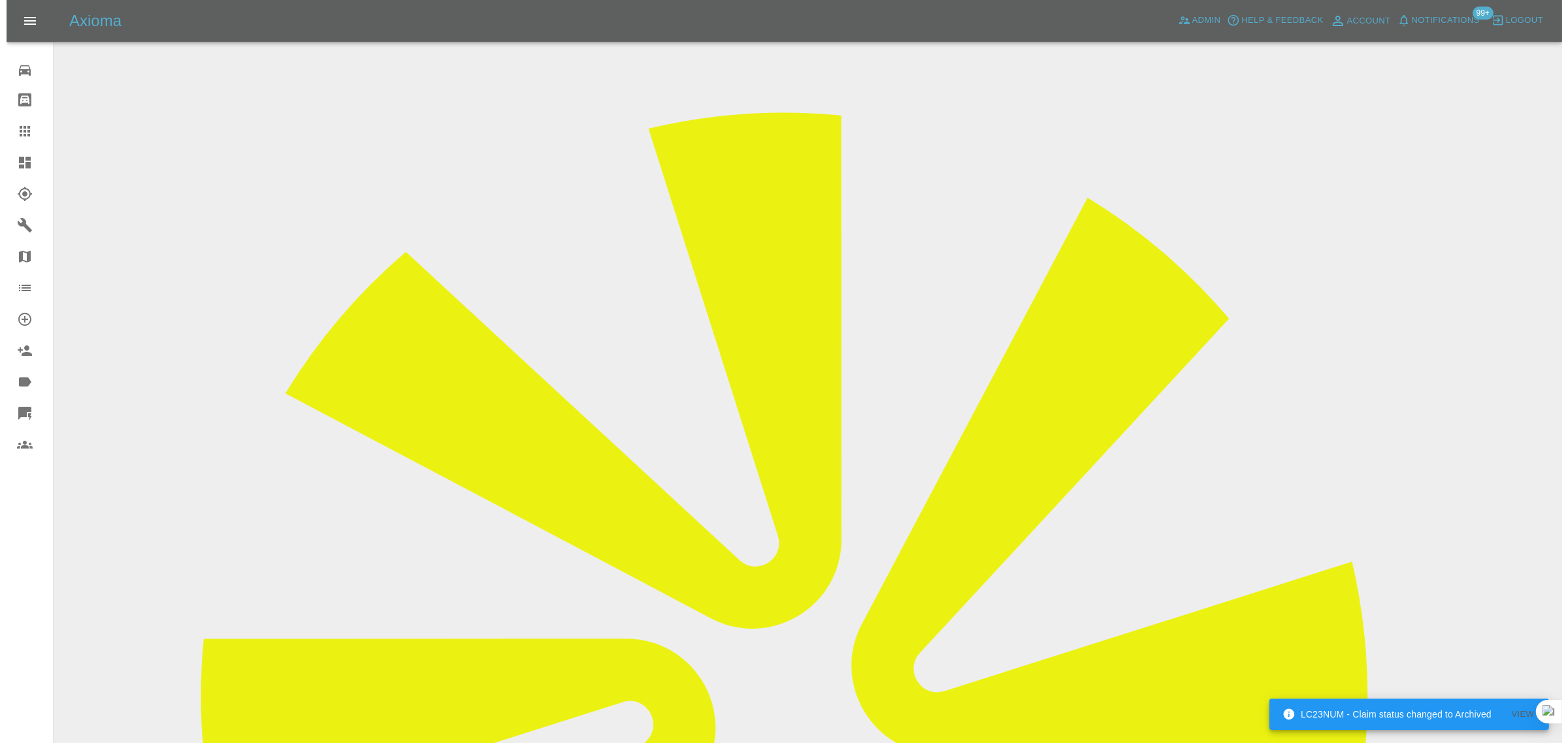
scroll to position [0, 0]
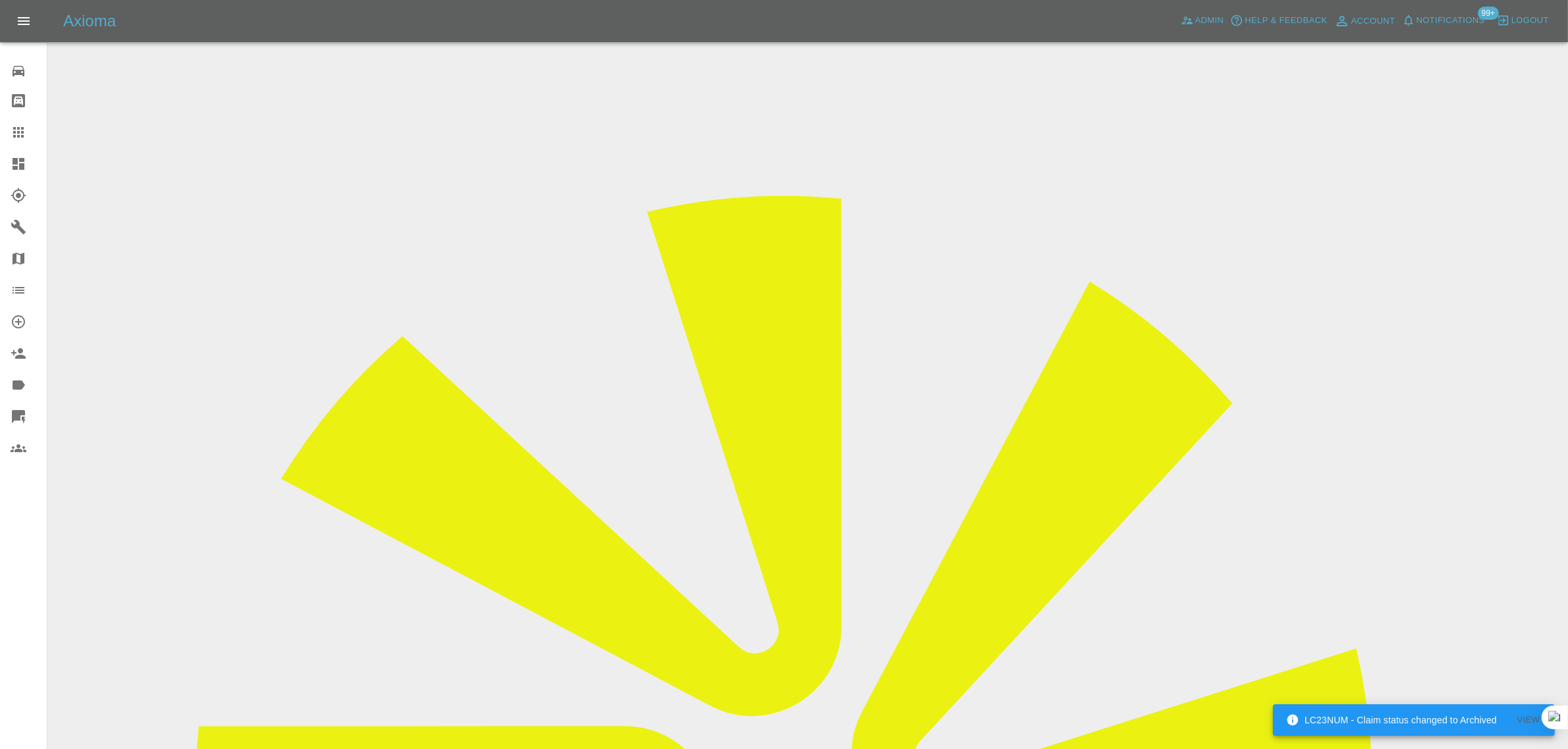
click at [27, 132] on div at bounding box center [29, 132] width 37 height 16
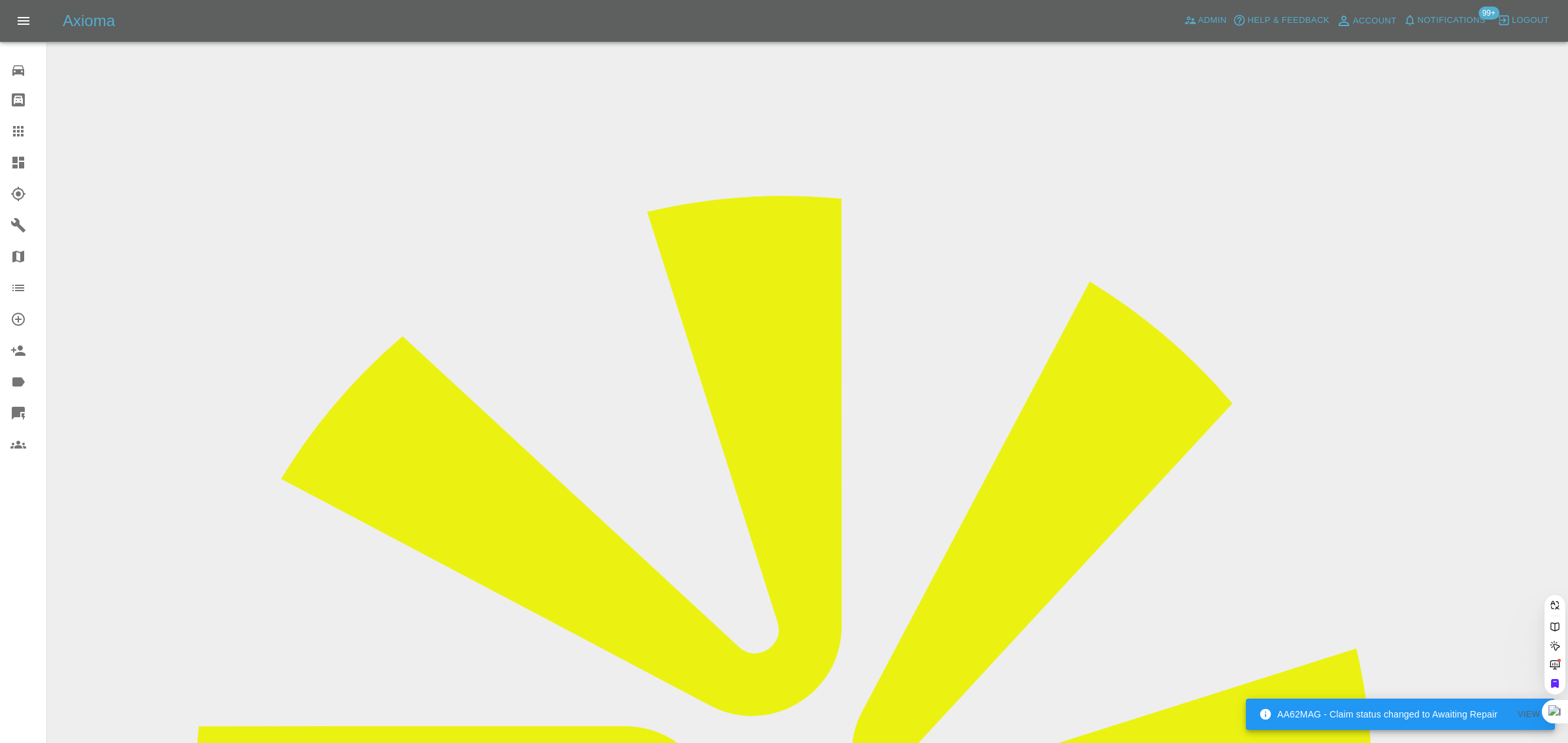
paste input "aaronadade17@hotmail.com"
type input "aaronadade17@hotmail.co"
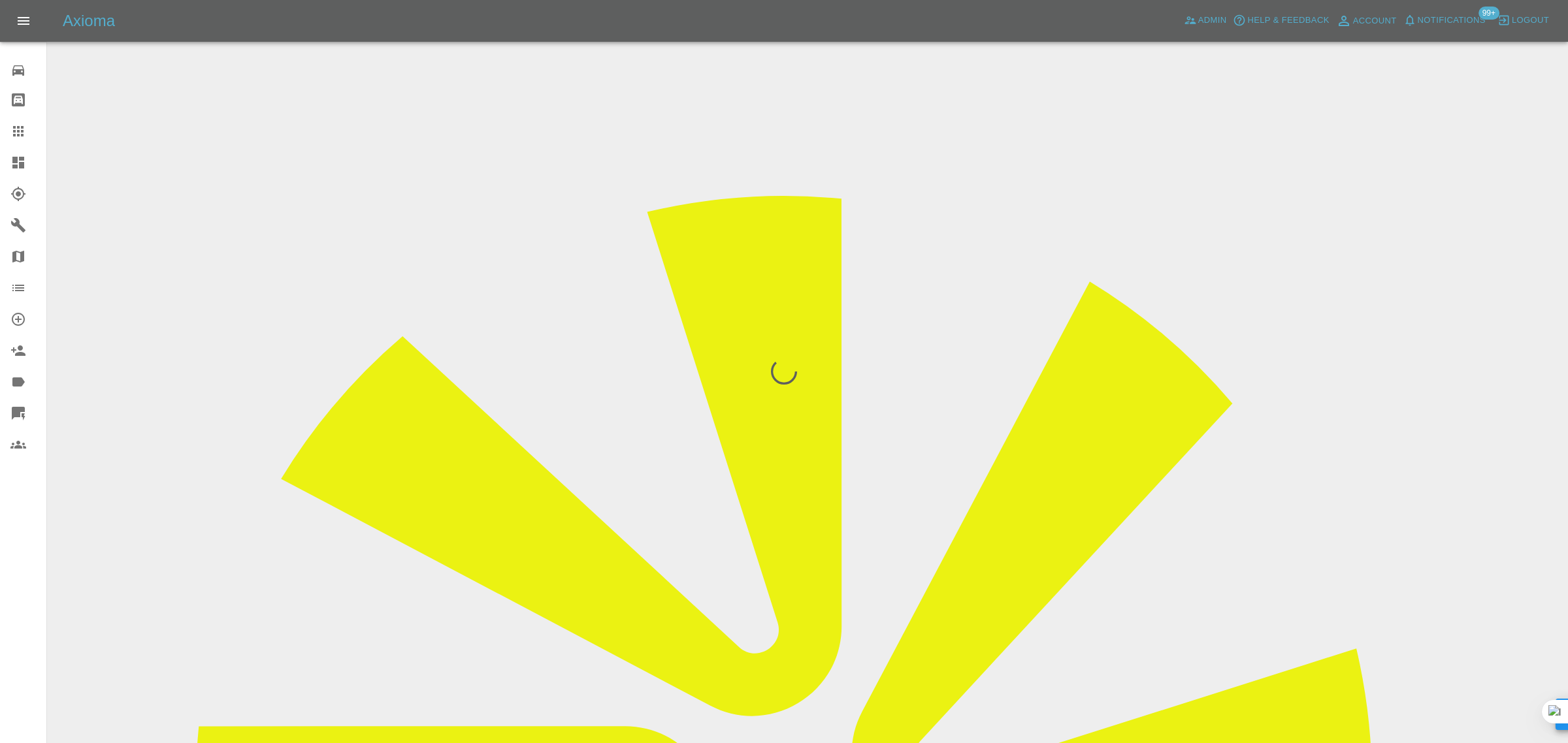
click at [24, 514] on div "0 Repair home Bodyshop home Claims Dashboard Explorer Garages Map Organization …" at bounding box center [23, 371] width 47 height 743
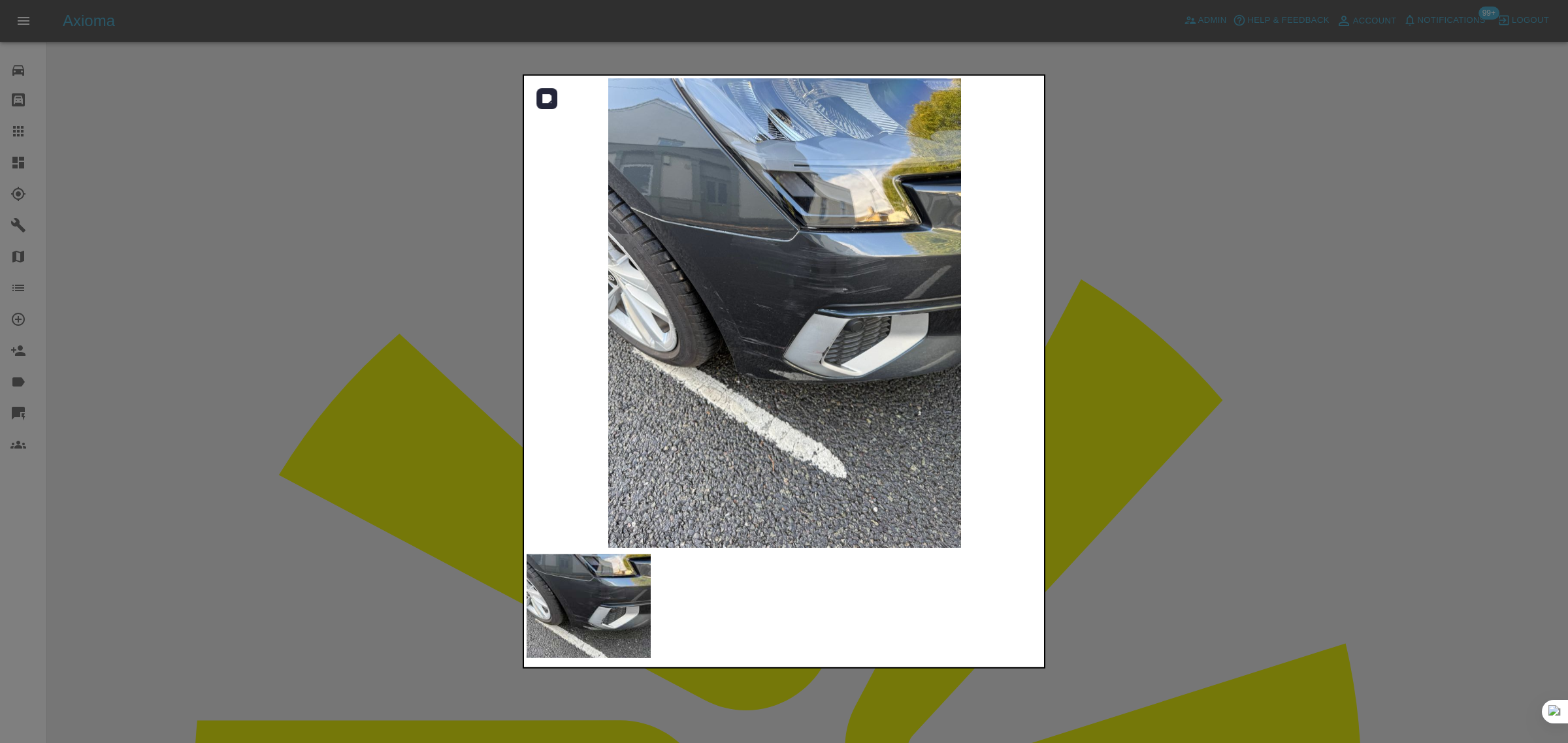
click at [1137, 281] on div at bounding box center [784, 371] width 1568 height 743
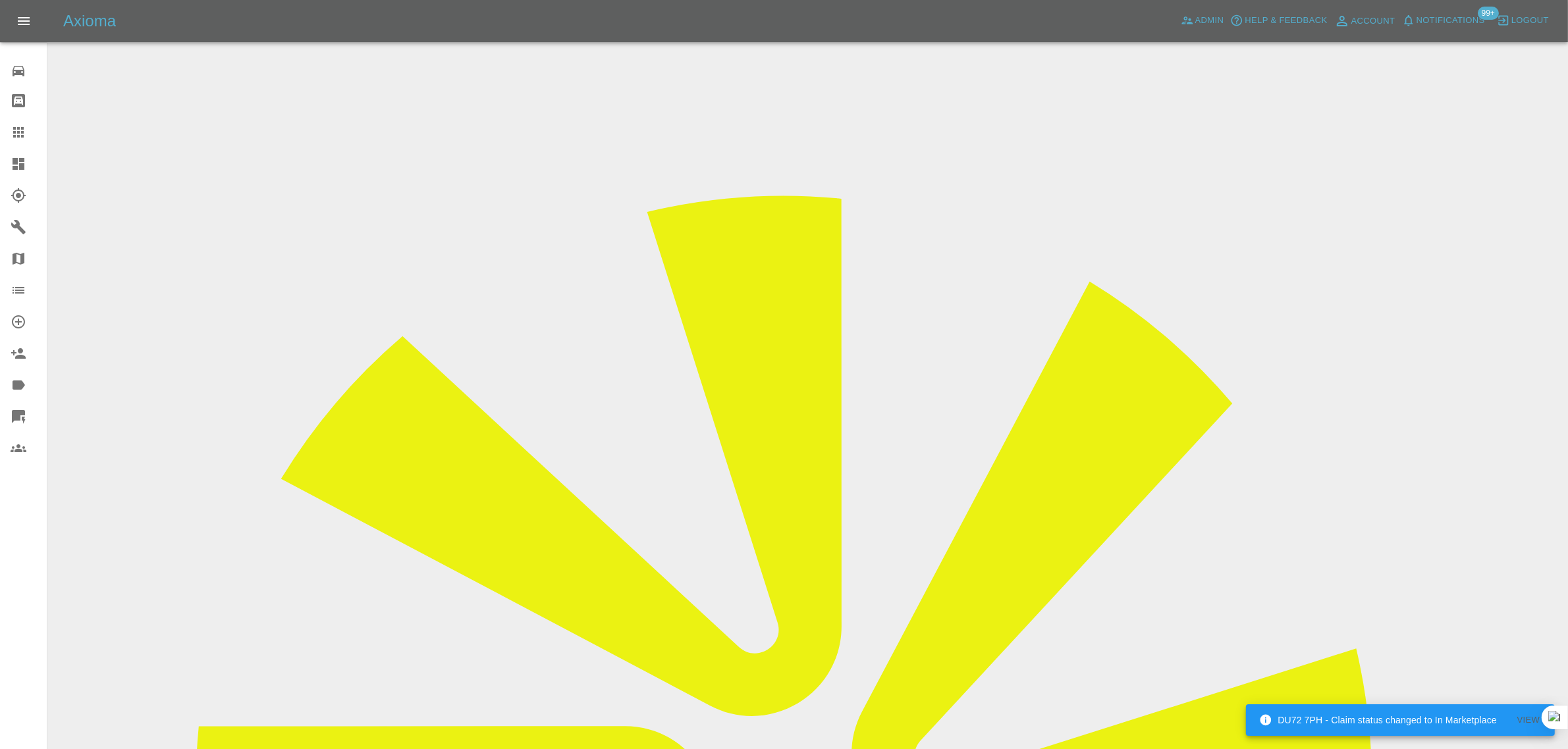
click at [29, 132] on div at bounding box center [29, 132] width 37 height 16
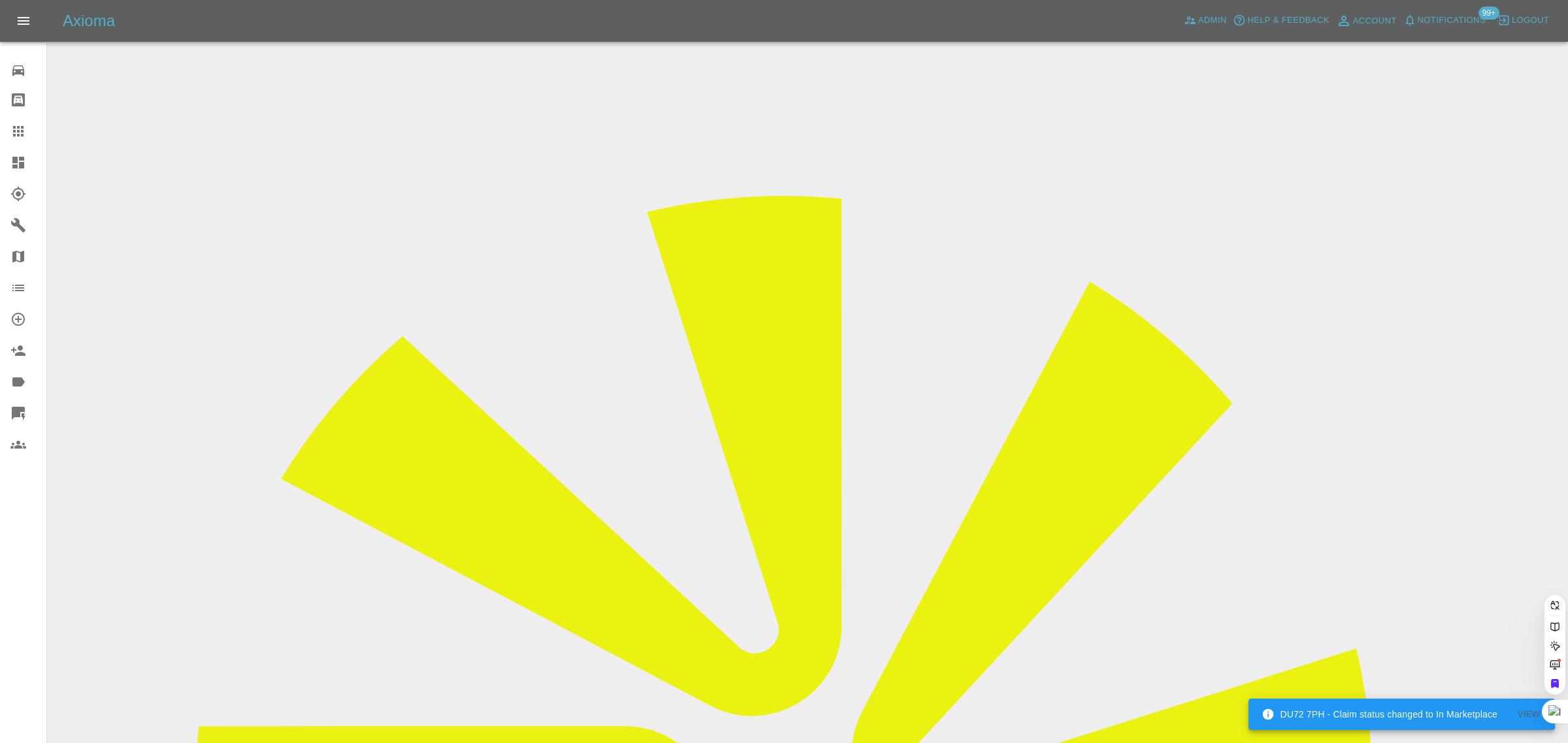
paste input "dchaines25@gmail.com"
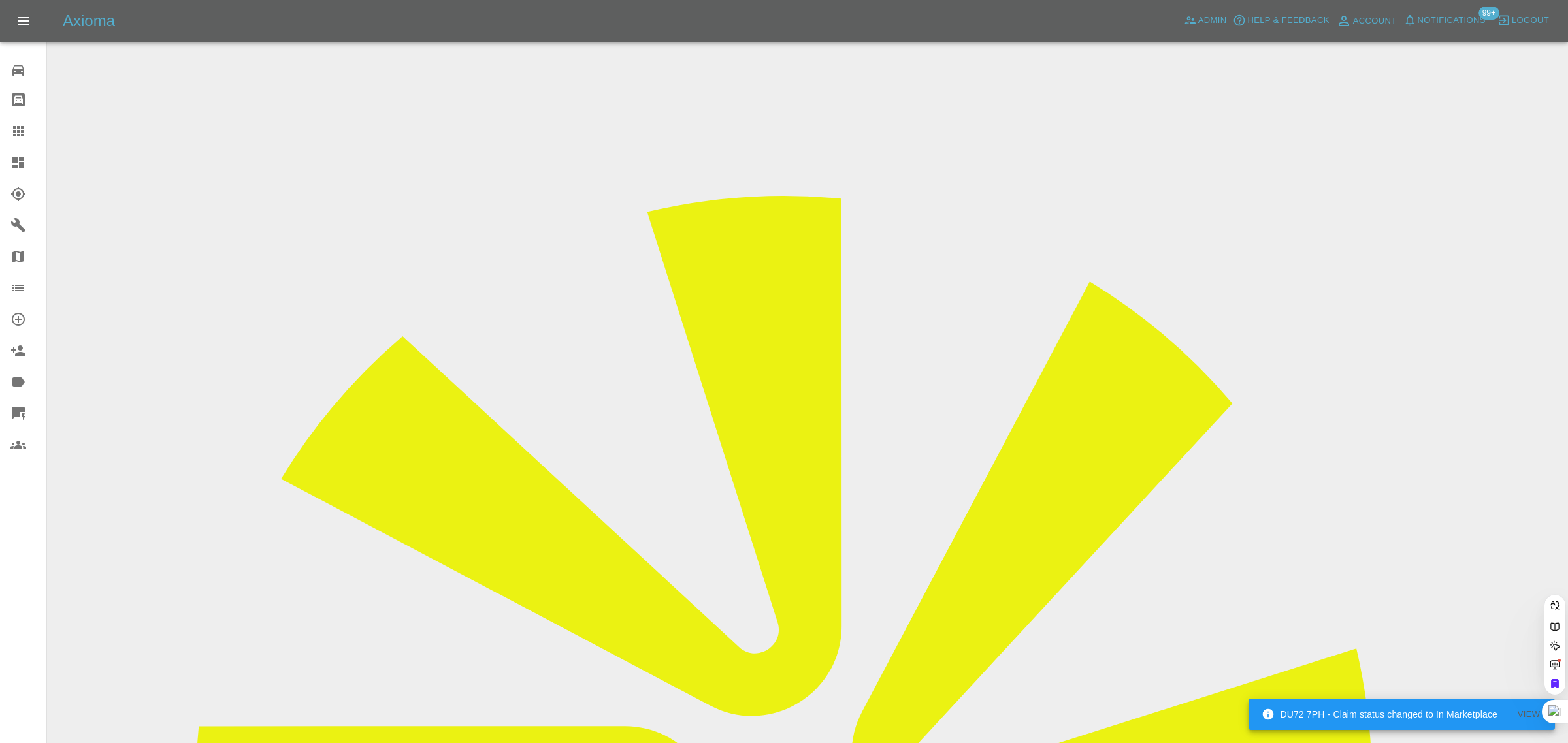
type input "dchaines25@dchaines25@gmail.com gmail.com"
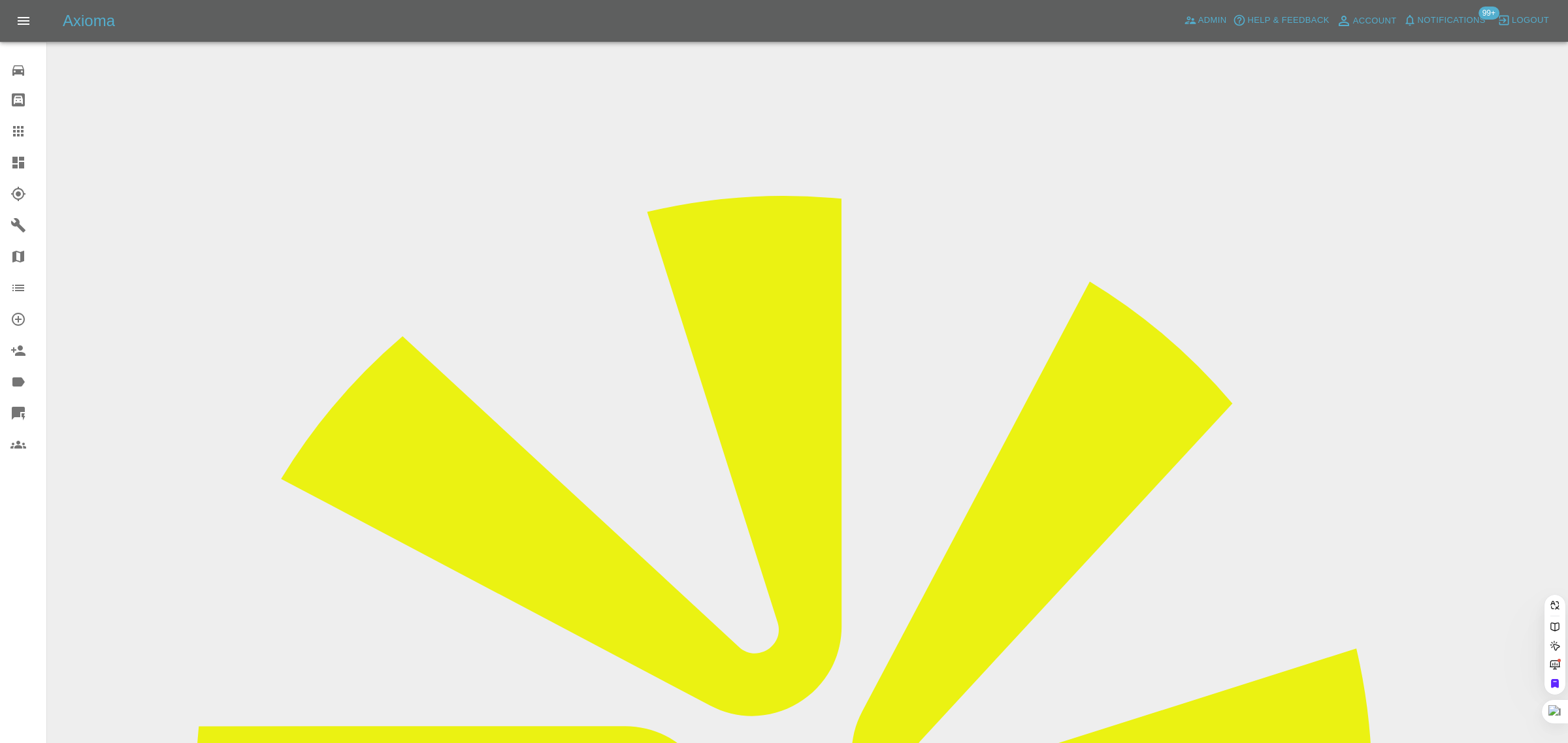
paste input "dchaines25@gmail.com"
type input "dchaines25@gmail.com"
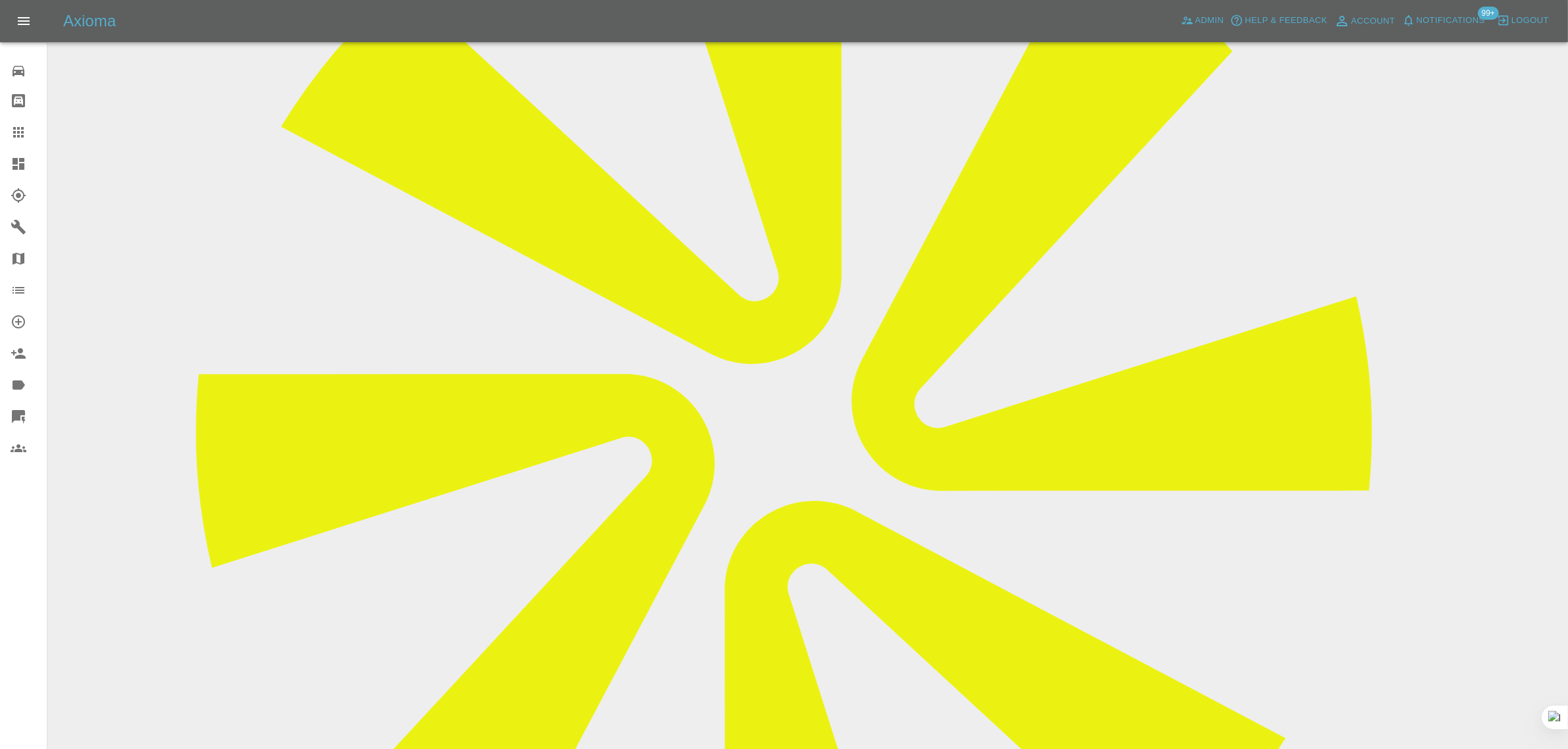
scroll to position [658, 0]
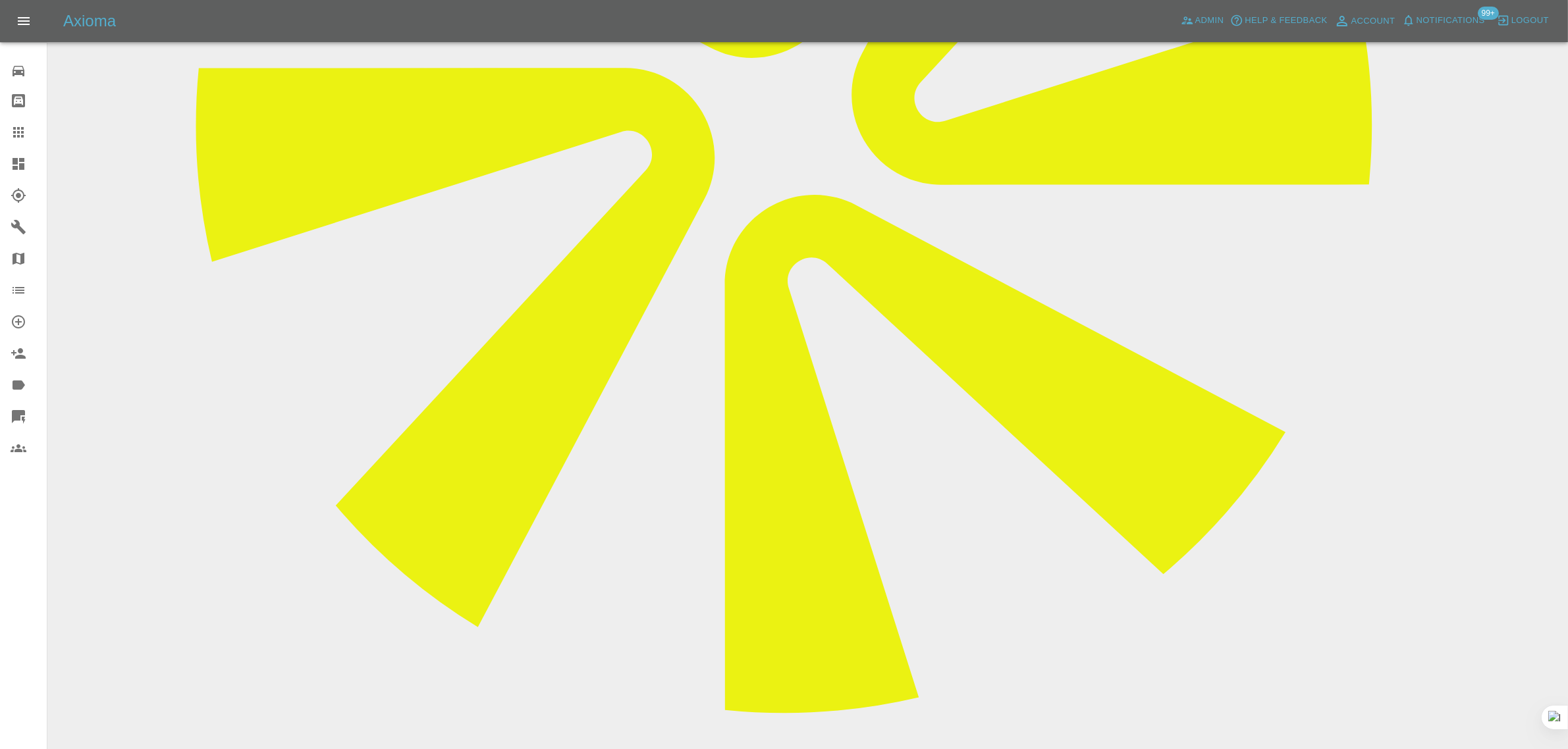
paste textarea "Thanks for the reminder. For the repair to be done inside my personal garage, w…"
type textarea "Thanks for the reminder. For the repair to be done inside my personal garage, w…"
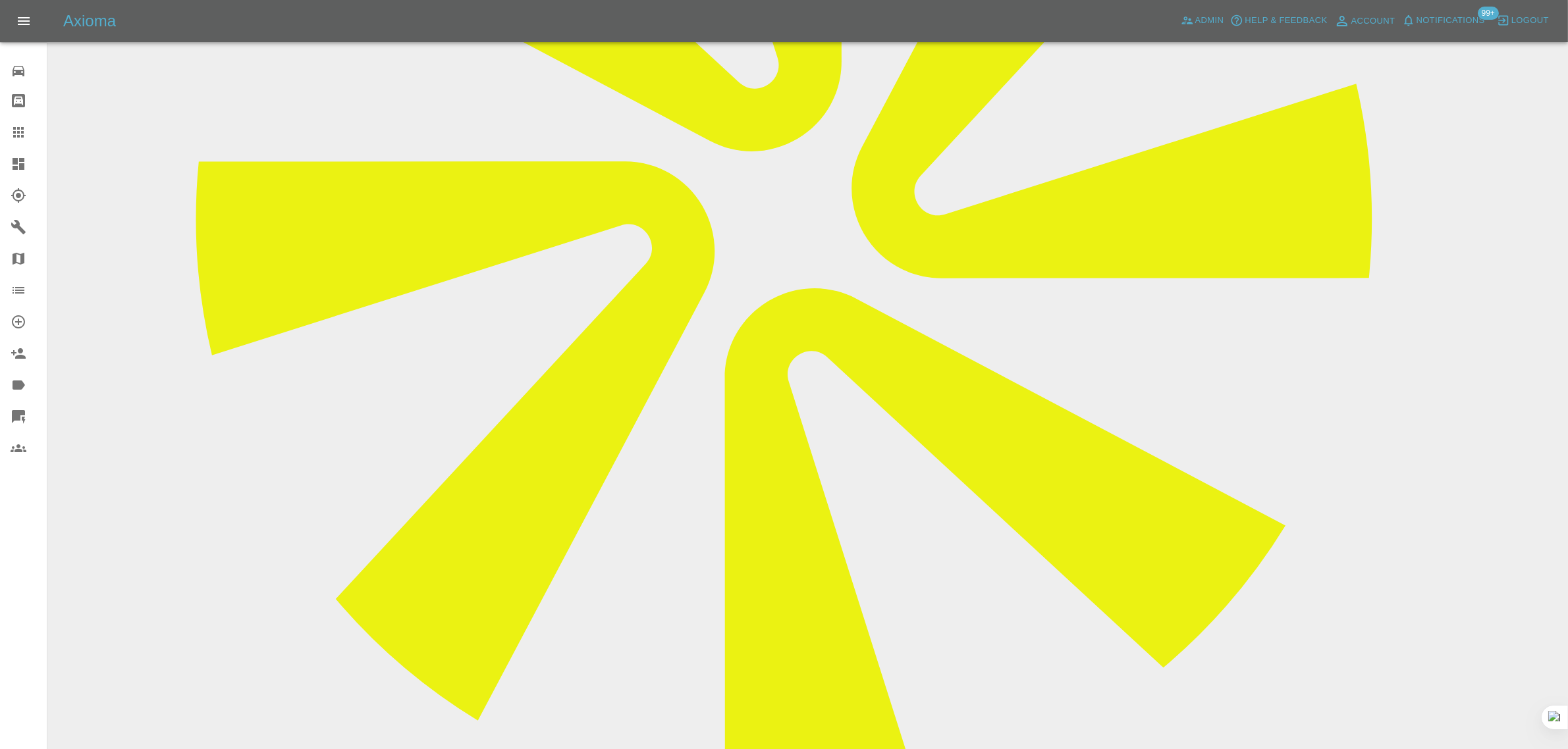
scroll to position [576, 0]
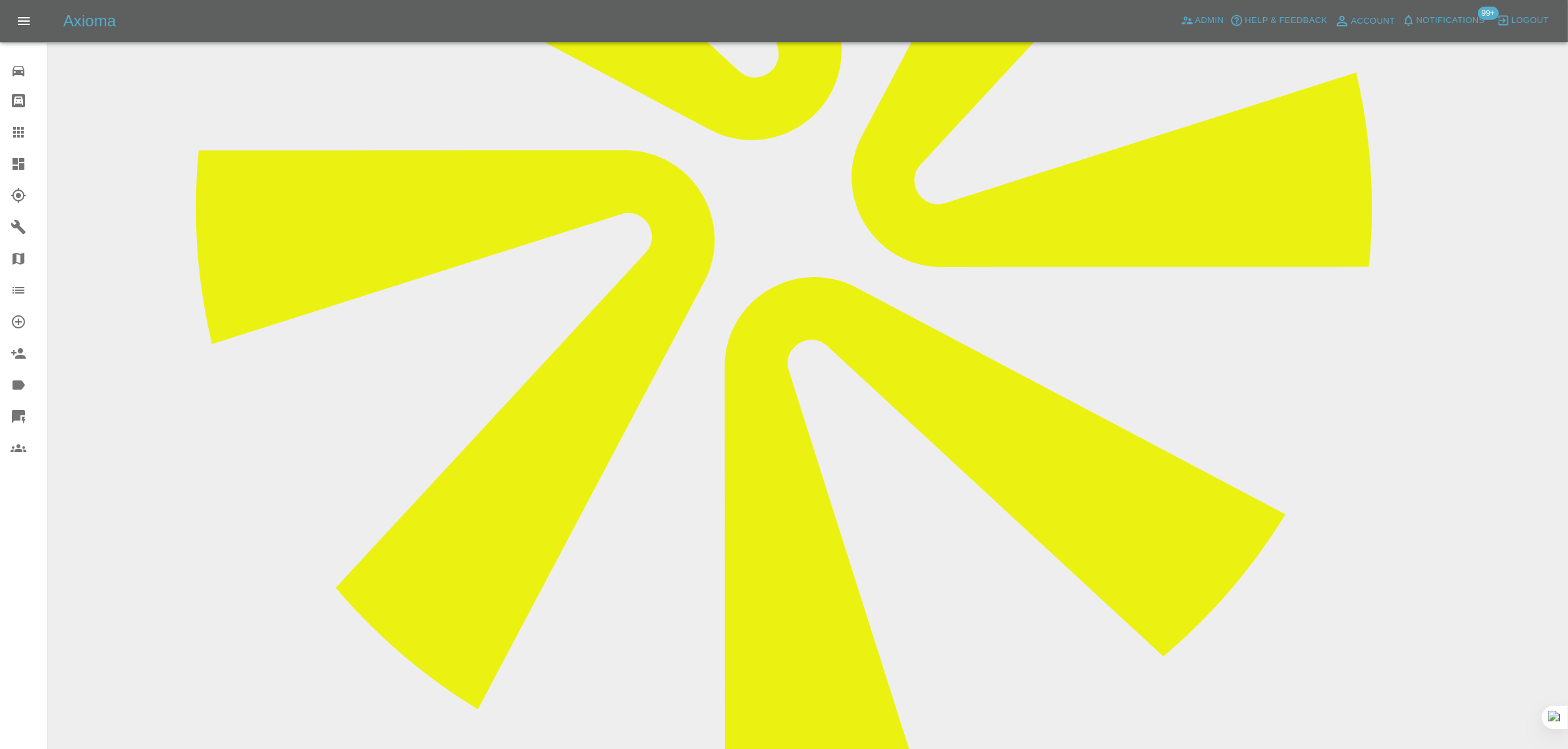
click at [15, 127] on icon at bounding box center [19, 132] width 11 height 11
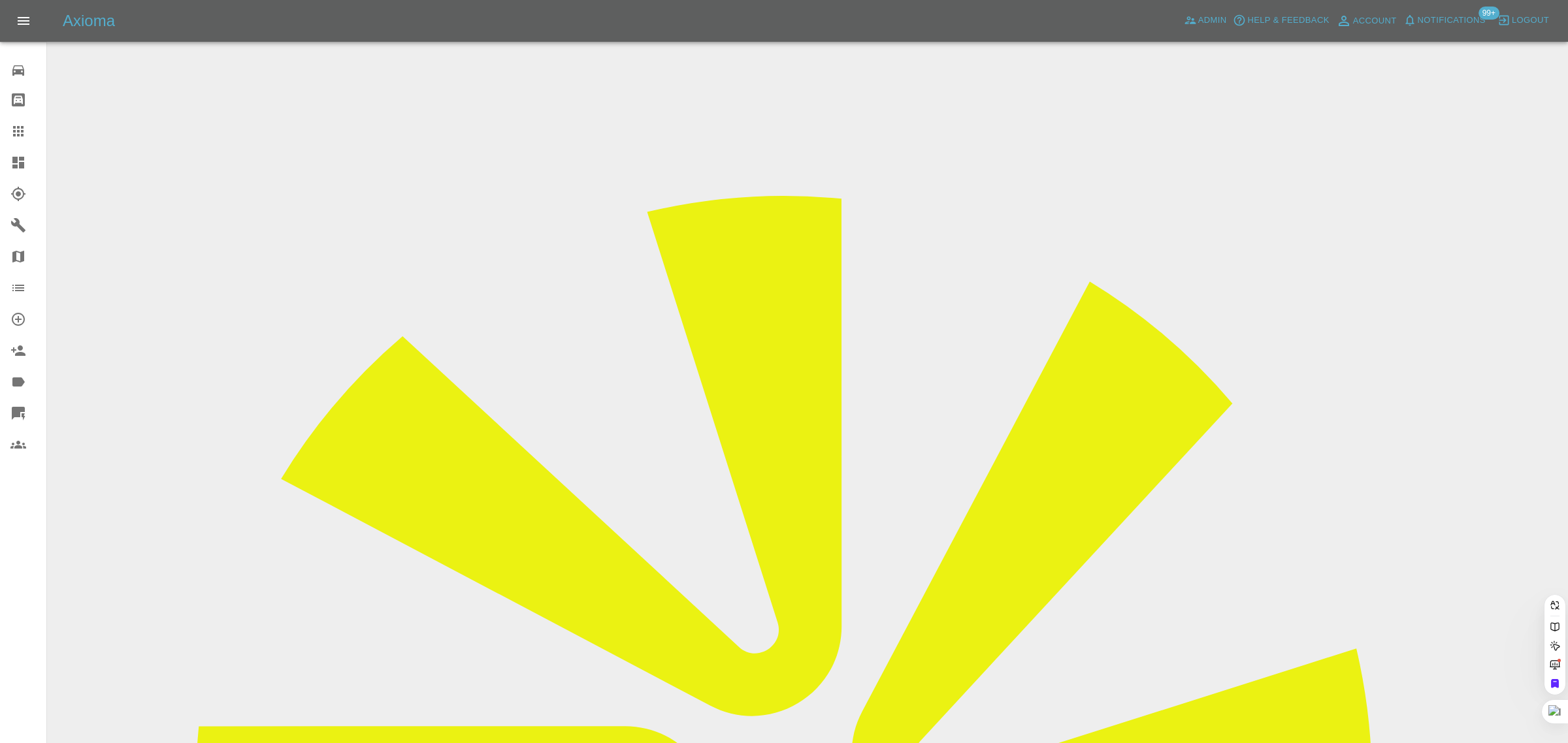
paste input "mike.gibbard@me.com"
type input "mike.gibbard@me.com"
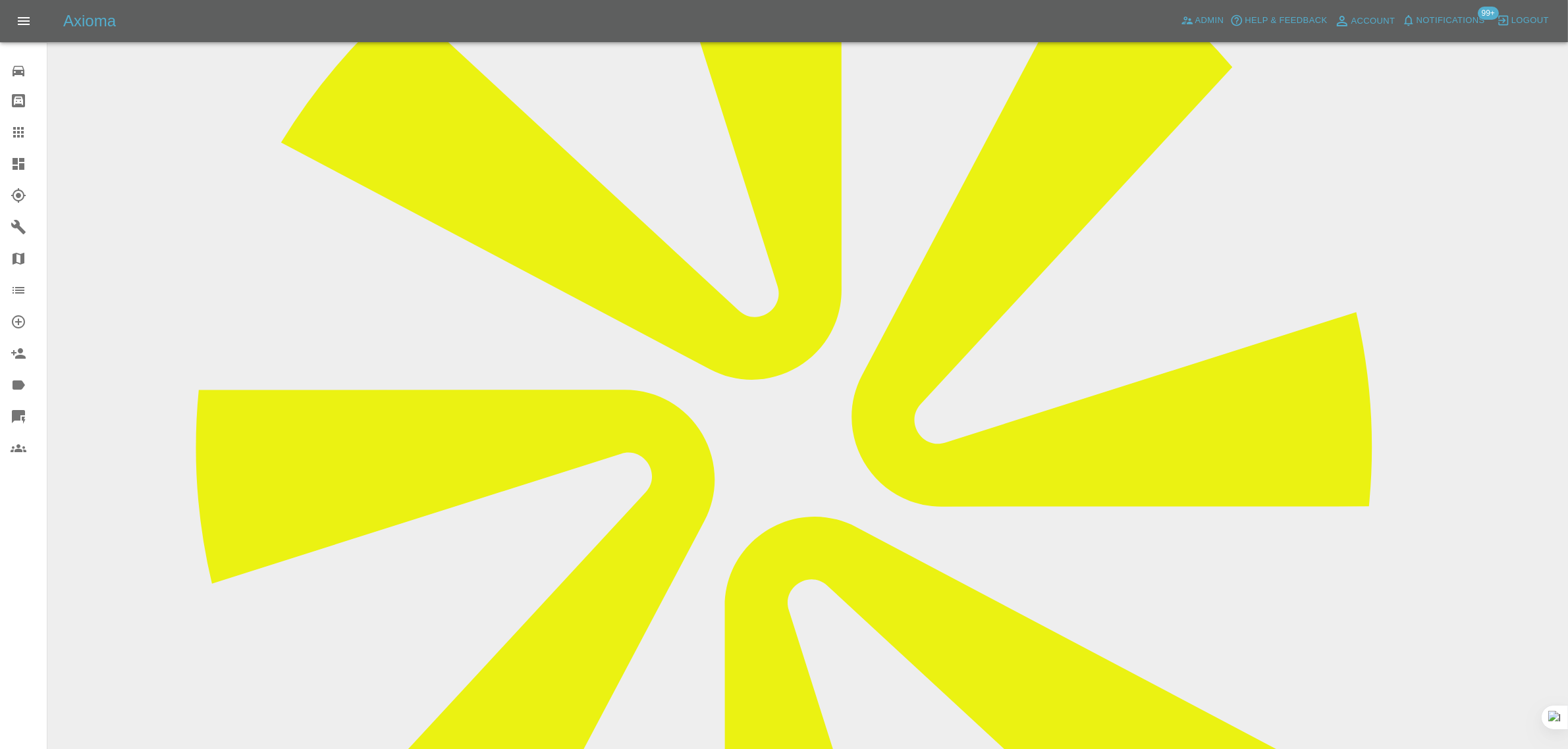
scroll to position [83, 0]
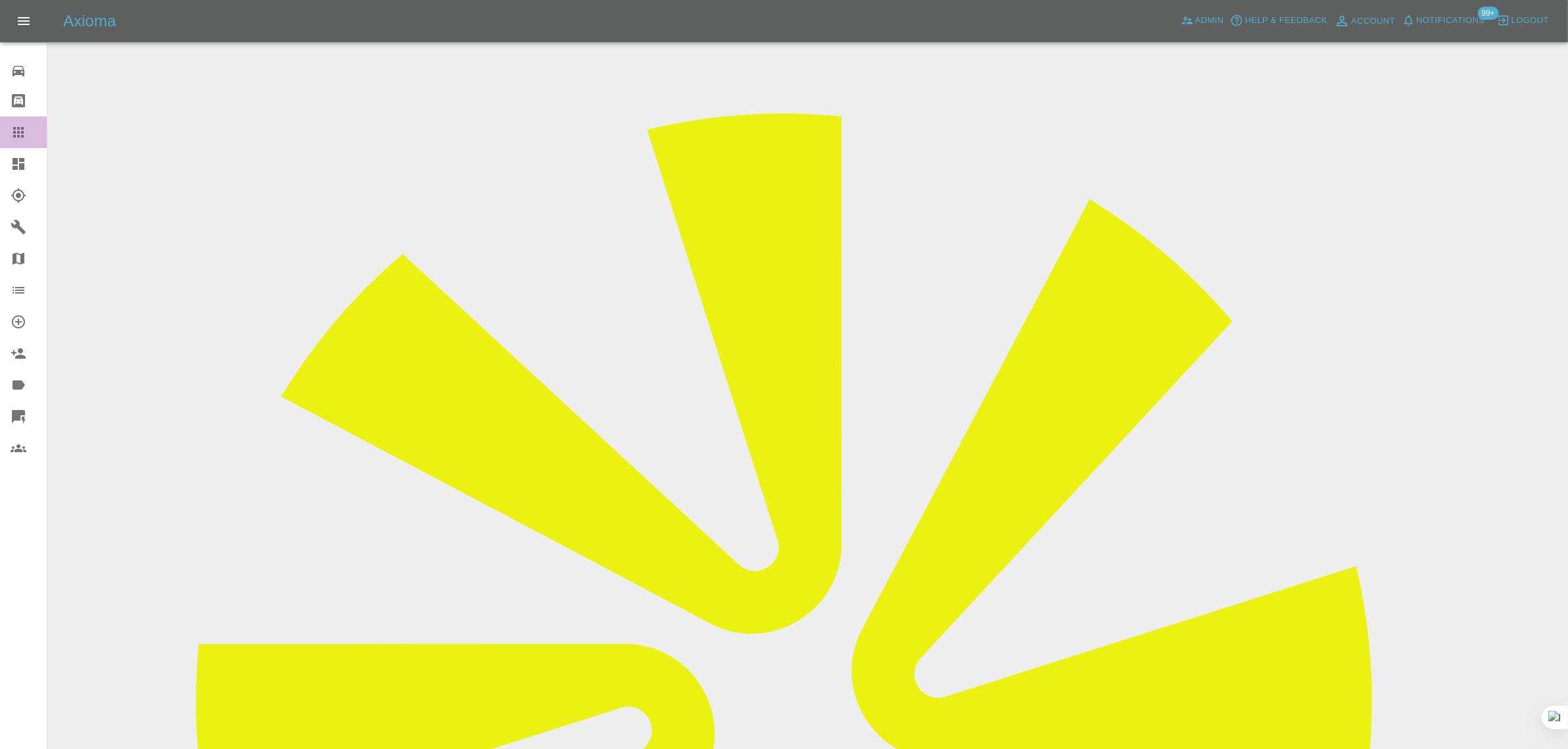
click at [24, 140] on icon at bounding box center [19, 132] width 16 height 16
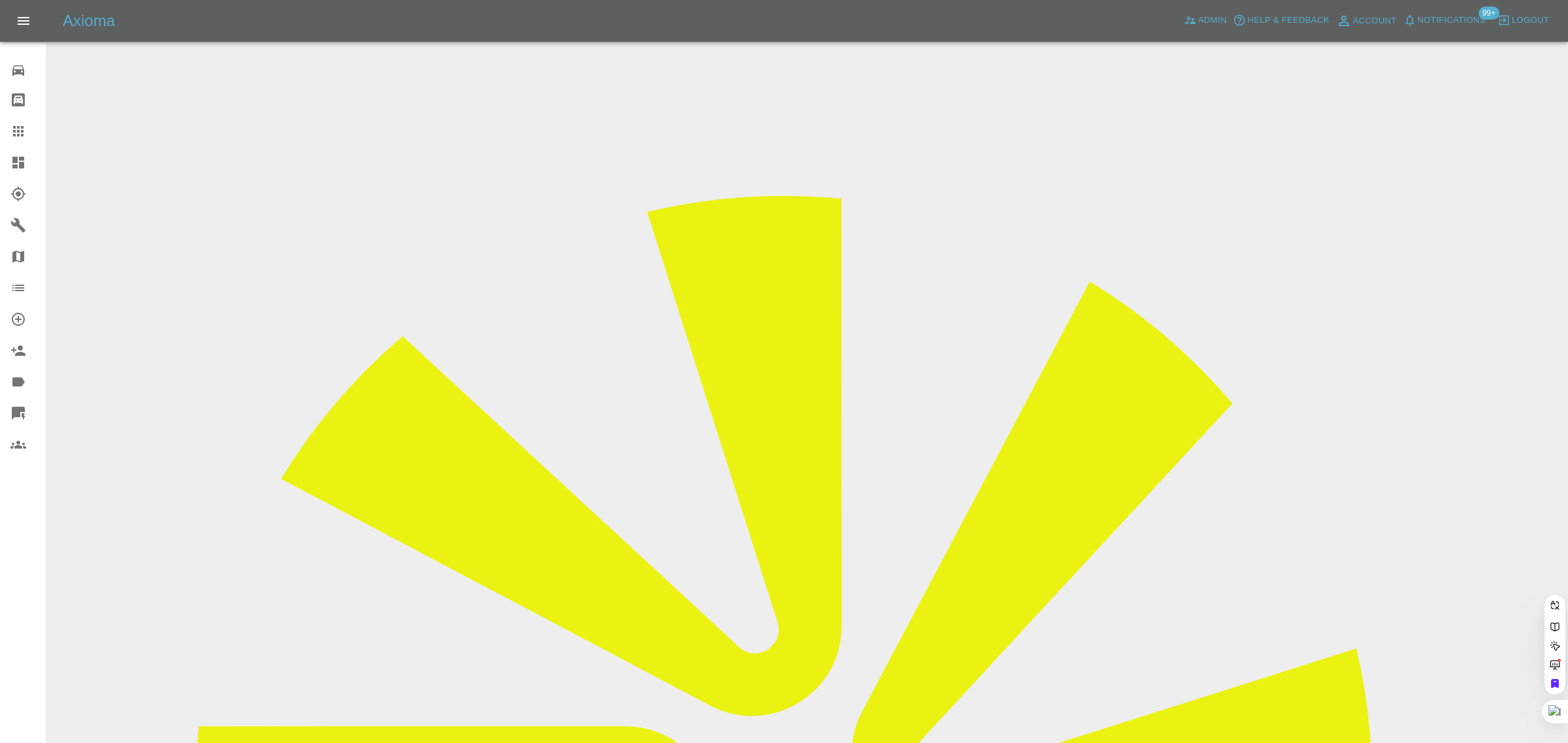
paste input "OU15WFW"
type input "OU15WFW"
click at [44, 592] on div "0 Repair home Bodyshop home Claims Dashboard Explorer Garages Map Organization …" at bounding box center [23, 371] width 47 height 743
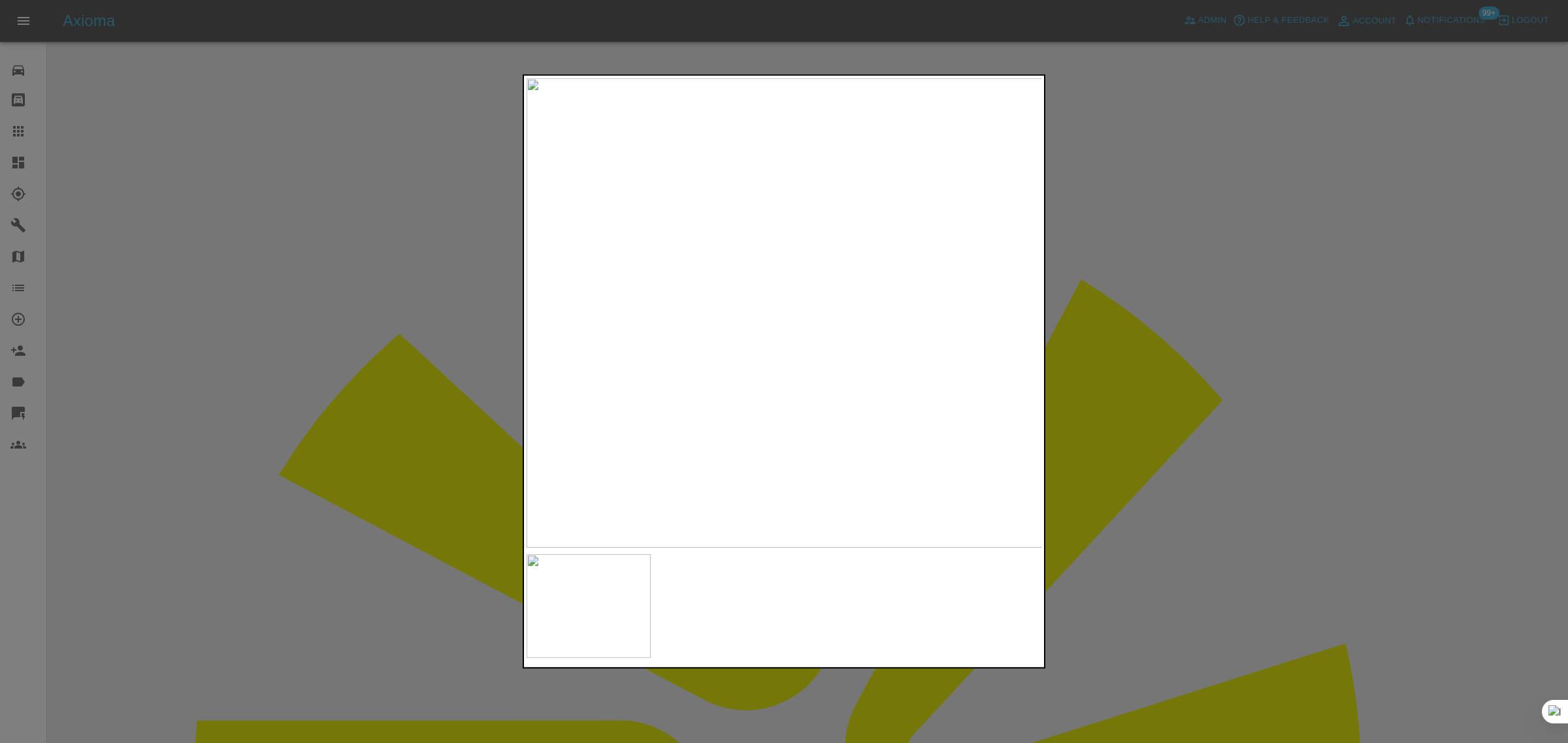
drag, startPoint x: 1160, startPoint y: 67, endPoint x: 1183, endPoint y: 38, distance: 37.0
click at [1161, 69] on div at bounding box center [784, 371] width 1568 height 743
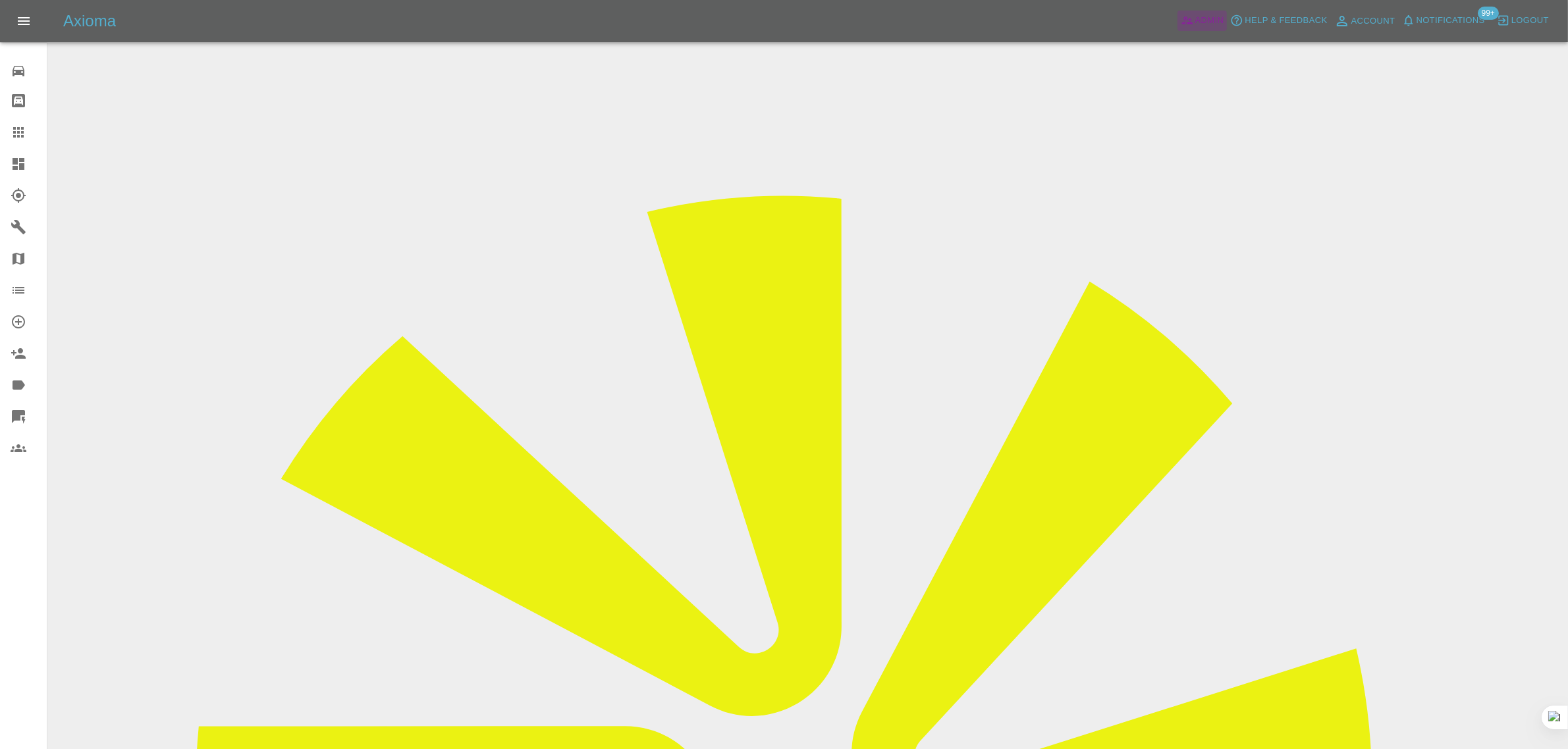
click at [1203, 17] on span "Admin" at bounding box center [1210, 21] width 29 height 15
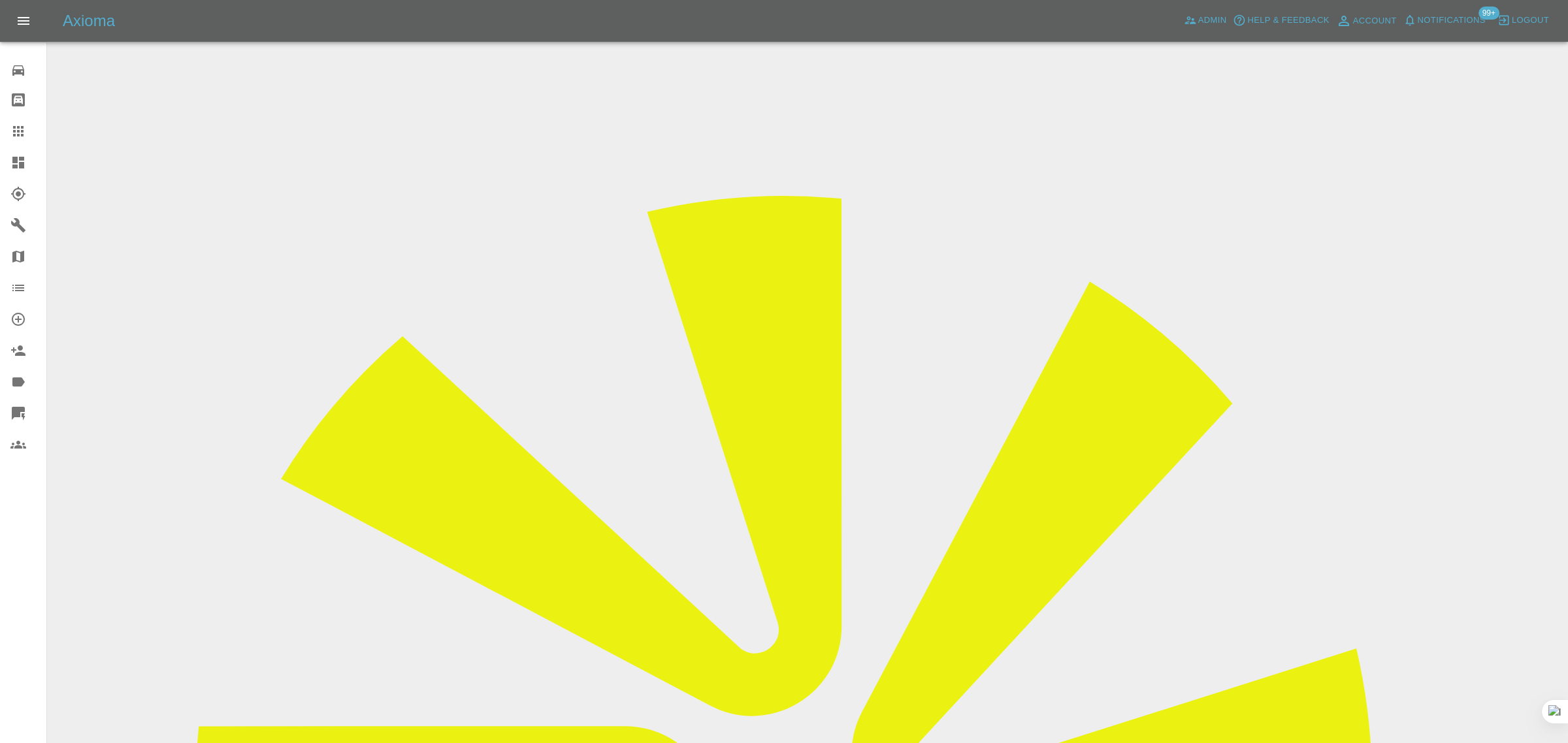
paste input "charlottebrown2001@googlemail.com"
type input "charlottebrown2001@googlemail.com"
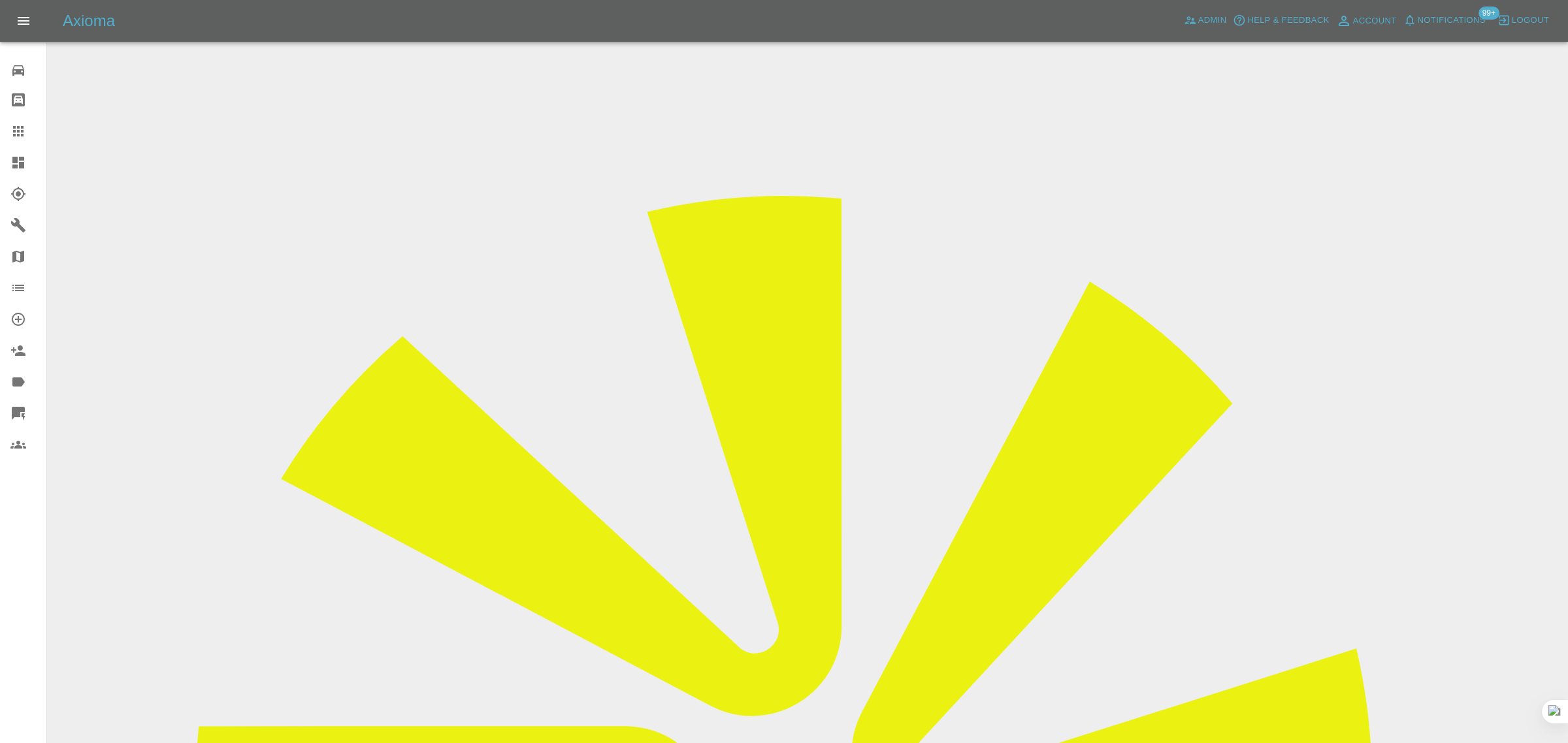
scroll to position [0, 0]
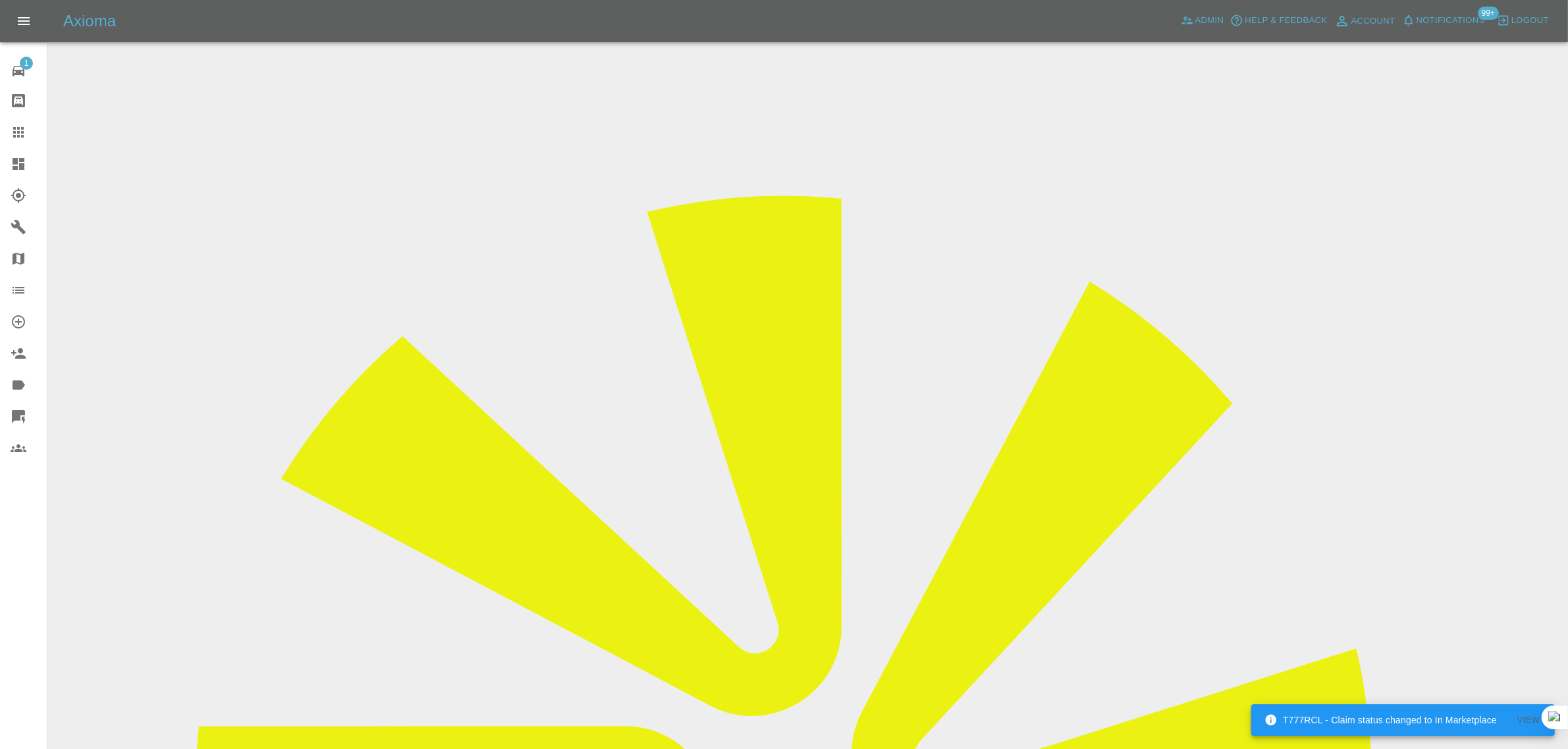
scroll to position [497, 0]
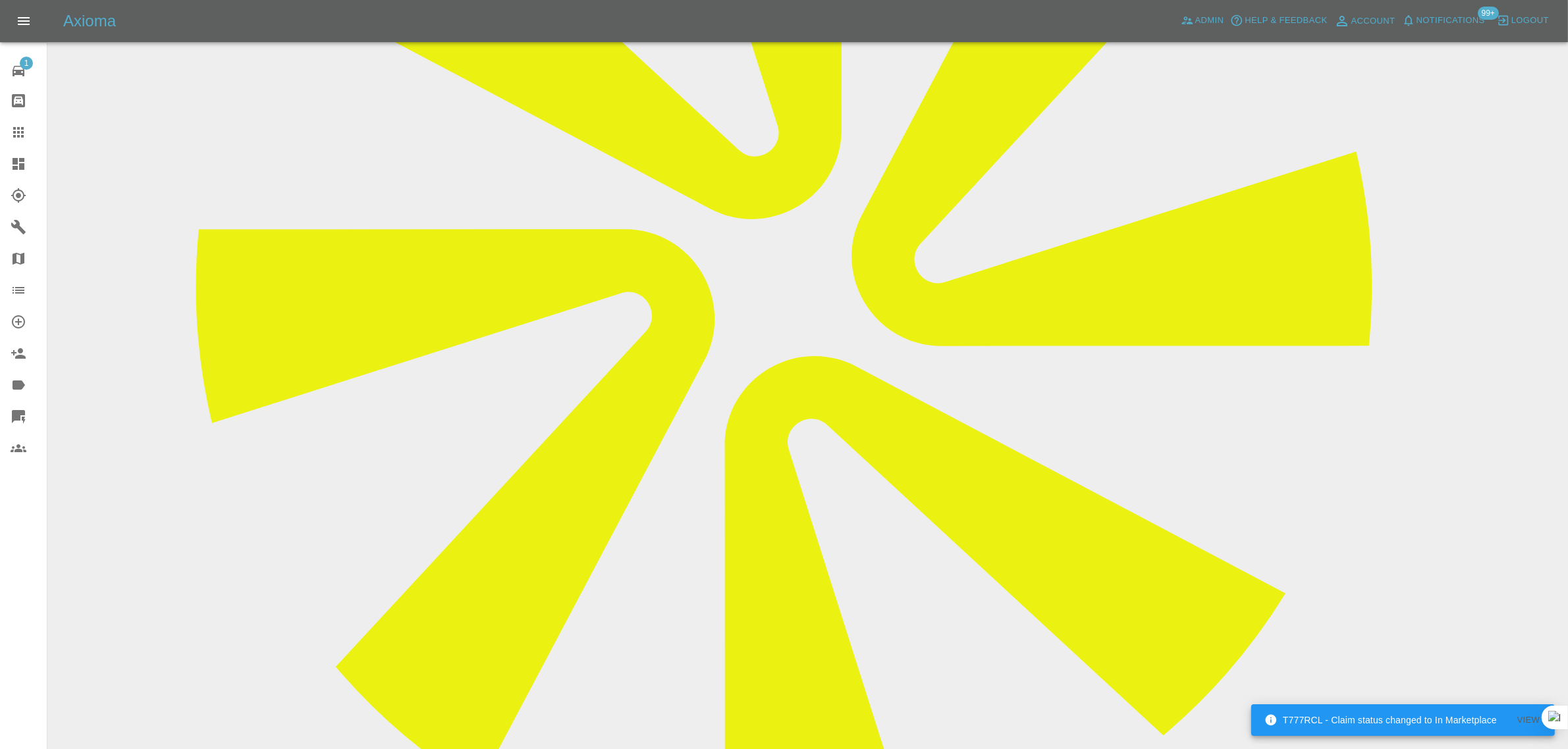
paste textarea "Hello, Is this quote still available please Thanks [PERSON_NAME]"
type textarea "Hello, Is this quote still available please Thanks [PERSON_NAME]"
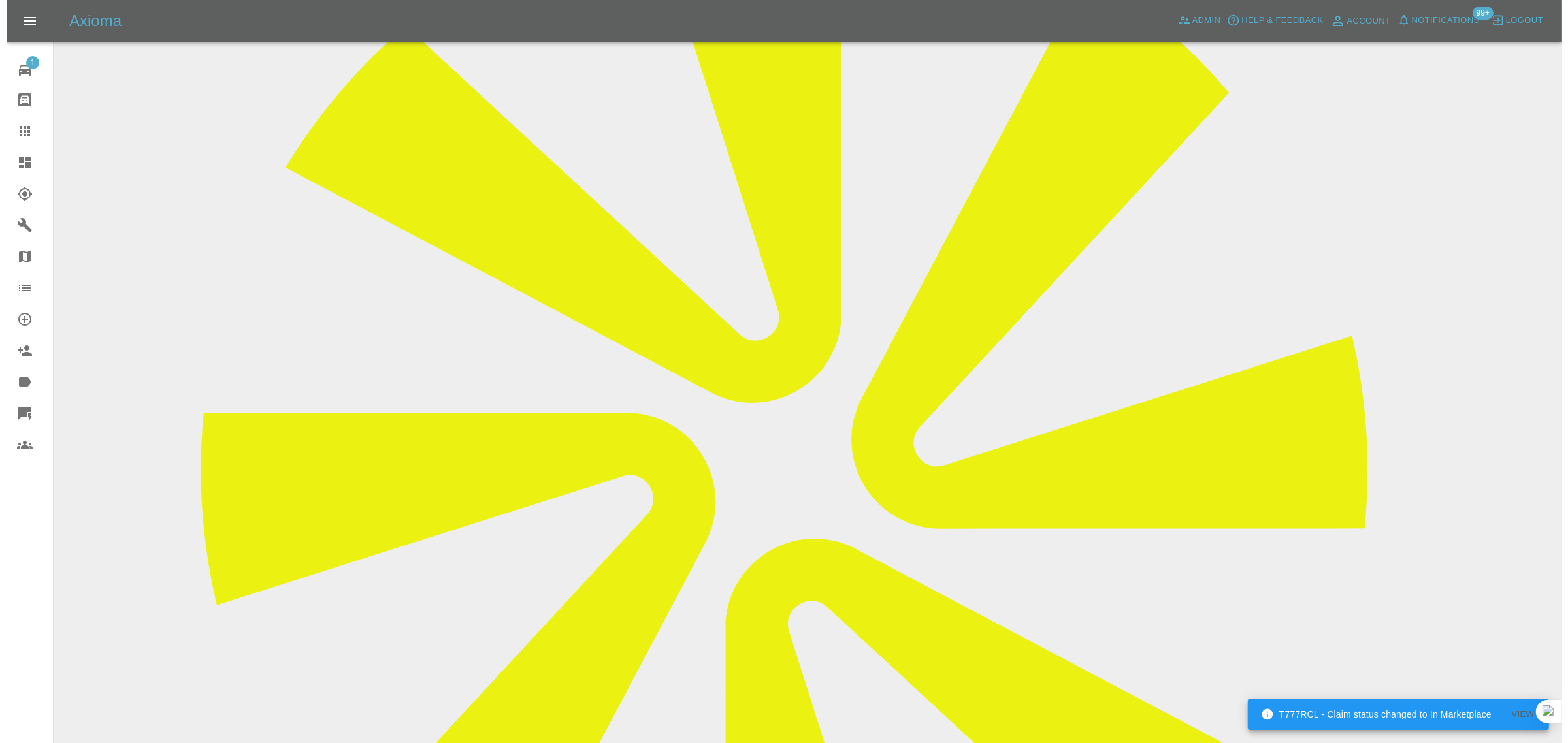
scroll to position [0, 0]
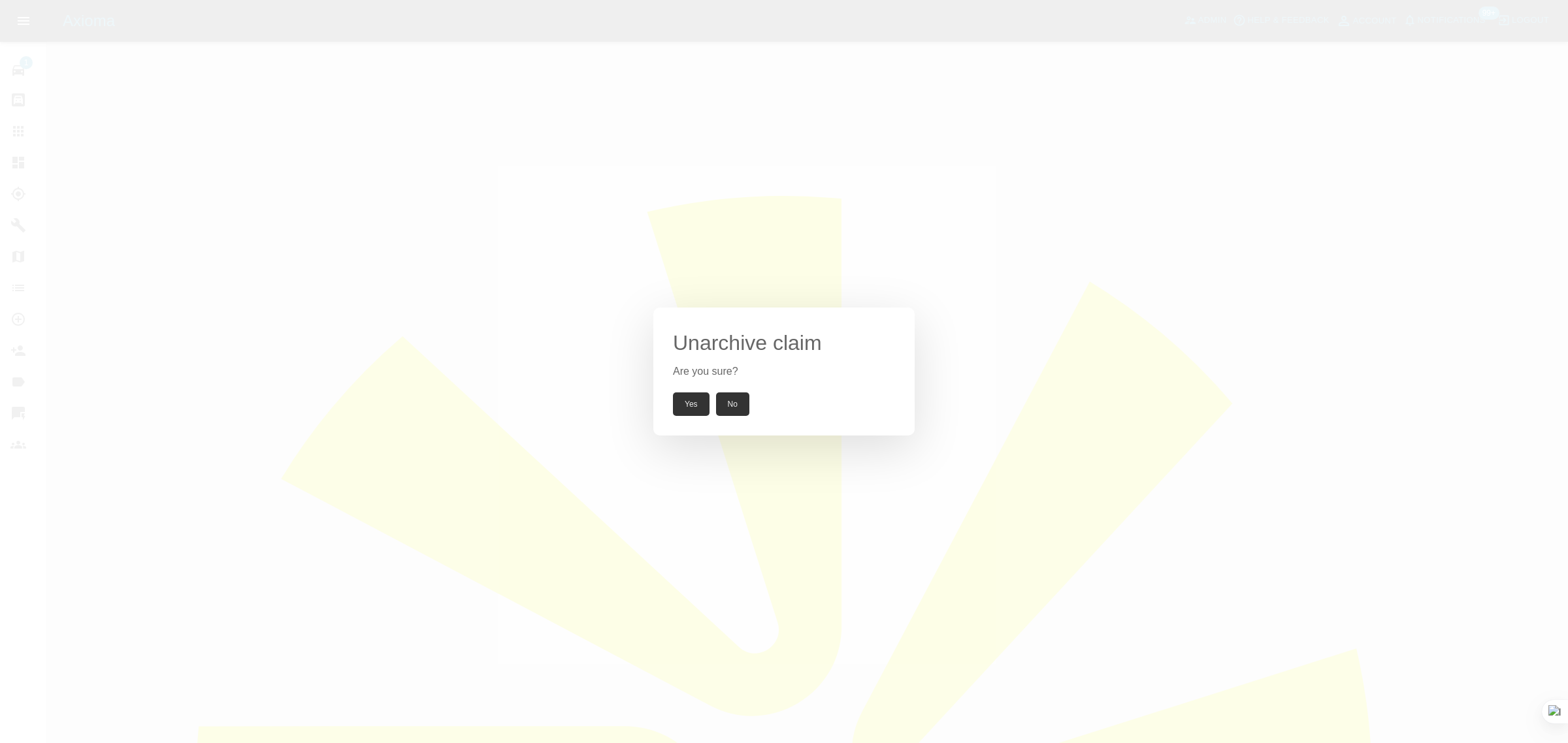
click at [683, 407] on button "Yes" at bounding box center [691, 404] width 36 height 24
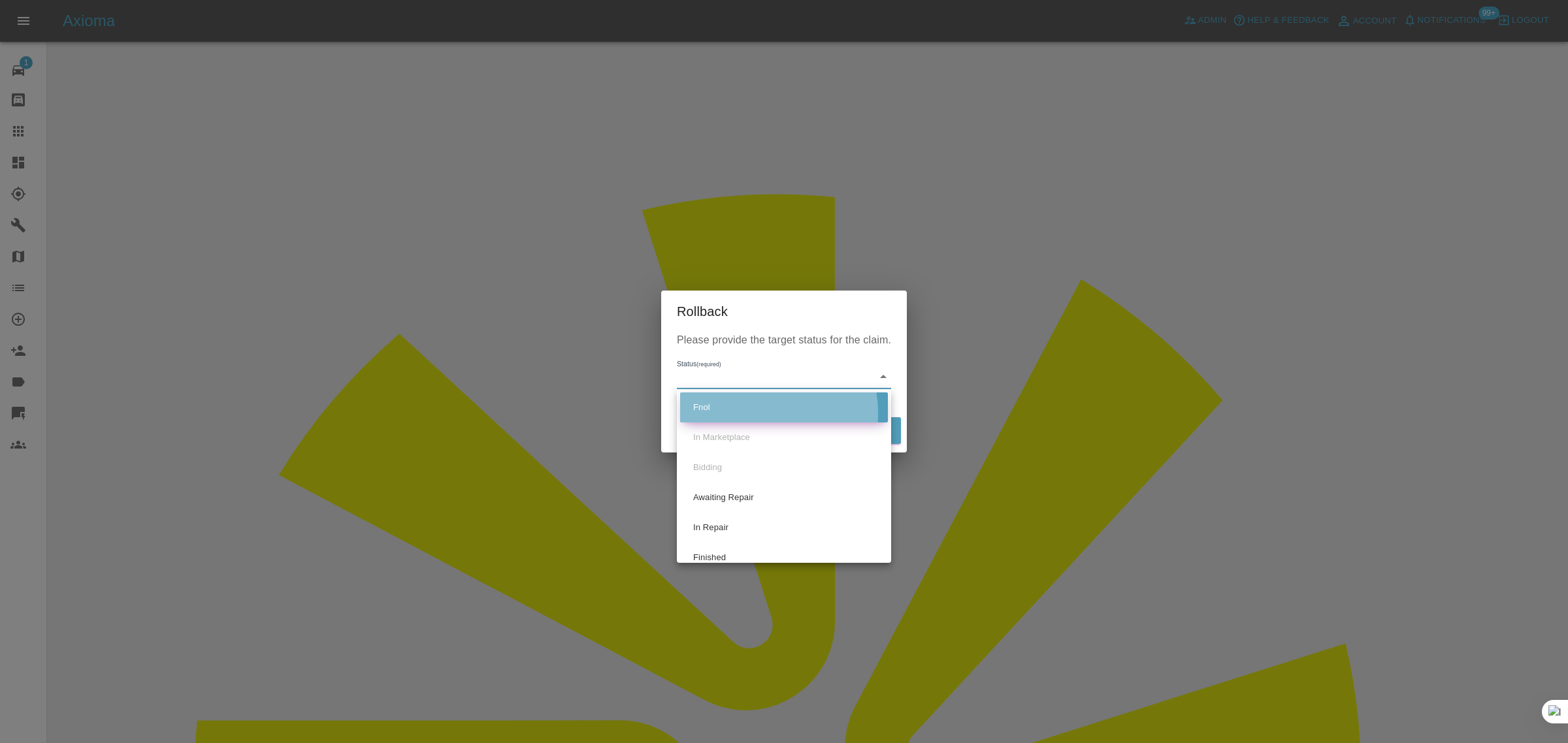
click at [749, 413] on li "Fnol" at bounding box center [784, 407] width 207 height 30
type input "fnol"
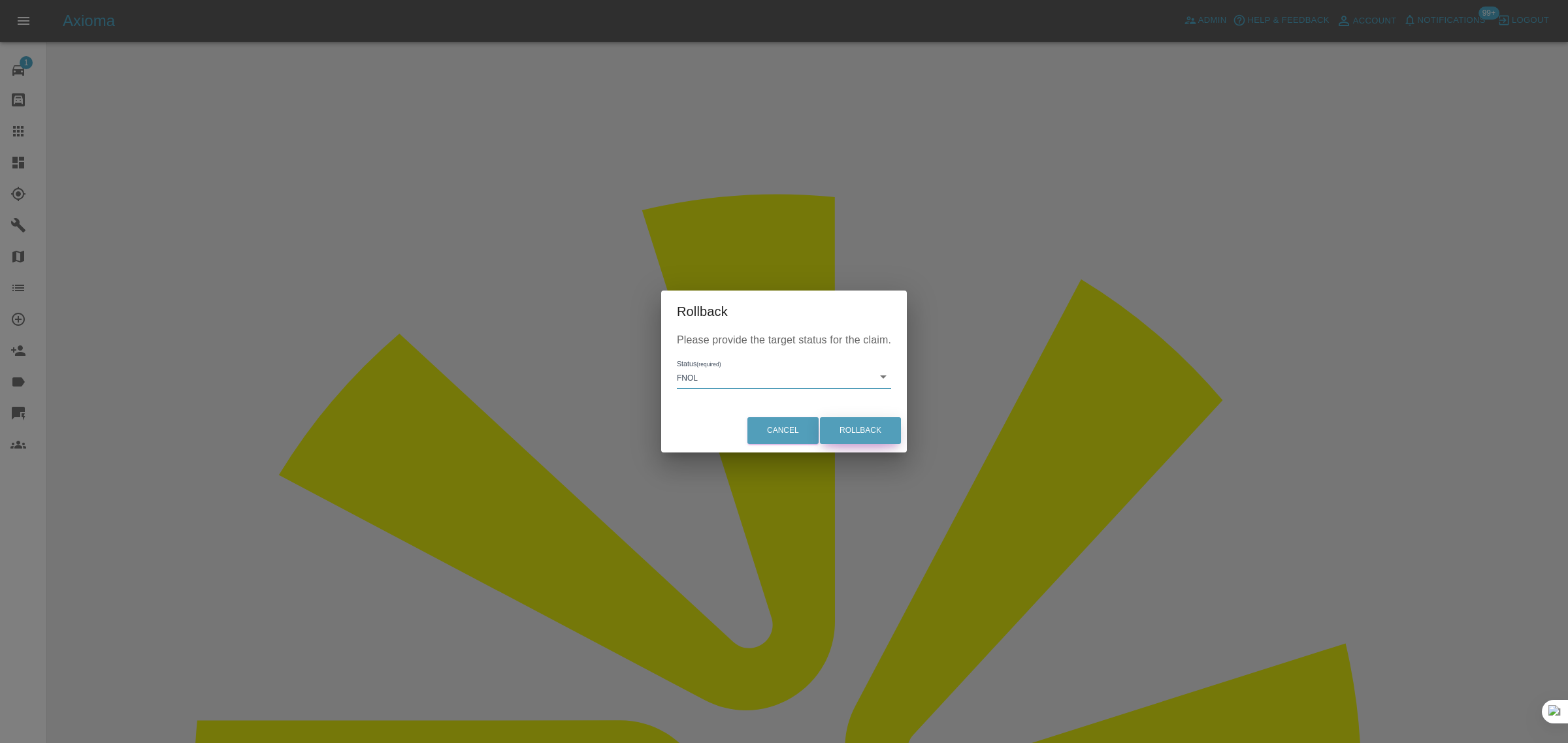
click at [849, 430] on button "Rollback" at bounding box center [860, 431] width 81 height 27
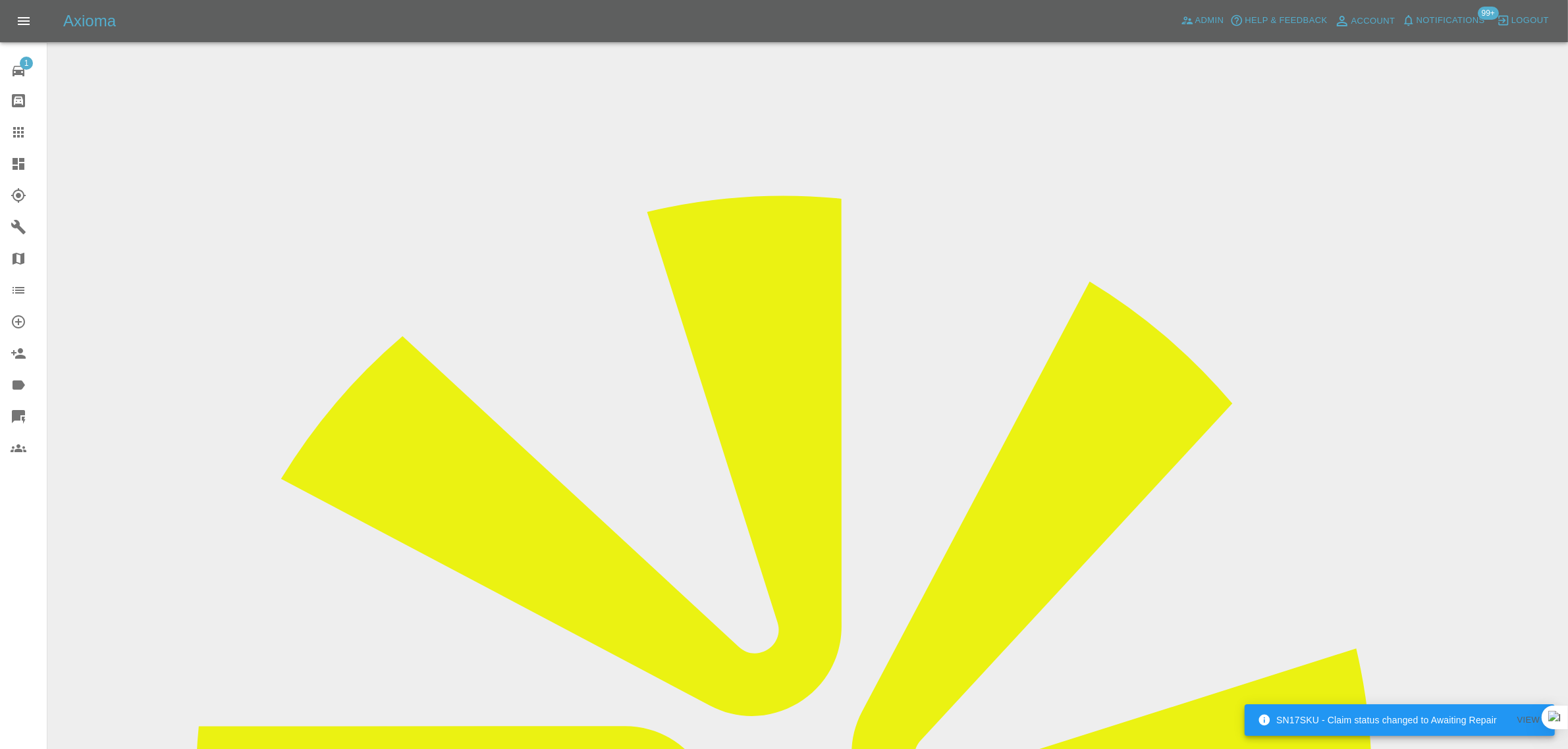
click at [11, 128] on icon at bounding box center [19, 132] width 16 height 16
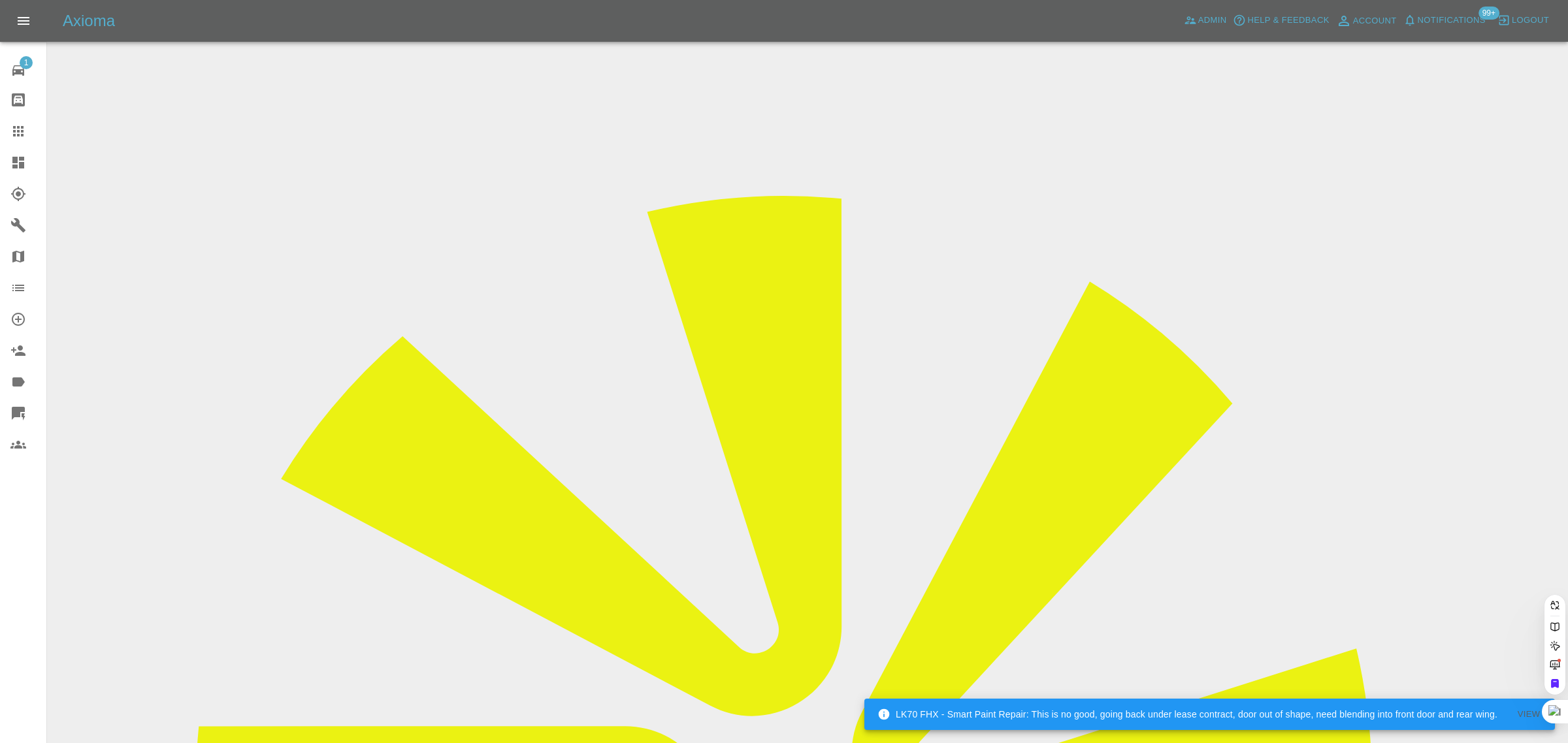
paste input "[EMAIL_ADDRESS][DOMAIN_NAME]"
type input "[EMAIL_ADDRESS][DOMAIN_NAME]"
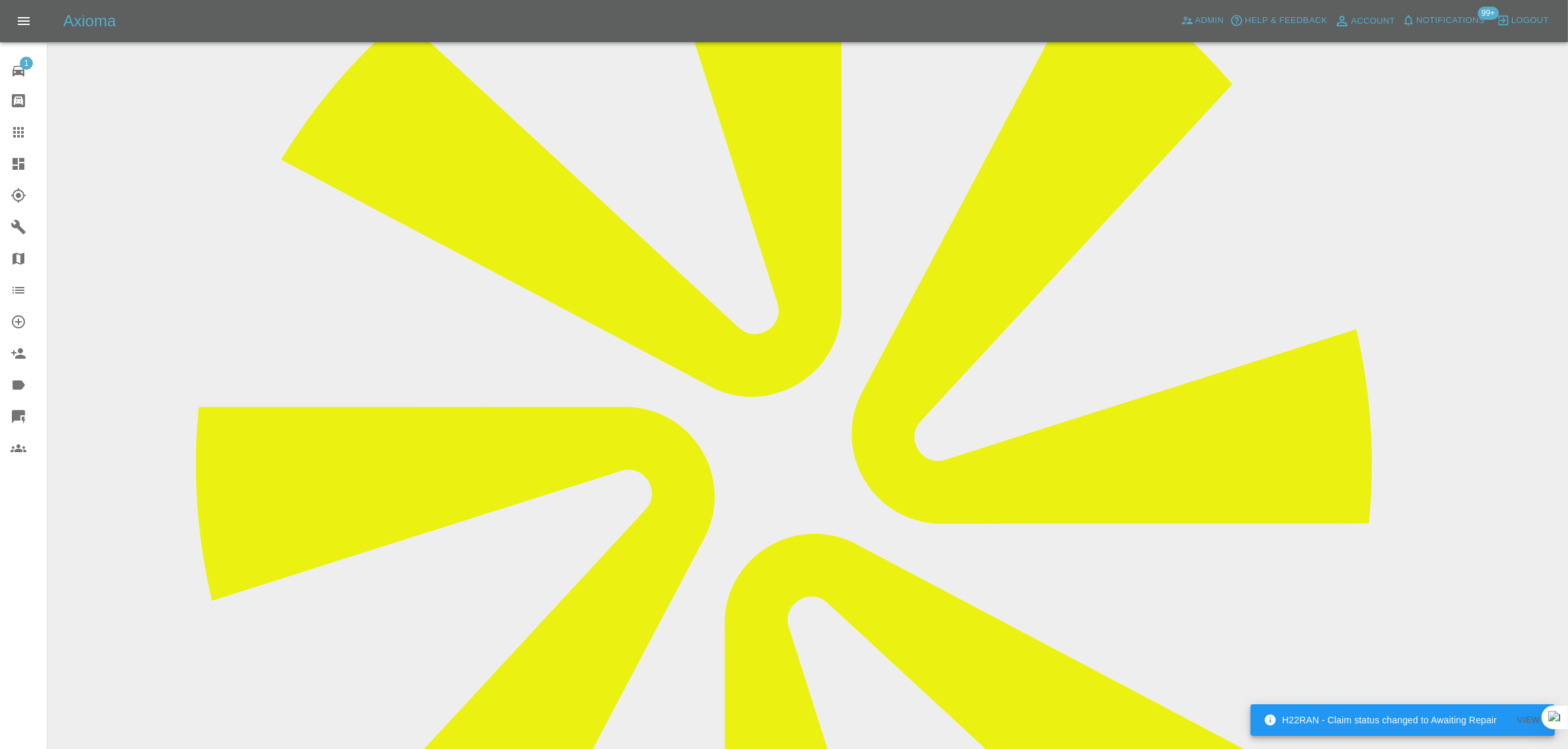
scroll to position [658, 0]
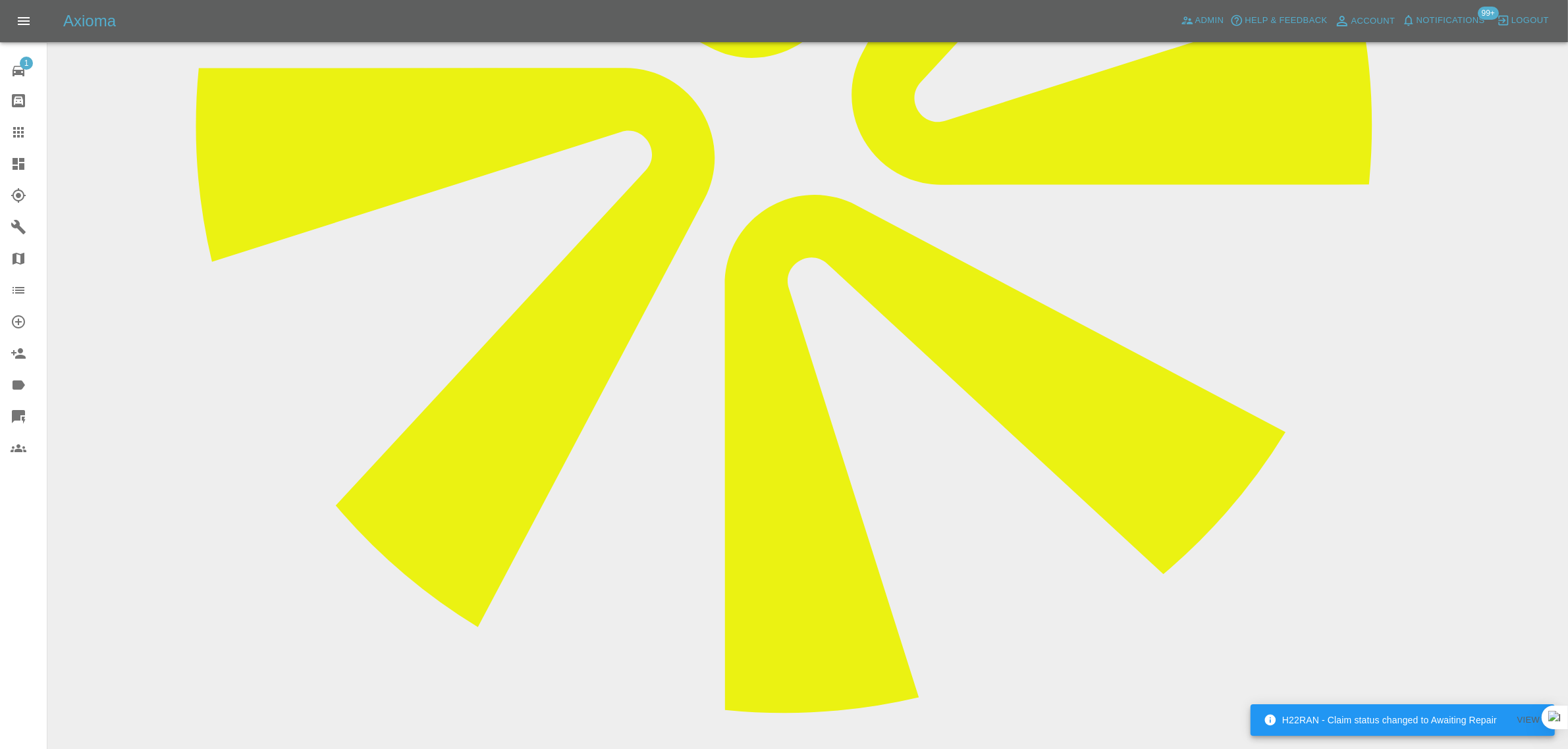
paste textarea "Hi, I cannot make this appointment [DATE] / [DATE] I am not back in the [GEOGRA…"
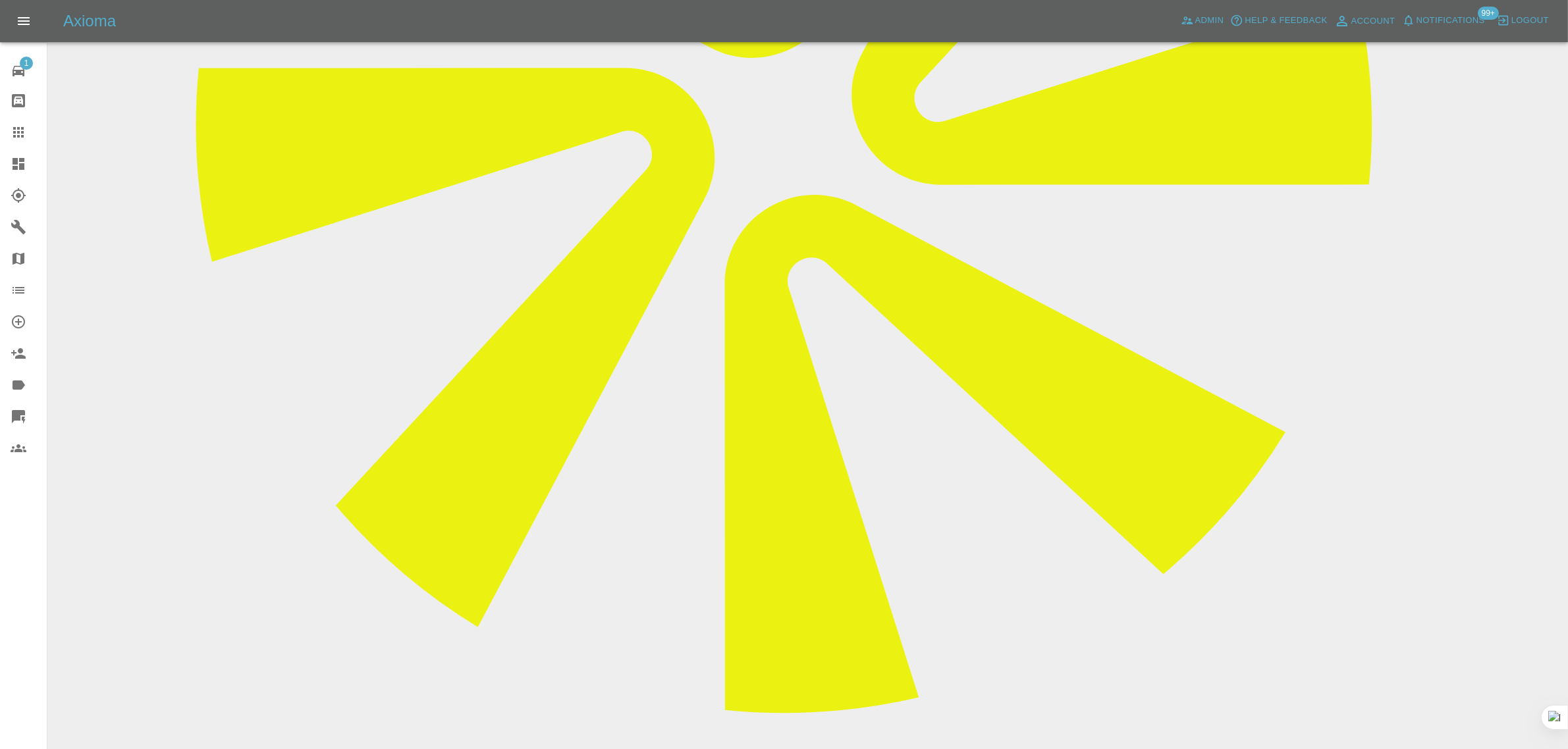
type textarea "Hi, I cannot make this appointment [DATE] / [DATE] I am not back in the [GEOGRA…"
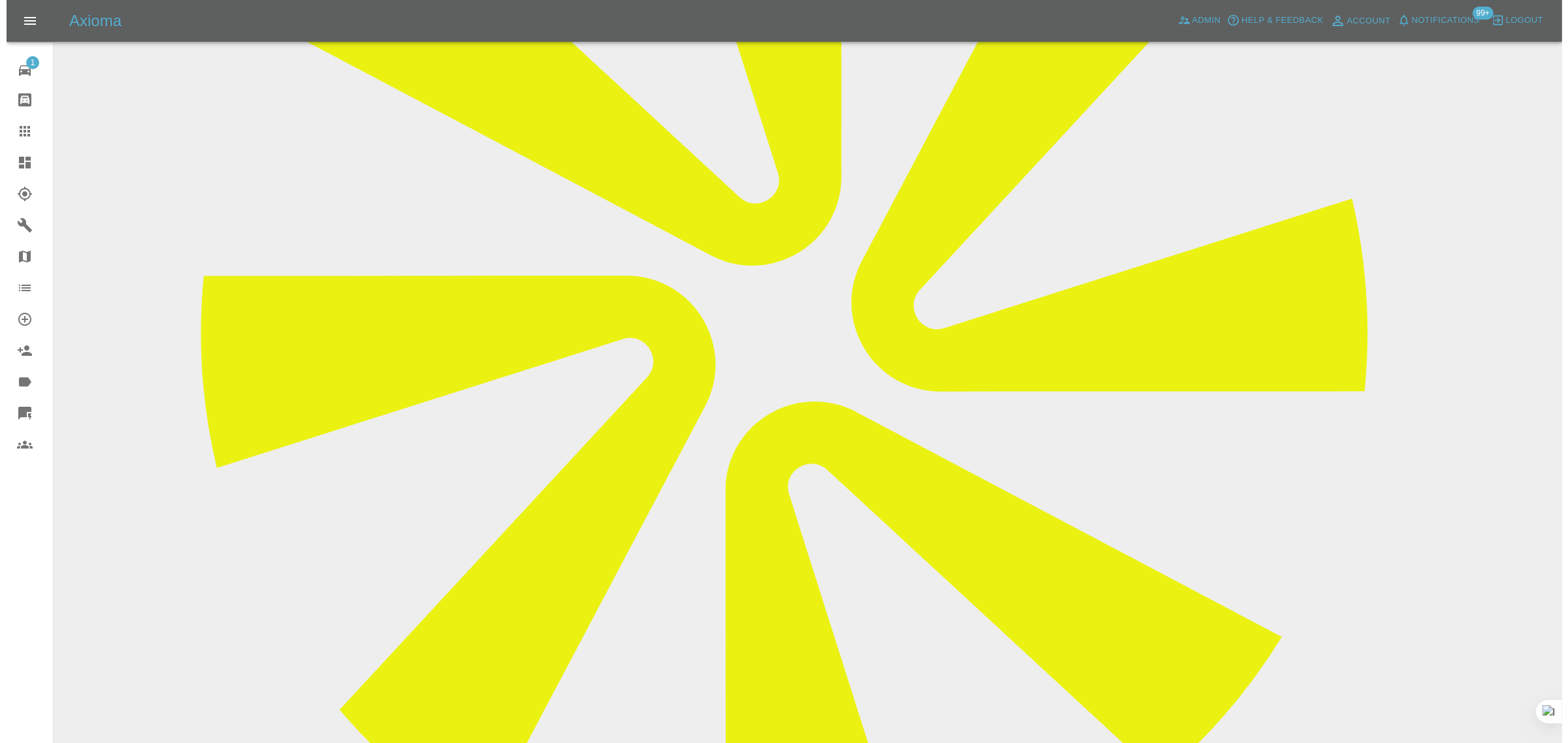
scroll to position [82, 0]
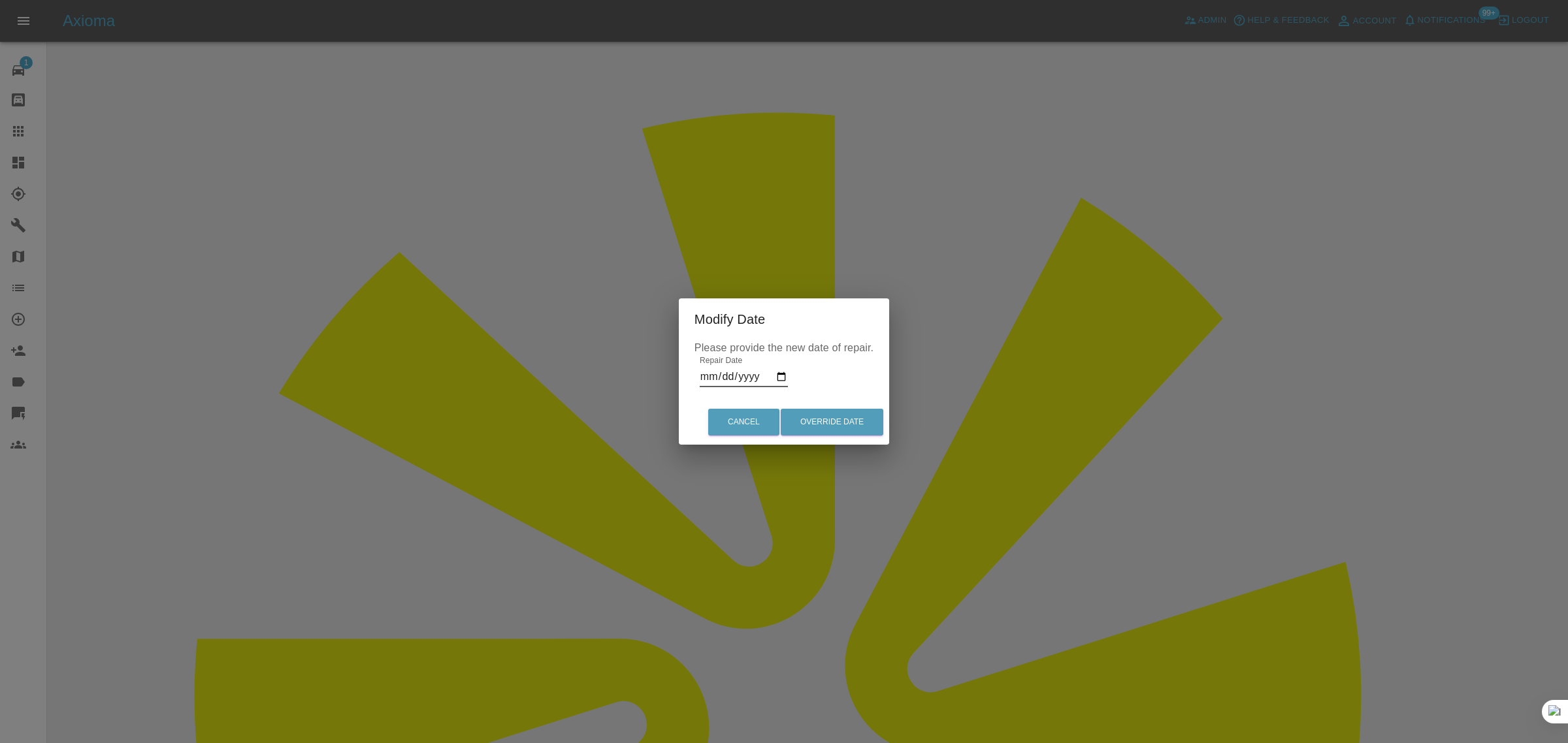
click at [743, 376] on input "[DATE]" at bounding box center [743, 377] width 88 height 21
click at [778, 374] on input "[DATE]" at bounding box center [743, 377] width 88 height 21
type input "[DATE]"
click at [840, 422] on button "Override Date" at bounding box center [832, 422] width 102 height 27
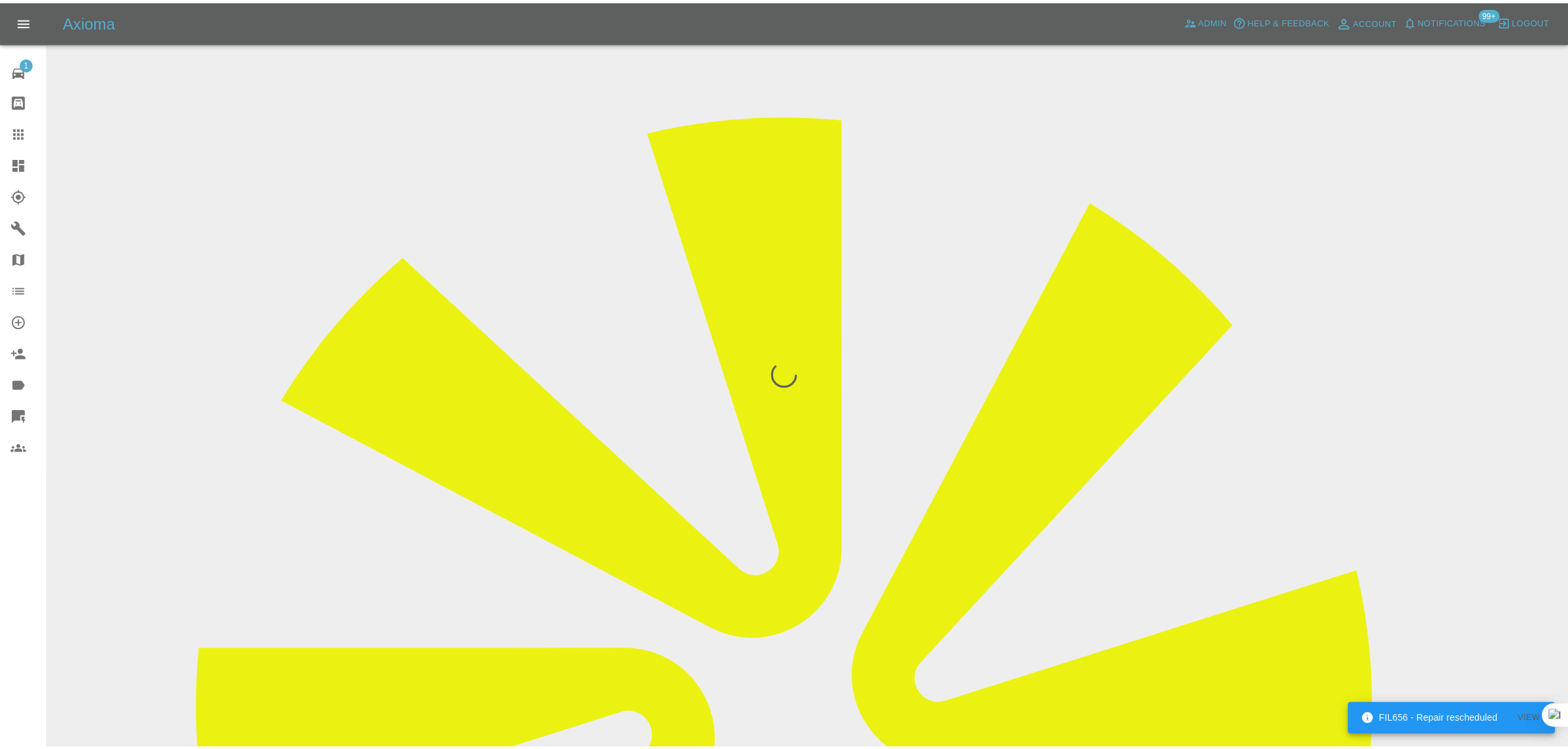
scroll to position [0, 0]
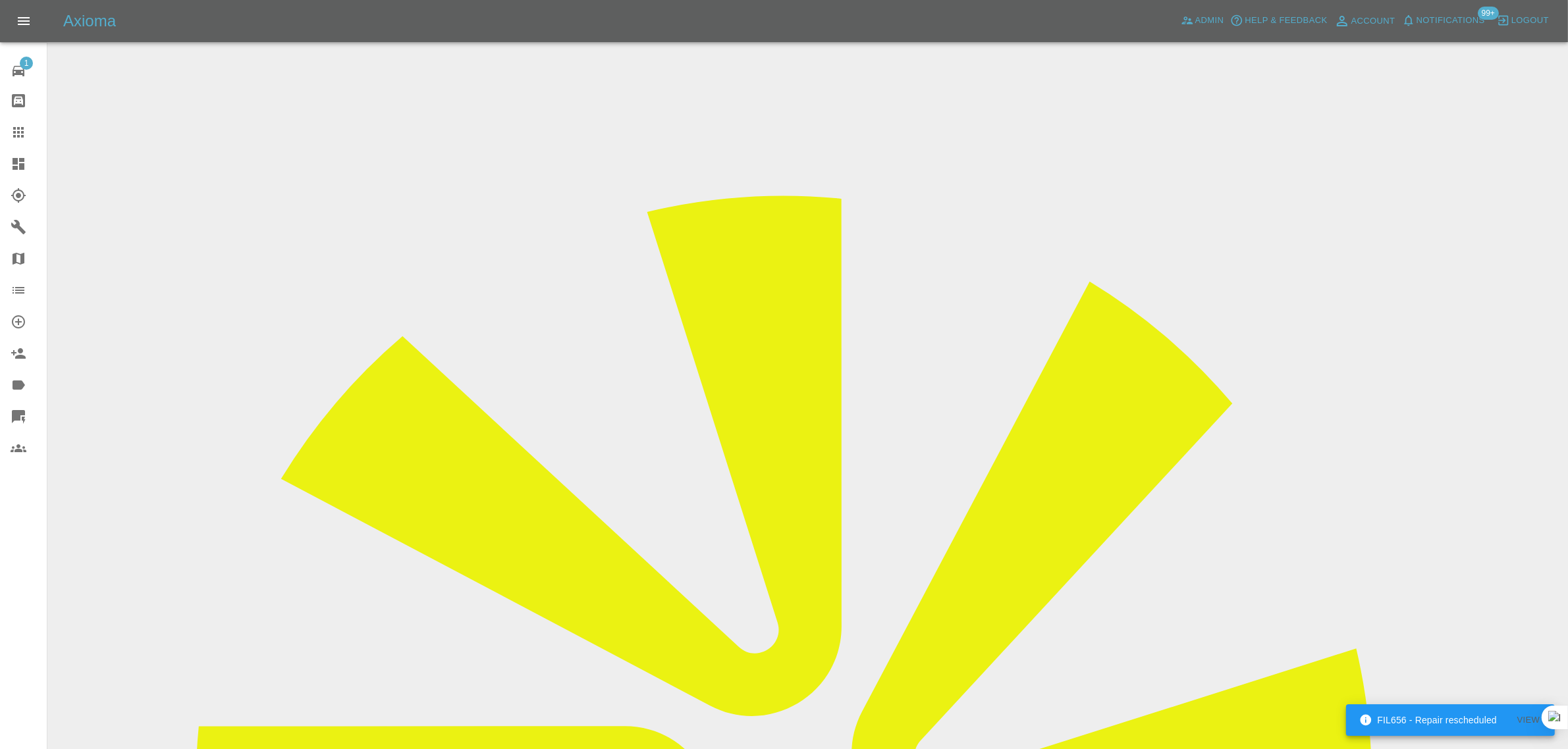
drag, startPoint x: 1294, startPoint y: 203, endPoint x: 1361, endPoint y: 208, distance: 67.2
copy td "Sw Smart Repairs"
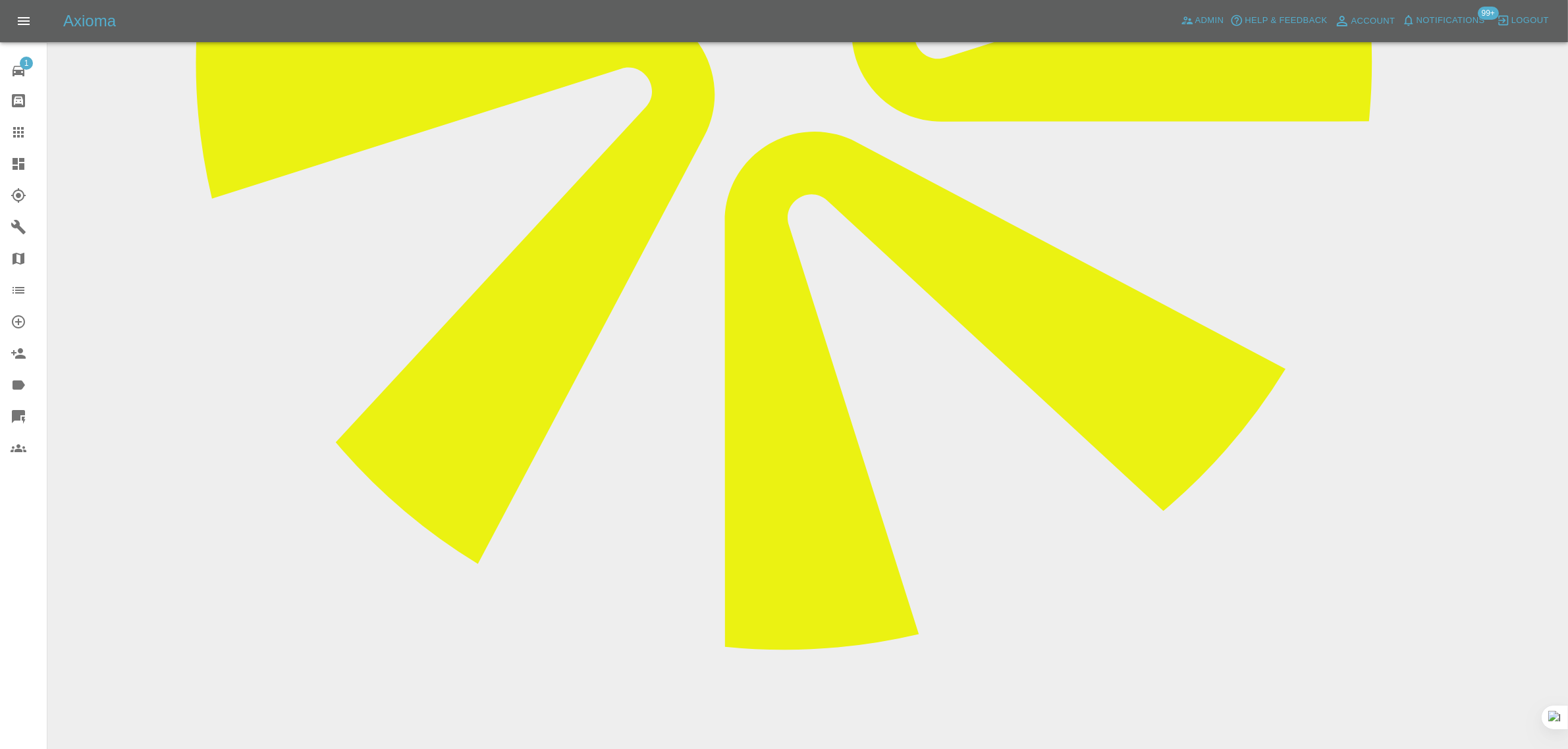
scroll to position [740, 0]
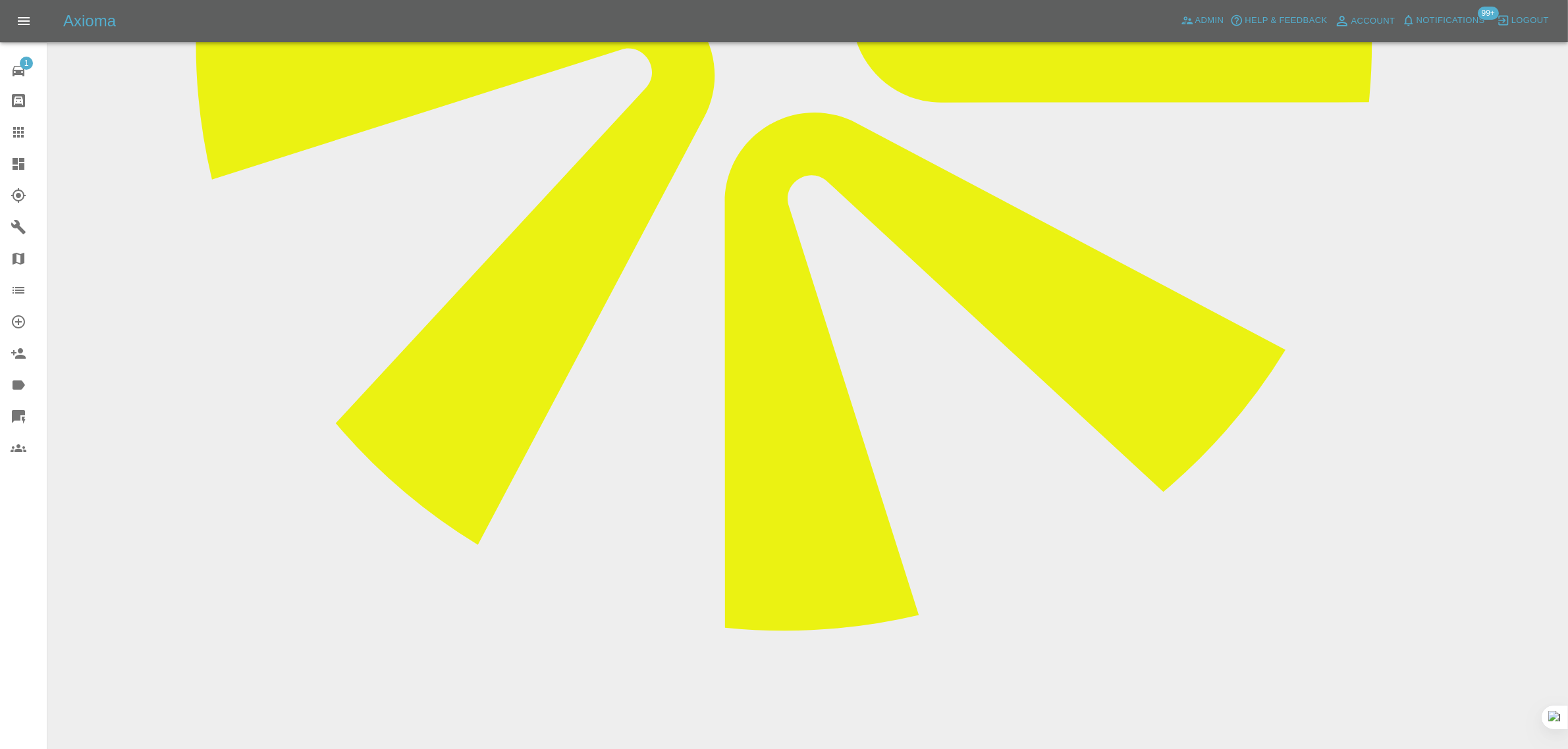
drag, startPoint x: 594, startPoint y: 469, endPoint x: 970, endPoint y: 487, distance: 376.4
copy p "Repair Date amended from [DATE] to [DATE]"
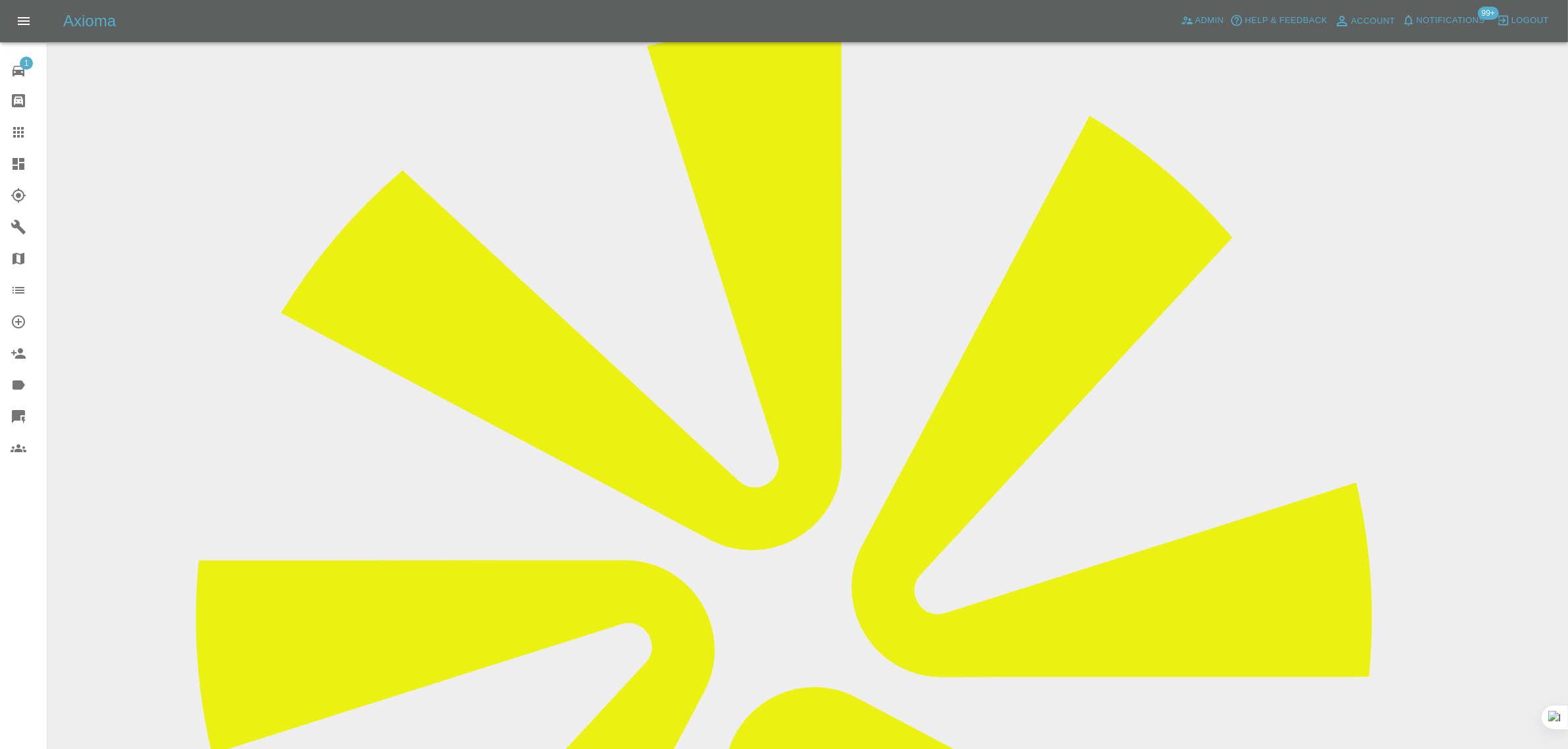
scroll to position [164, 0]
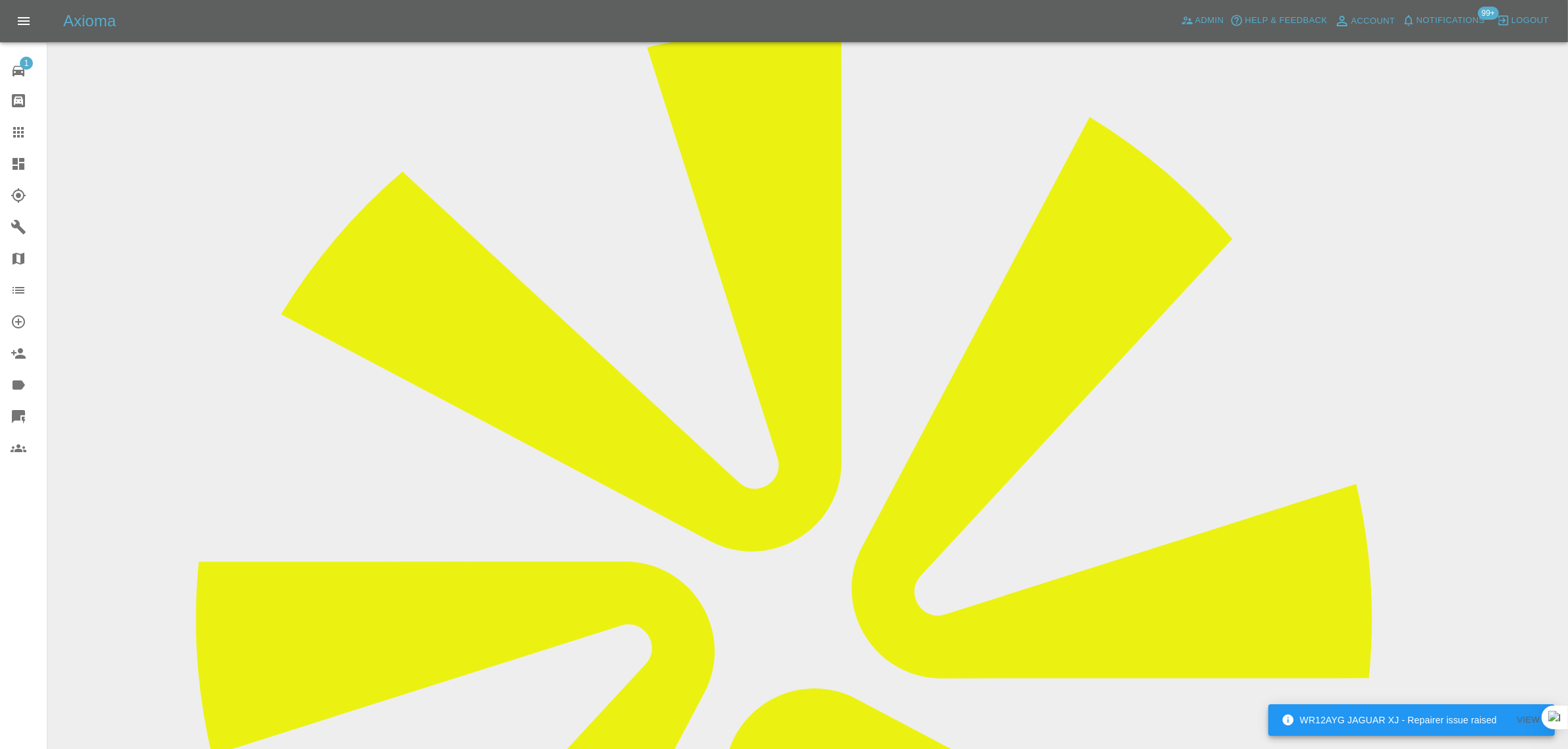
click at [11, 110] on link "Bodyshop home" at bounding box center [23, 101] width 47 height 31
click at [5, 136] on link "Claims" at bounding box center [23, 132] width 47 height 31
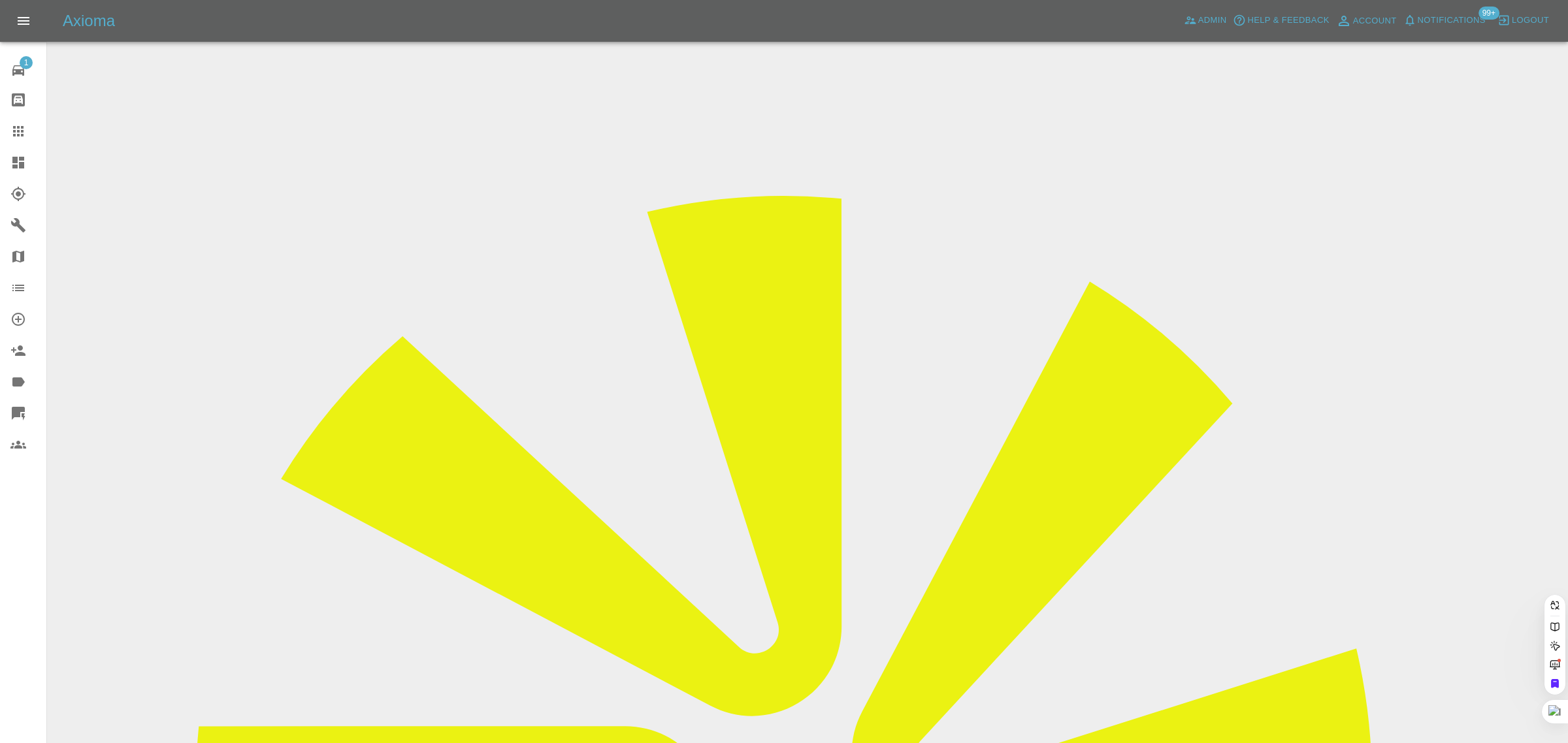
paste input "[EMAIL_ADDRESS][DOMAIN_NAME]"
type input "[EMAIL_ADDRESS][DOMAIN_NAME]"
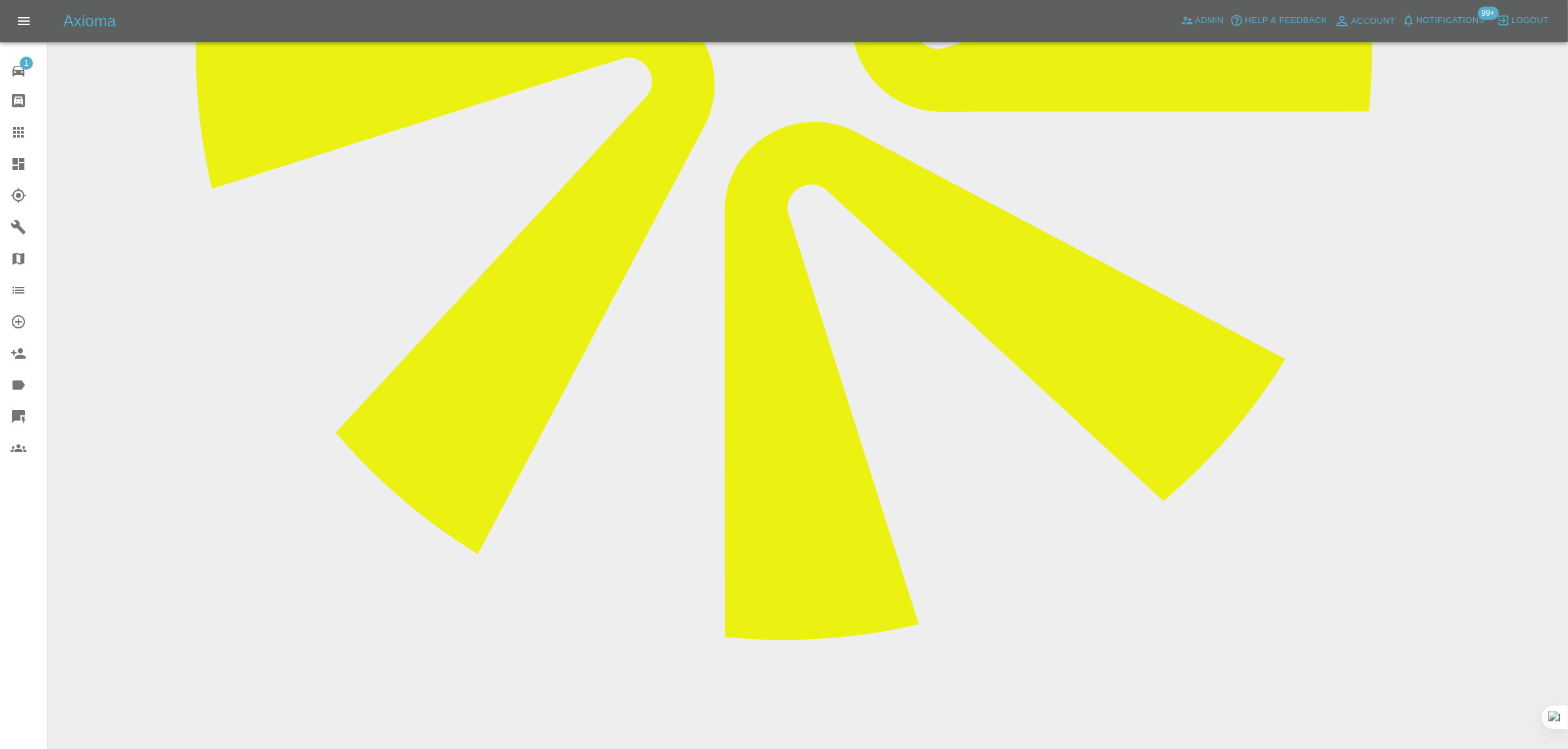
scroll to position [740, 0]
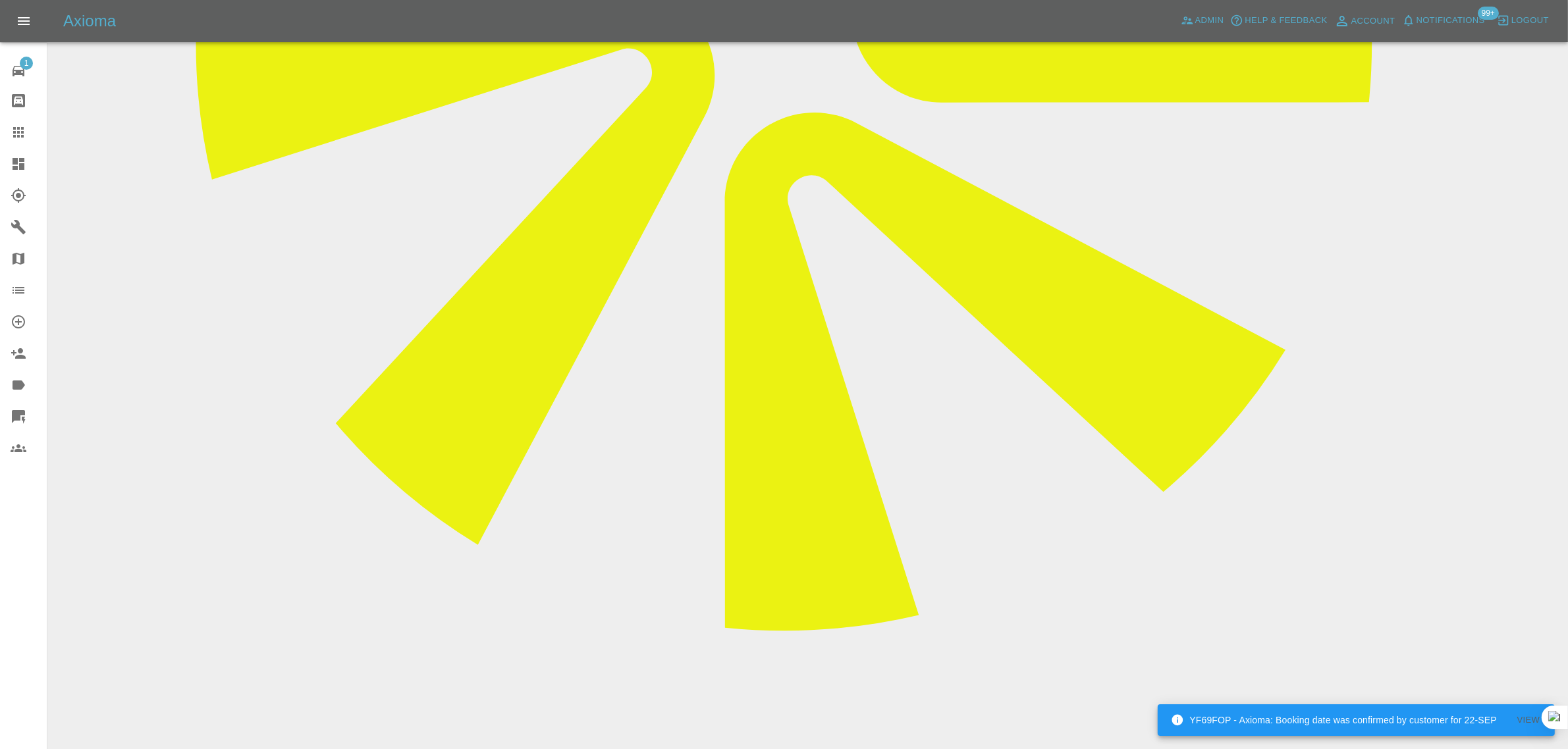
paste textarea "Will you be able to do the job between 0830 to 5.30 pm [DATE] please. [PERSON_N…"
type textarea "Will you be able to do the job between 0830 to 5.30 pm [DATE] please. [PERSON_N…"
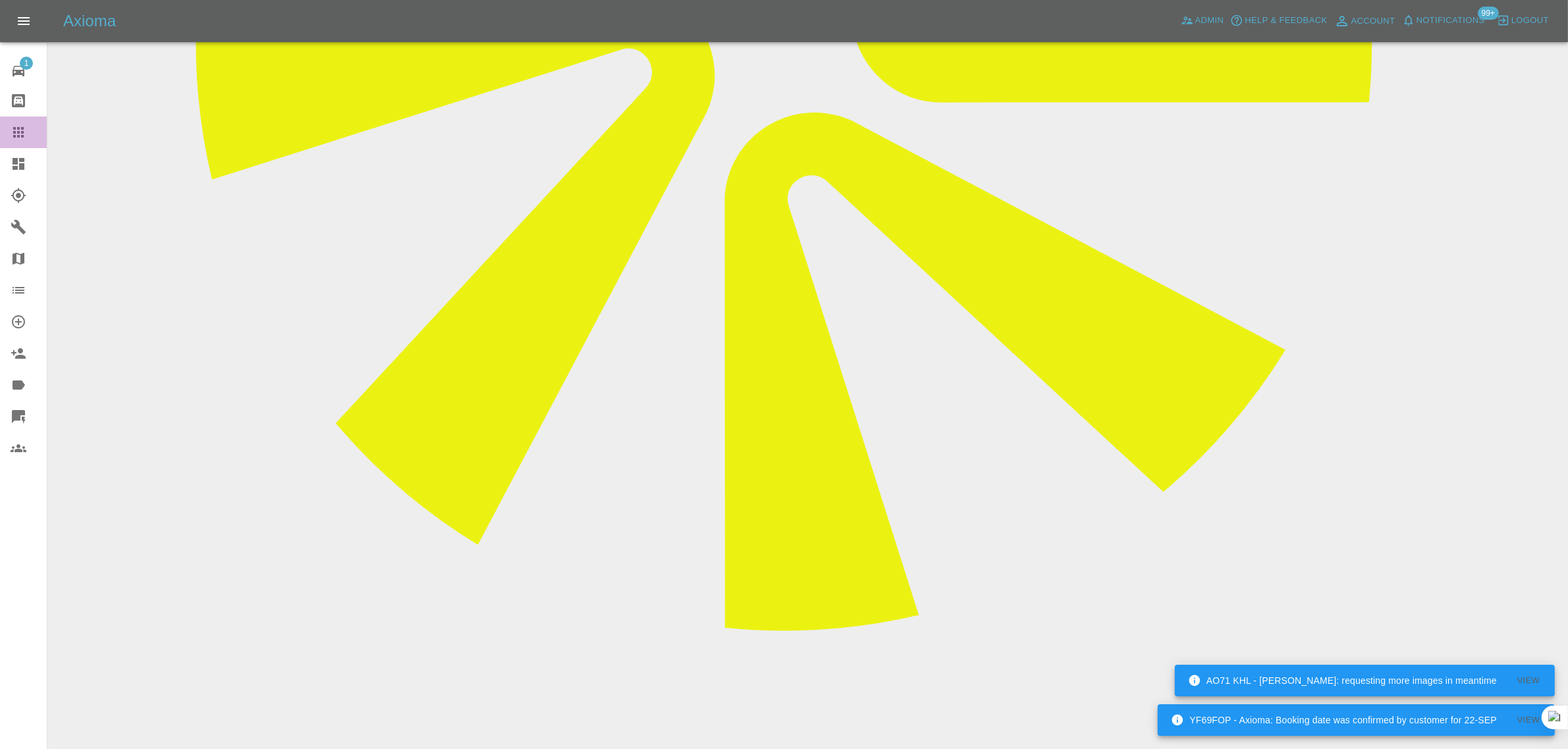
click at [18, 123] on link "Claims" at bounding box center [23, 132] width 47 height 31
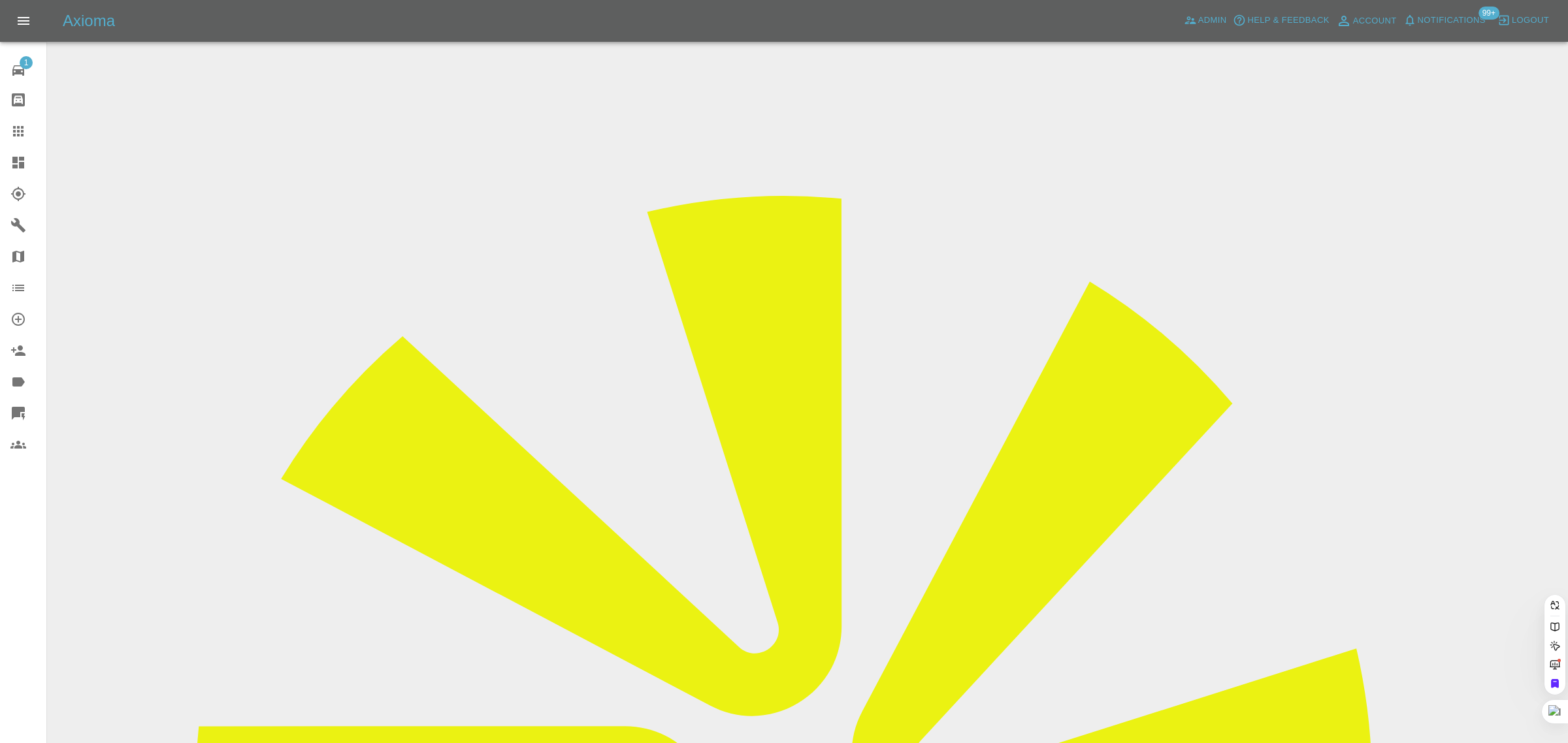
paste input "[EMAIL_ADDRESS][PERSON_NAME][DOMAIN_NAME]"
type input "[EMAIL_ADDRESS][PERSON_NAME][DOMAIN_NAME]"
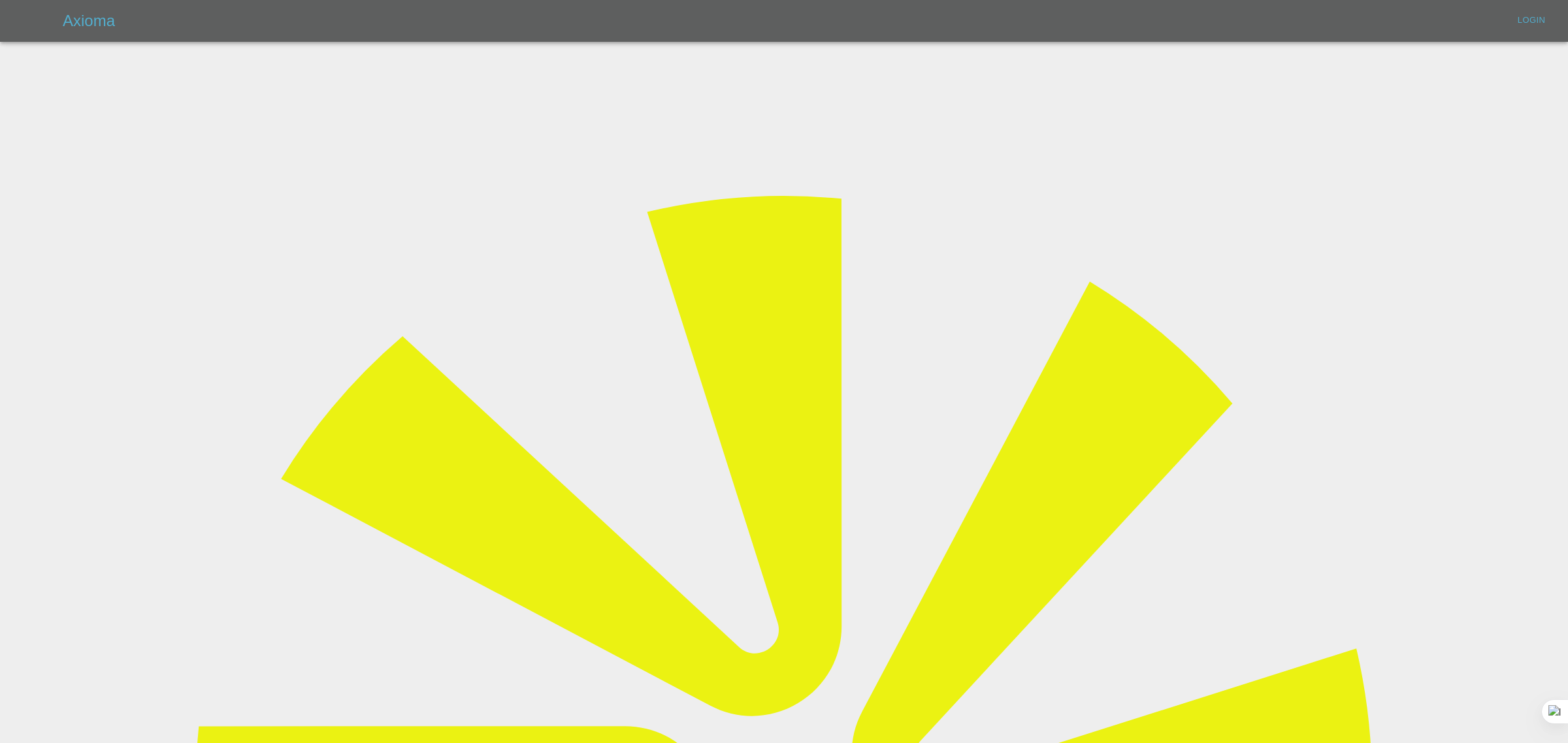
type input "[EMAIL_ADDRESS][DOMAIN_NAME]"
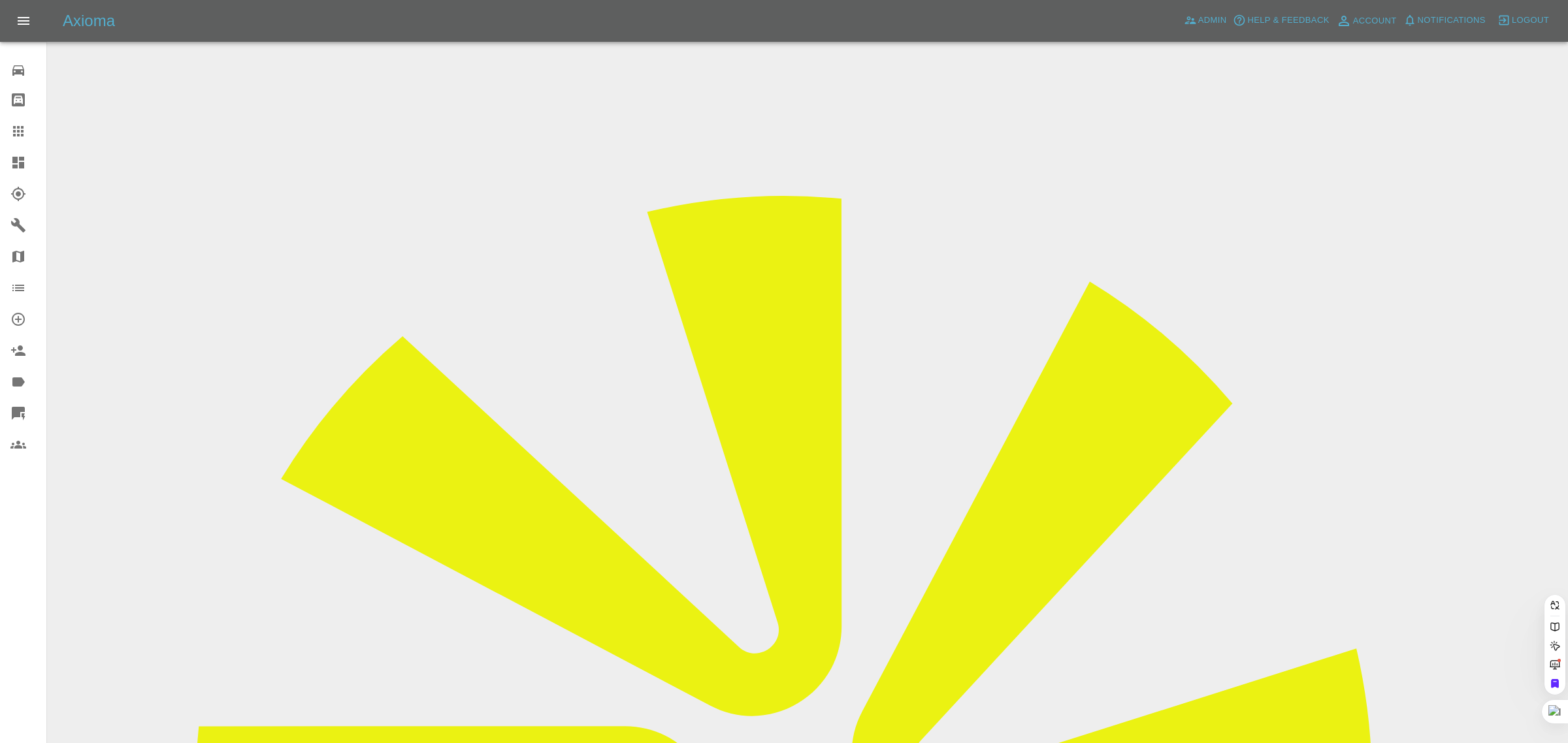
paste input "[EMAIL_ADDRESS][PERSON_NAME][DOMAIN_NAME]"
type input "[EMAIL_ADDRESS][PERSON_NAME][DOMAIN_NAME]"
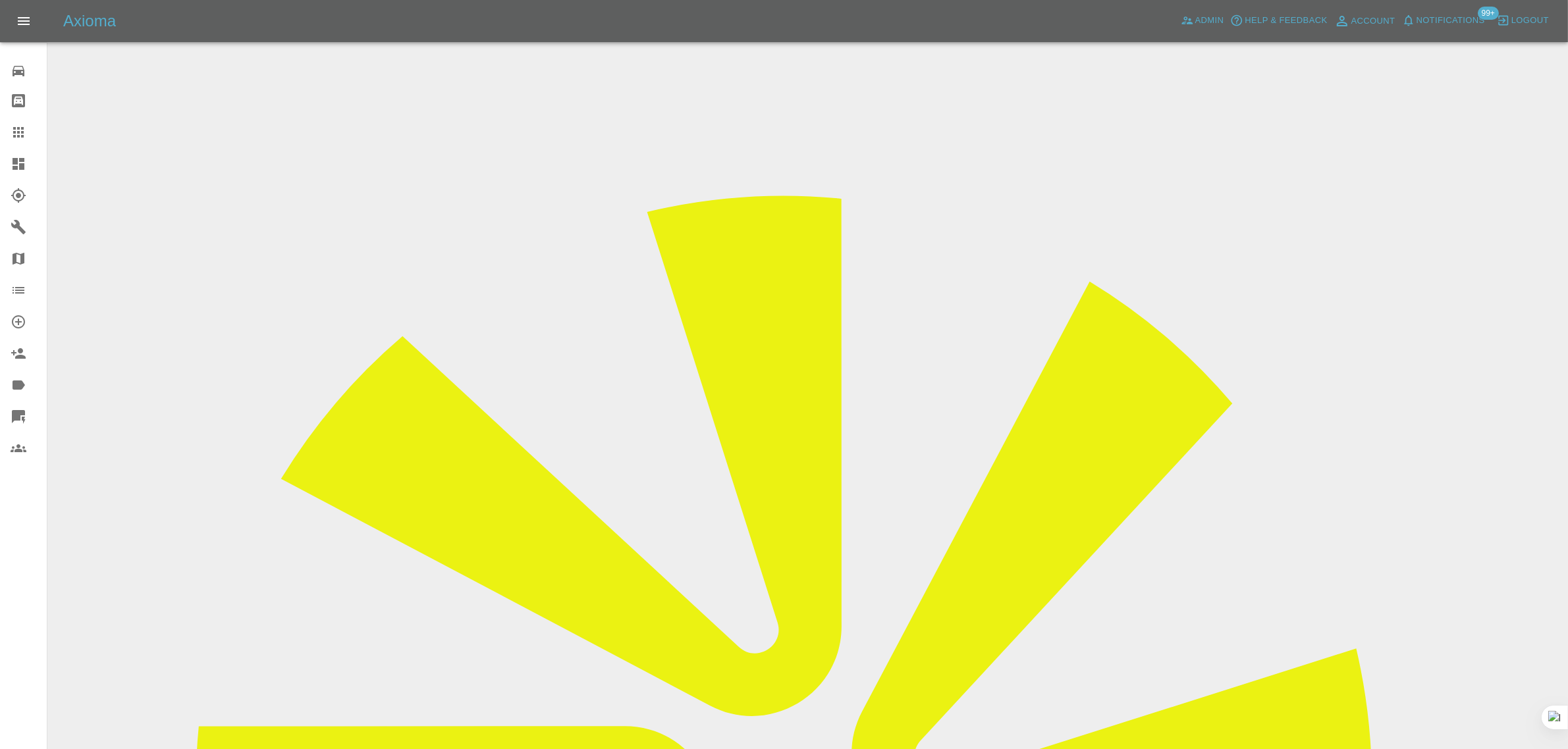
click at [0, 0] on input "Choose images" at bounding box center [0, 0] width 0 height 0
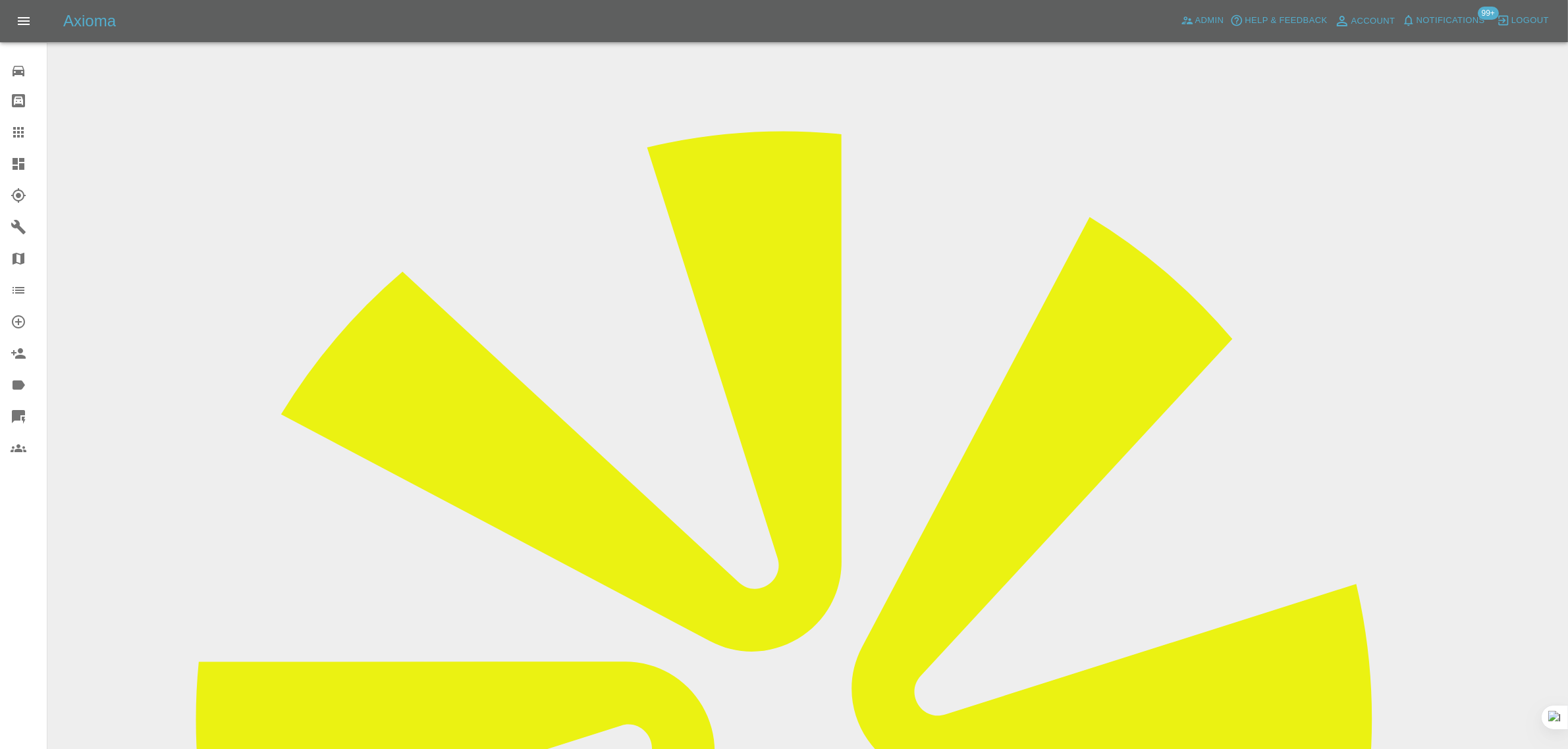
click at [29, 140] on div at bounding box center [29, 132] width 37 height 16
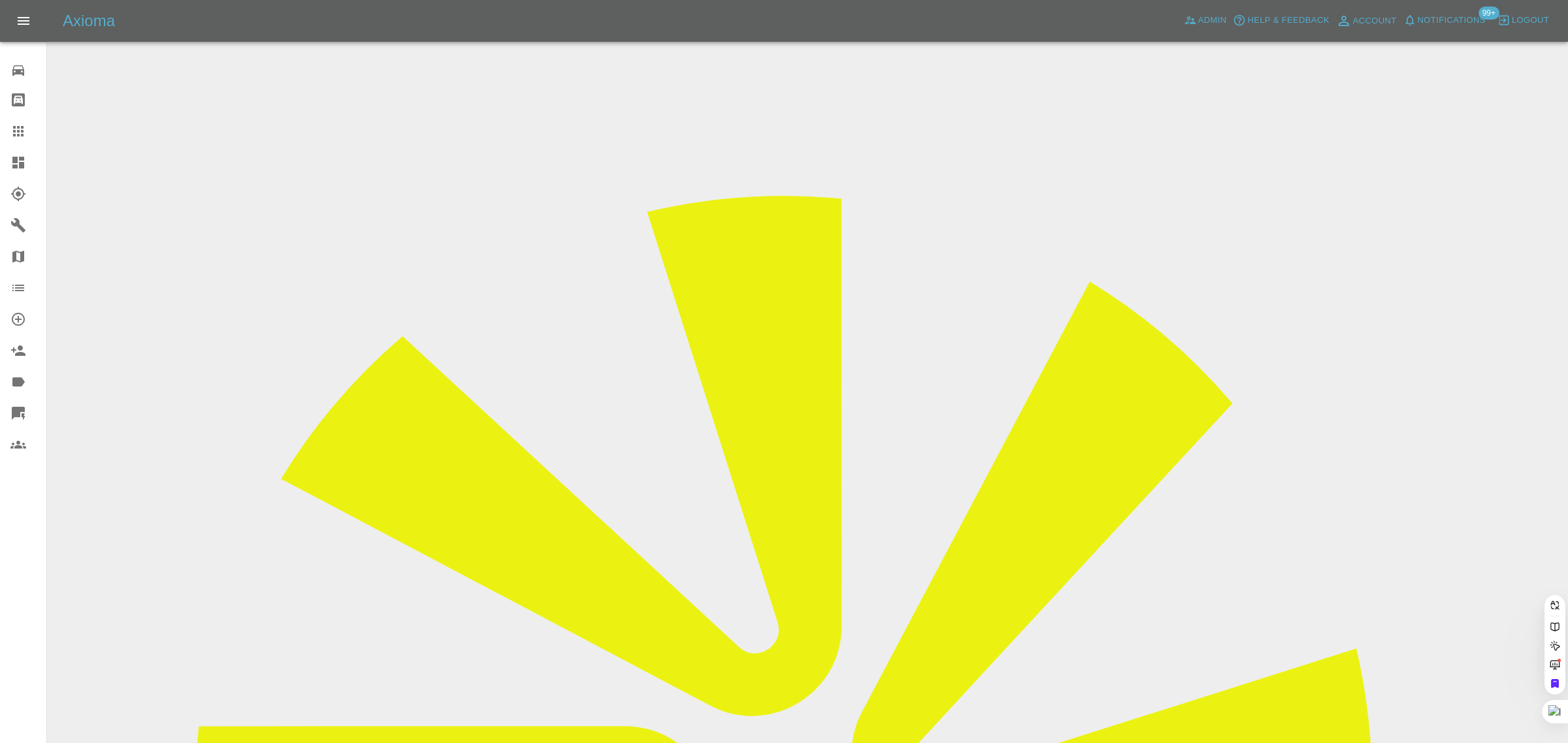
paste input "[EMAIL_ADDRESS][DOMAIN_NAME]"
type input "[EMAIL_ADDRESS][DOMAIN_NAME]"
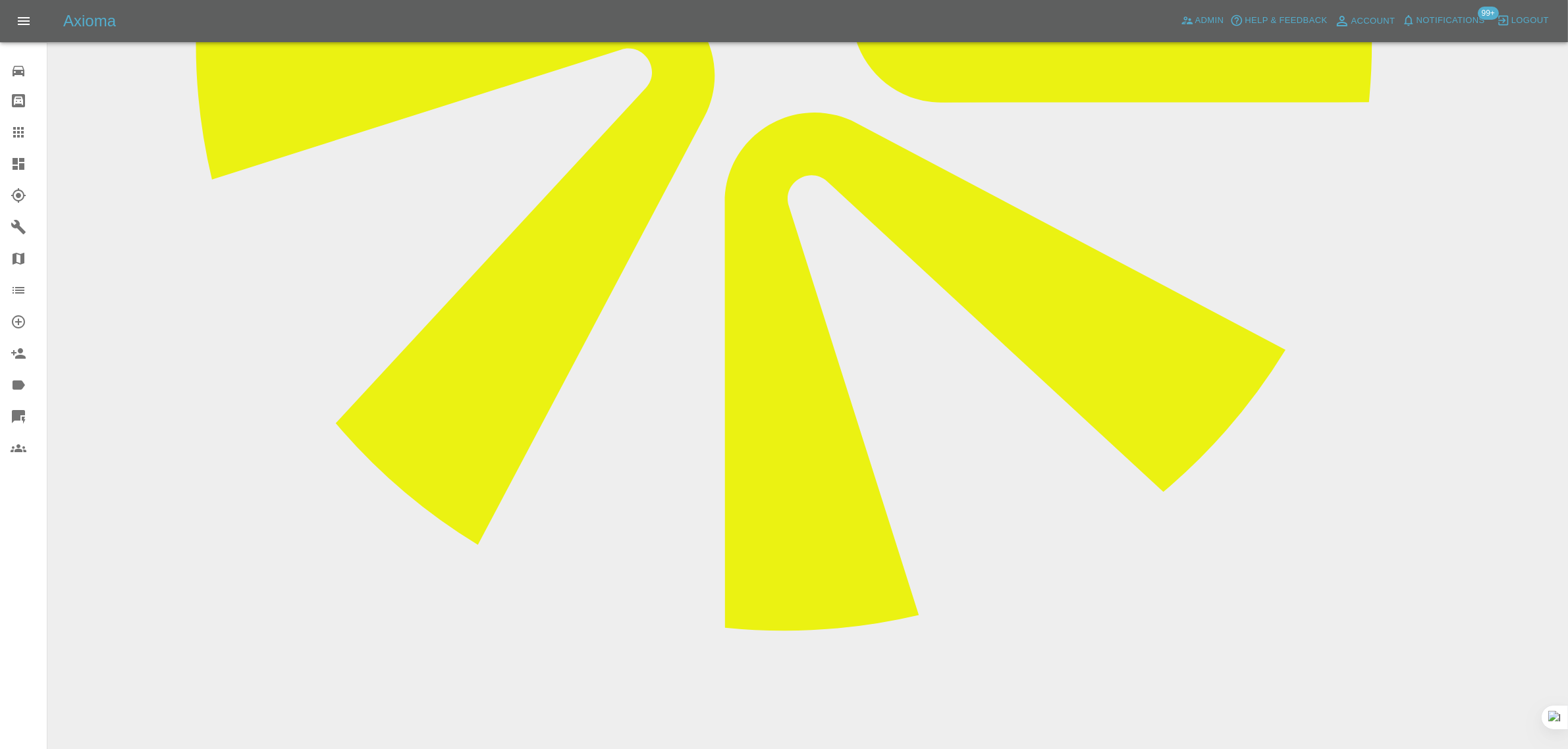
scroll to position [164, 0]
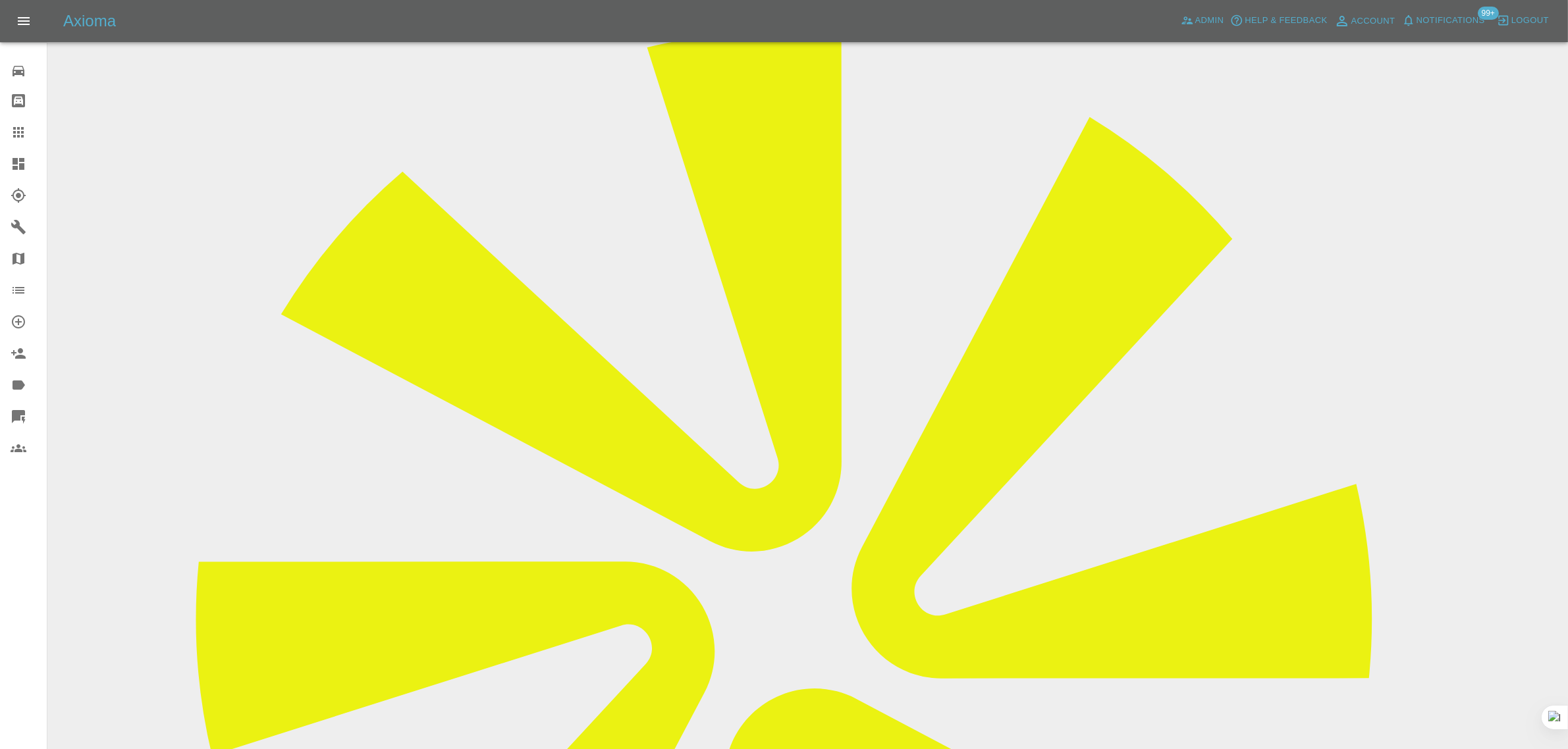
click at [11, 134] on icon at bounding box center [19, 132] width 16 height 16
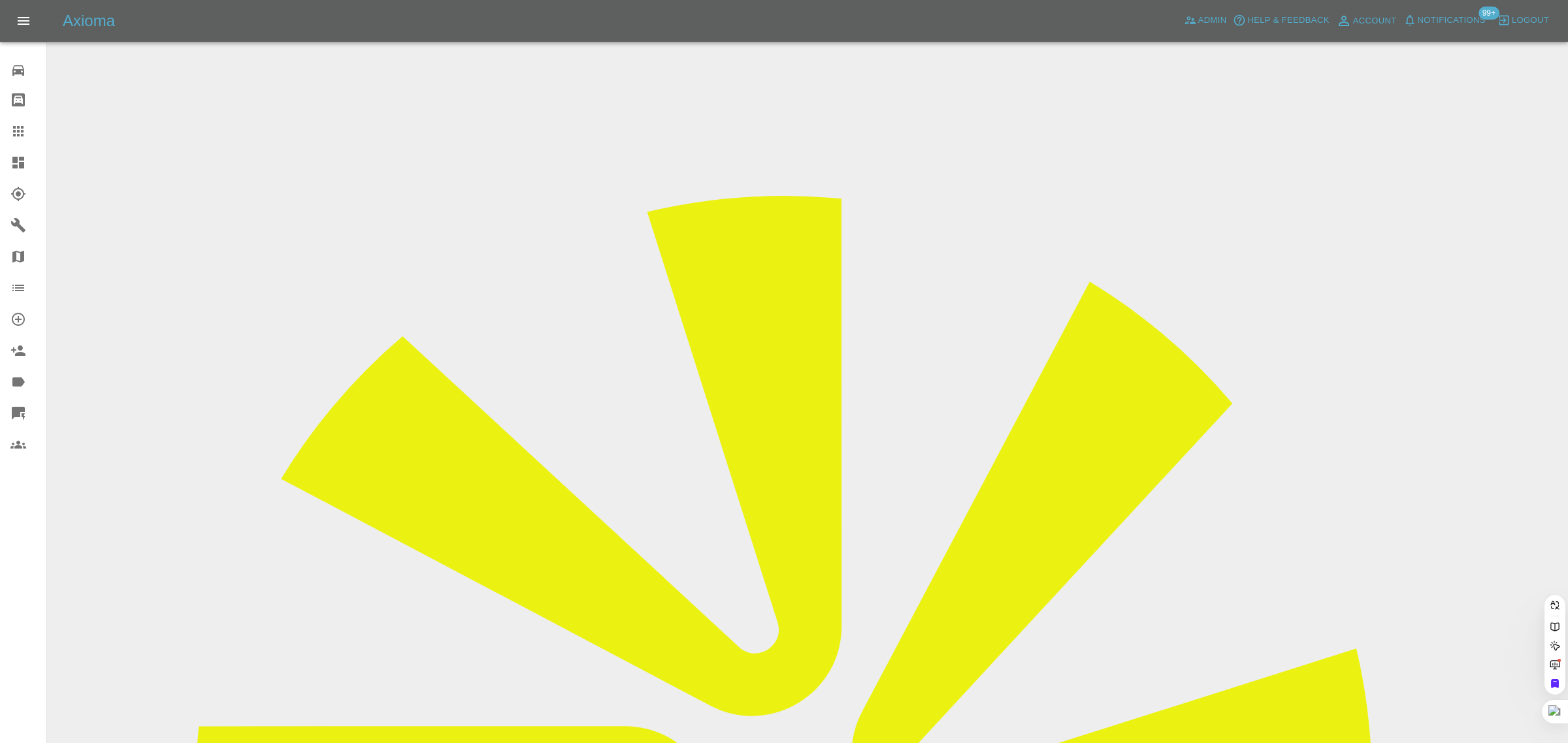
paste input "kevinentwistle891@gmail.com"
type input "kevinentwistle891@gmail.com"
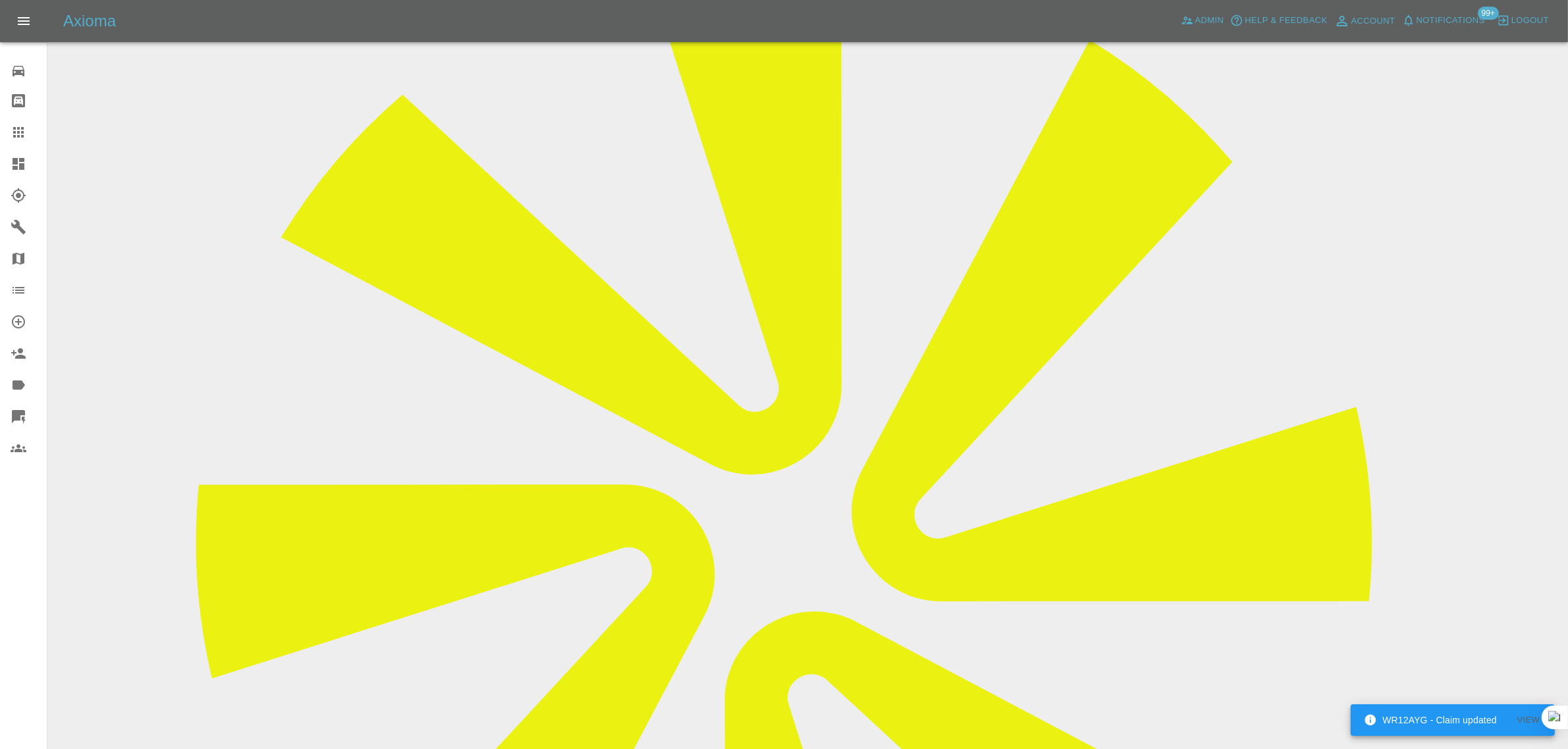
scroll to position [479, 0]
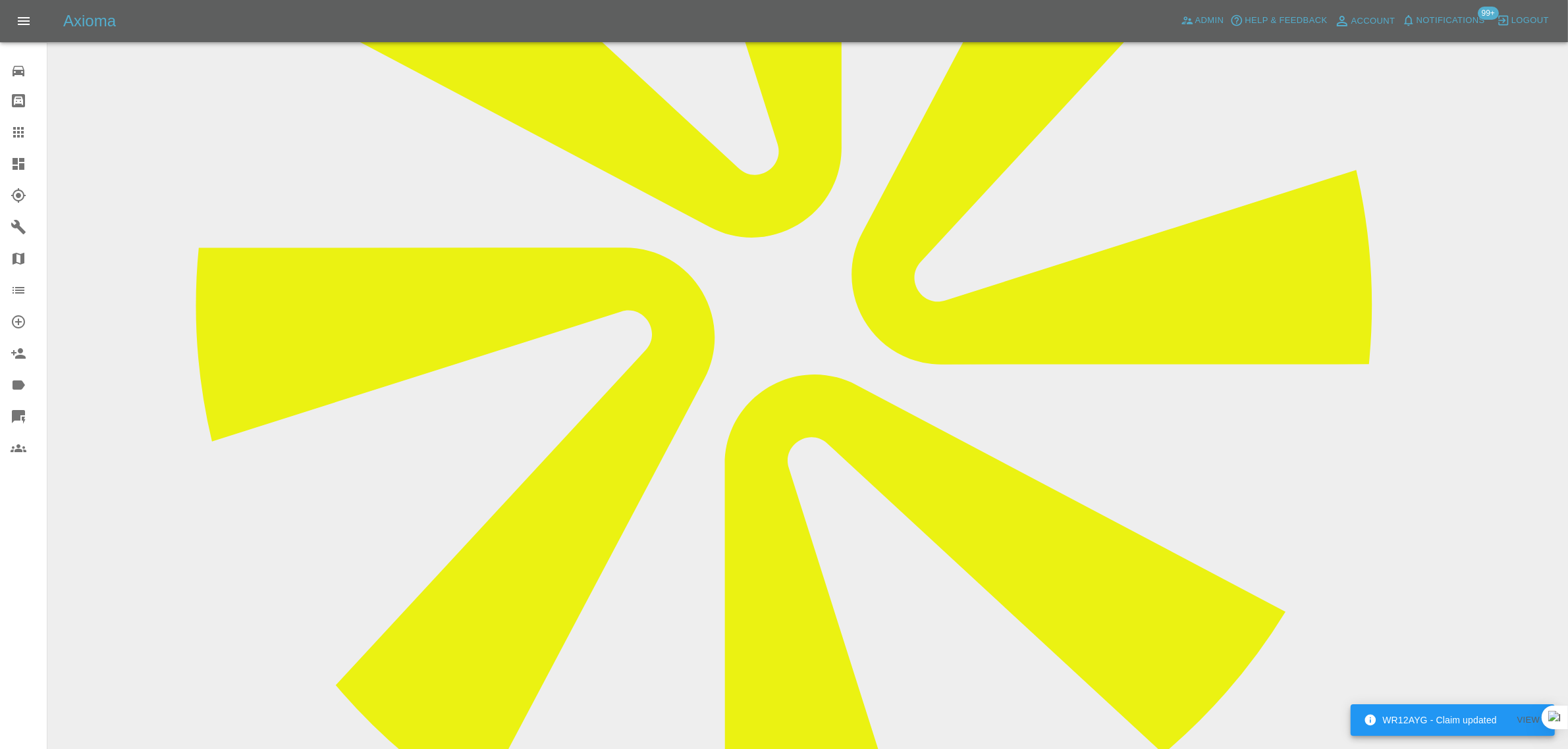
paste textarea "The mazda bongo is currently in the garage and will take photos of rust spits i…"
type textarea "The mazda bongo is currently in the garage and will take photos of rust spits i…"
click at [33, 128] on div at bounding box center [29, 132] width 37 height 16
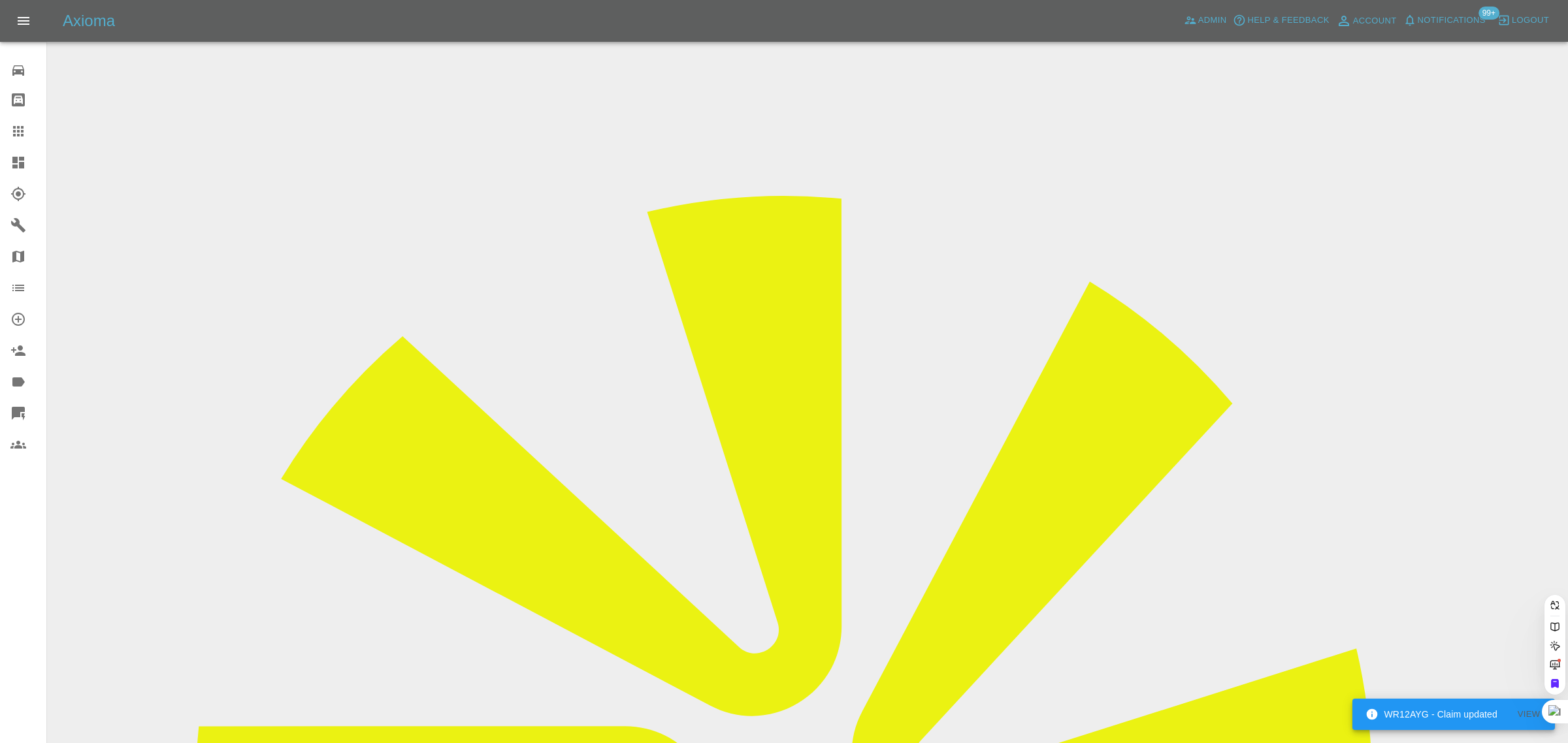
paste input "abbasia540@gmail.com"
type input "abbasia540@gmail.com"
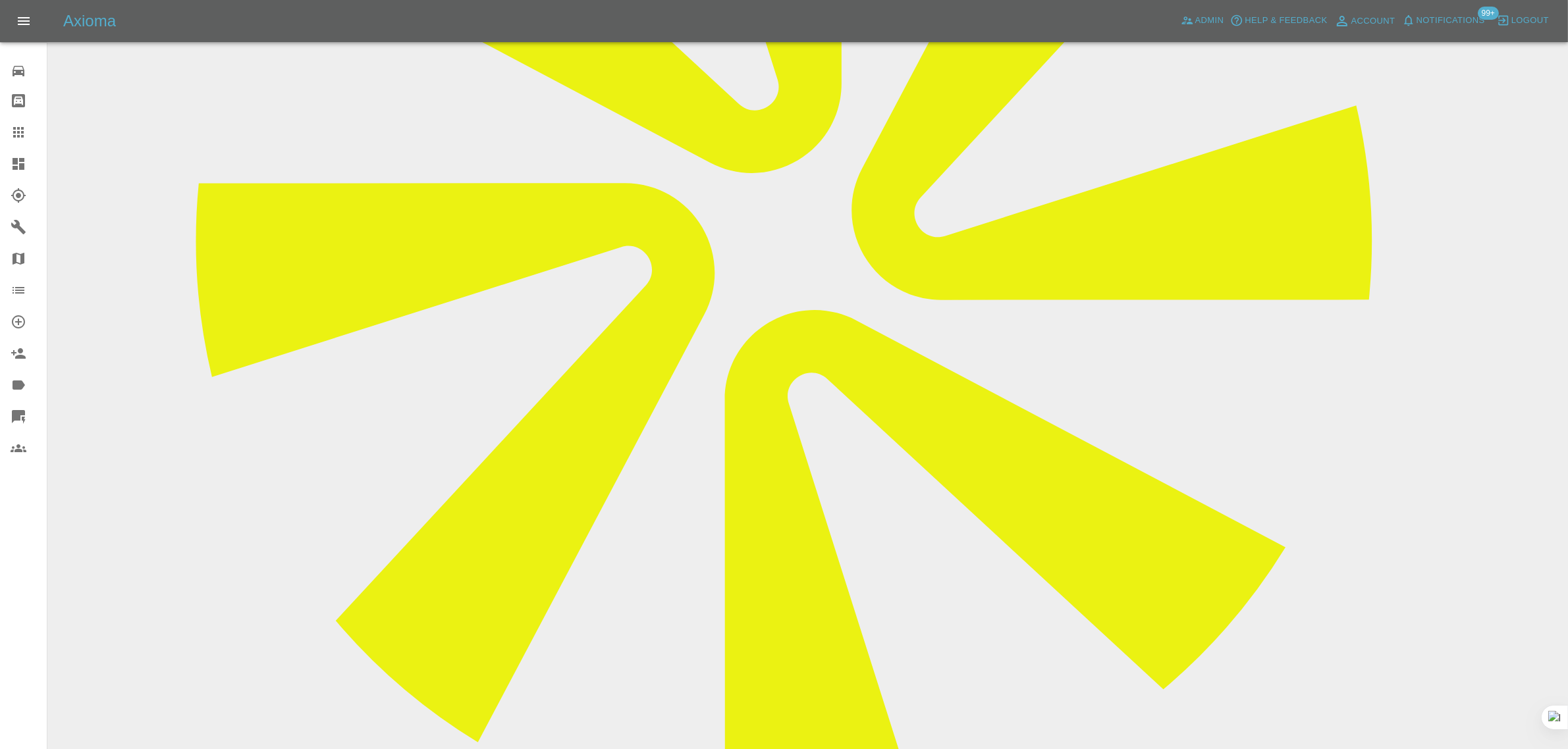
scroll to position [576, 0]
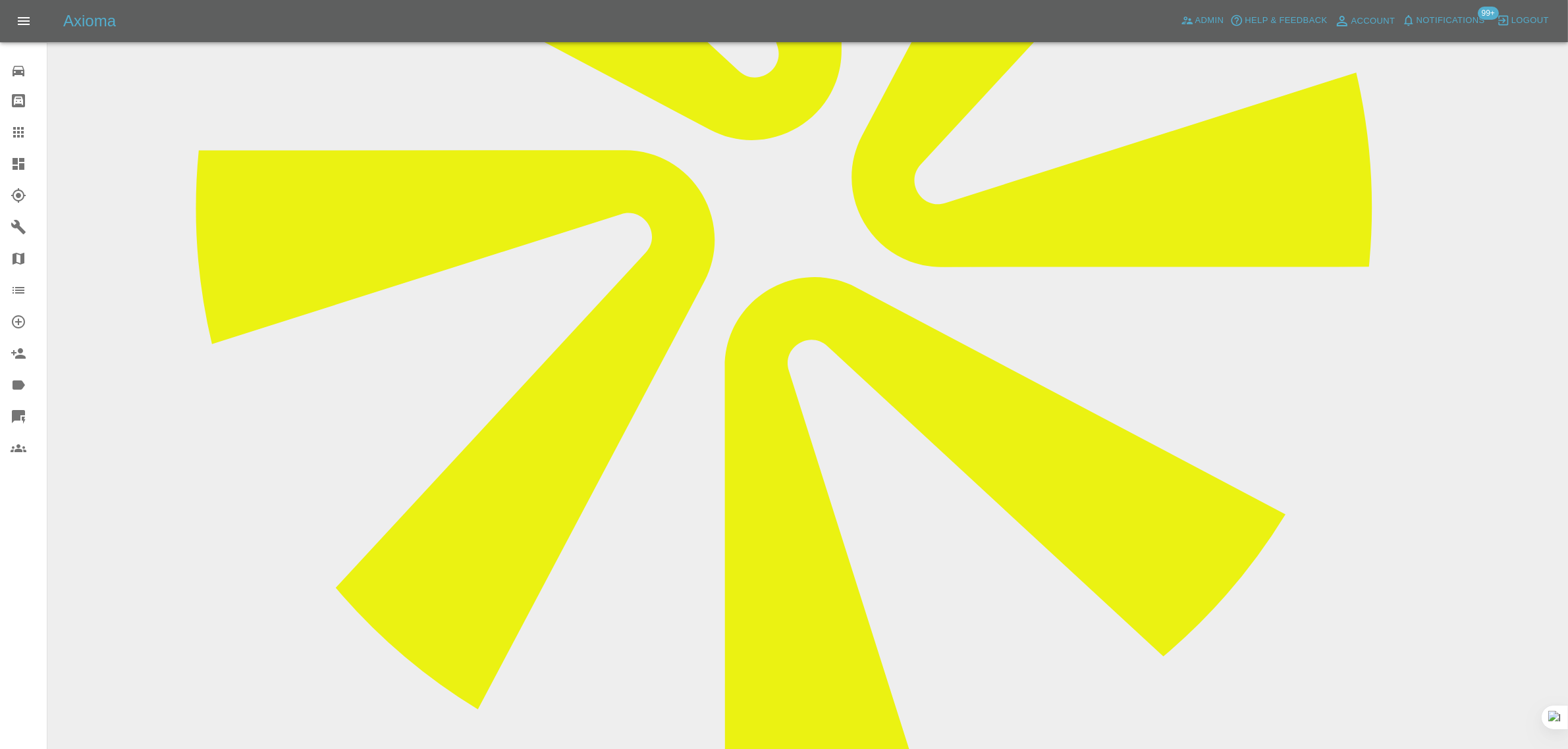
paste textarea "My number is 07391720279 Could the repairer call me on this number"
type textarea "My number is 07391720279 Could the repairer call me on this number"
drag, startPoint x: 663, startPoint y: 626, endPoint x: 733, endPoint y: 623, distance: 70.1
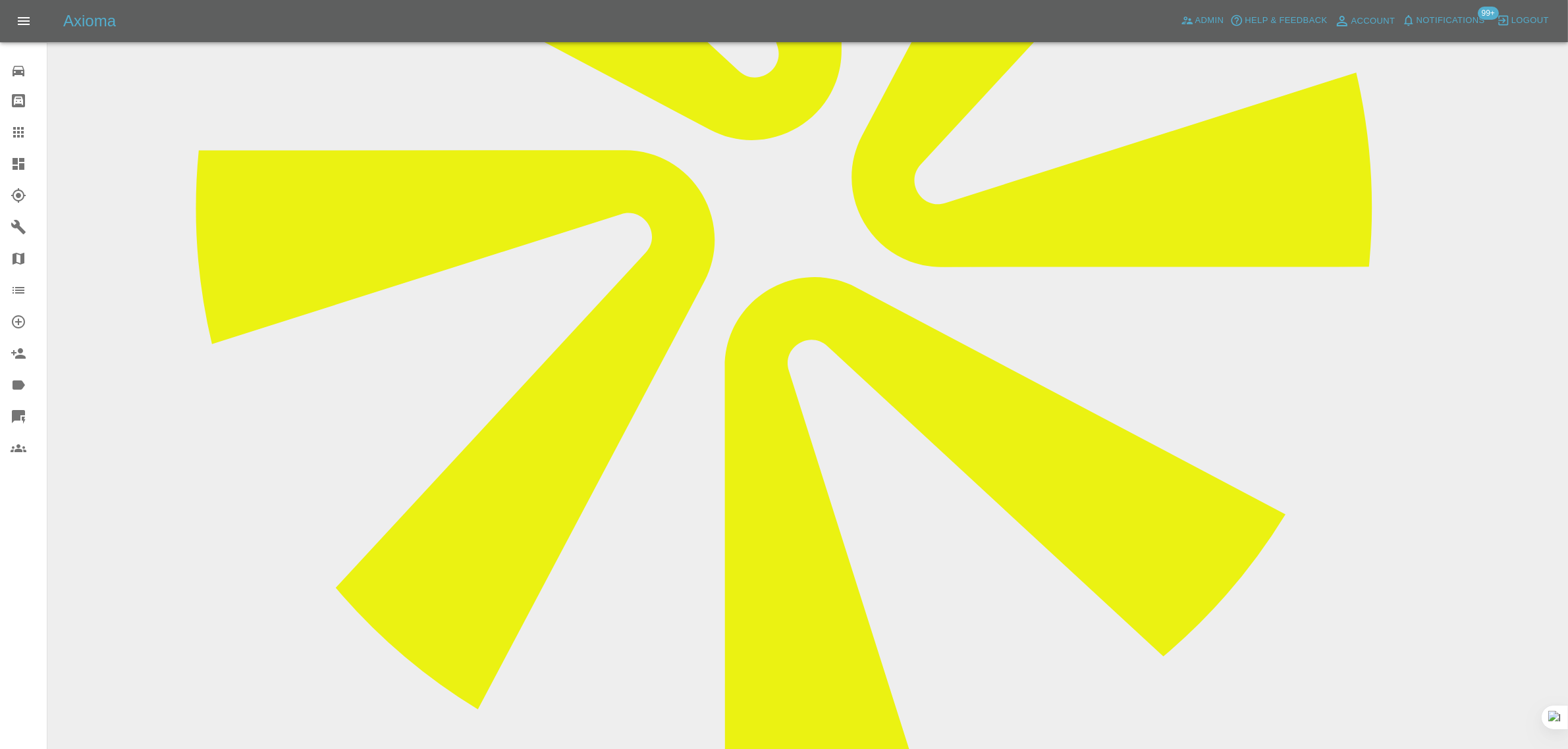
copy p "07391720279"
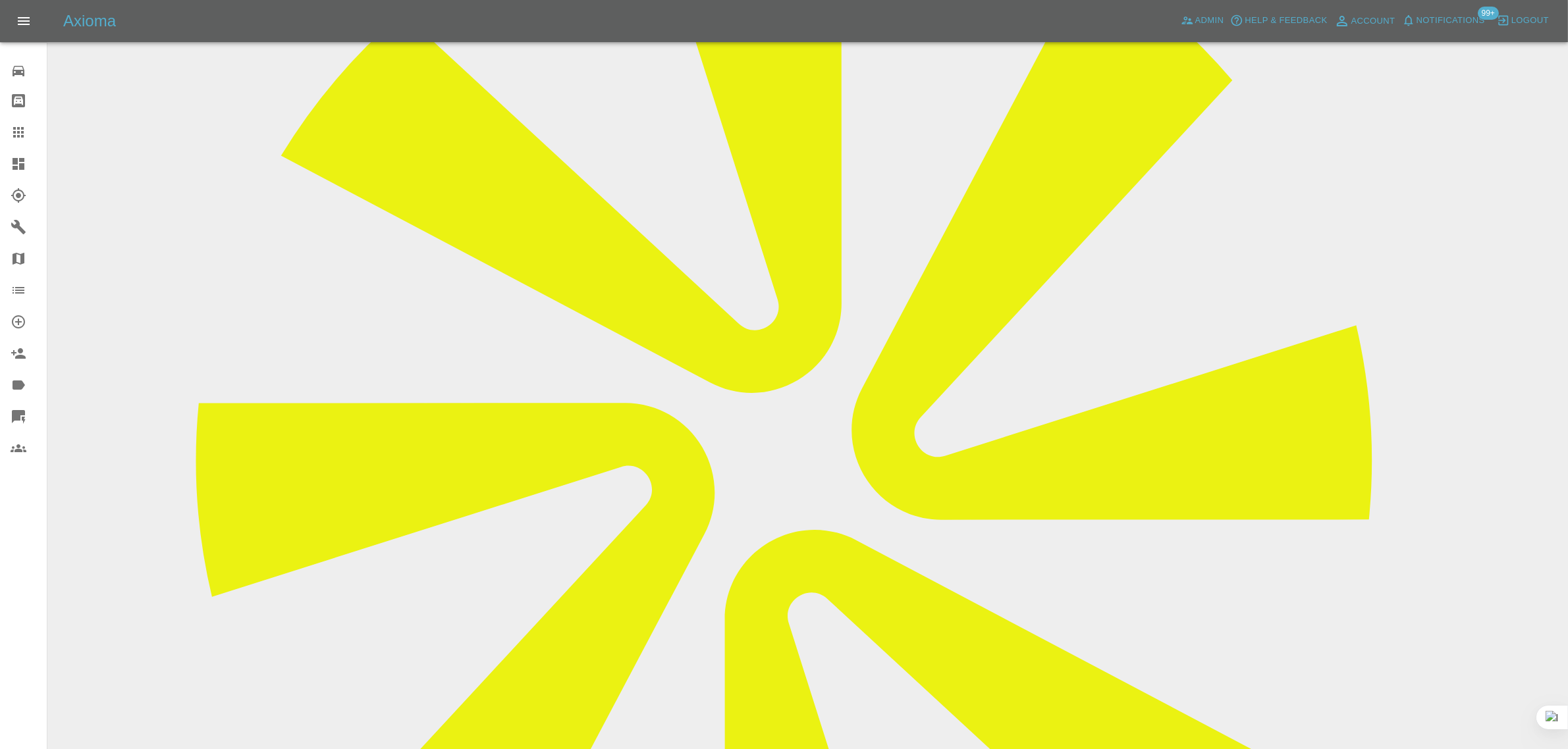
scroll to position [83, 0]
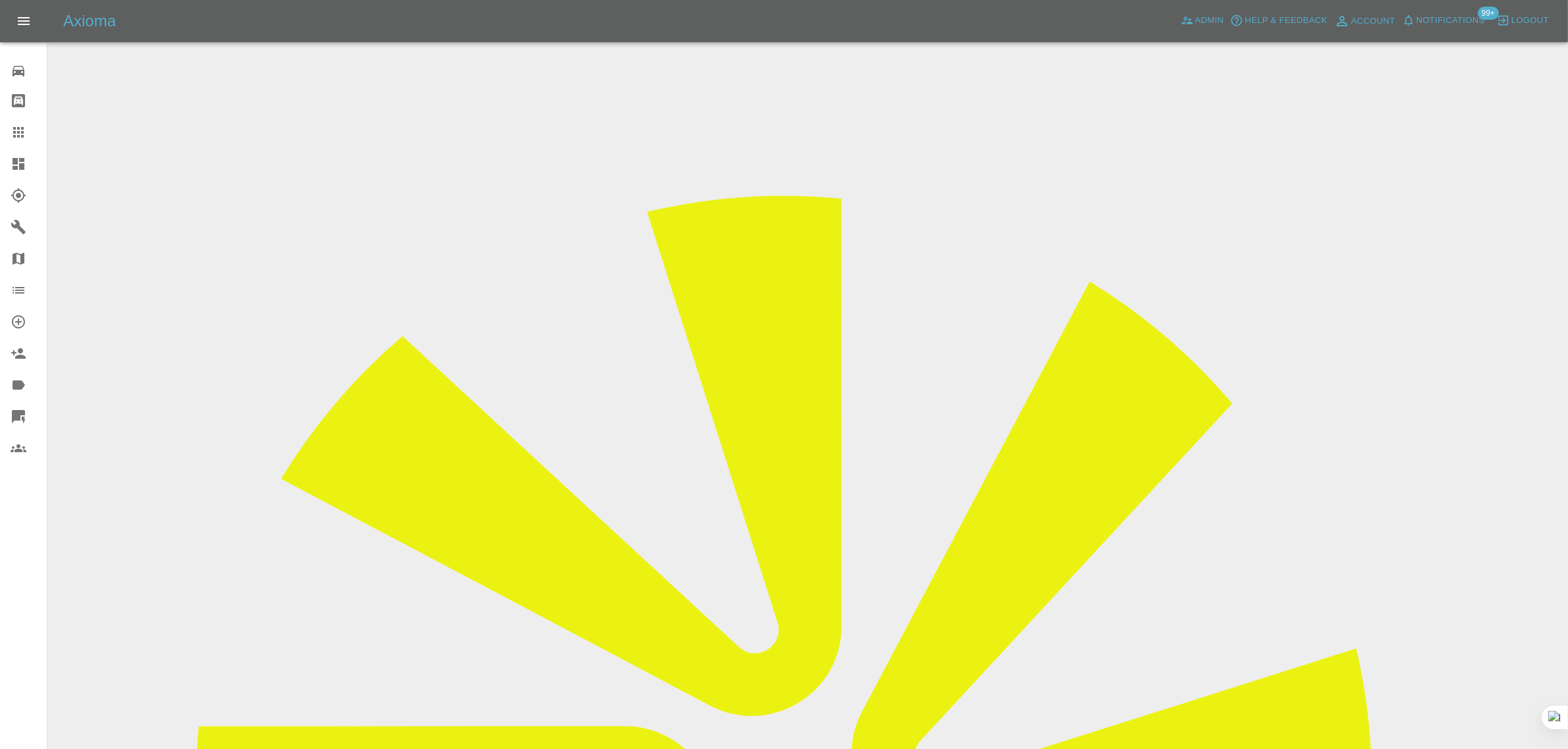
drag, startPoint x: 475, startPoint y: 395, endPoint x: 383, endPoint y: 383, distance: 92.8
paste input "79"
type input "07391720279"
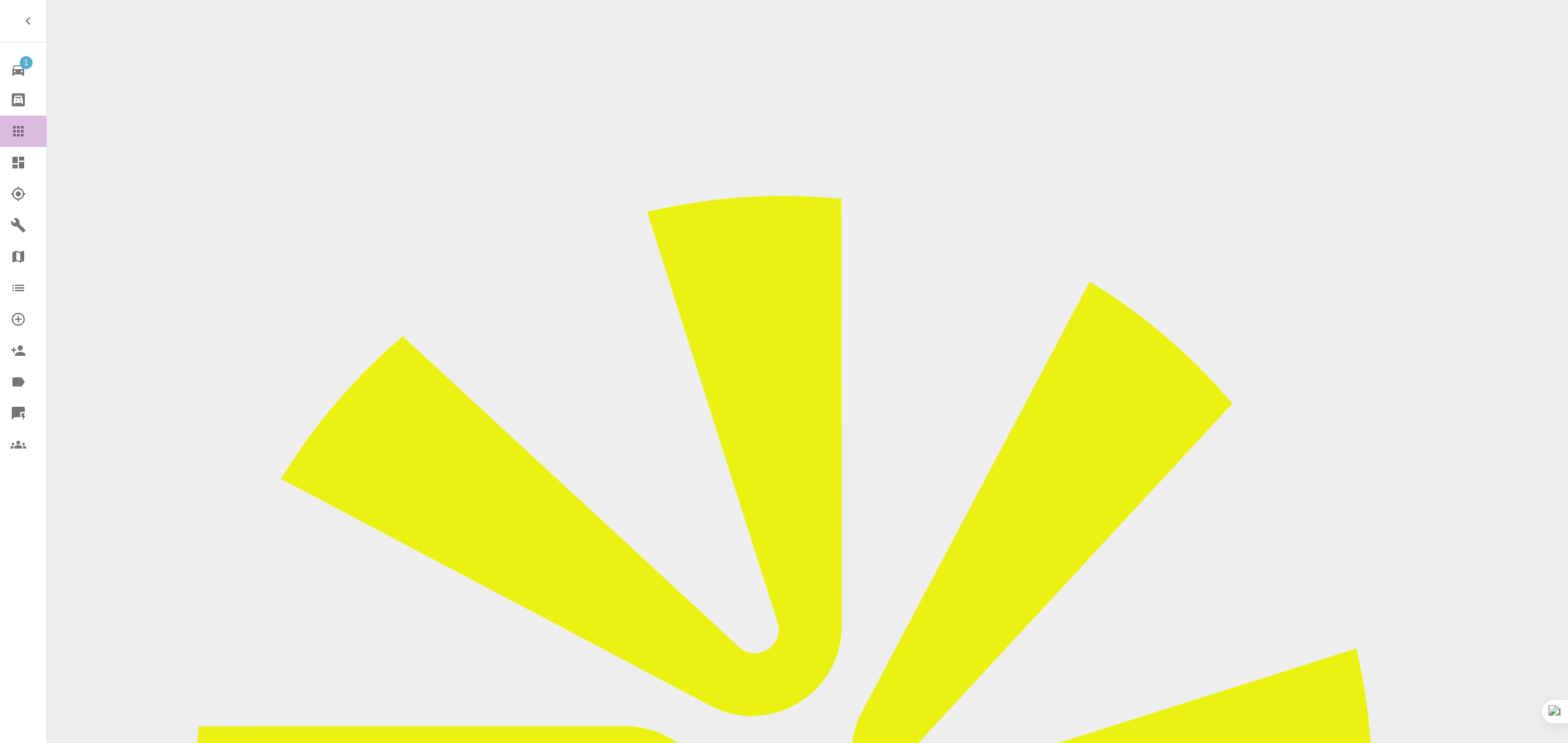
click at [30, 136] on div at bounding box center [28, 131] width 36 height 16
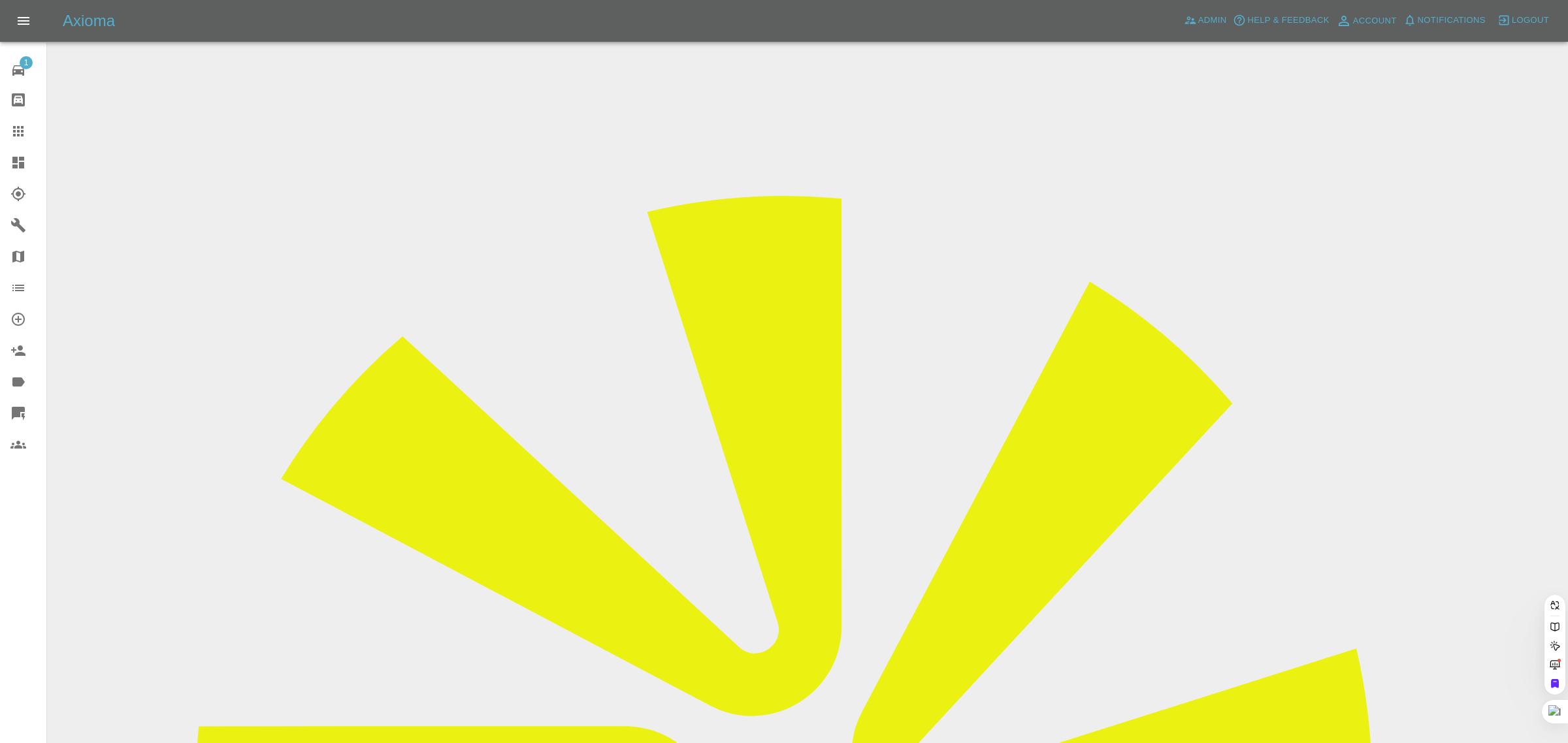
paste input "[PERSON_NAME][EMAIL_ADDRESS][PERSON_NAME][DOMAIN_NAME]"
type input "[PERSON_NAME][EMAIL_ADDRESS][PERSON_NAME][DOMAIN_NAME]"
